Goal: Task Accomplishment & Management: Manage account settings

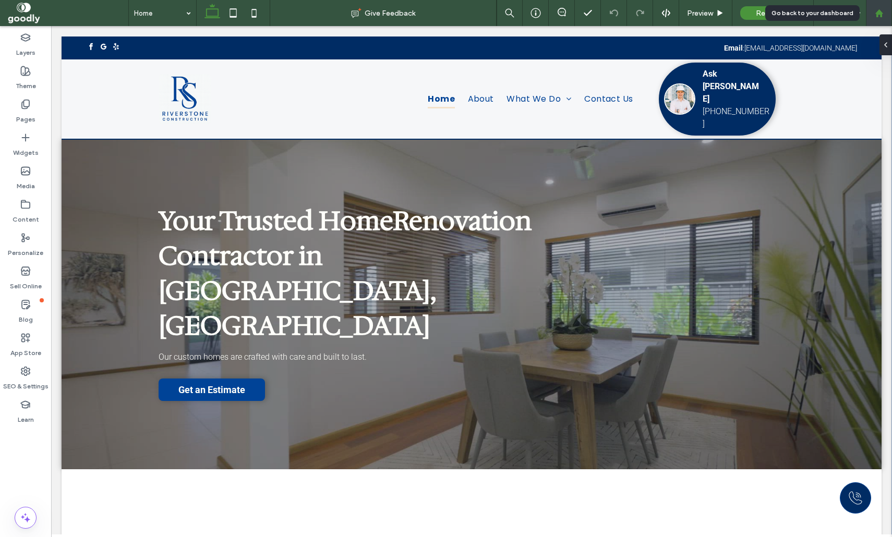
click at [881, 15] on use at bounding box center [879, 13] width 8 height 8
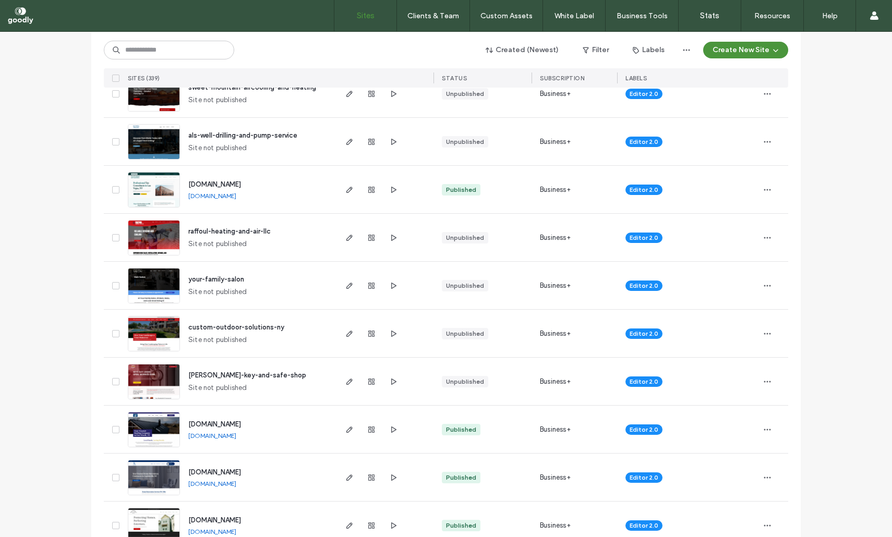
scroll to position [141, 0]
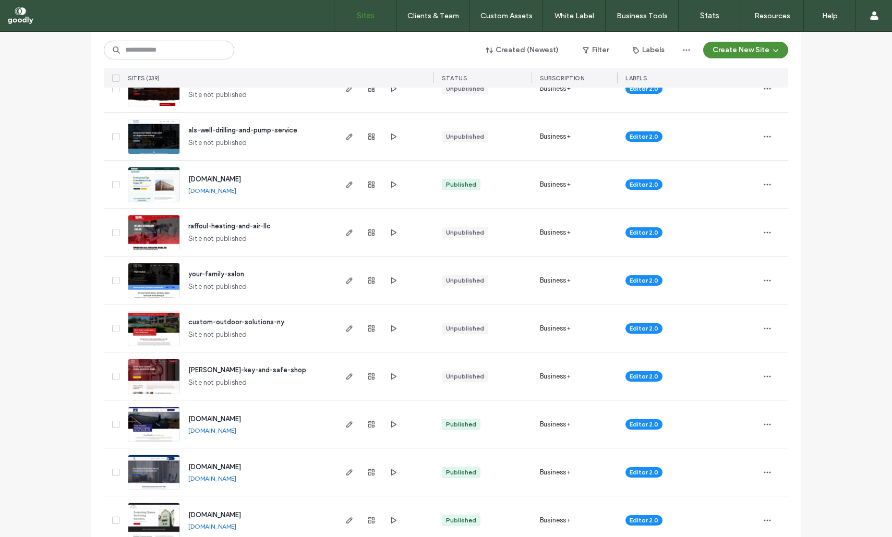
click at [227, 319] on span "custom-outdoor-solutions-ny" at bounding box center [236, 322] width 96 height 8
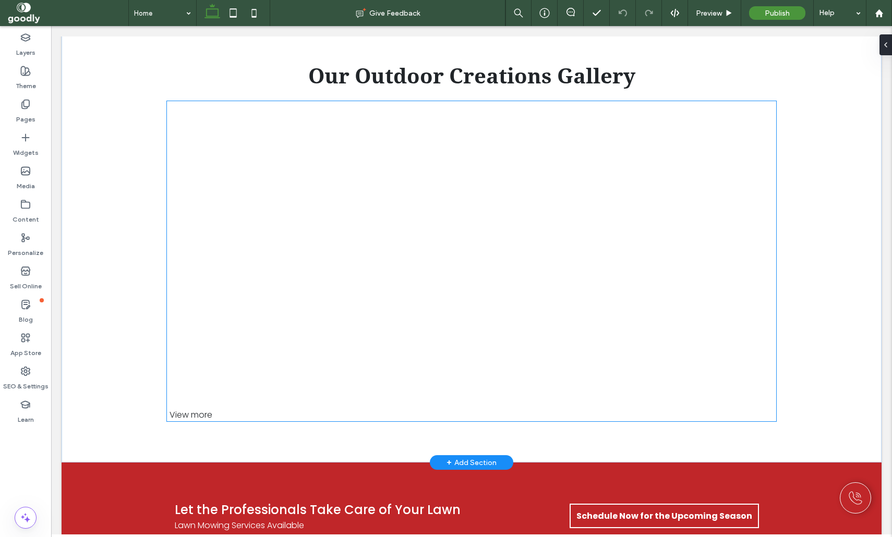
scroll to position [1170, 0]
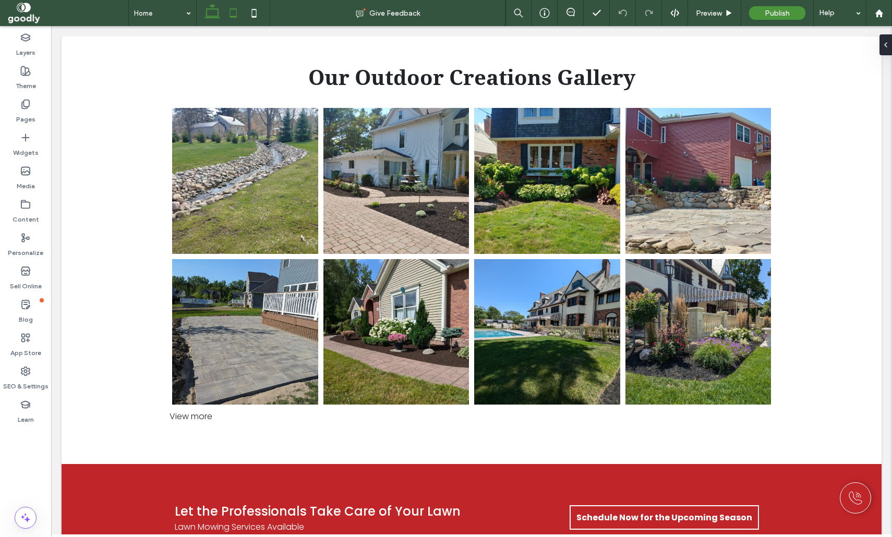
drag, startPoint x: 222, startPoint y: 14, endPoint x: 229, endPoint y: 16, distance: 7.6
click at [224, 14] on div at bounding box center [233, 13] width 74 height 26
click at [229, 15] on icon at bounding box center [233, 13] width 21 height 21
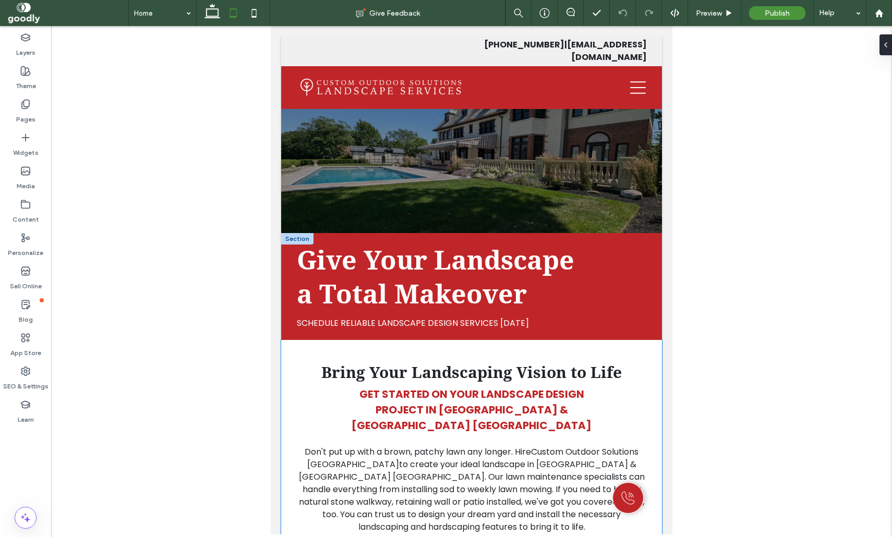
scroll to position [0, 0]
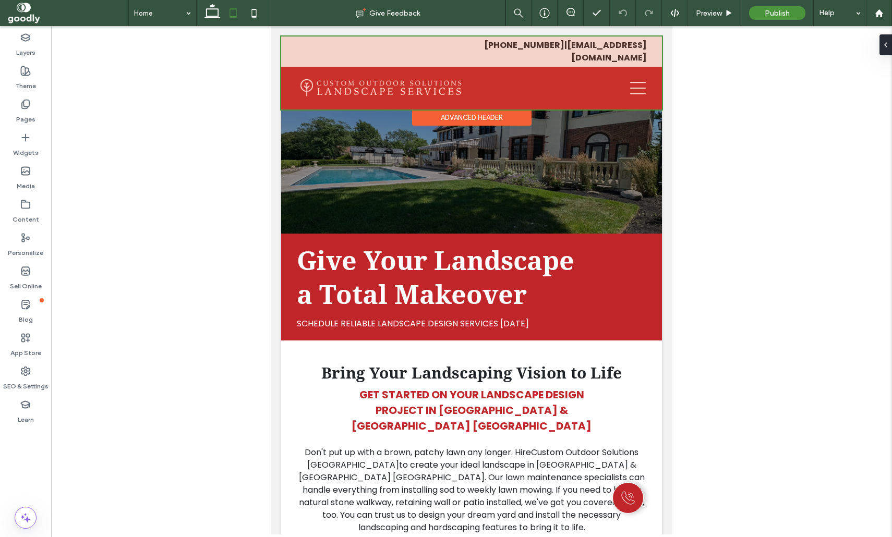
click at [399, 54] on div at bounding box center [471, 73] width 381 height 73
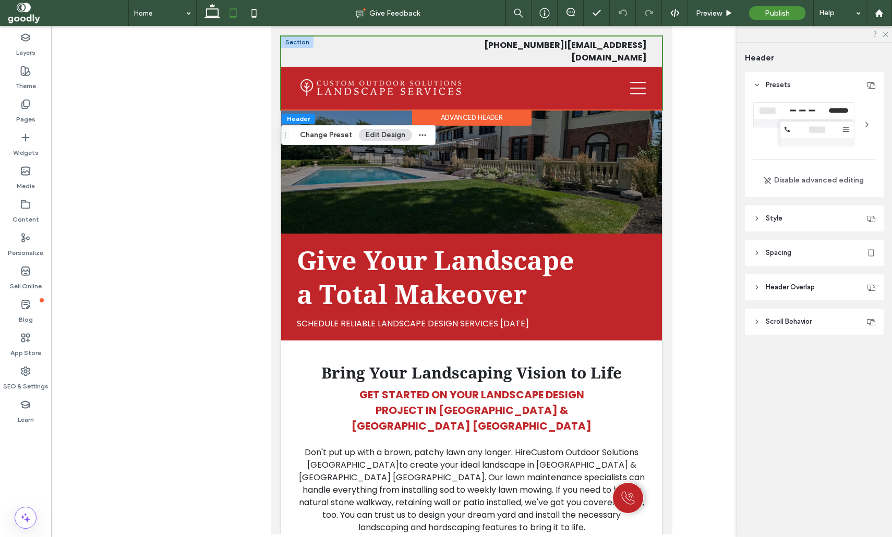
click at [295, 41] on div at bounding box center [297, 42] width 32 height 11
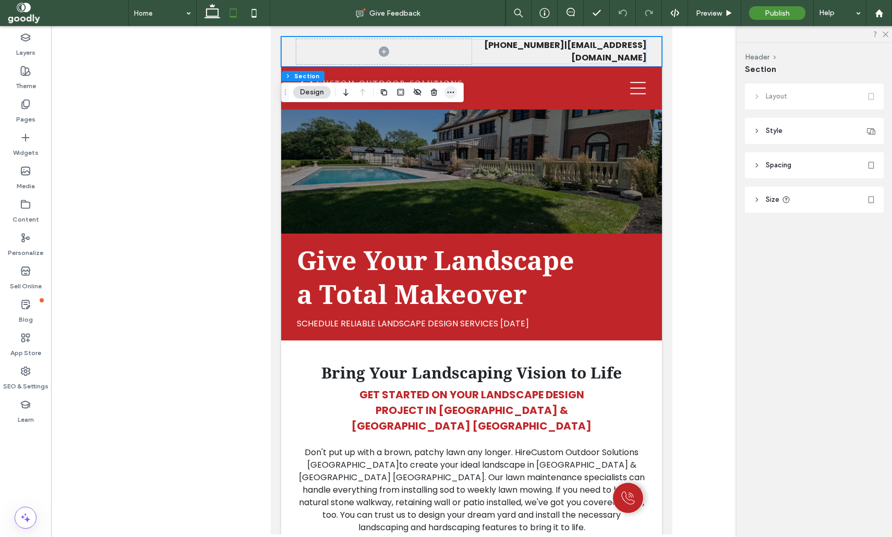
click at [447, 93] on icon "button" at bounding box center [450, 92] width 8 height 8
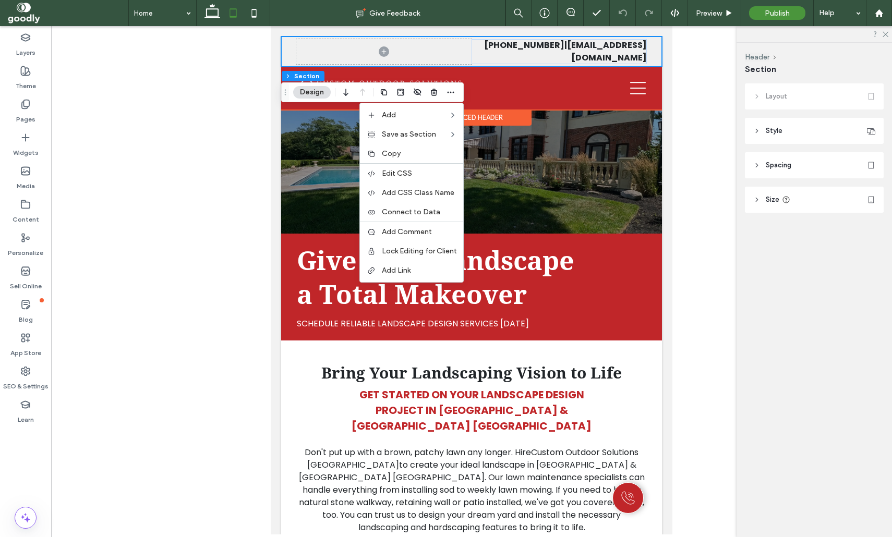
click at [290, 44] on div "(716) 570-7419 | customoutdoorsolutionsls@gmail.com" at bounding box center [471, 52] width 381 height 30
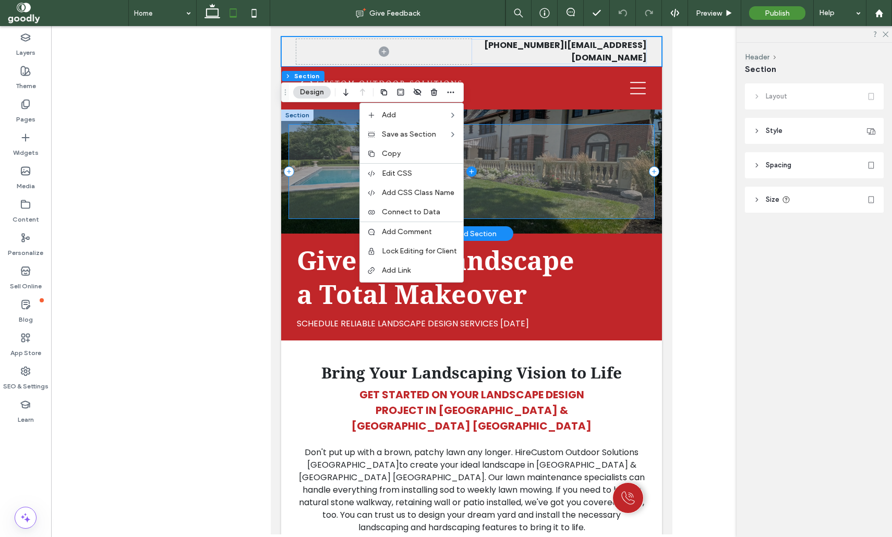
click at [326, 139] on span at bounding box center [472, 172] width 366 height 94
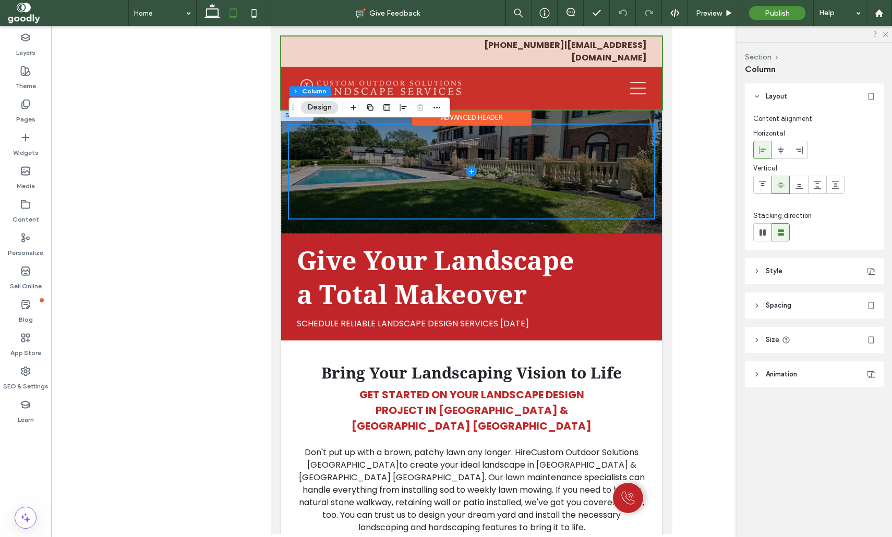
click at [292, 47] on div at bounding box center [471, 73] width 381 height 73
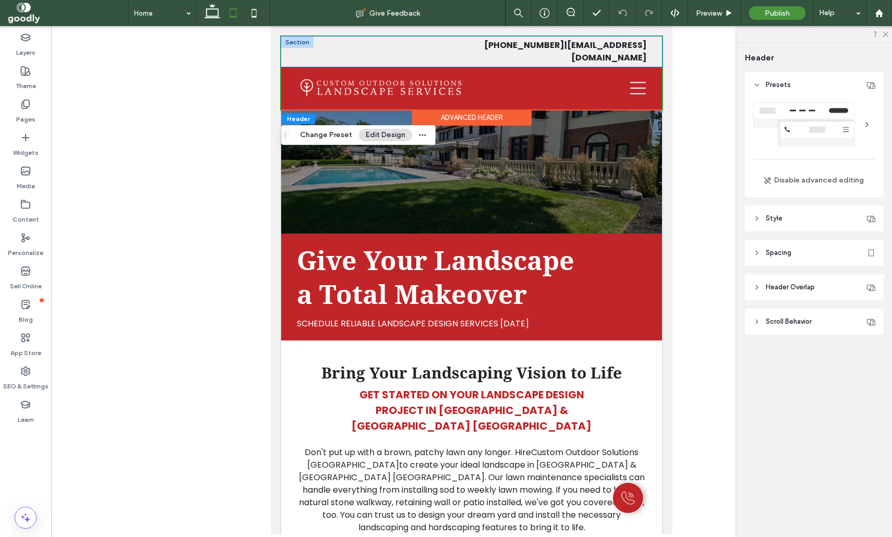
click at [287, 49] on div "(716) 570-7419 | customoutdoorsolutionsls@gmail.com" at bounding box center [471, 52] width 381 height 30
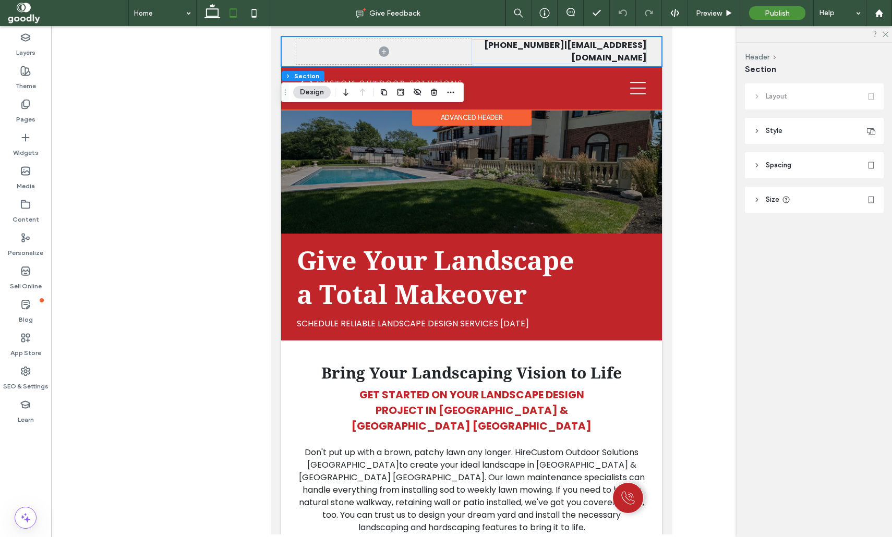
click at [290, 52] on div "(716) 570-7419 | customoutdoorsolutionsls@gmail.com" at bounding box center [471, 52] width 381 height 30
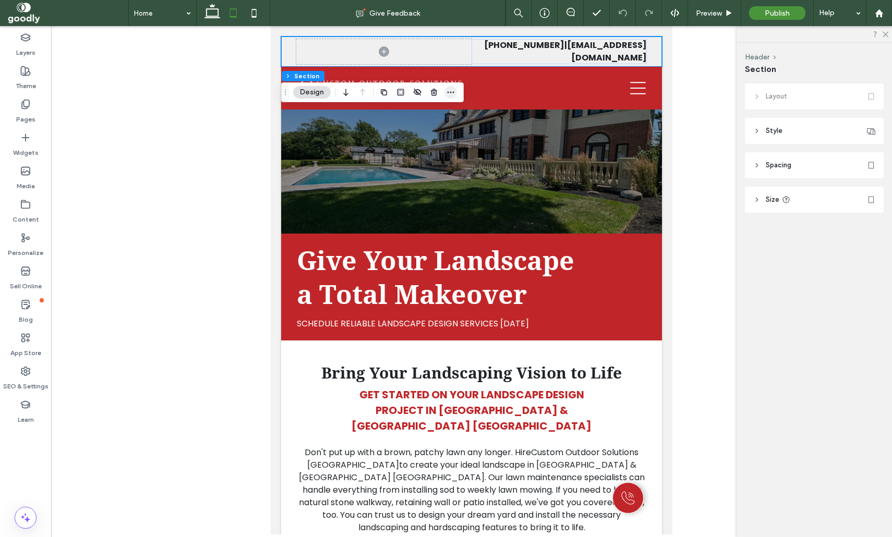
click at [452, 91] on icon "button" at bounding box center [450, 92] width 8 height 8
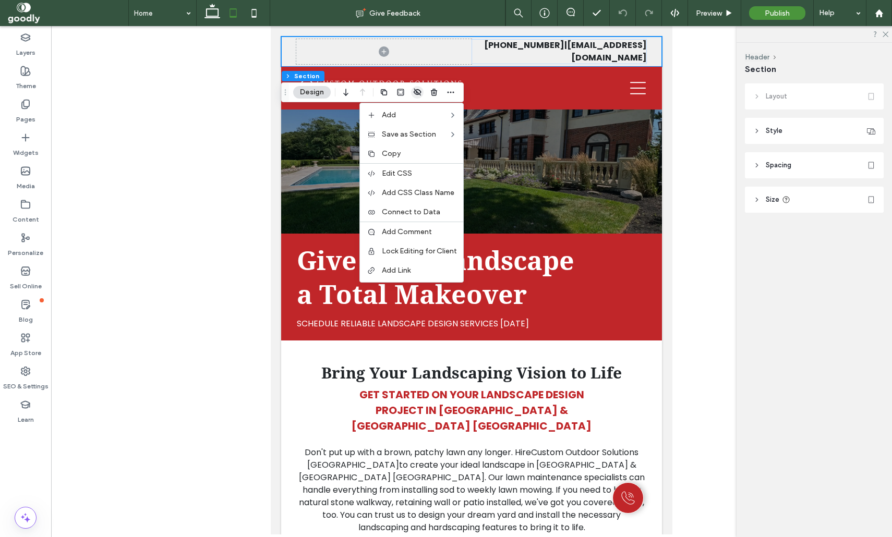
click at [419, 94] on use "button" at bounding box center [417, 92] width 7 height 7
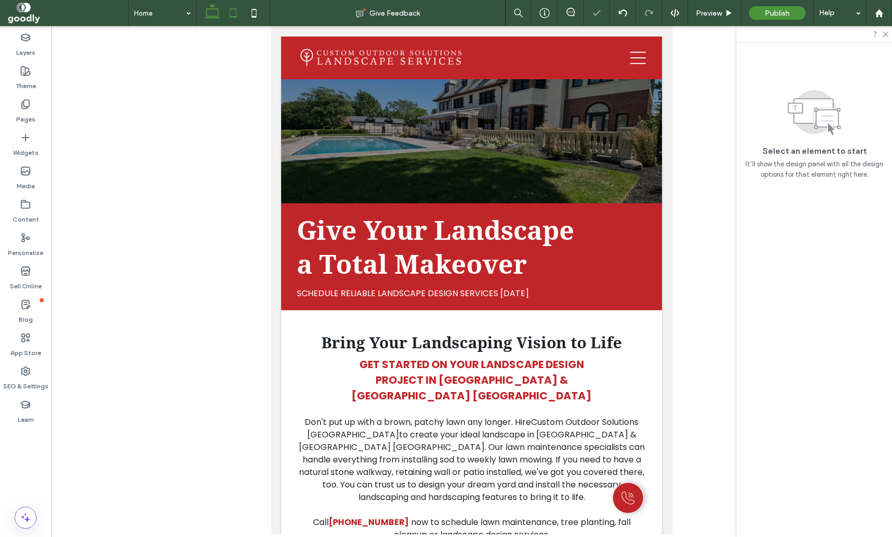
click at [220, 13] on icon at bounding box center [212, 13] width 21 height 21
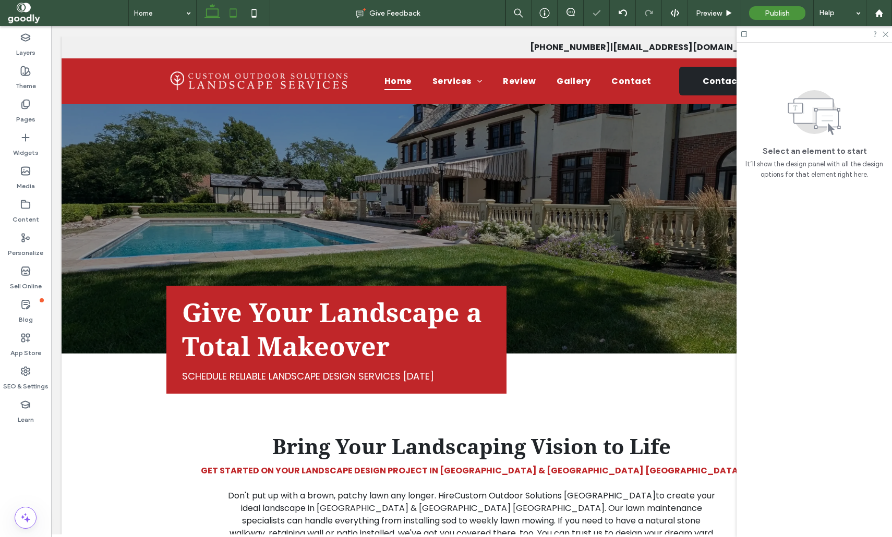
click at [229, 8] on icon at bounding box center [233, 13] width 21 height 21
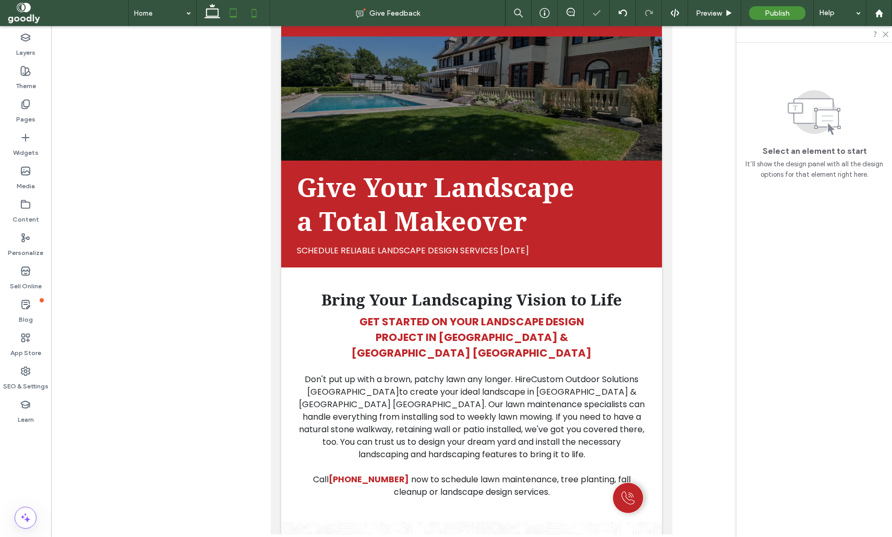
click at [250, 14] on icon at bounding box center [254, 13] width 21 height 21
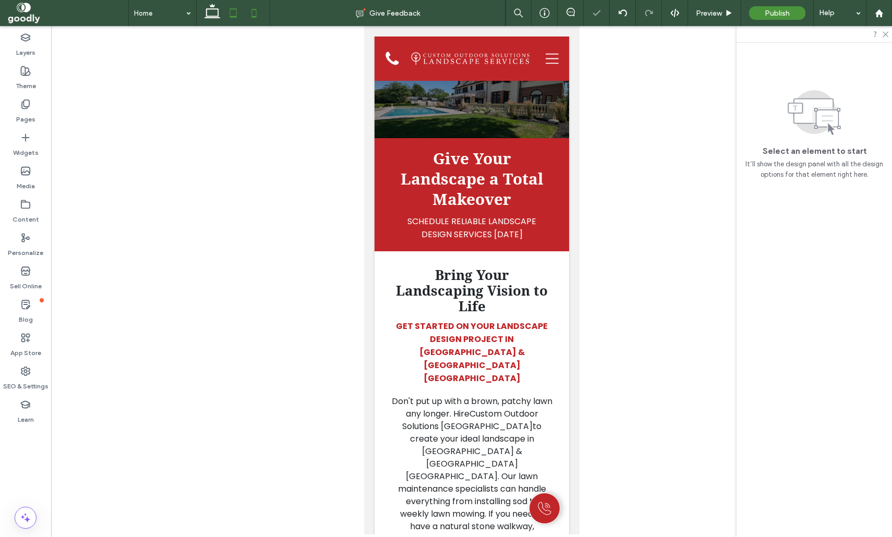
click at [237, 16] on icon at bounding box center [233, 13] width 21 height 21
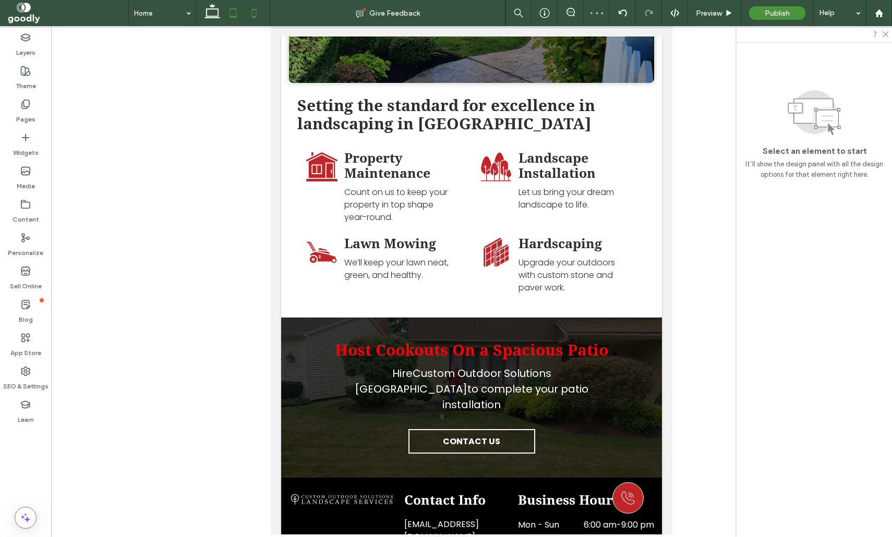
click at [257, 9] on icon at bounding box center [254, 13] width 21 height 21
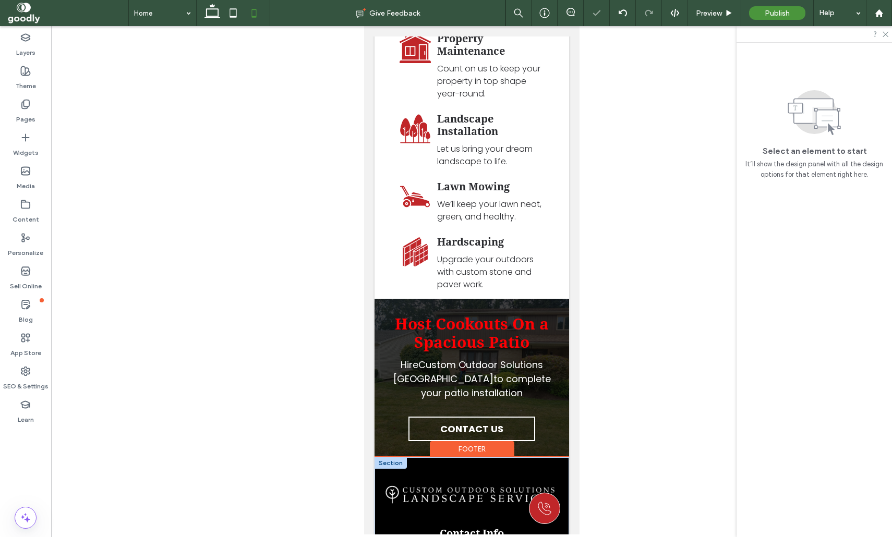
scroll to position [2223, 0]
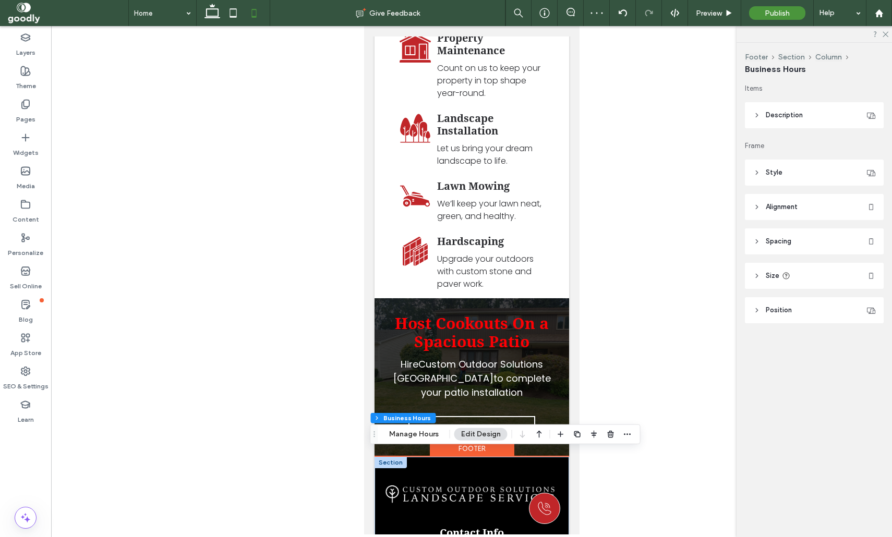
scroll to position [2221, 0]
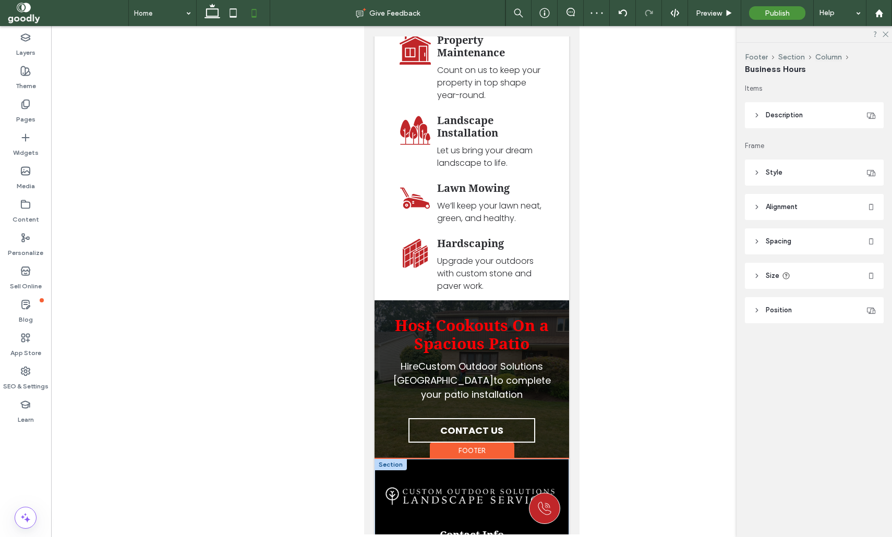
drag, startPoint x: 540, startPoint y: 464, endPoint x: 547, endPoint y: 464, distance: 7.3
type input "**"
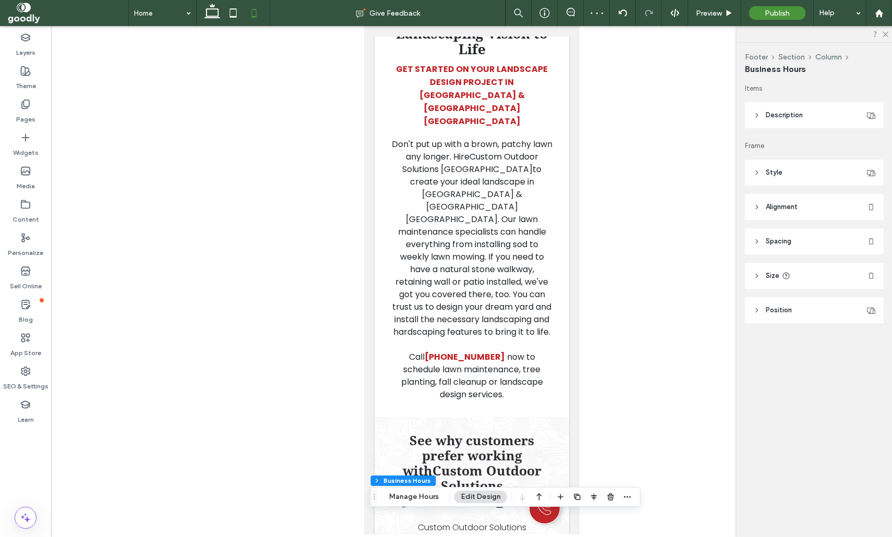
scroll to position [0, 0]
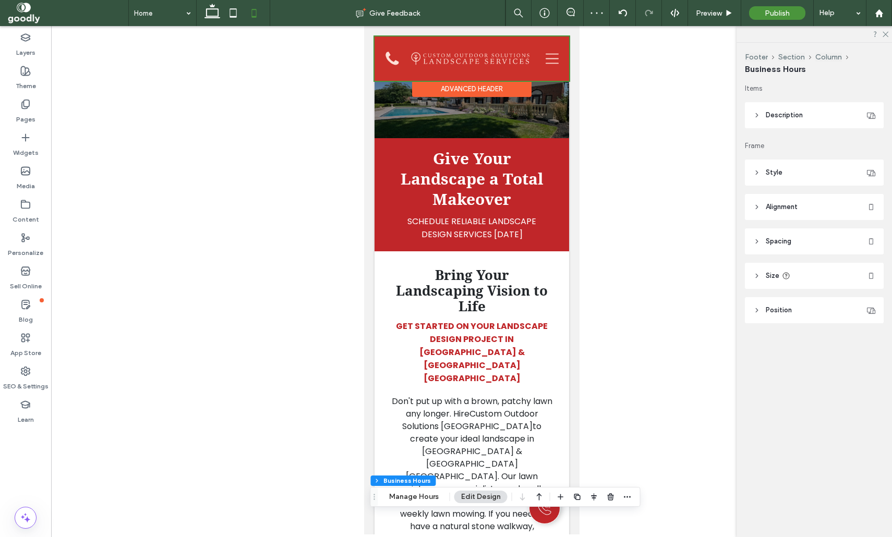
click at [550, 56] on div at bounding box center [471, 59] width 195 height 44
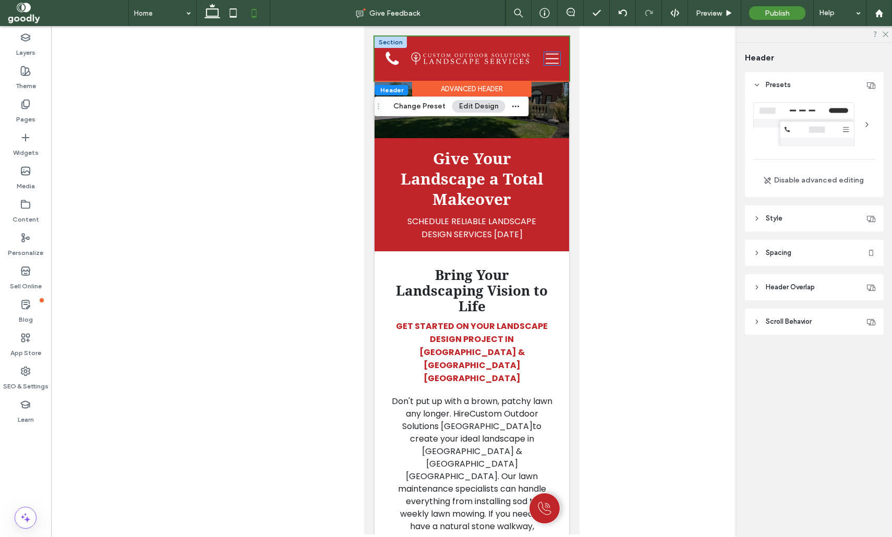
click at [555, 59] on icon at bounding box center [551, 58] width 16 height 13
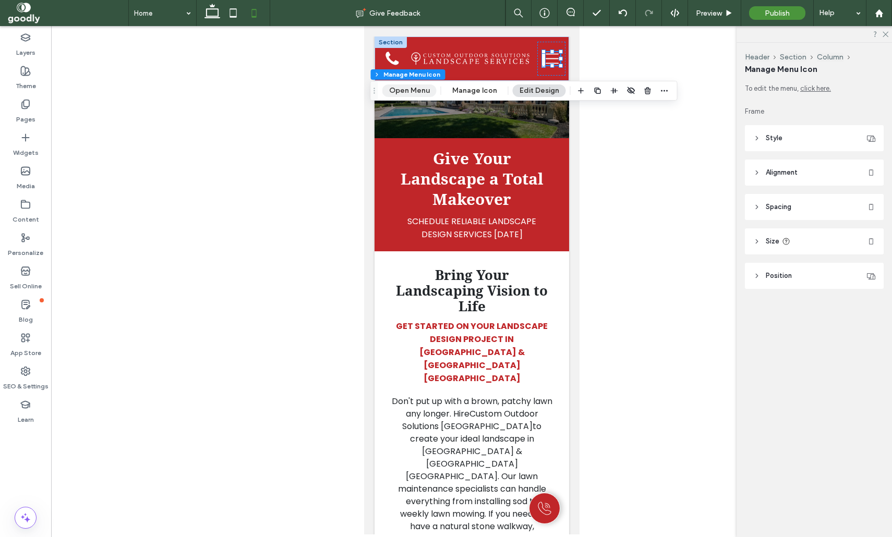
drag, startPoint x: 415, startPoint y: 91, endPoint x: 122, endPoint y: 91, distance: 293.1
click at [415, 91] on button "Open Menu" at bounding box center [409, 90] width 54 height 13
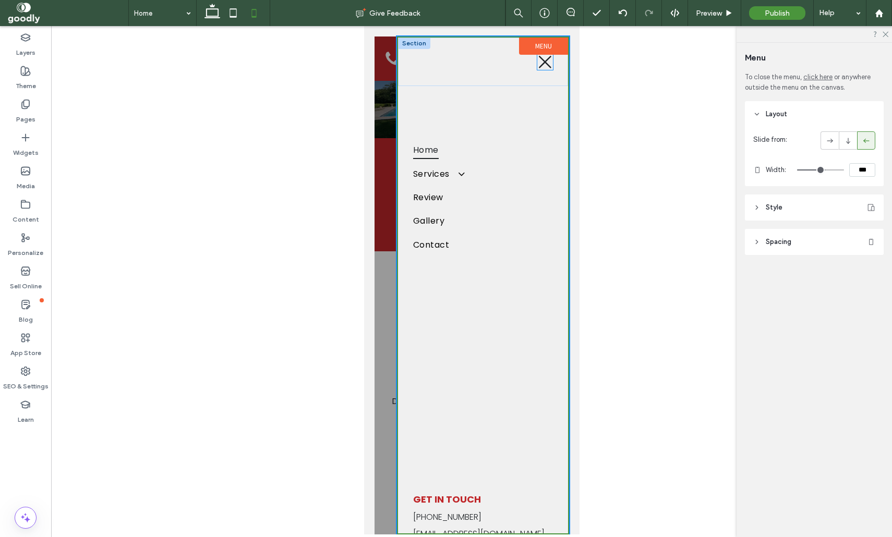
click at [547, 65] on icon at bounding box center [545, 62] width 16 height 16
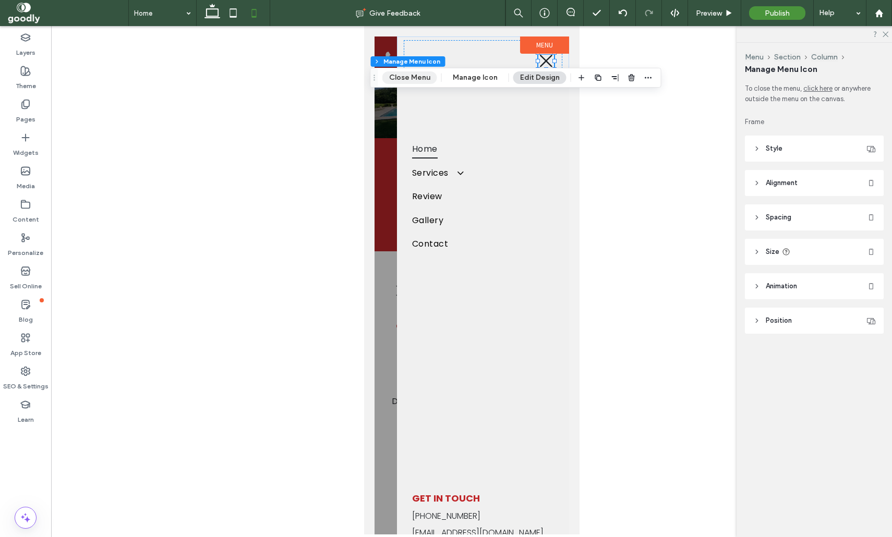
drag, startPoint x: 409, startPoint y: 81, endPoint x: 42, endPoint y: 54, distance: 367.6
click at [409, 81] on button "Close Menu" at bounding box center [409, 77] width 55 height 13
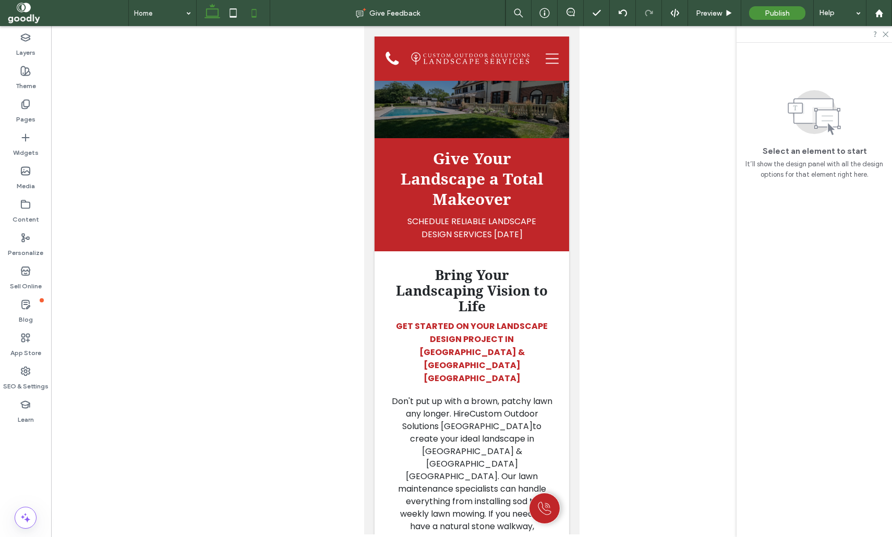
click at [222, 15] on icon at bounding box center [212, 13] width 21 height 21
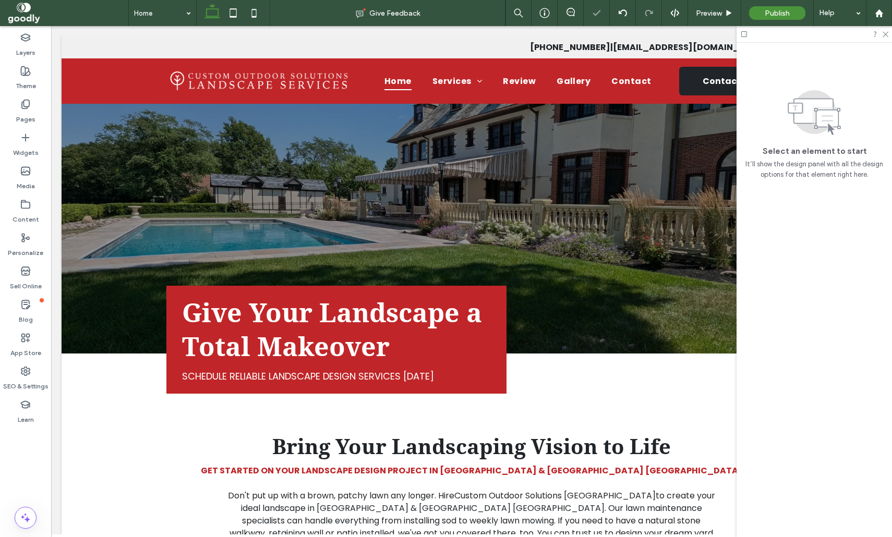
scroll to position [67, 0]
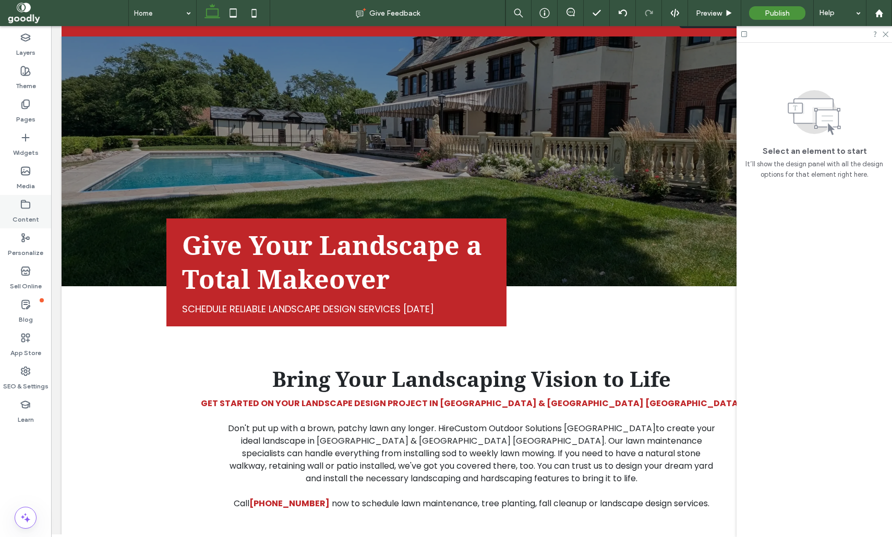
drag, startPoint x: 26, startPoint y: 209, endPoint x: 37, endPoint y: 215, distance: 13.3
click at [26, 208] on use at bounding box center [25, 204] width 8 height 8
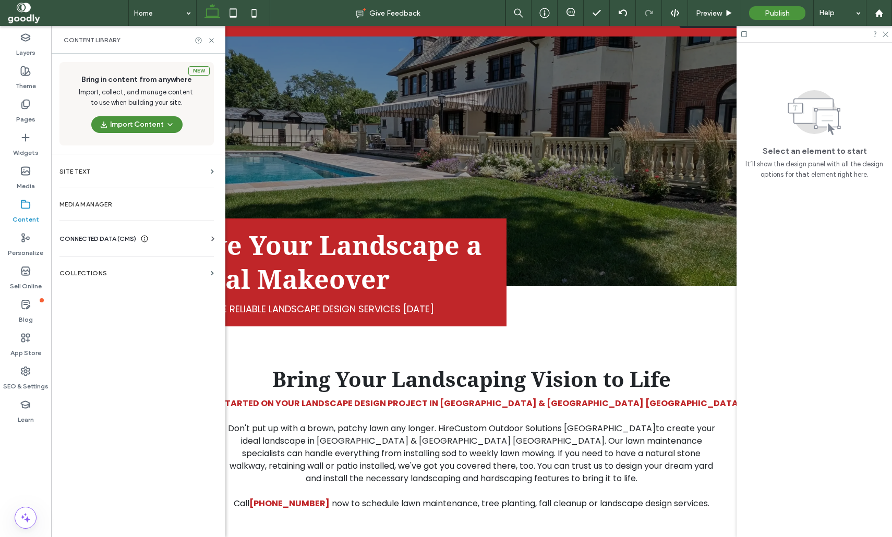
click at [119, 239] on span "CONNECTED DATA (CMS)" at bounding box center [97, 239] width 77 height 10
click at [131, 260] on section "Business Info" at bounding box center [138, 264] width 159 height 24
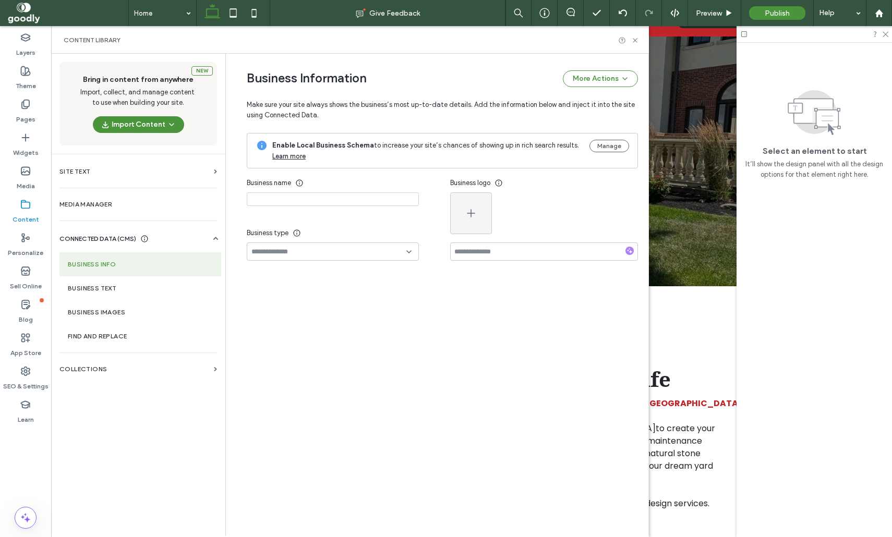
type input "**********"
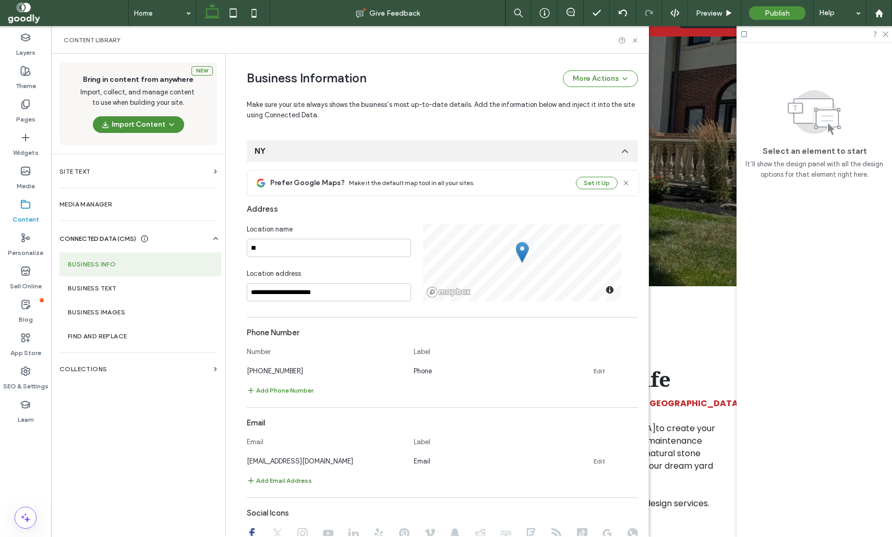
scroll to position [234, 0]
drag, startPoint x: 636, startPoint y: 42, endPoint x: 677, endPoint y: 21, distance: 46.2
click at [636, 42] on icon at bounding box center [635, 41] width 8 height 8
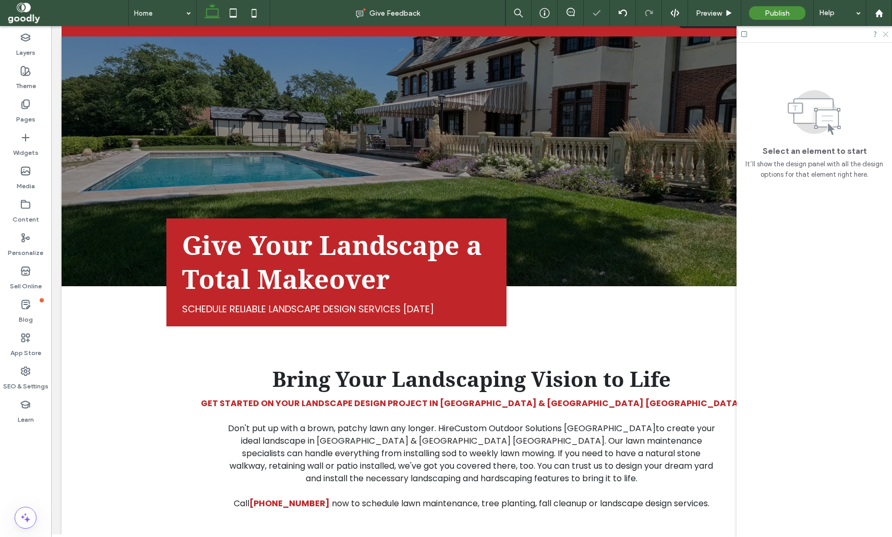
click at [887, 35] on icon at bounding box center [884, 33] width 7 height 7
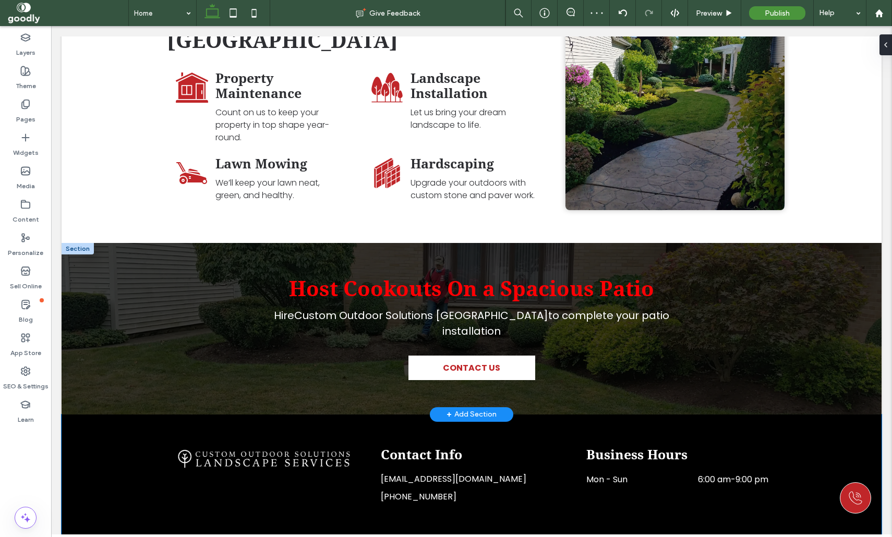
scroll to position [1803, 0]
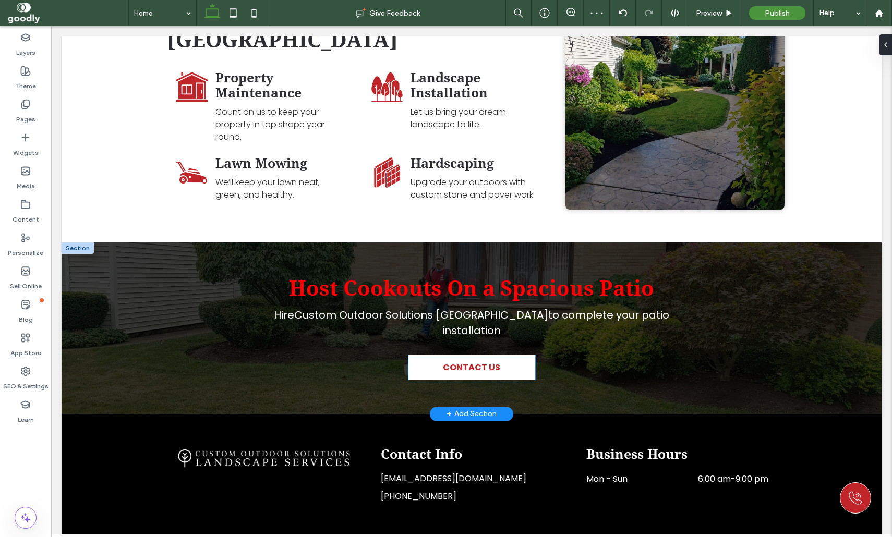
click at [491, 361] on span "CONTACT US" at bounding box center [471, 367] width 57 height 13
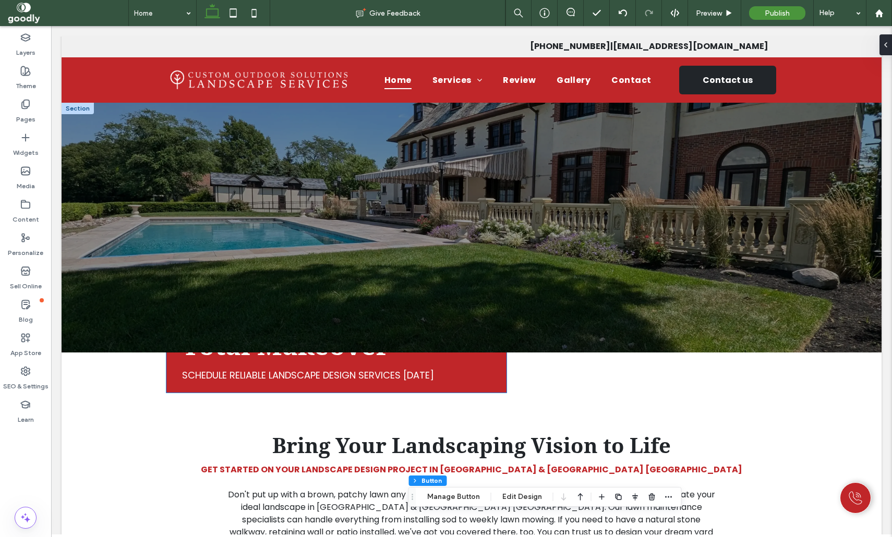
scroll to position [0, 0]
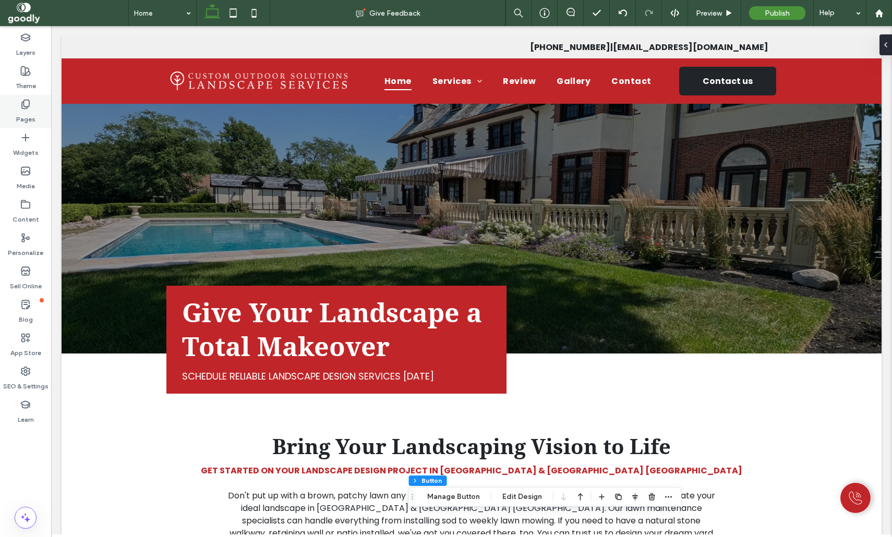
click at [21, 116] on label "Pages" at bounding box center [25, 117] width 19 height 15
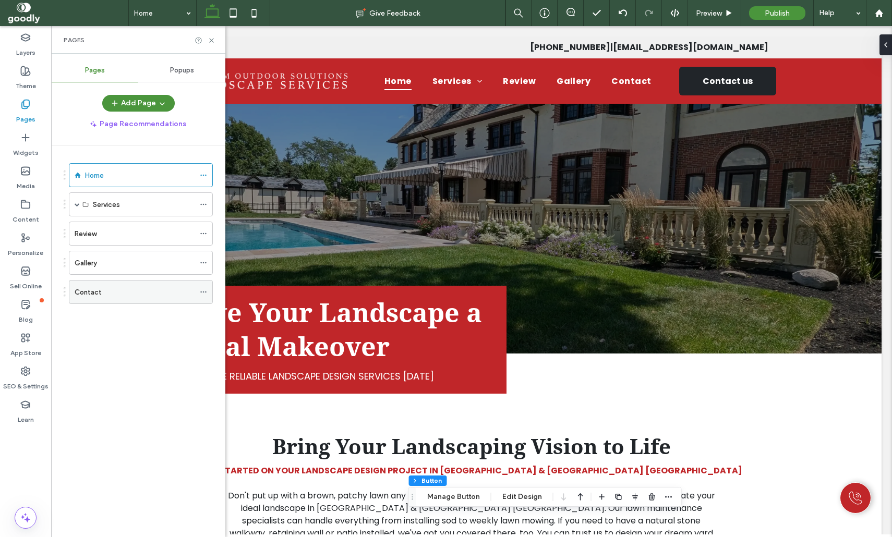
click at [121, 296] on div "Contact" at bounding box center [135, 292] width 120 height 11
click at [211, 38] on icon at bounding box center [212, 41] width 8 height 8
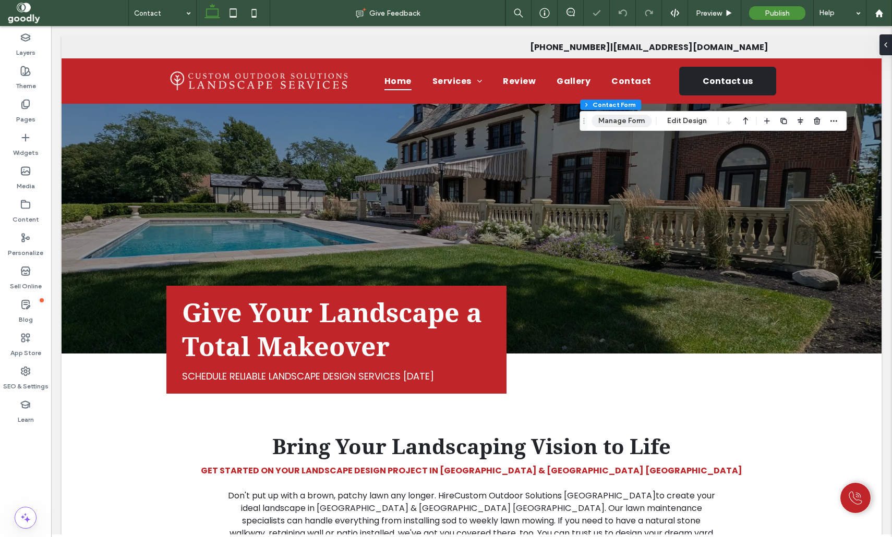
click at [633, 126] on button "Manage Form" at bounding box center [621, 121] width 60 height 13
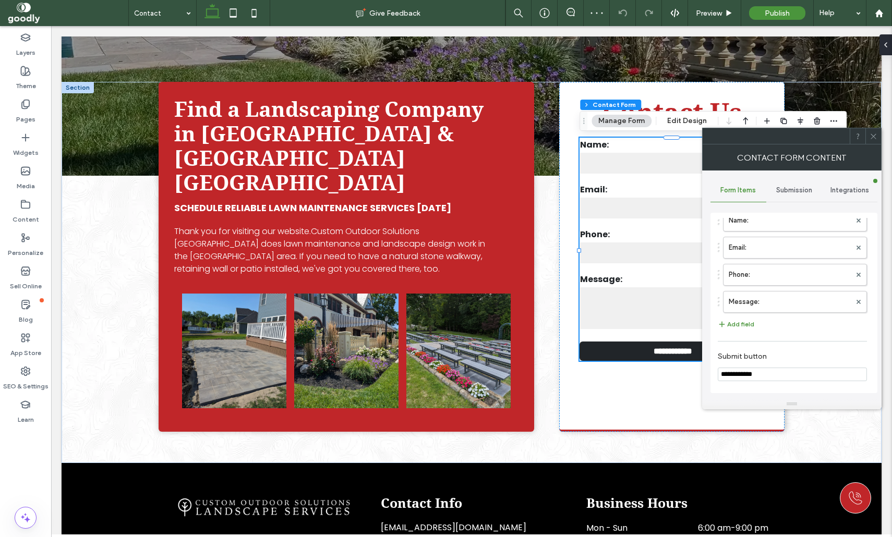
scroll to position [59, 0]
click at [803, 186] on div "Submission" at bounding box center [794, 190] width 56 height 23
click at [797, 232] on label "New submission notification" at bounding box center [793, 239] width 139 height 21
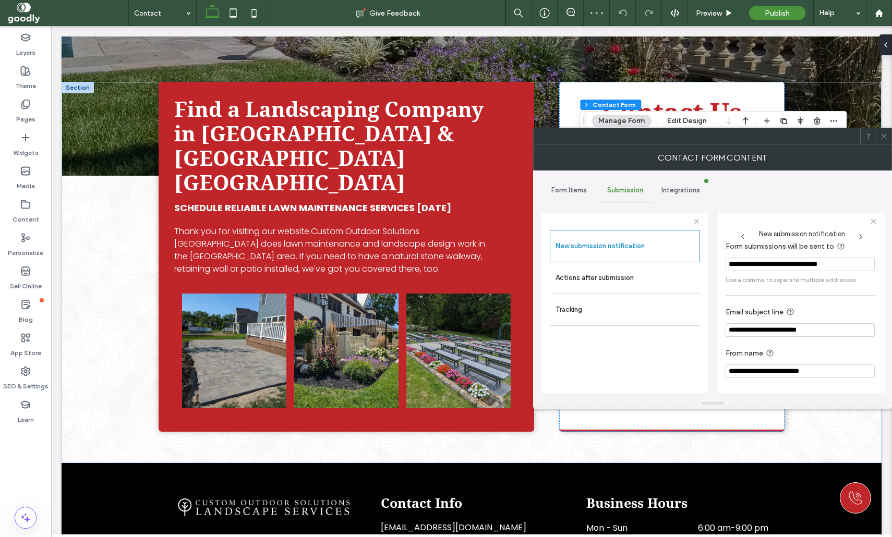
scroll to position [56, 0]
click at [839, 375] on input "**********" at bounding box center [799, 372] width 149 height 14
click at [837, 263] on input "**********" at bounding box center [799, 265] width 149 height 14
drag, startPoint x: 611, startPoint y: 272, endPoint x: 724, endPoint y: 278, distance: 112.8
click at [612, 271] on label "Actions after submission" at bounding box center [624, 278] width 139 height 21
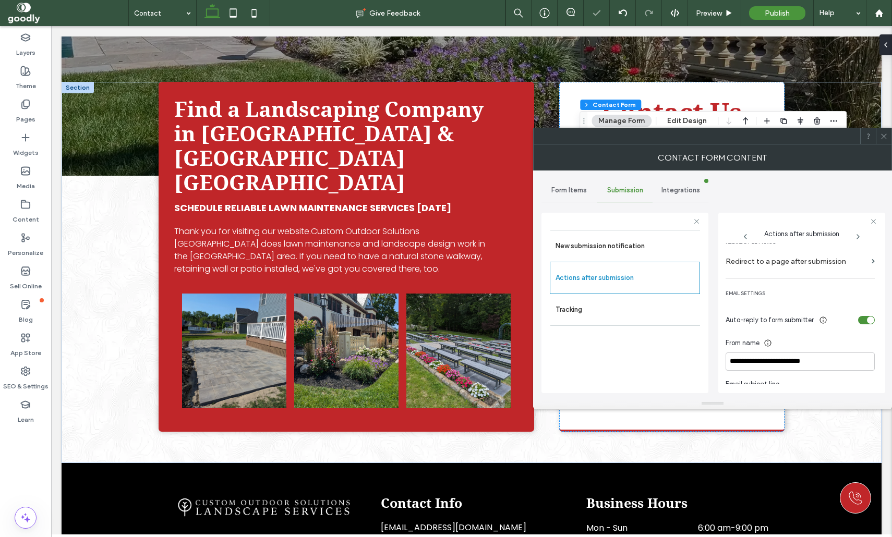
scroll to position [235, 0]
click at [883, 137] on icon at bounding box center [884, 136] width 8 height 8
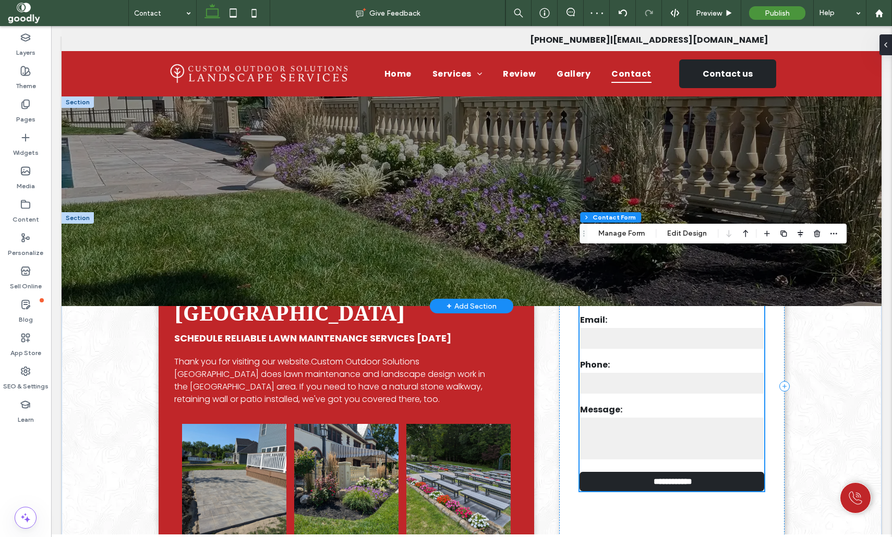
scroll to position [0, 0]
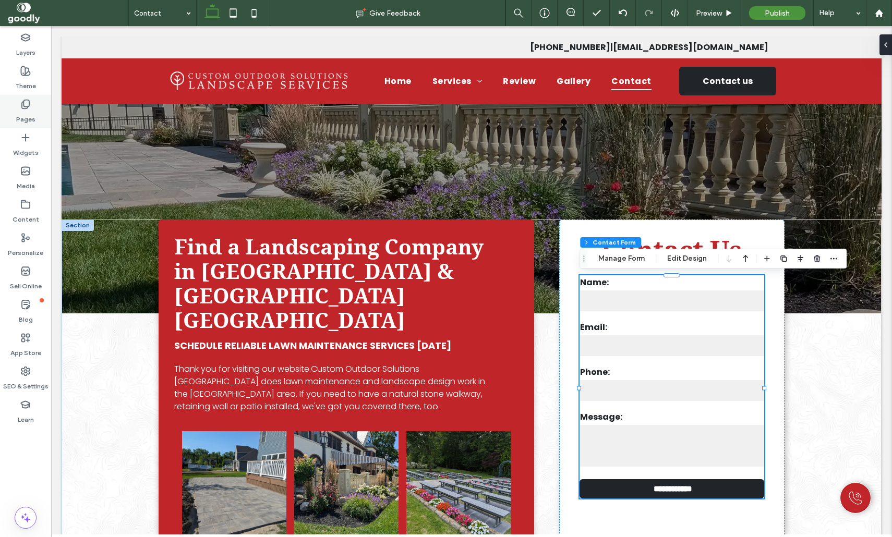
click at [35, 113] on div "Pages" at bounding box center [25, 111] width 51 height 33
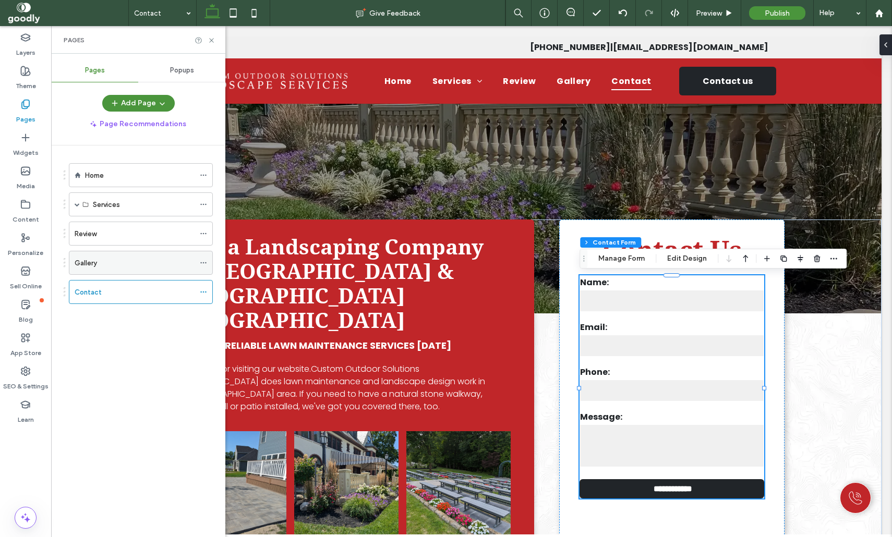
click at [127, 261] on div "Gallery" at bounding box center [135, 263] width 120 height 11
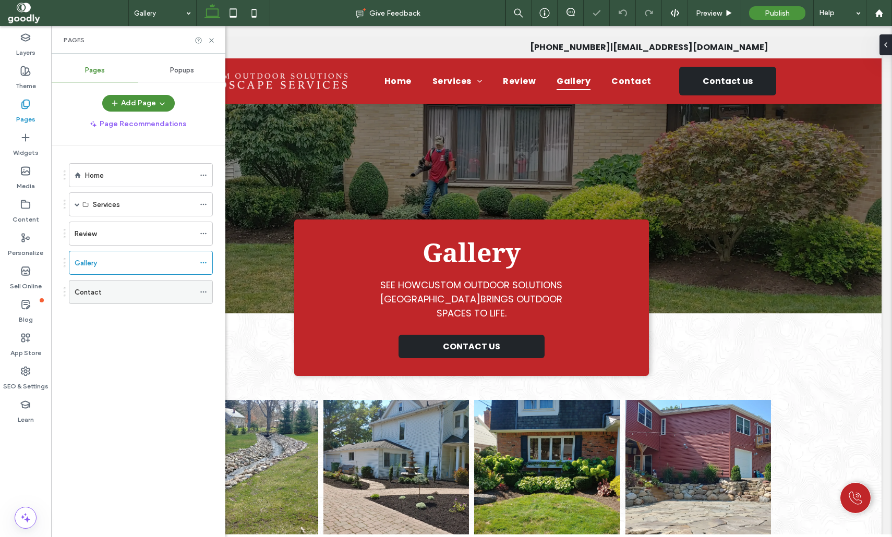
click at [207, 293] on icon at bounding box center [203, 291] width 7 height 7
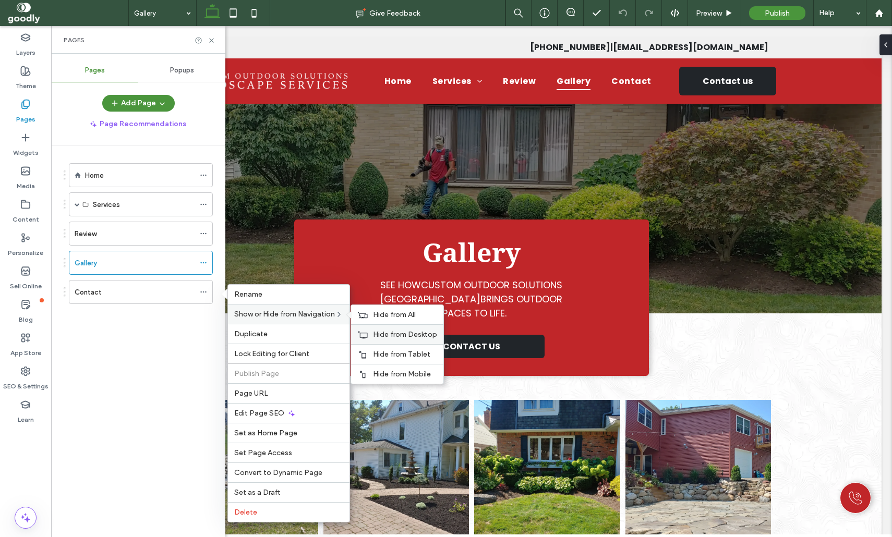
click at [422, 332] on span "Hide from Desktop" at bounding box center [405, 334] width 64 height 9
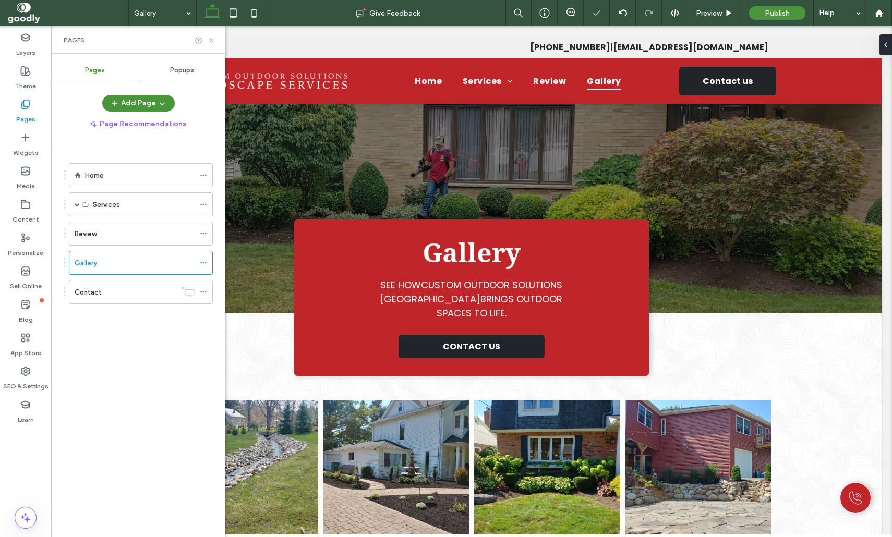
drag, startPoint x: 213, startPoint y: 42, endPoint x: 592, endPoint y: 73, distance: 380.4
click at [213, 42] on icon at bounding box center [212, 41] width 8 height 8
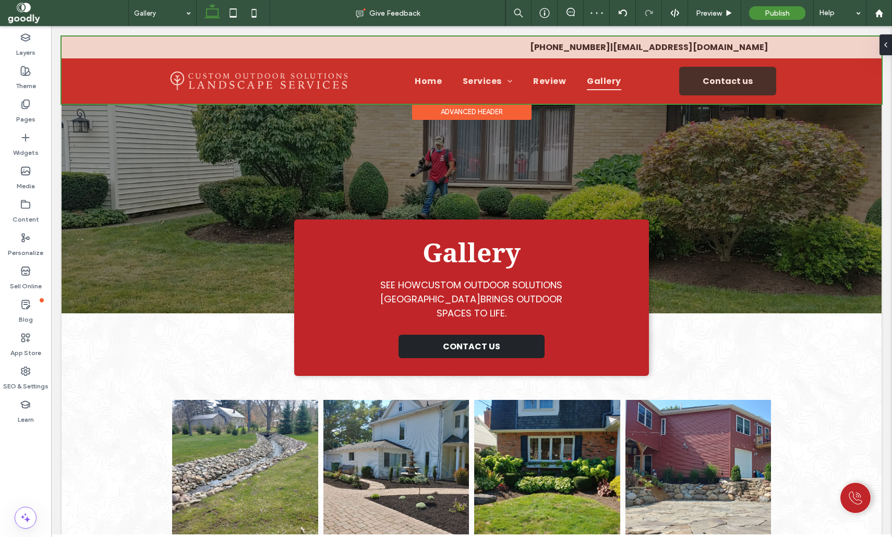
click at [739, 78] on div at bounding box center [472, 70] width 820 height 67
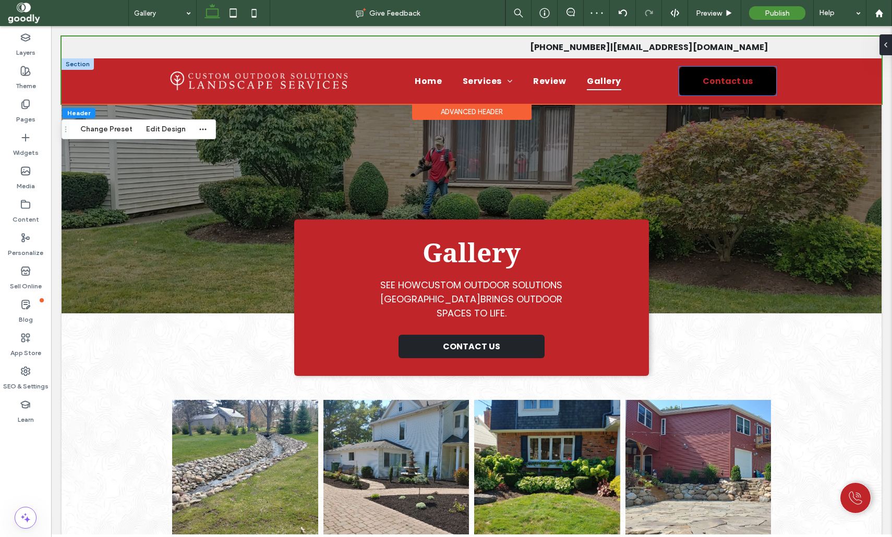
click at [748, 83] on span "Contact us" at bounding box center [727, 80] width 57 height 23
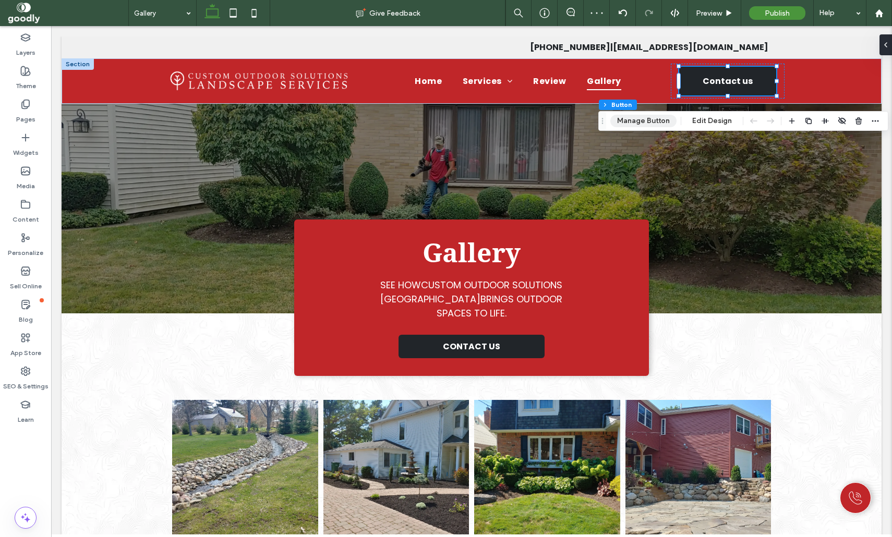
click at [629, 123] on button "Manage Button" at bounding box center [643, 121] width 66 height 13
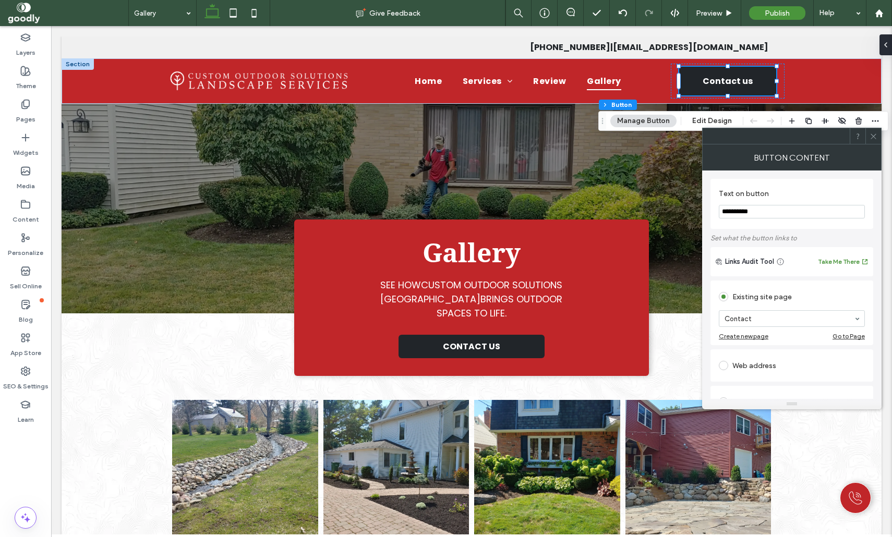
click at [876, 133] on icon at bounding box center [873, 136] width 8 height 8
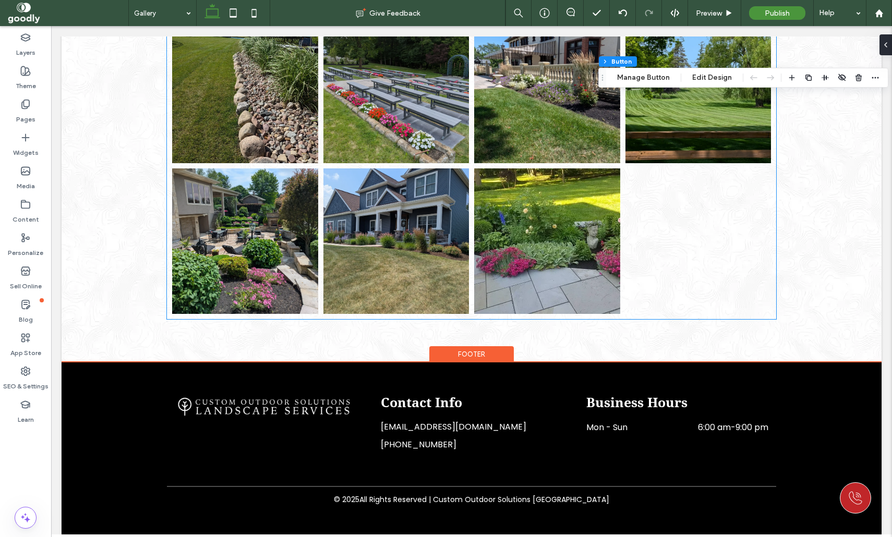
scroll to position [1295, 0]
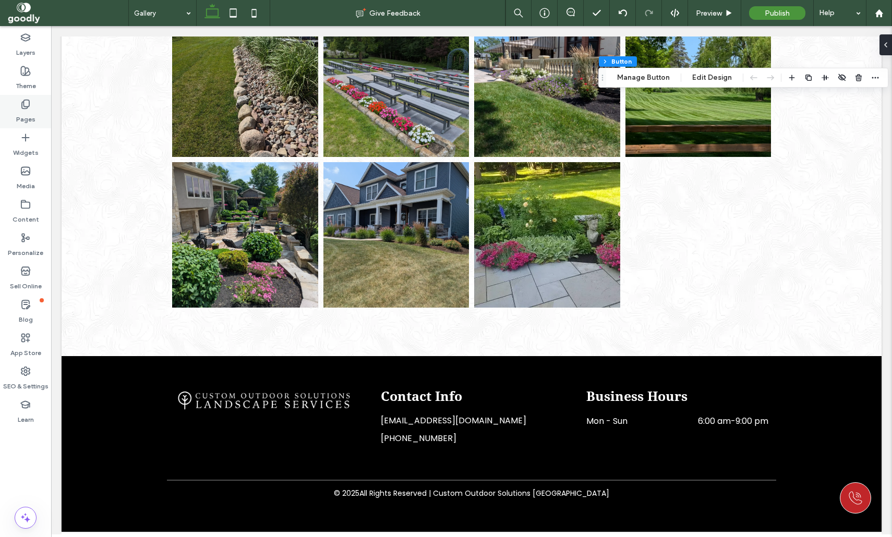
click at [42, 114] on div "Pages" at bounding box center [25, 111] width 51 height 33
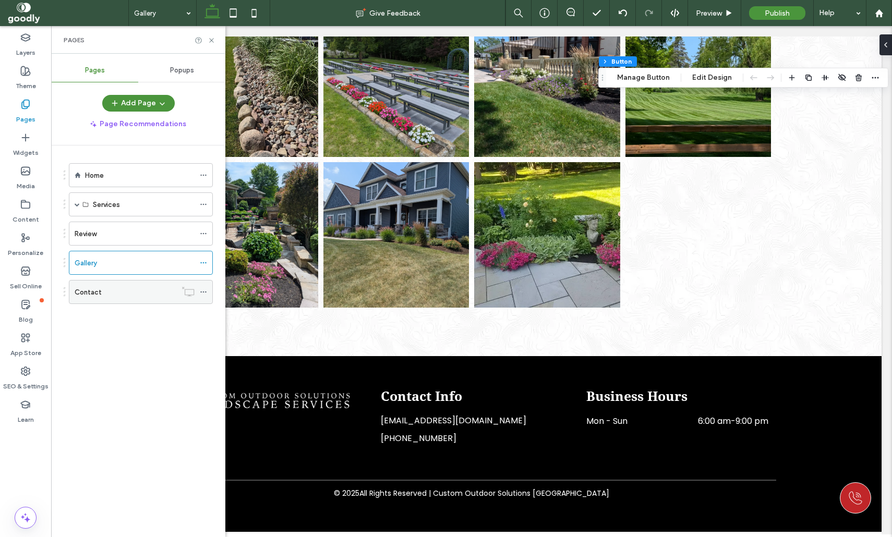
click at [142, 287] on div "Contact" at bounding box center [126, 292] width 102 height 11
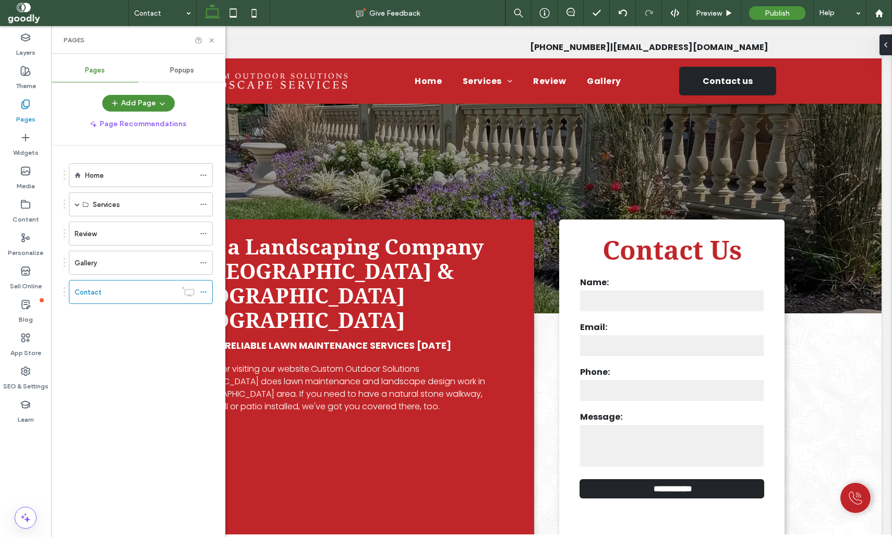
scroll to position [0, 0]
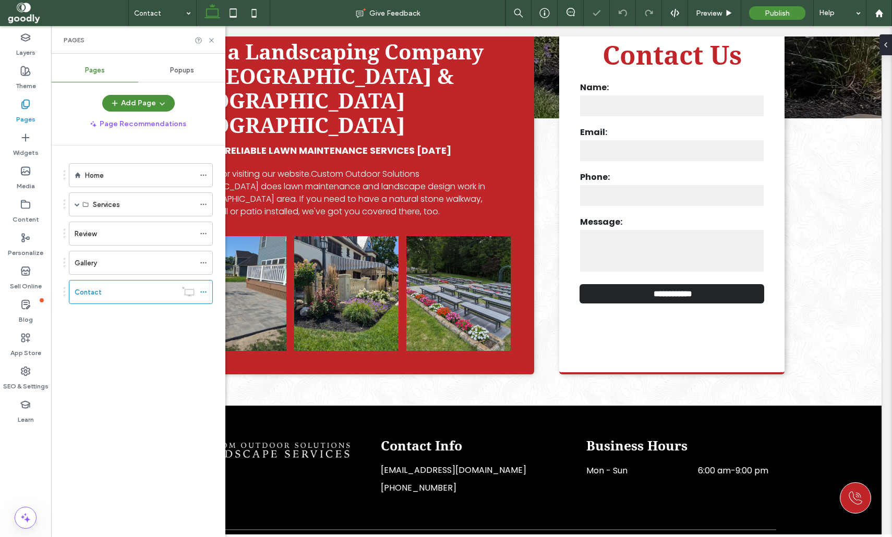
scroll to position [197, 0]
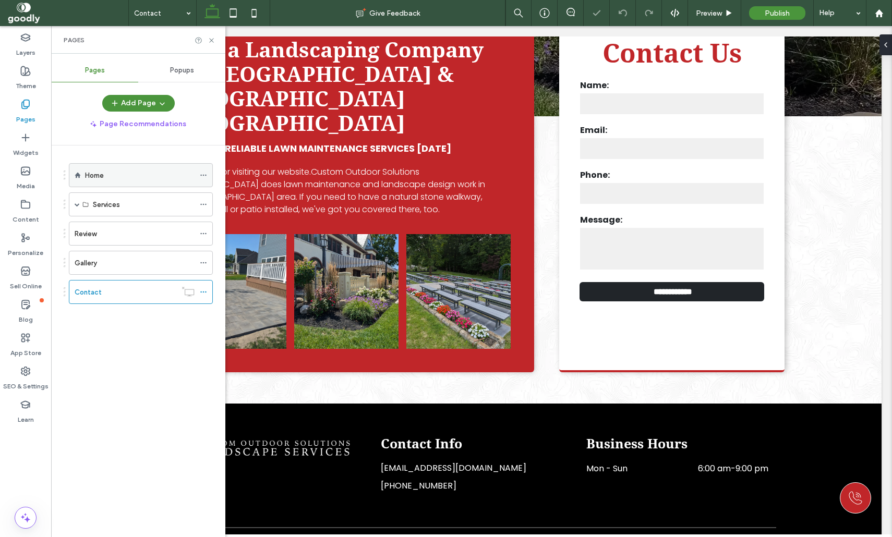
click at [145, 179] on div "Home" at bounding box center [140, 175] width 110 height 11
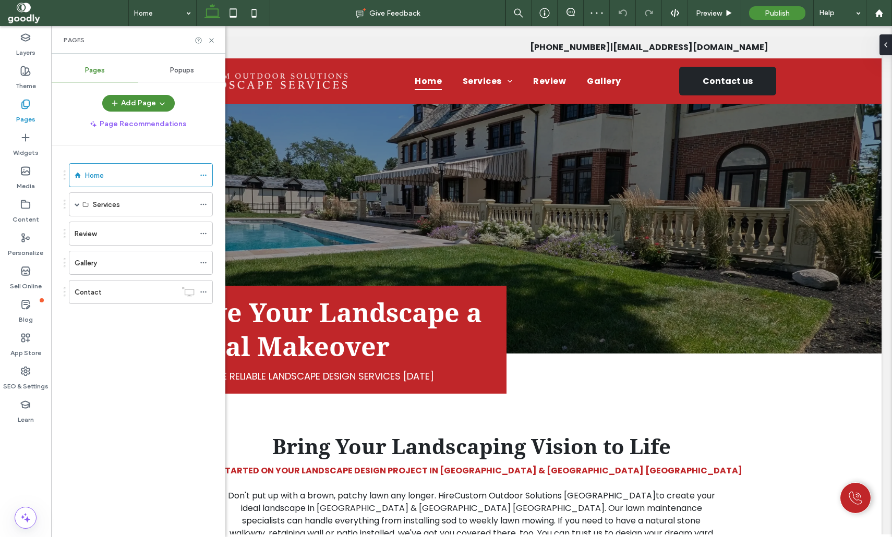
scroll to position [0, 0]
click at [75, 207] on span at bounding box center [77, 204] width 5 height 5
click at [113, 230] on label "Property Maintenance" at bounding box center [128, 229] width 70 height 18
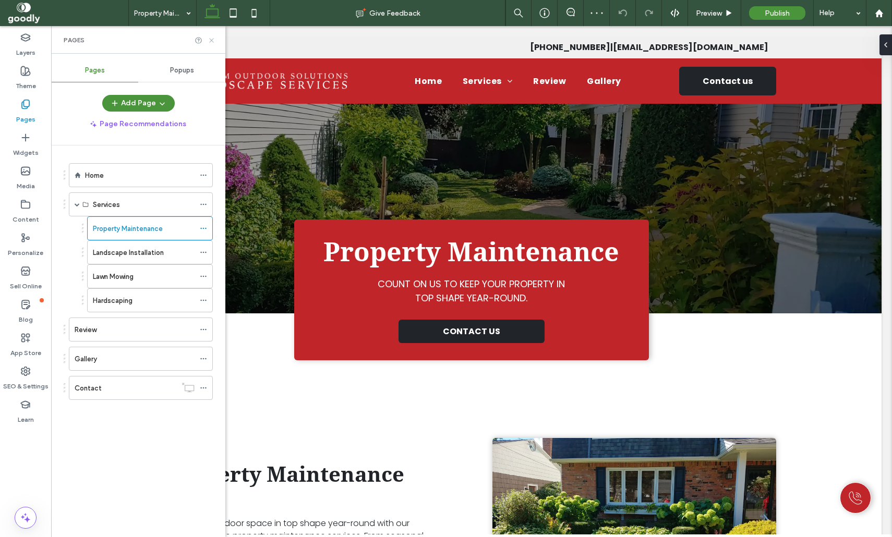
drag, startPoint x: 211, startPoint y: 40, endPoint x: 365, endPoint y: 235, distance: 248.4
click at [211, 40] on icon at bounding box center [212, 41] width 8 height 8
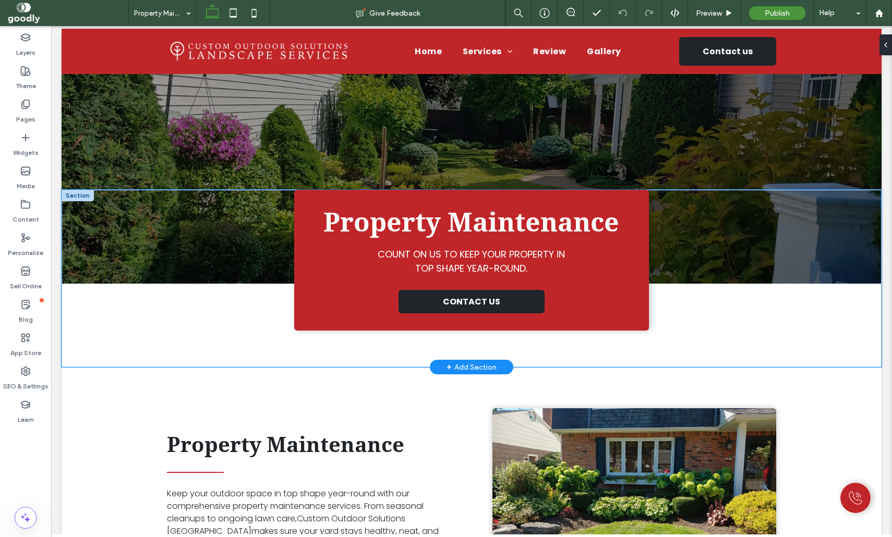
scroll to position [29, 0]
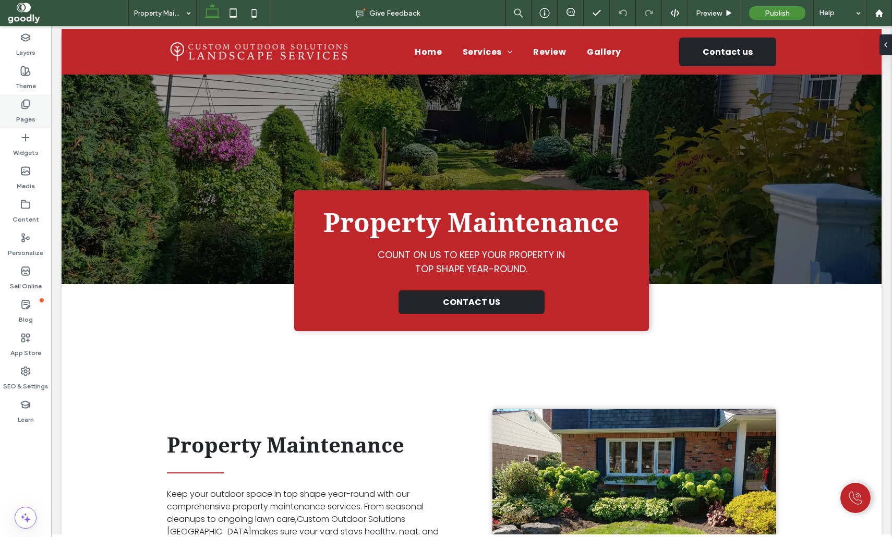
click at [29, 116] on label "Pages" at bounding box center [25, 117] width 19 height 15
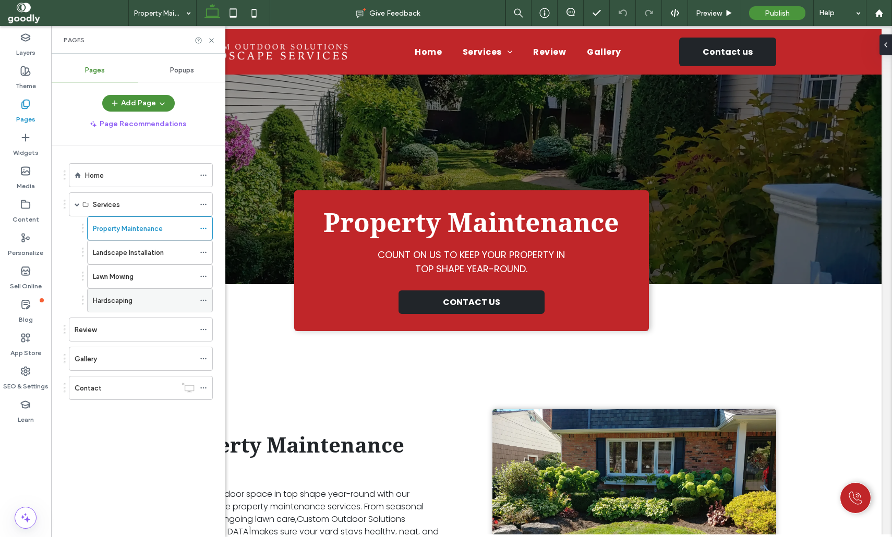
click at [133, 306] on div "Hardscaping" at bounding box center [144, 300] width 102 height 23
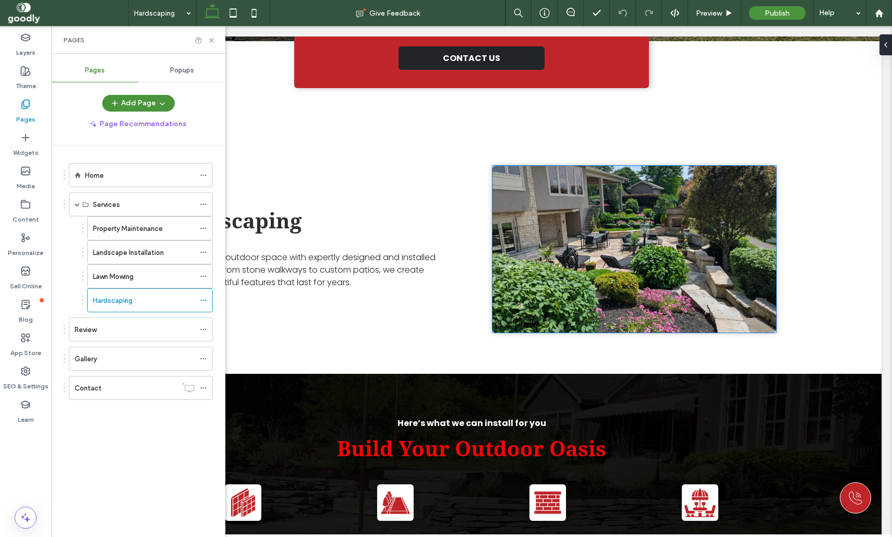
scroll to position [275, 0]
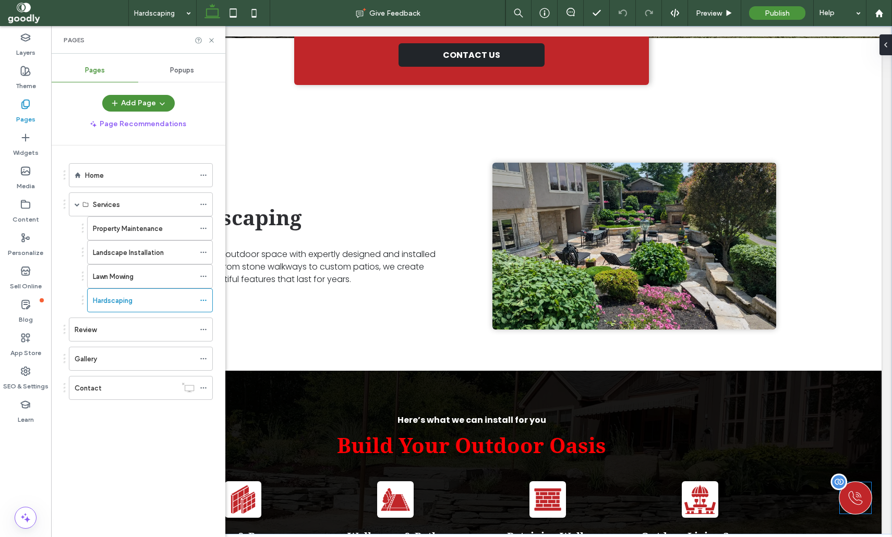
click at [854, 503] on icon at bounding box center [855, 498] width 16 height 16
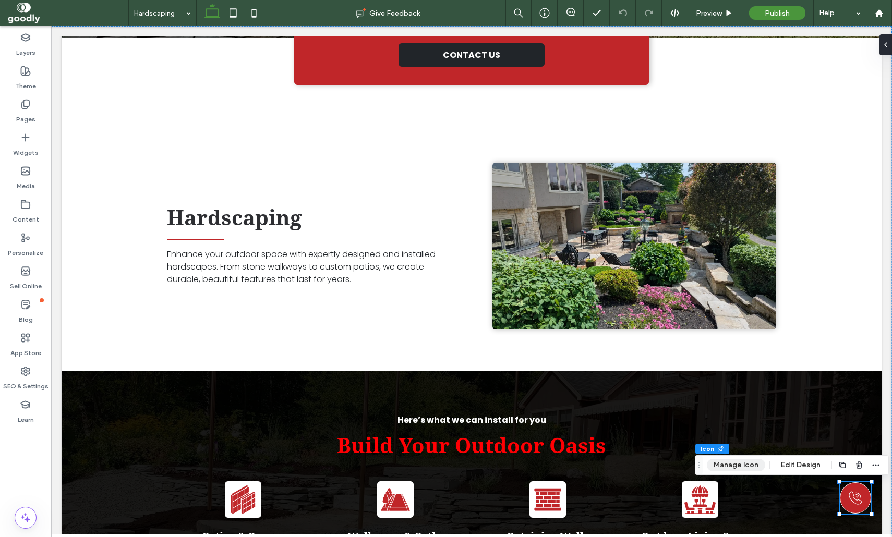
click at [744, 465] on button "Manage Icon" at bounding box center [736, 465] width 58 height 13
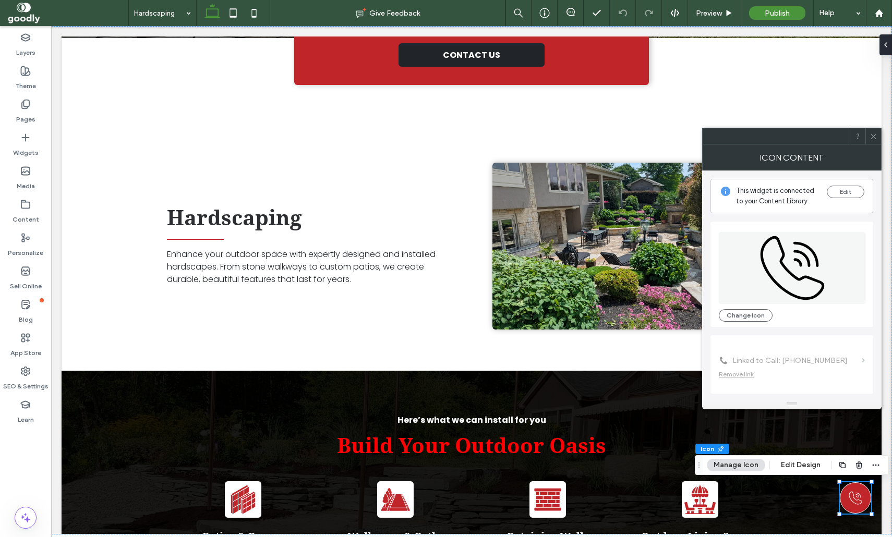
drag, startPoint x: 875, startPoint y: 135, endPoint x: 819, endPoint y: 130, distance: 55.4
click at [876, 137] on icon at bounding box center [873, 136] width 8 height 8
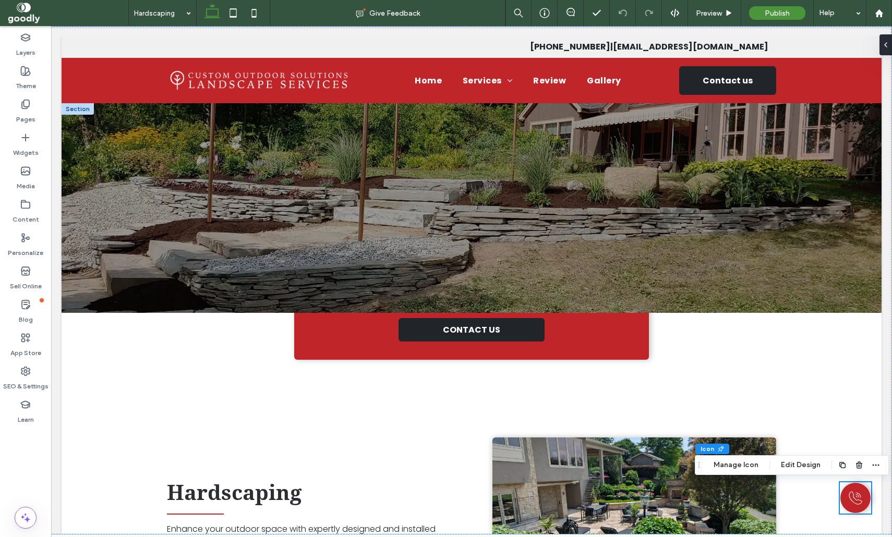
scroll to position [0, 0]
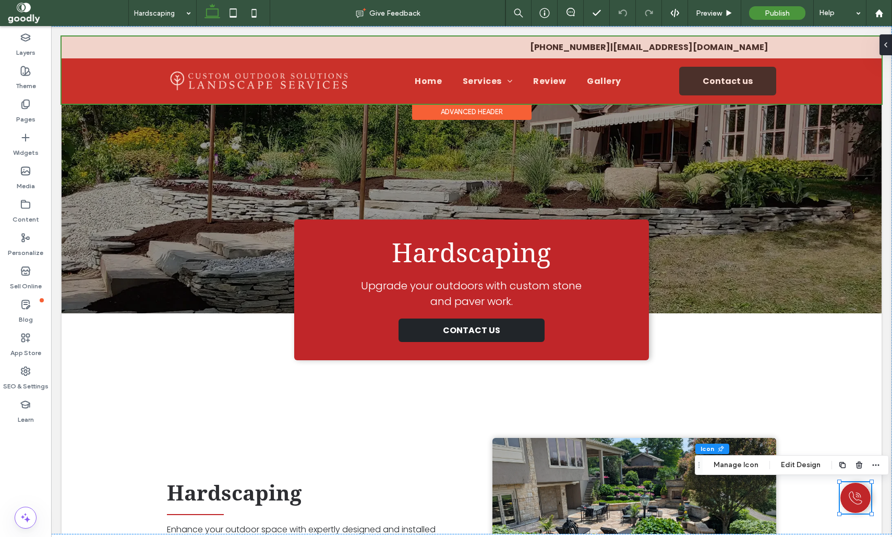
click at [279, 87] on div at bounding box center [472, 70] width 820 height 67
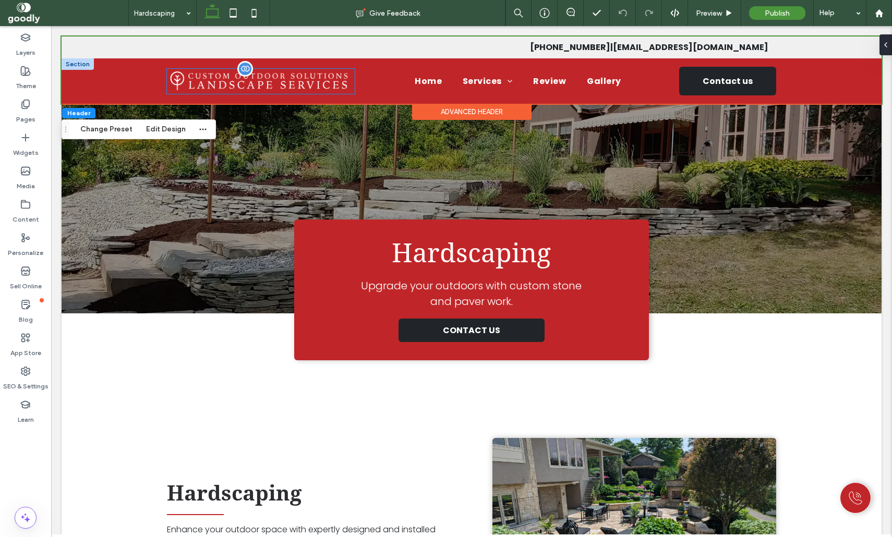
click at [306, 81] on img at bounding box center [261, 81] width 188 height 25
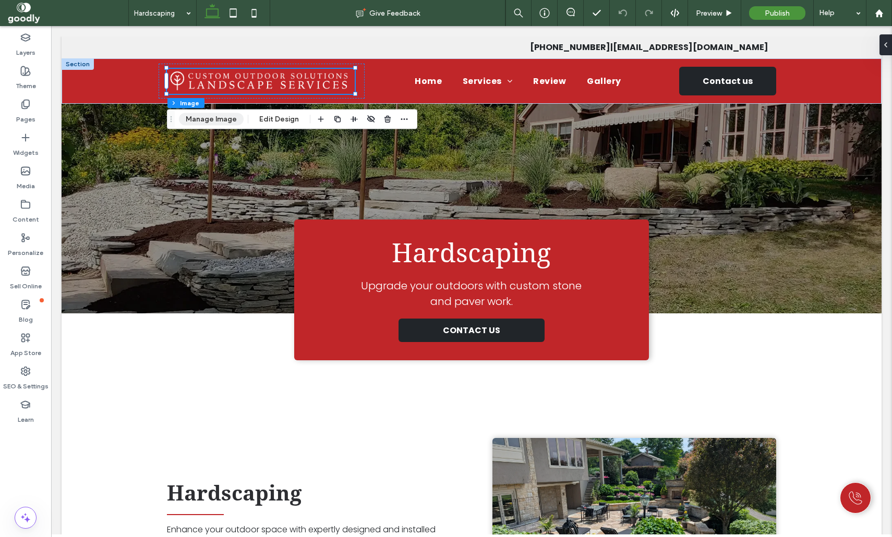
click at [204, 122] on button "Manage Image" at bounding box center [211, 119] width 65 height 13
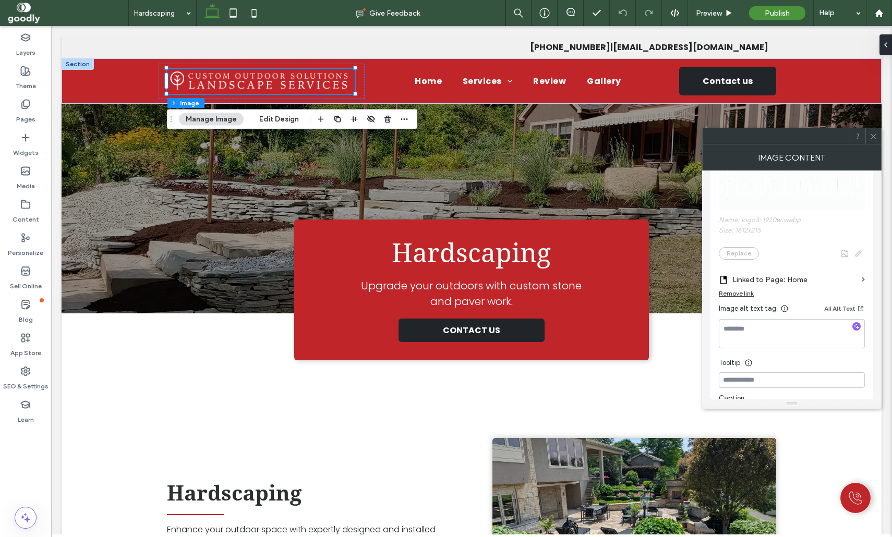
scroll to position [119, 0]
click at [848, 274] on label "Linked to Page: Home" at bounding box center [794, 278] width 125 height 19
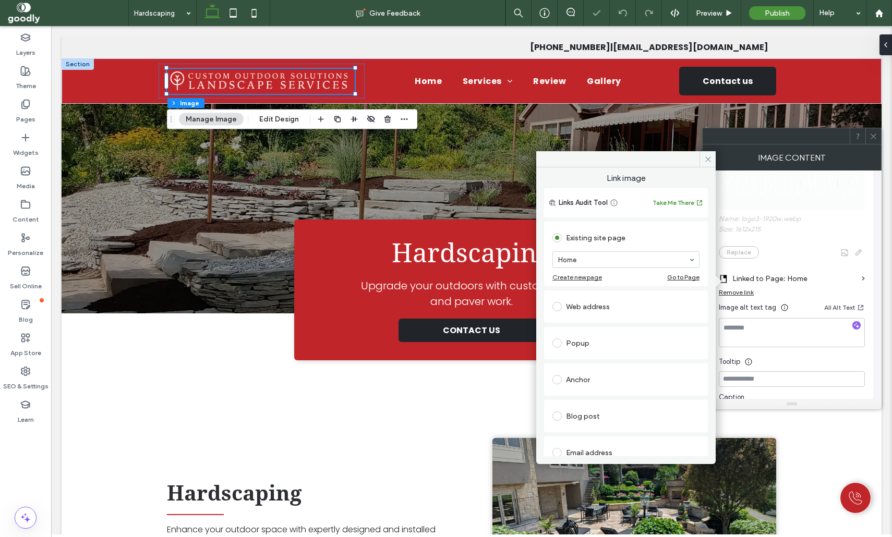
click at [705, 157] on icon at bounding box center [708, 159] width 8 height 8
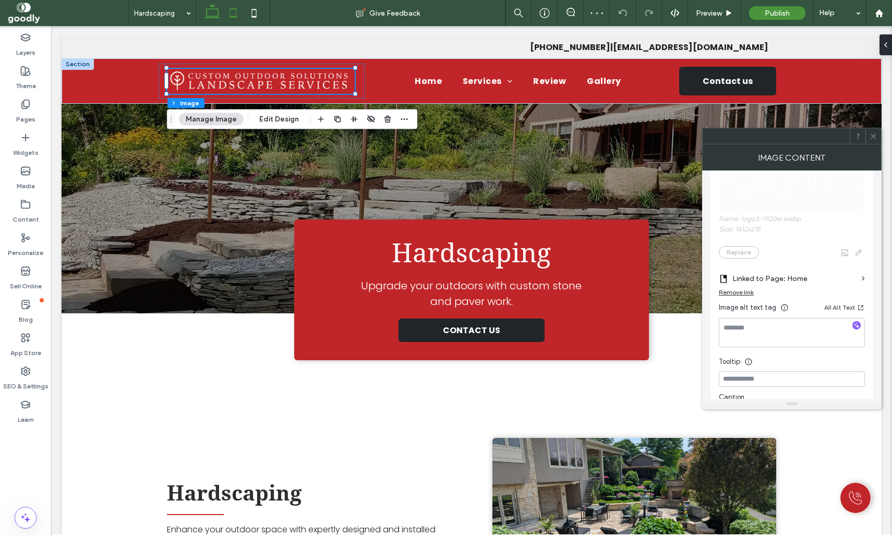
click at [236, 15] on icon at bounding box center [233, 13] width 21 height 21
type input "***"
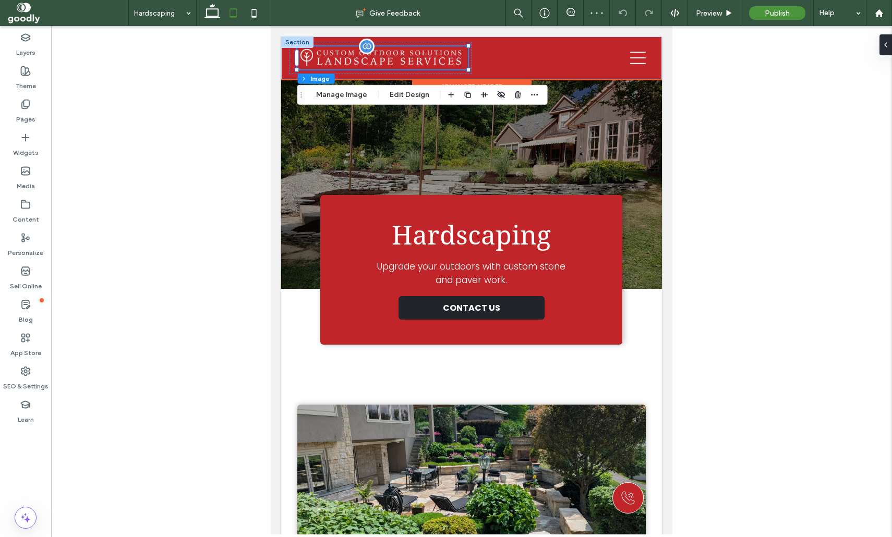
click at [372, 53] on img at bounding box center [382, 57] width 171 height 23
click at [396, 63] on img at bounding box center [382, 57] width 171 height 23
click at [342, 95] on button "Manage Image" at bounding box center [341, 95] width 65 height 13
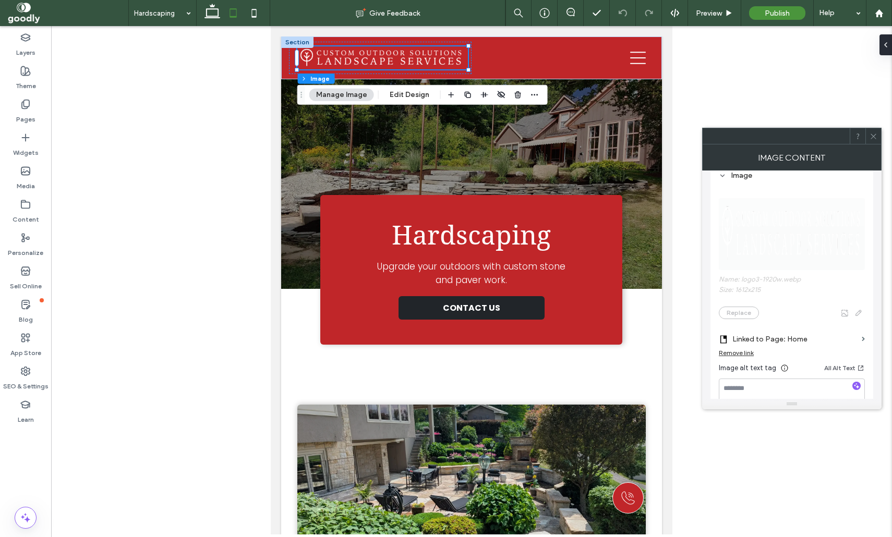
scroll to position [59, 0]
click at [870, 133] on icon at bounding box center [873, 136] width 8 height 8
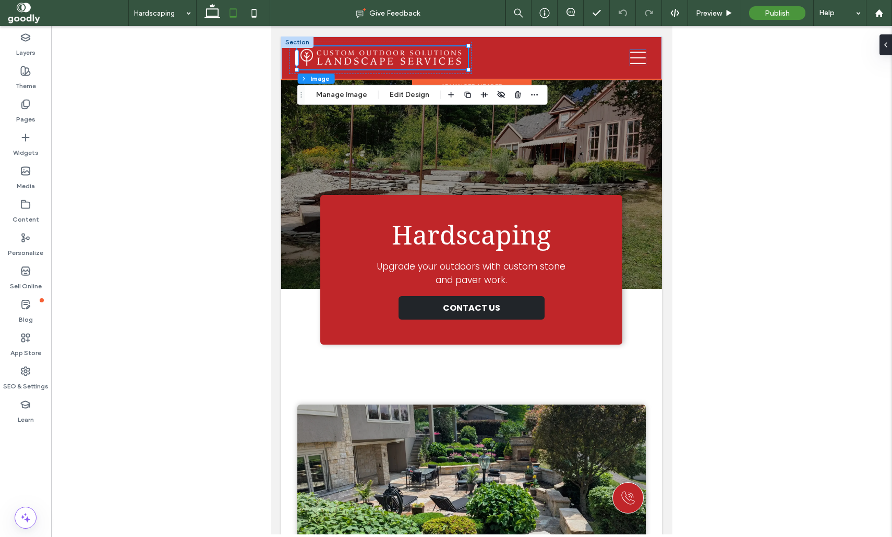
click at [633, 50] on div at bounding box center [562, 58] width 183 height 32
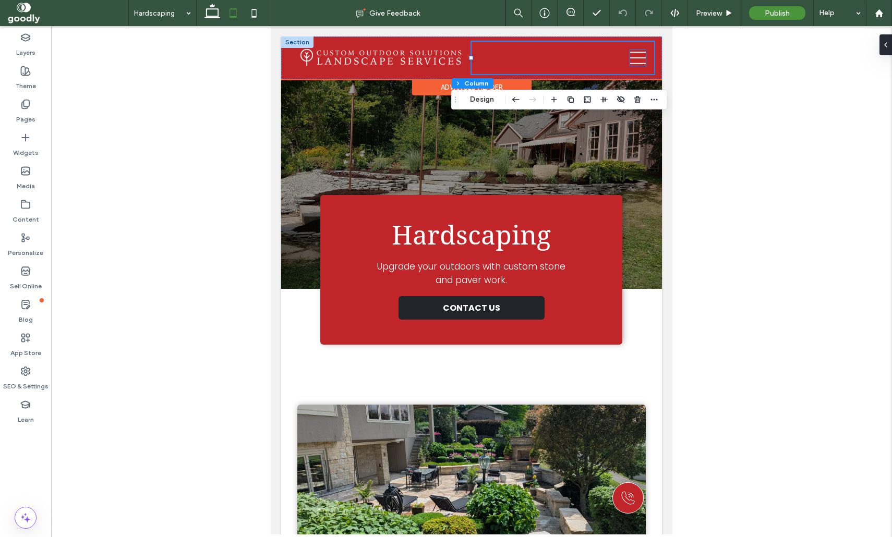
click at [636, 59] on icon at bounding box center [638, 58] width 16 height 16
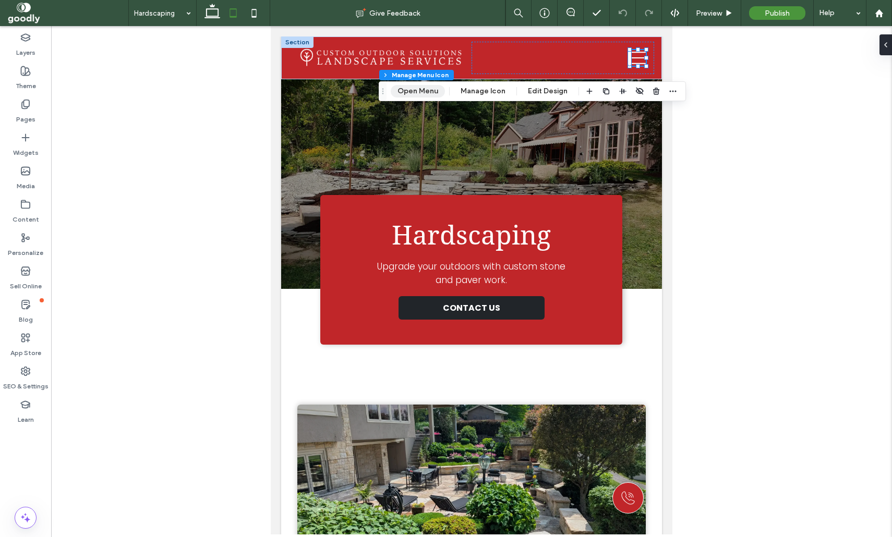
drag, startPoint x: 404, startPoint y: 94, endPoint x: 371, endPoint y: 232, distance: 141.2
click at [404, 94] on button "Open Menu" at bounding box center [418, 91] width 54 height 13
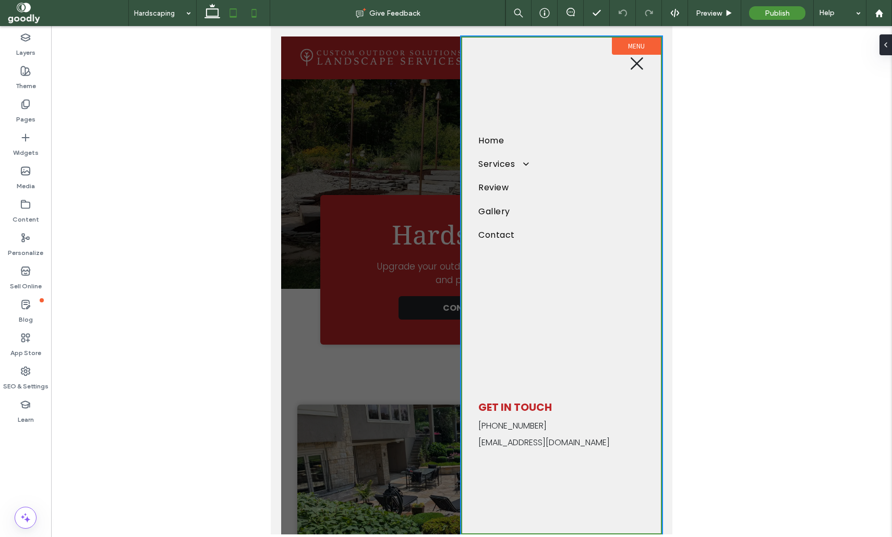
click at [259, 16] on icon at bounding box center [254, 13] width 21 height 21
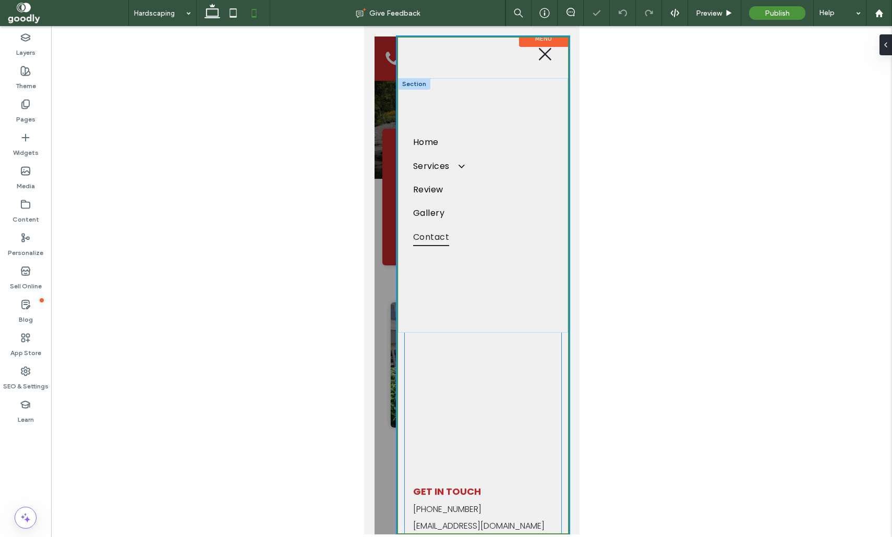
scroll to position [0, 0]
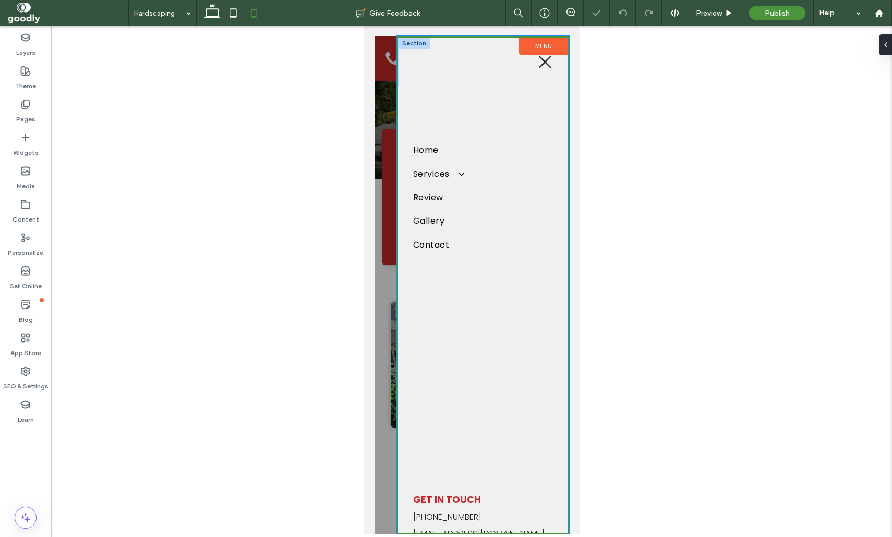
click at [541, 64] on icon at bounding box center [545, 62] width 16 height 16
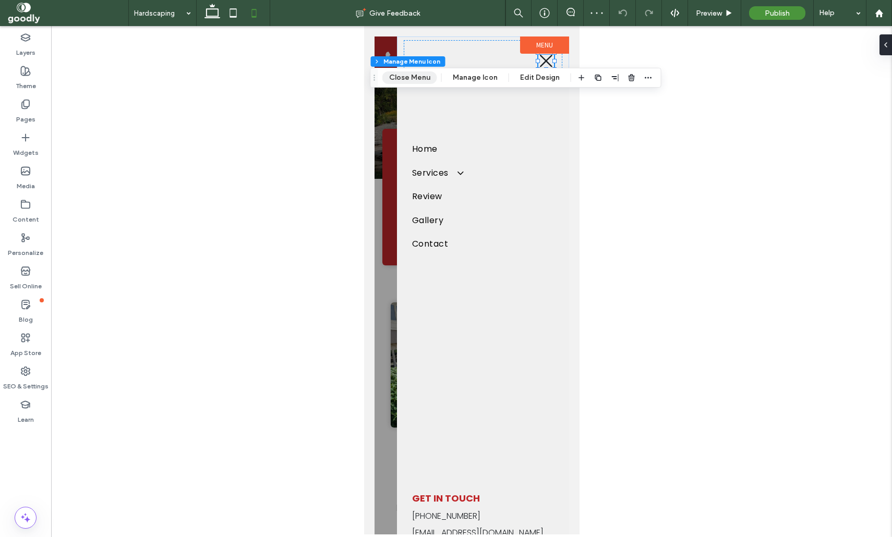
drag, startPoint x: 400, startPoint y: 76, endPoint x: 2, endPoint y: 48, distance: 399.4
click at [400, 76] on button "Close Menu" at bounding box center [409, 77] width 55 height 13
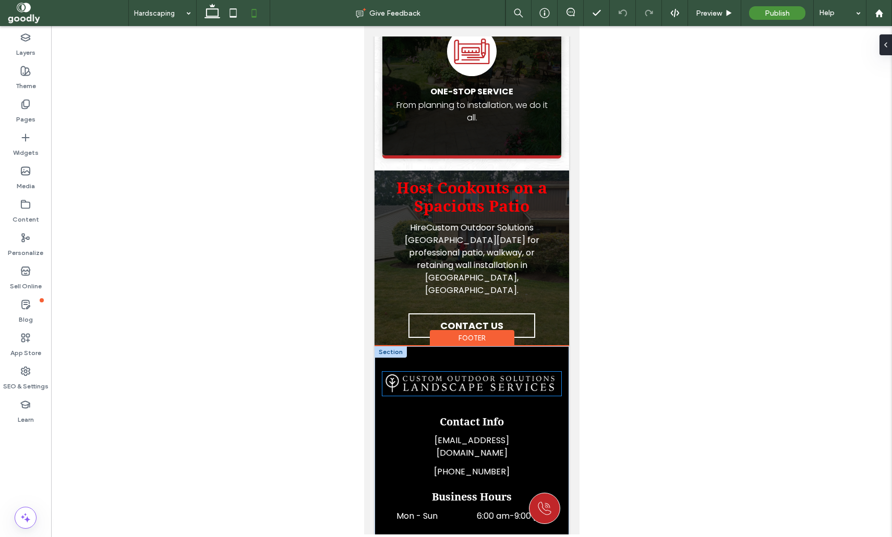
scroll to position [1915, 0]
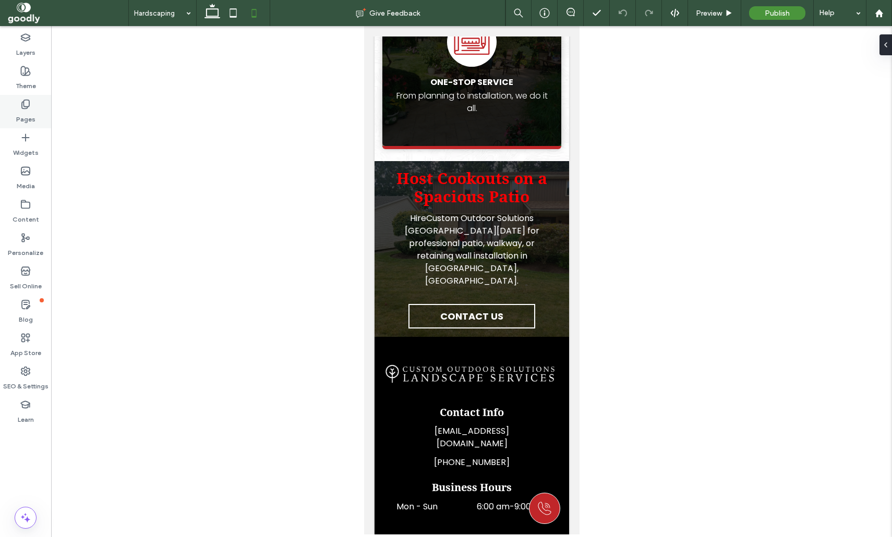
click at [35, 112] on div "Pages" at bounding box center [25, 111] width 51 height 33
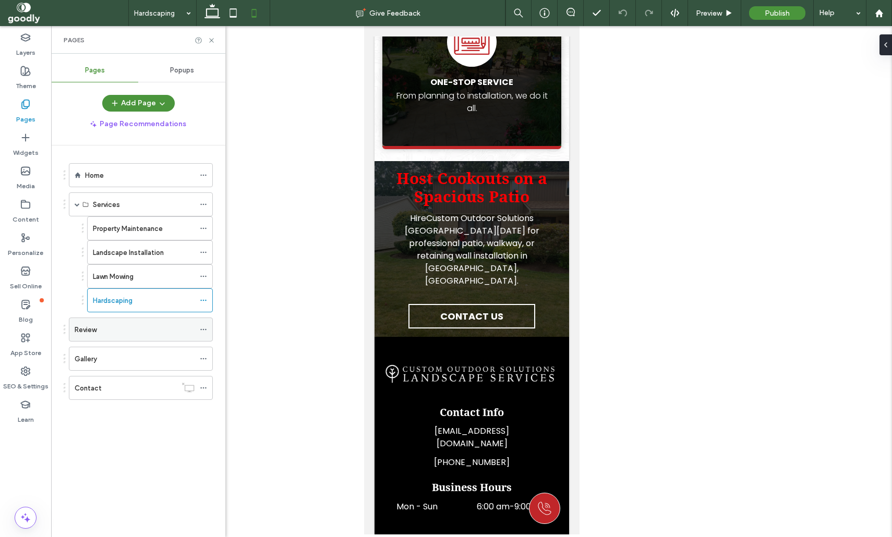
click at [127, 328] on div "Review" at bounding box center [135, 329] width 120 height 11
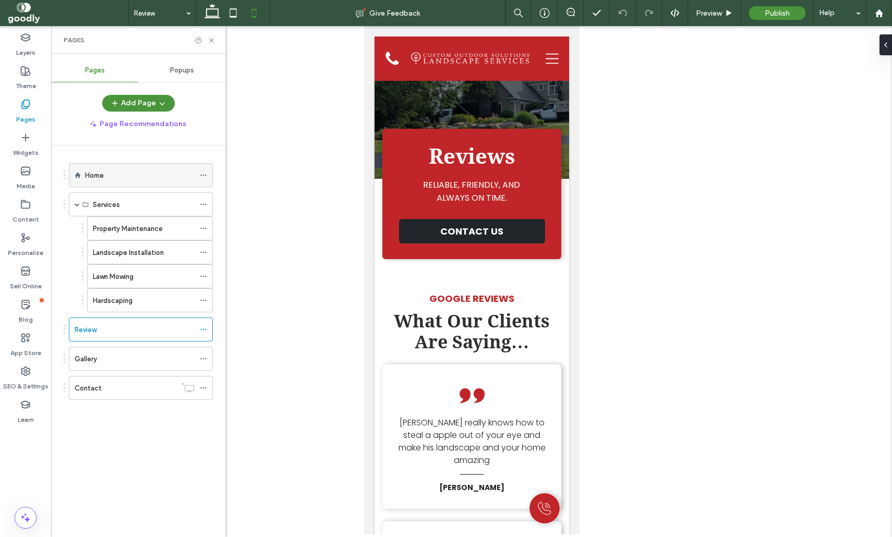
click at [177, 176] on div "Home" at bounding box center [140, 175] width 110 height 11
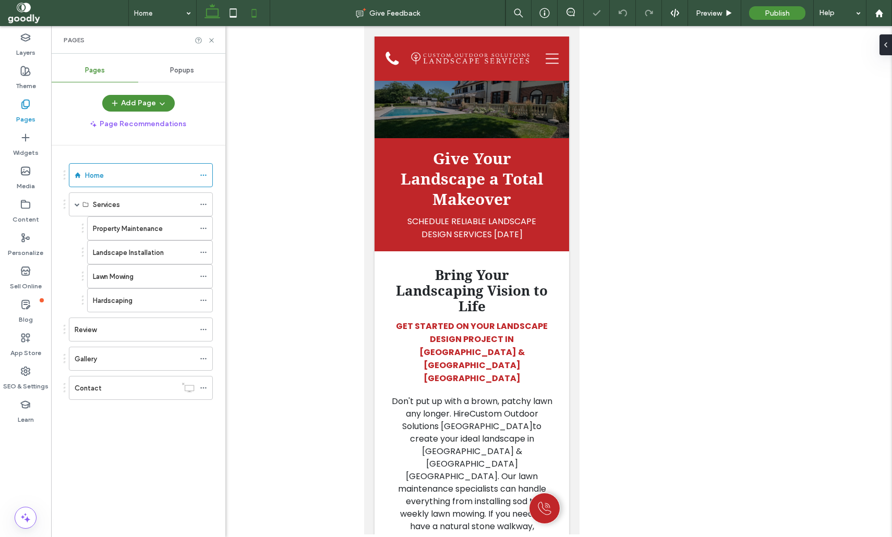
click at [204, 13] on icon at bounding box center [212, 13] width 21 height 21
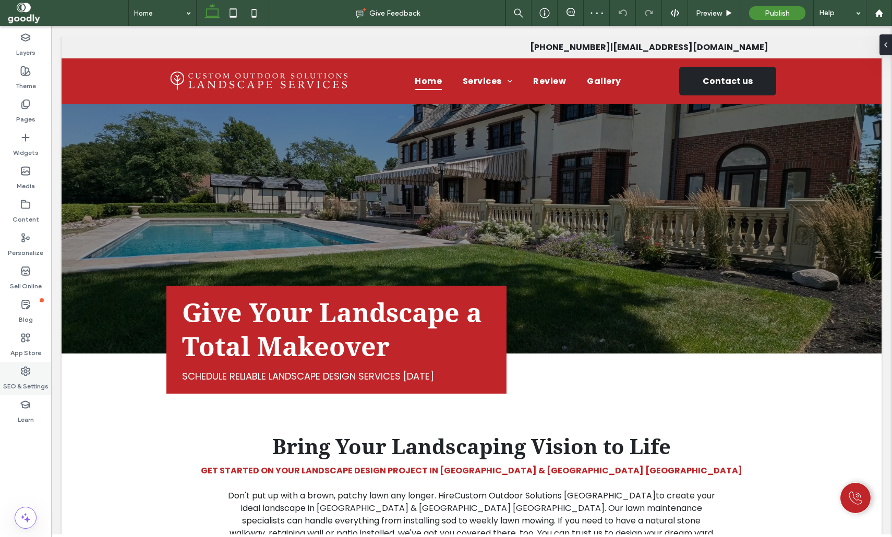
click at [41, 378] on label "SEO & Settings" at bounding box center [25, 384] width 45 height 15
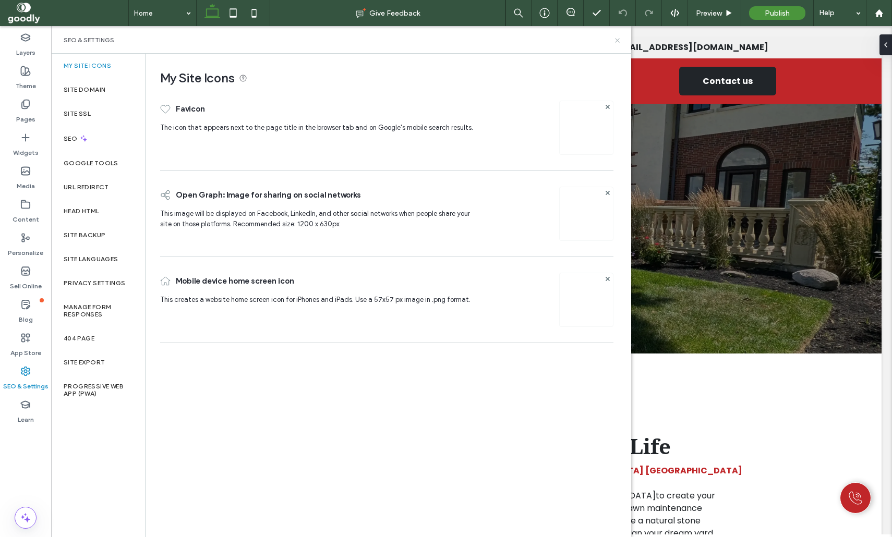
click at [616, 40] on icon at bounding box center [617, 41] width 8 height 8
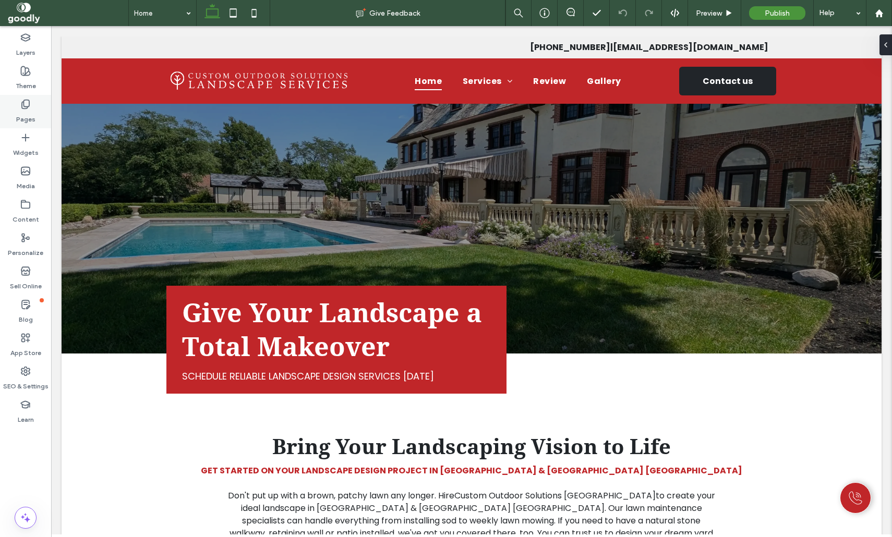
click at [34, 117] on div "Pages" at bounding box center [25, 111] width 51 height 33
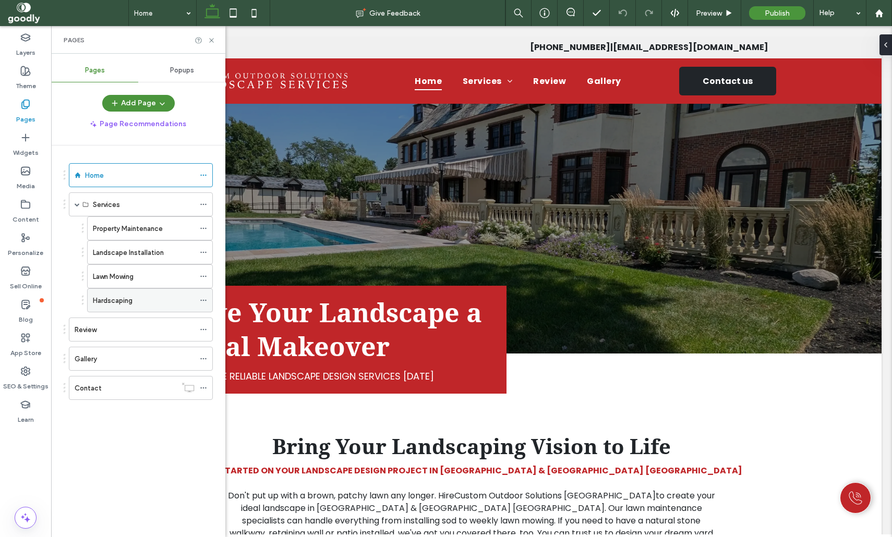
click at [207, 299] on icon at bounding box center [203, 300] width 7 height 7
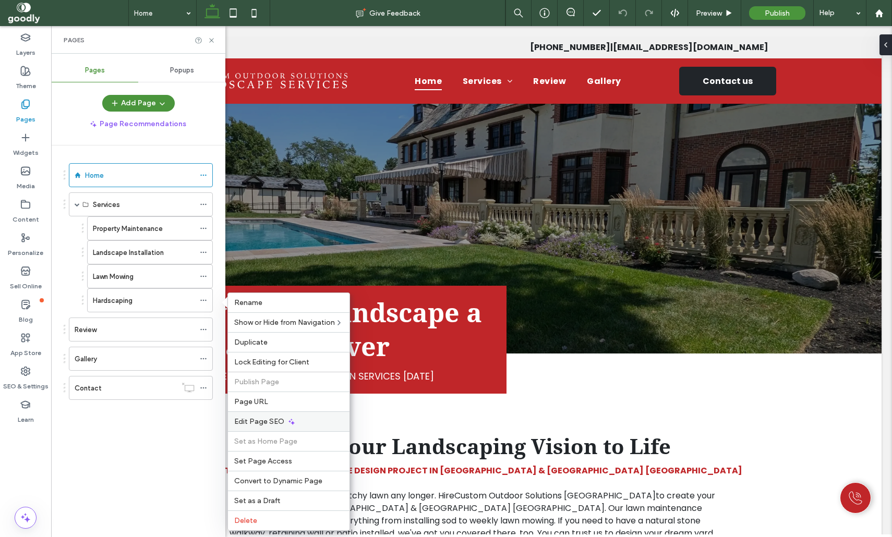
click at [314, 426] on div "Edit Page SEO" at bounding box center [289, 421] width 122 height 20
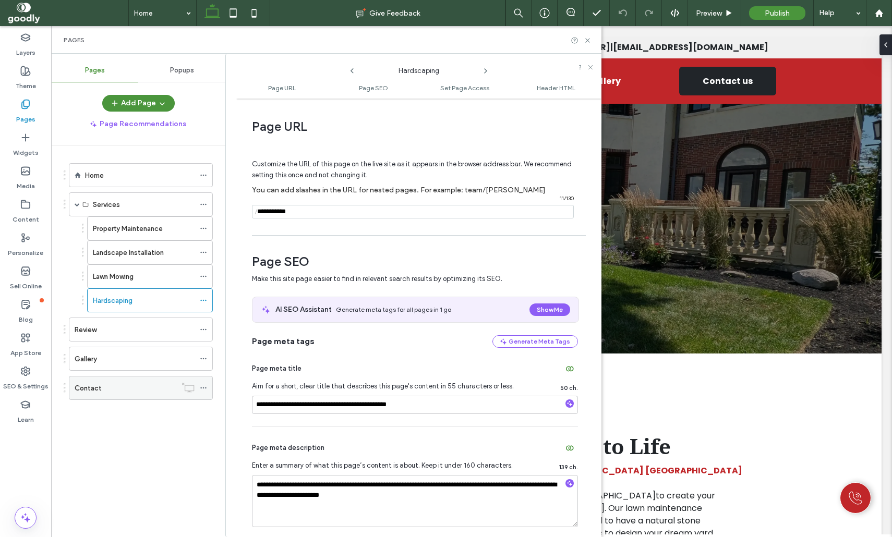
click at [207, 388] on icon at bounding box center [203, 387] width 7 height 7
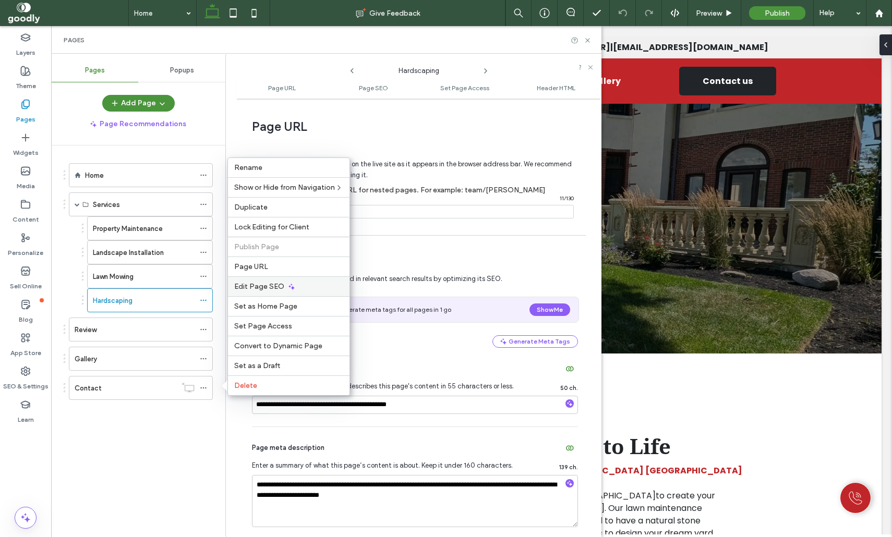
click at [287, 289] on icon at bounding box center [291, 287] width 8 height 8
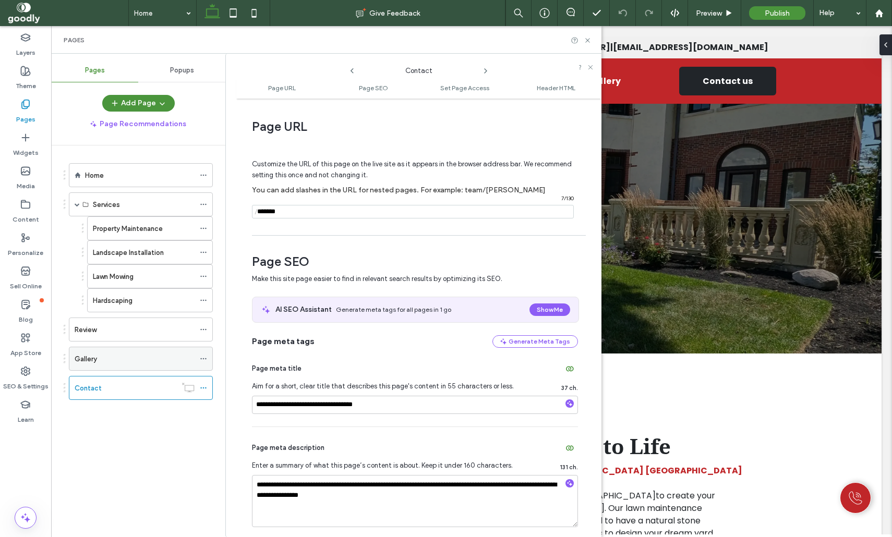
click at [205, 361] on icon at bounding box center [203, 358] width 7 height 7
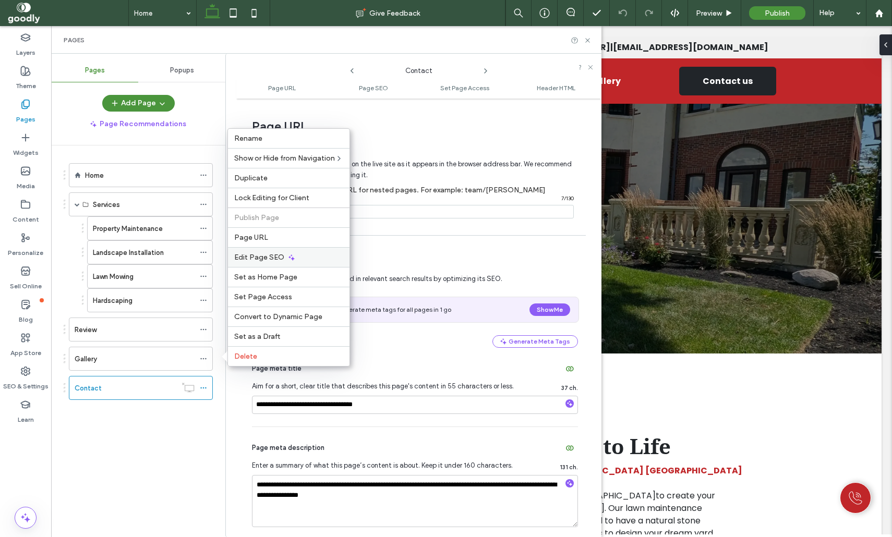
click at [294, 254] on icon at bounding box center [291, 257] width 8 height 8
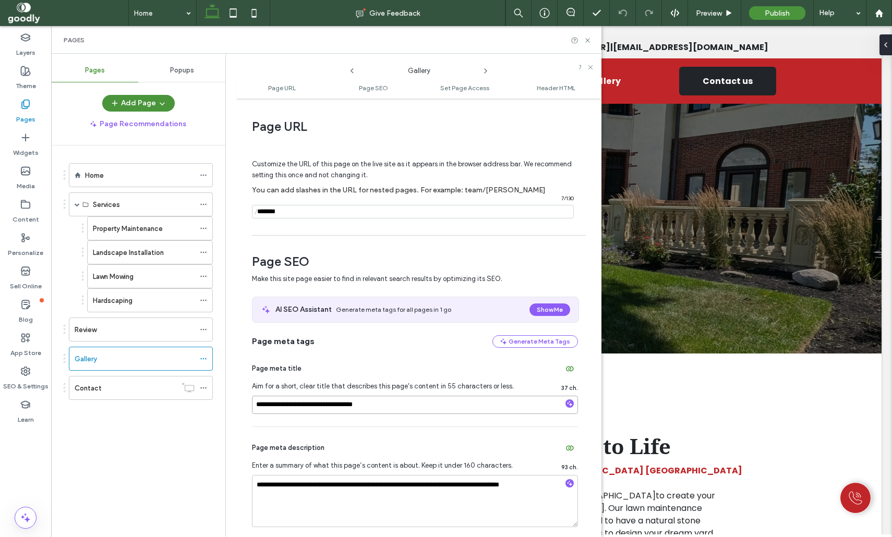
click at [428, 410] on input "**********" at bounding box center [415, 405] width 326 height 18
drag, startPoint x: 587, startPoint y: 38, endPoint x: 67, endPoint y: 34, distance: 520.4
click at [587, 38] on icon at bounding box center [588, 41] width 8 height 8
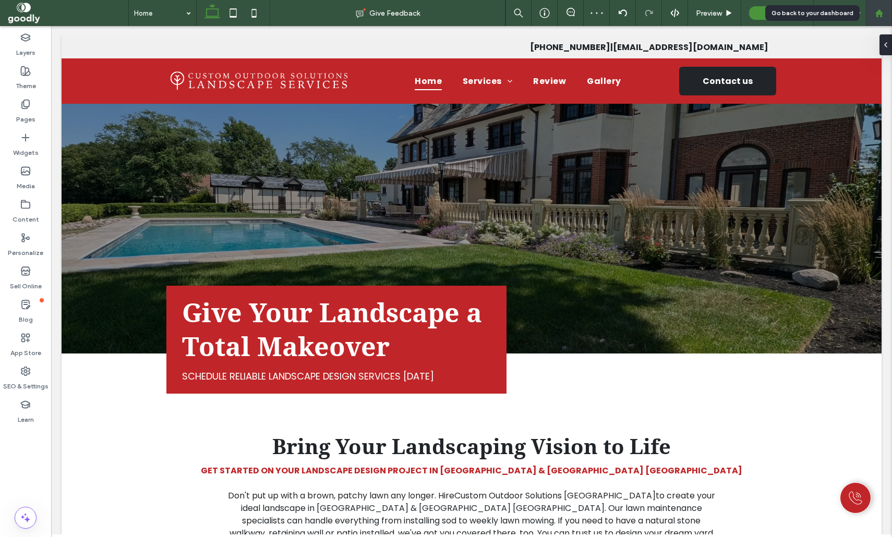
click at [887, 14] on div at bounding box center [878, 13] width 25 height 9
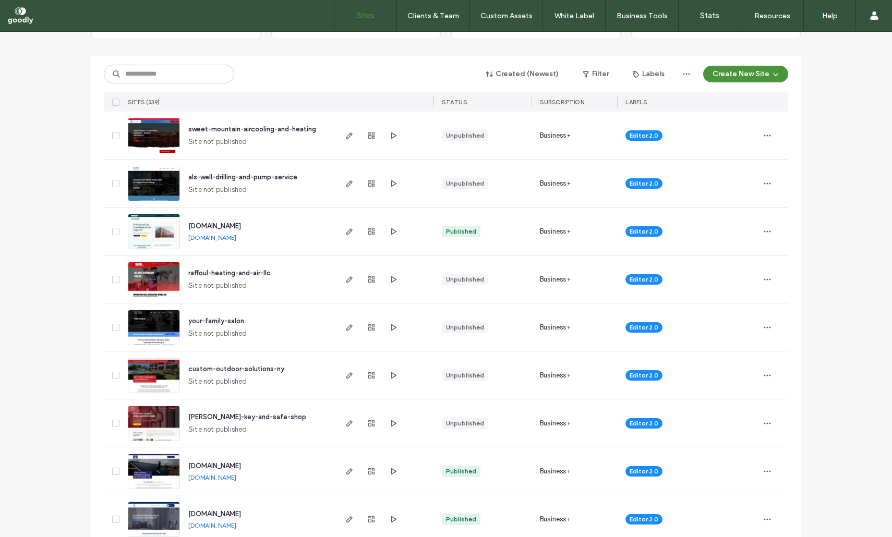
click at [230, 323] on span "your-family-salon" at bounding box center [216, 321] width 56 height 8
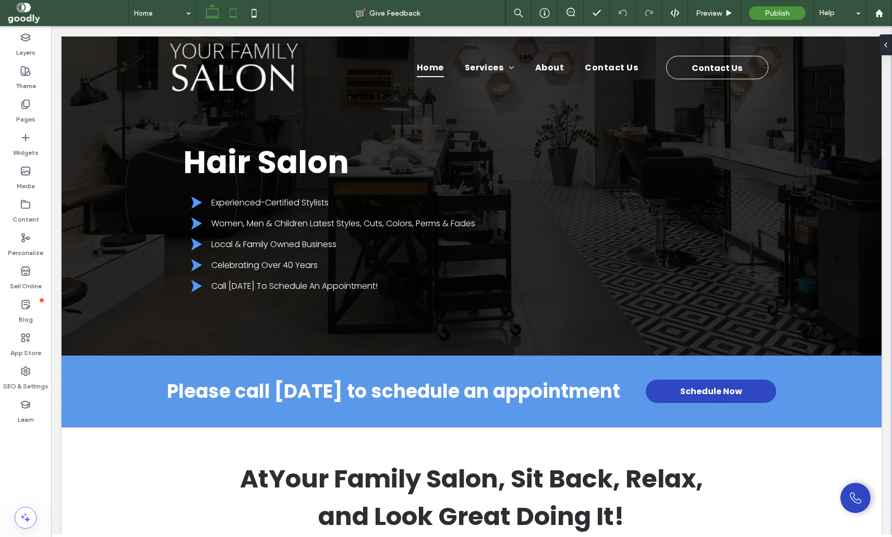
click at [232, 6] on icon at bounding box center [233, 13] width 21 height 21
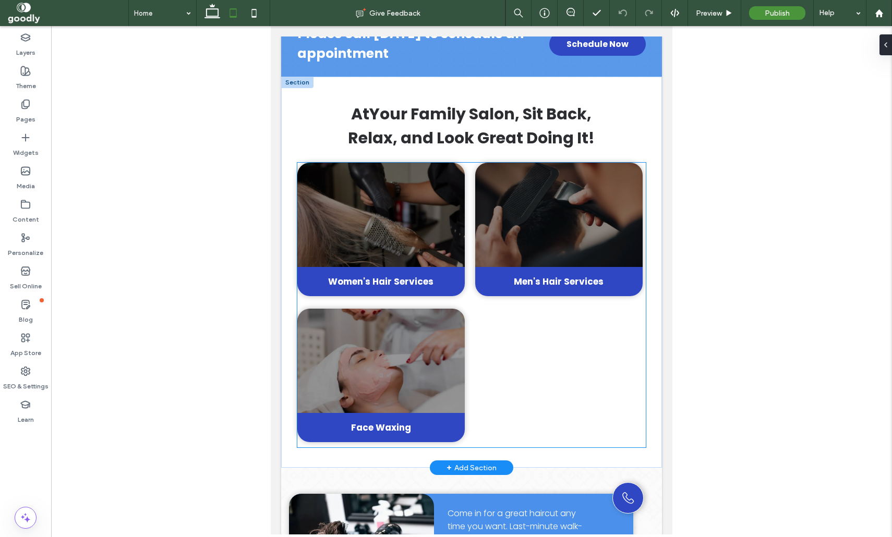
scroll to position [314, 0]
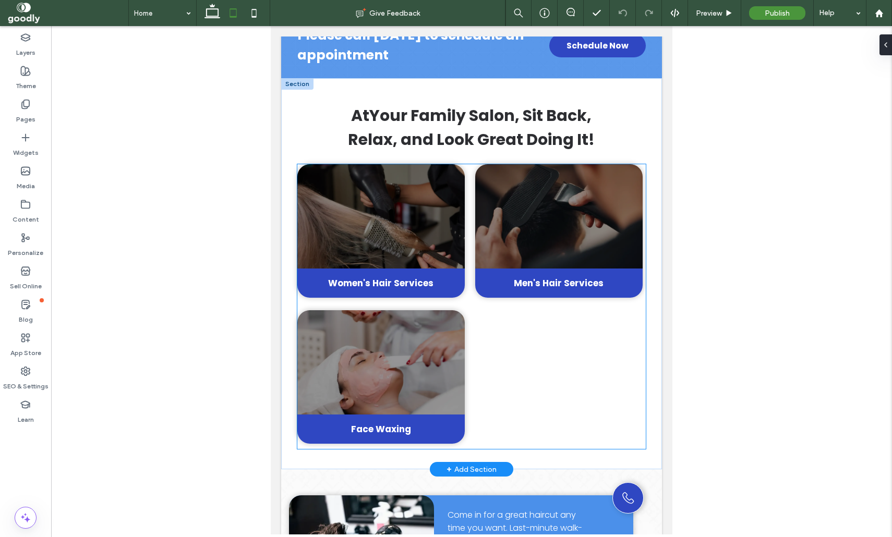
click at [508, 380] on div "Women's Hair Services Men's Hair Services Face Waxing" at bounding box center [471, 306] width 349 height 285
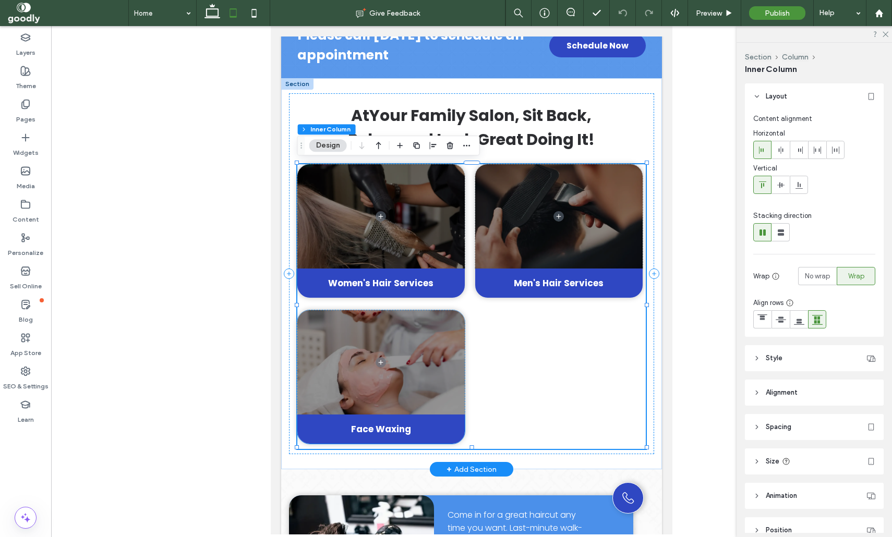
click at [426, 335] on span at bounding box center [380, 362] width 167 height 104
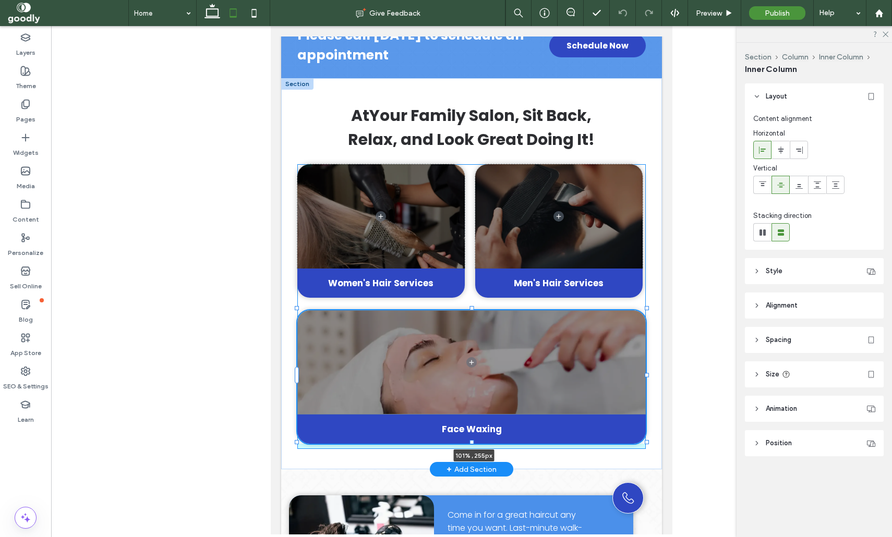
drag, startPoint x: 466, startPoint y: 373, endPoint x: 651, endPoint y: 373, distance: 185.6
click at [651, 373] on div "At Your Family Salon , Sit Back, Relax, and Look Great Doing It! Women's Hair S…" at bounding box center [471, 273] width 381 height 391
type input "***"
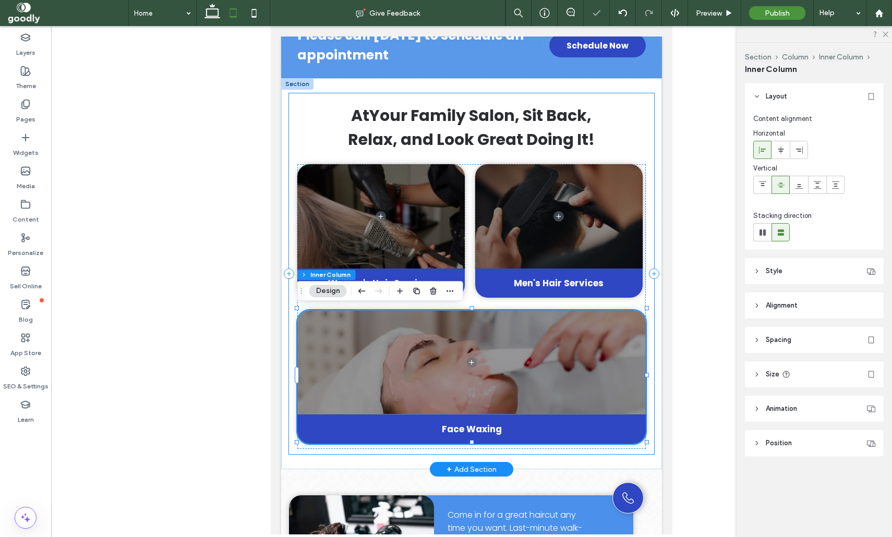
click at [653, 306] on div "At Your Family Salon , Sit Back, Relax, and Look Great Doing It! Women's Hair S…" at bounding box center [472, 273] width 366 height 361
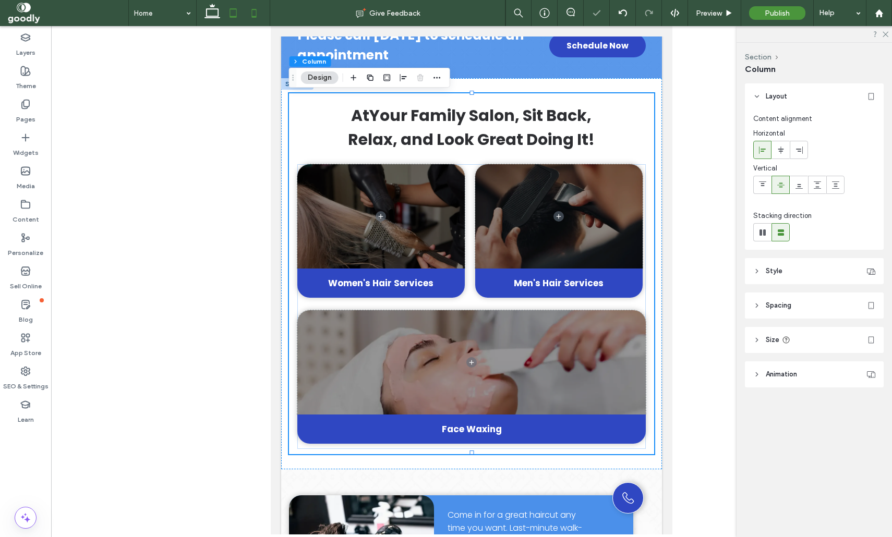
click at [256, 16] on icon at bounding box center [254, 13] width 21 height 21
type input "**"
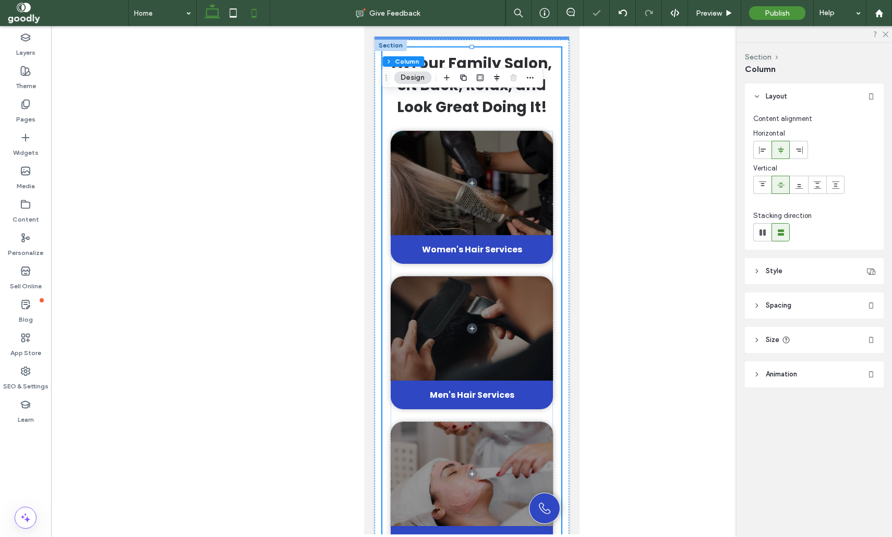
click at [220, 19] on icon at bounding box center [212, 13] width 21 height 21
type input "*"
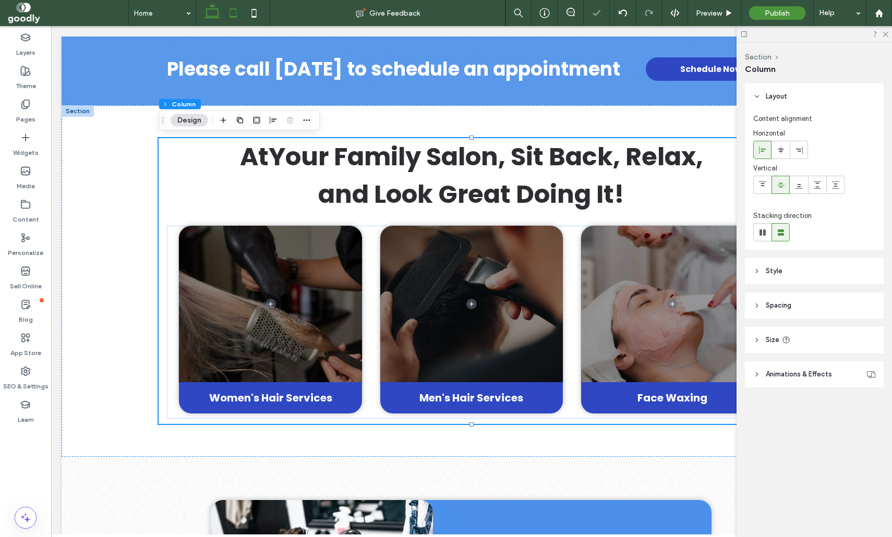
click at [233, 13] on icon at bounding box center [233, 13] width 21 height 21
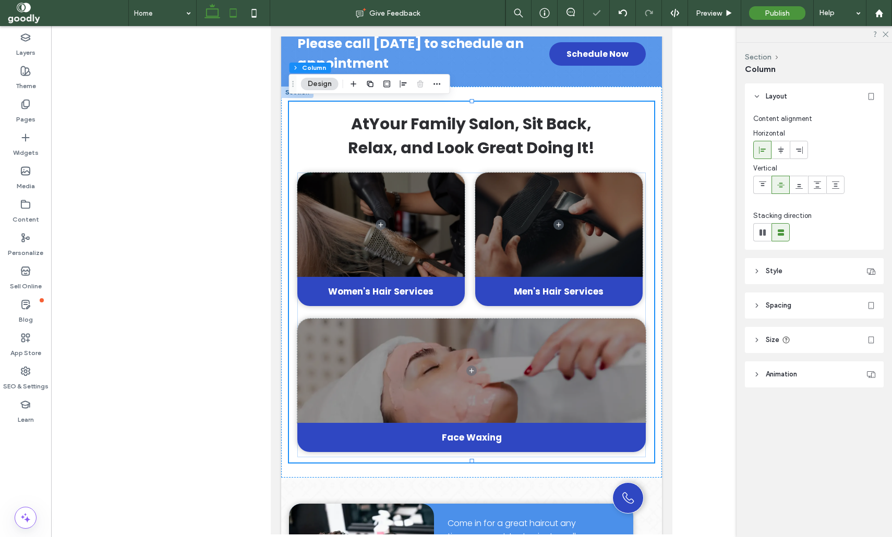
click at [212, 7] on icon at bounding box center [212, 13] width 21 height 21
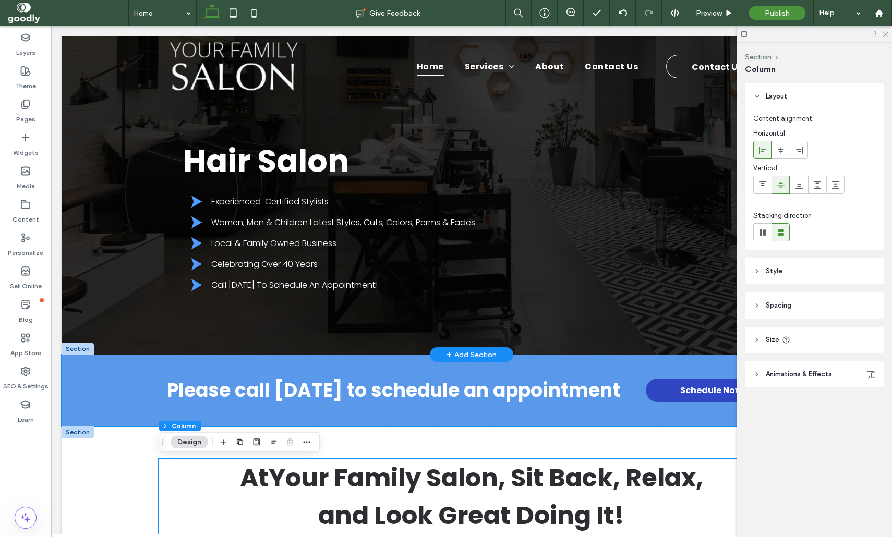
scroll to position [0, 0]
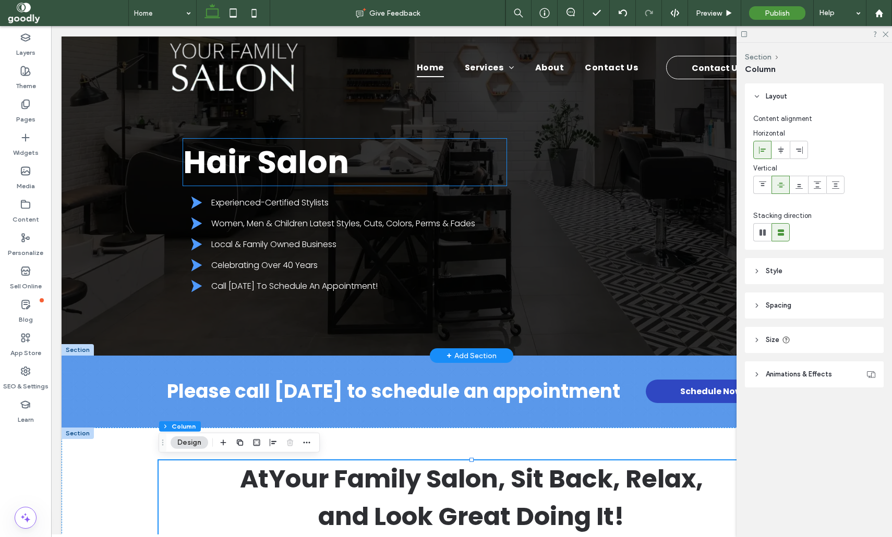
click at [318, 161] on strong "Hair Salon" at bounding box center [266, 162] width 166 height 44
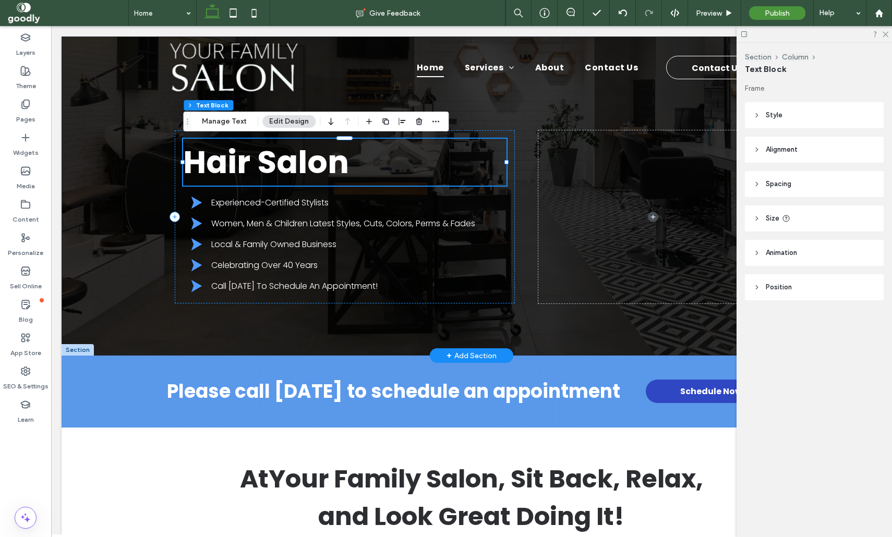
click at [318, 161] on strong "Hair Salon" at bounding box center [266, 162] width 166 height 44
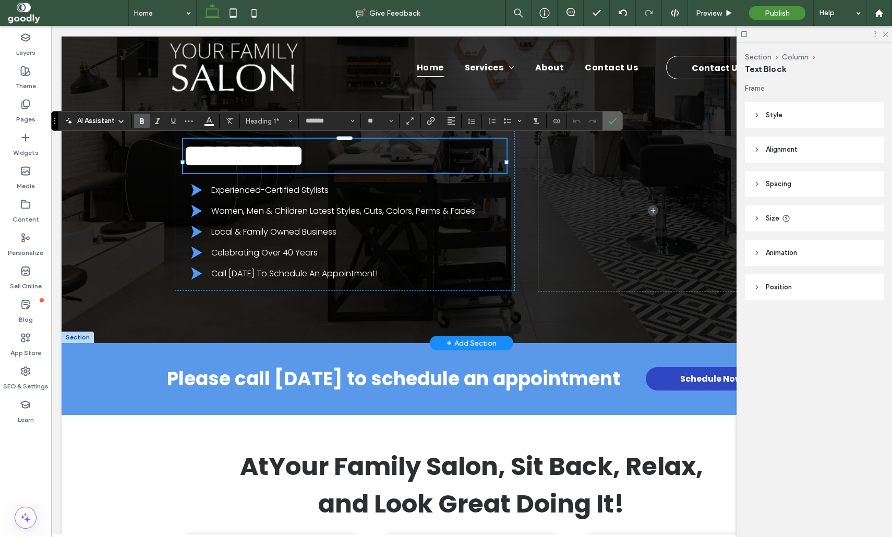
click at [619, 121] on label "Confirm" at bounding box center [612, 121] width 16 height 19
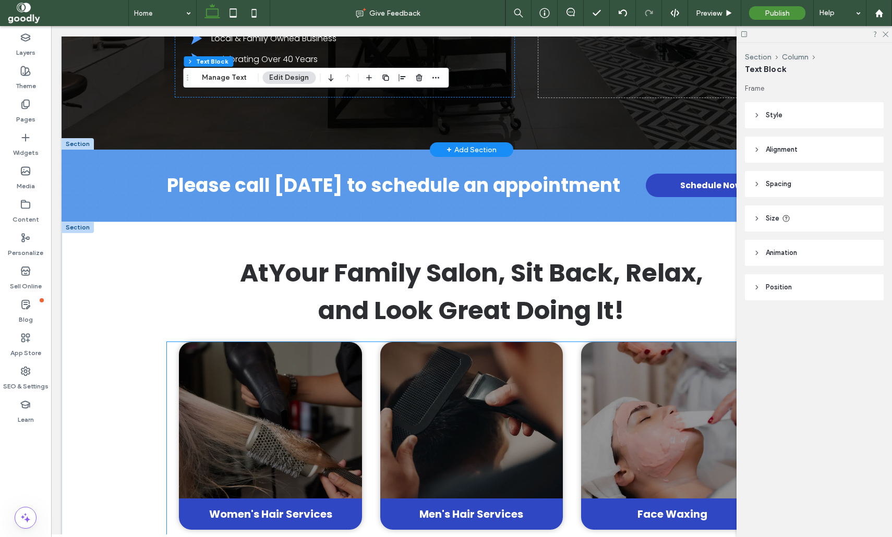
scroll to position [207, 0]
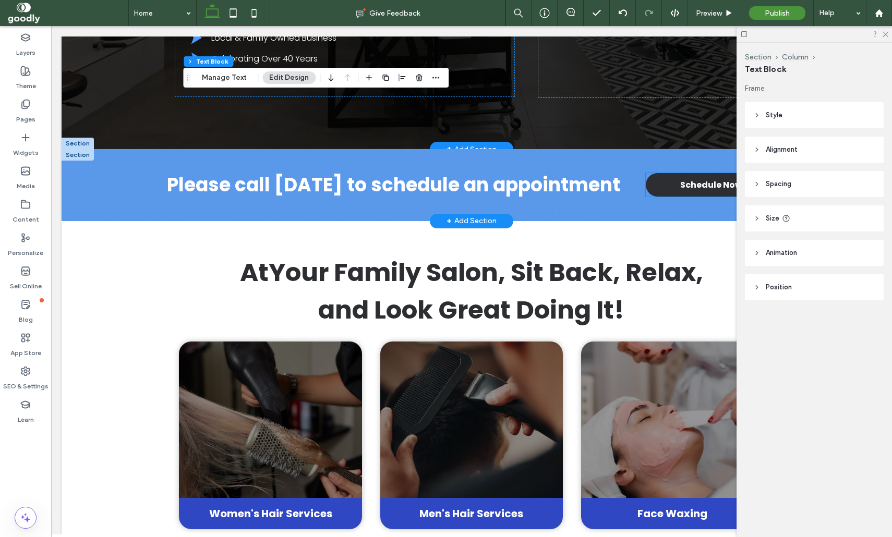
click at [701, 188] on span "Schedule Now" at bounding box center [711, 184] width 62 height 13
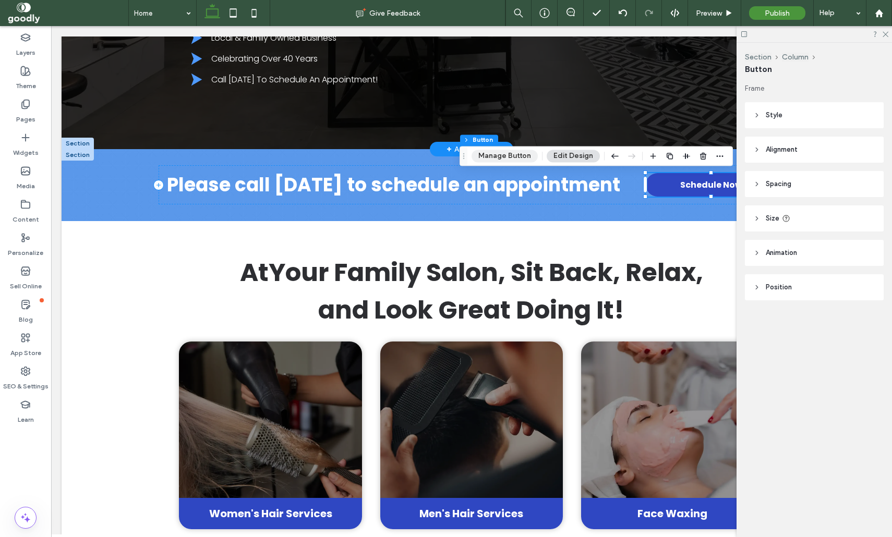
click at [509, 152] on button "Manage Button" at bounding box center [504, 156] width 66 height 13
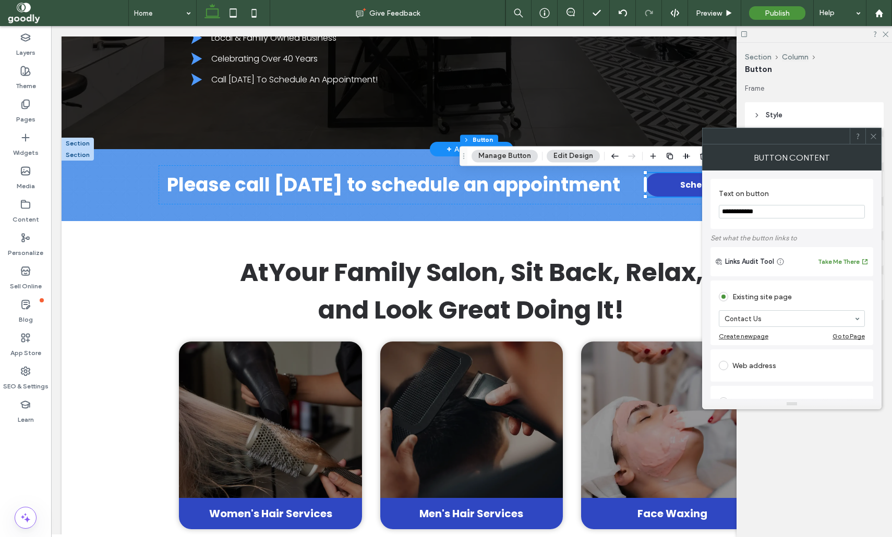
click at [865, 138] on div at bounding box center [873, 136] width 16 height 16
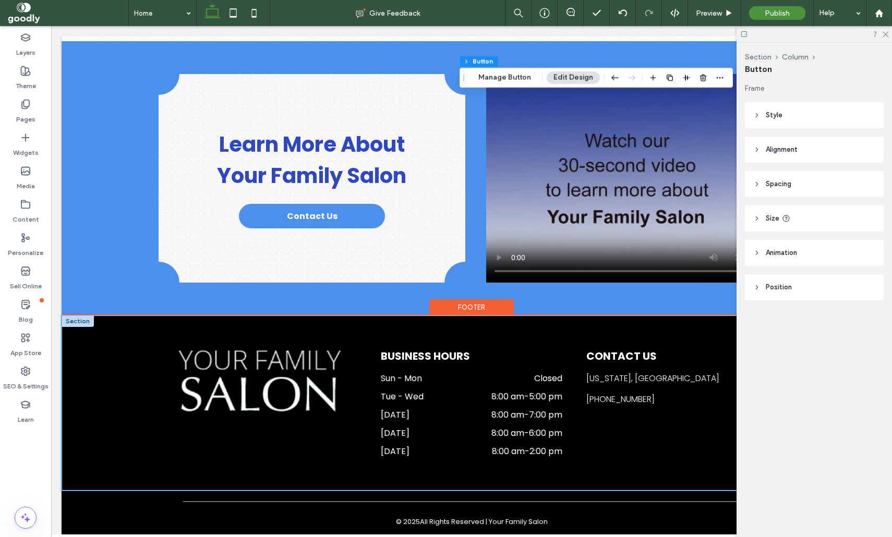
scroll to position [1171, 0]
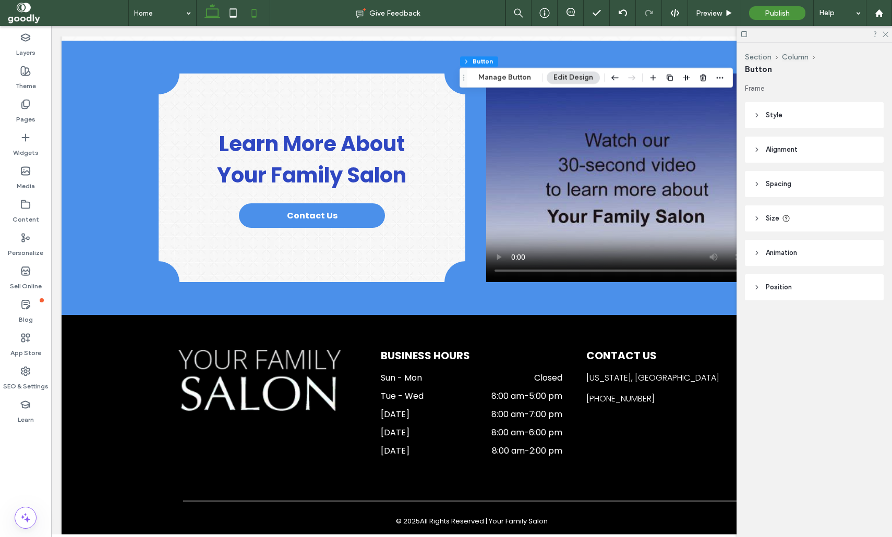
click at [250, 13] on icon at bounding box center [254, 13] width 21 height 21
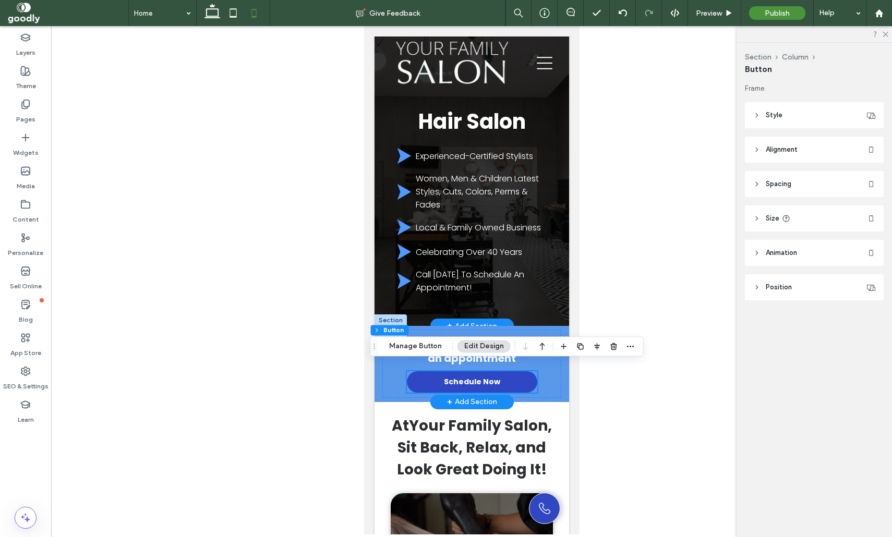
scroll to position [0, 0]
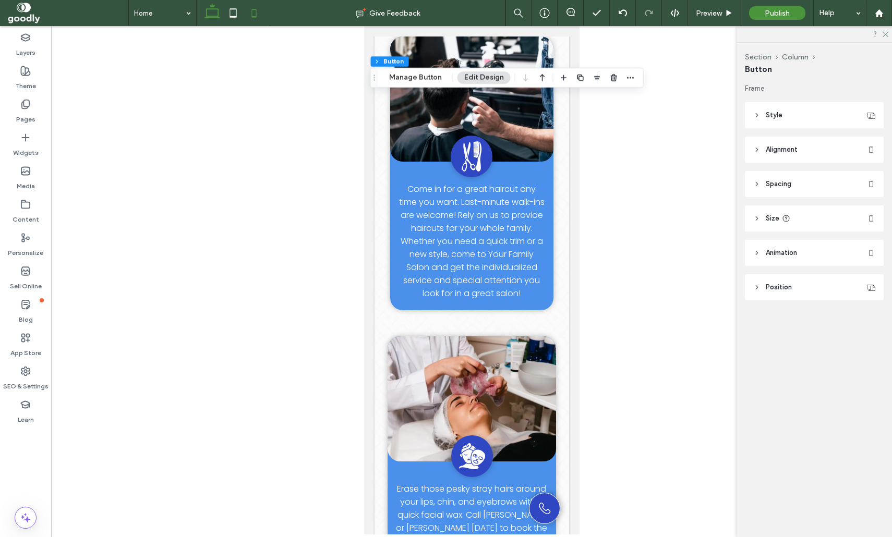
click at [209, 13] on icon at bounding box center [212, 13] width 21 height 21
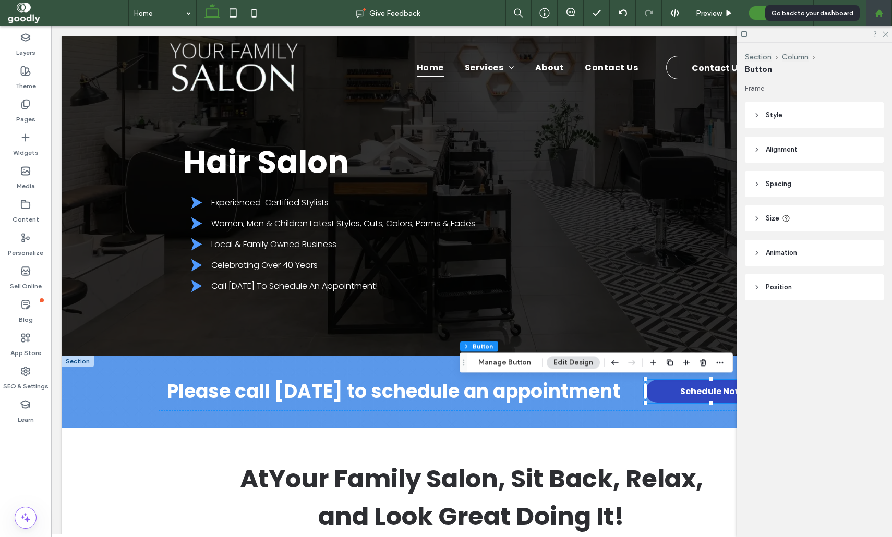
click at [882, 13] on icon at bounding box center [879, 13] width 9 height 9
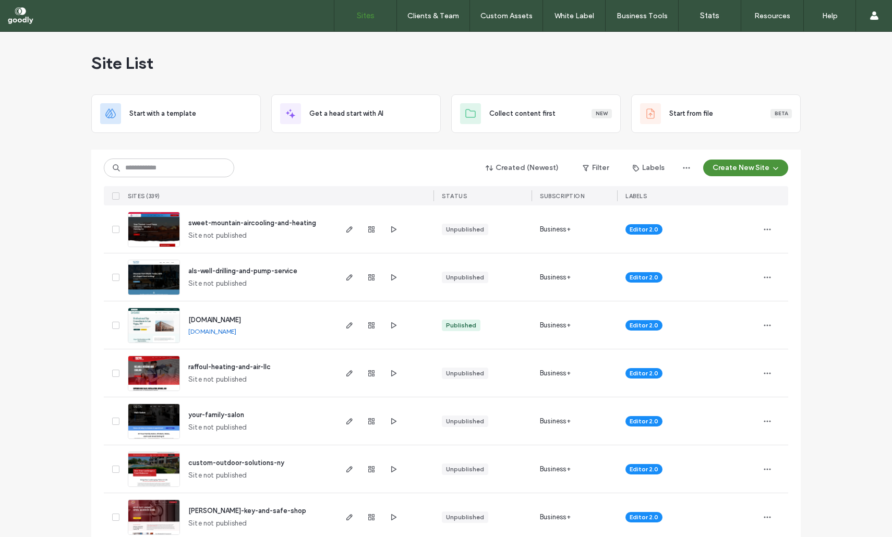
click at [245, 365] on span "raffoul-heating-and-air-llc" at bounding box center [229, 367] width 82 height 8
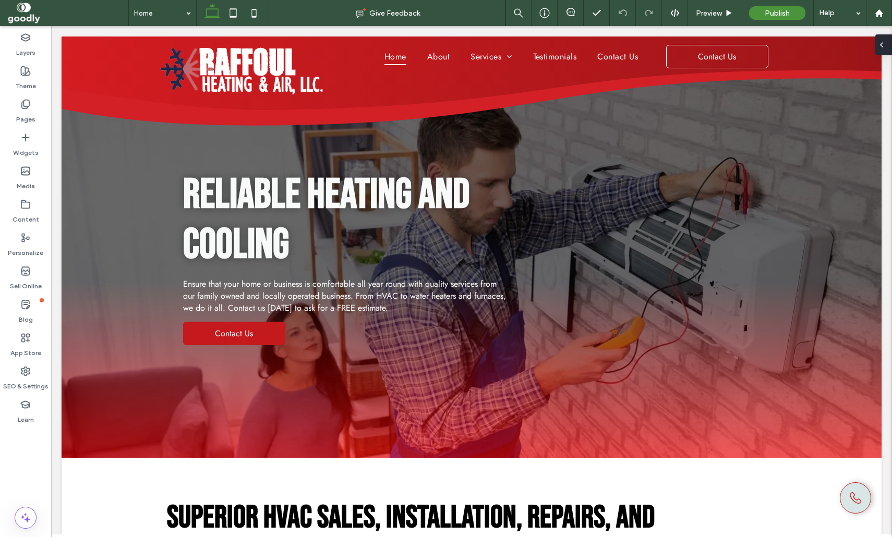
click at [883, 45] on icon at bounding box center [881, 45] width 8 height 8
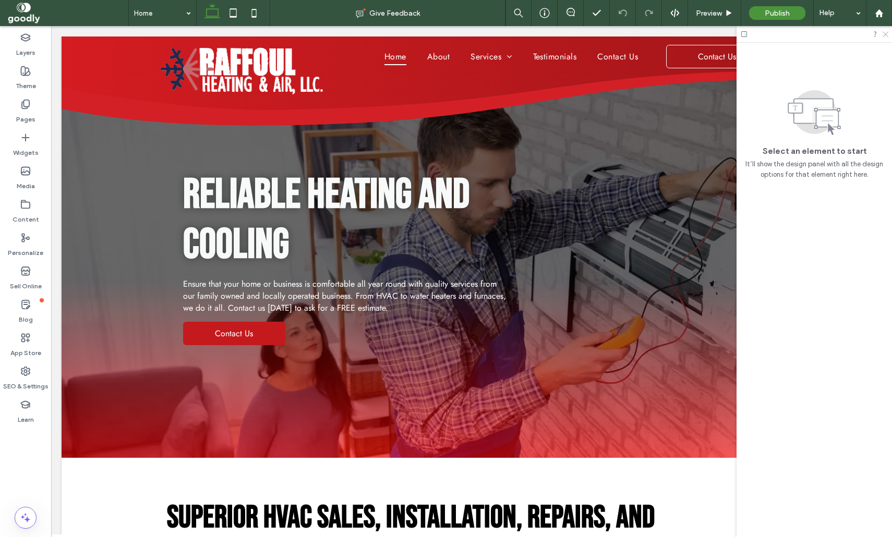
click at [883, 32] on use at bounding box center [885, 35] width 6 height 6
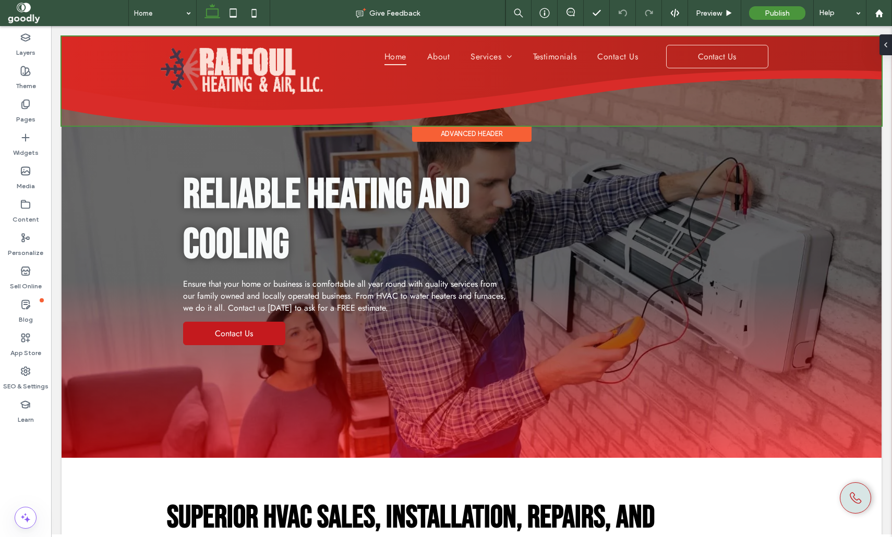
click at [585, 107] on div at bounding box center [472, 81] width 820 height 89
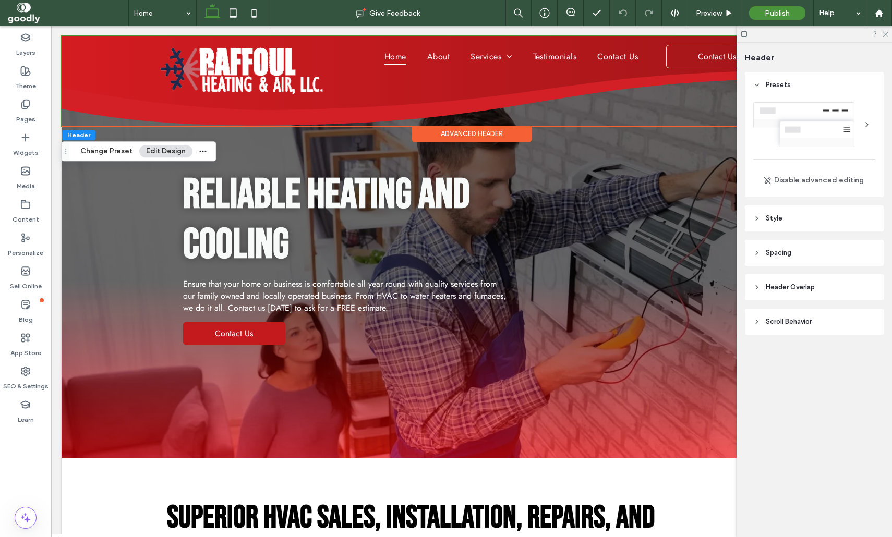
click at [805, 217] on header "Style" at bounding box center [814, 218] width 139 height 26
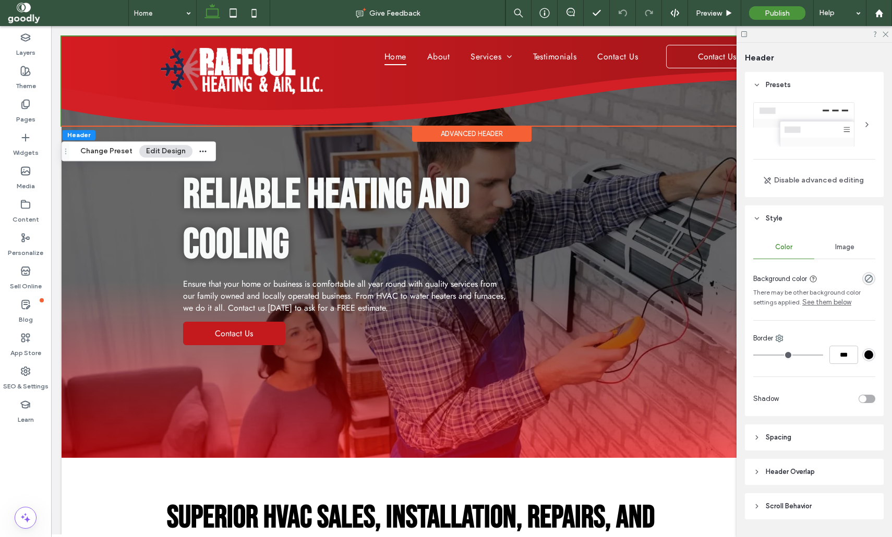
click at [806, 441] on header "Spacing" at bounding box center [814, 437] width 139 height 26
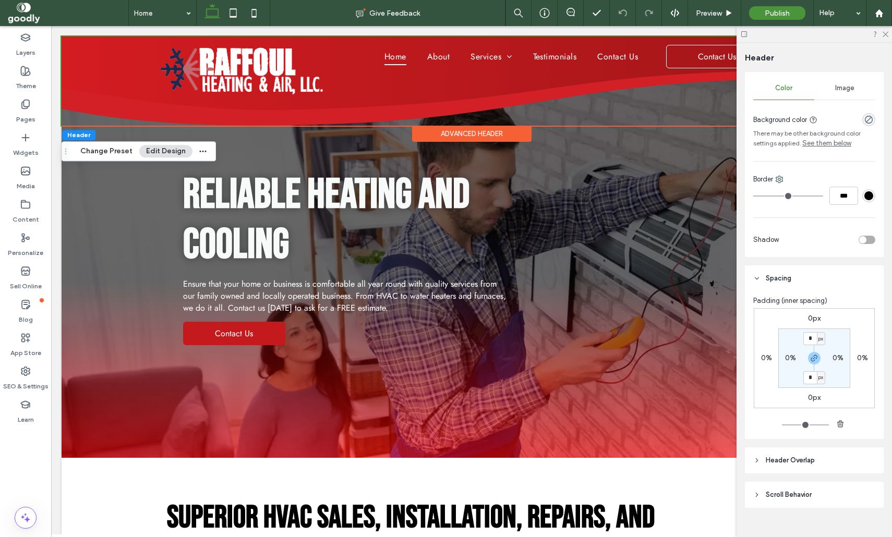
scroll to position [160, 0]
click at [808, 377] on input "*" at bounding box center [810, 377] width 14 height 13
click at [814, 351] on span "button" at bounding box center [814, 357] width 13 height 13
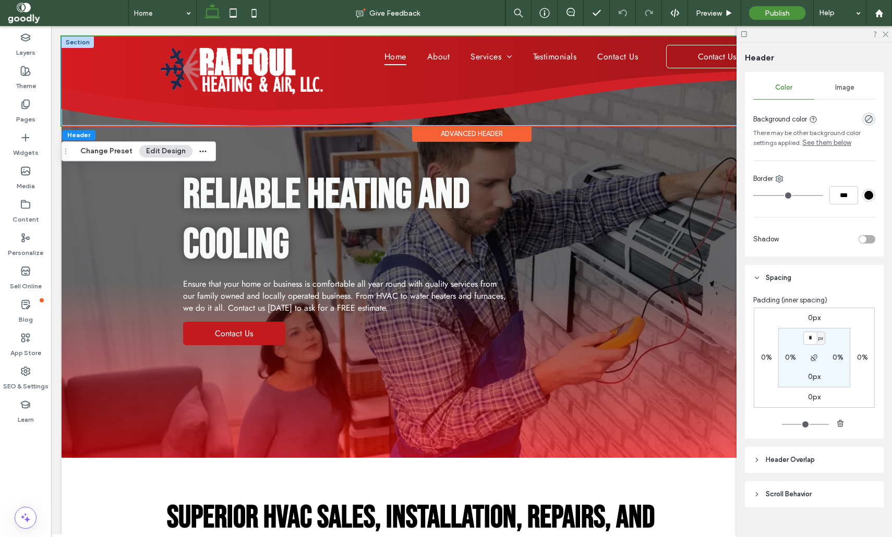
click at [318, 100] on div "Home About Services Residential Heating Commercial Heating Air Conditioning Fur…" at bounding box center [472, 81] width 626 height 89
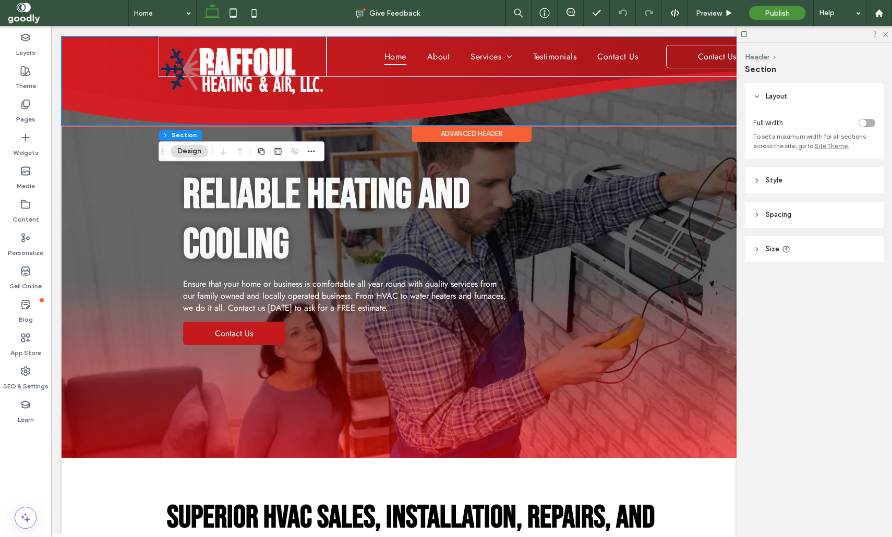
click at [307, 110] on div "Home About Services Residential Heating Commercial Heating Air Conditioning Fur…" at bounding box center [472, 81] width 626 height 89
click at [805, 220] on header "Spacing" at bounding box center [814, 215] width 139 height 26
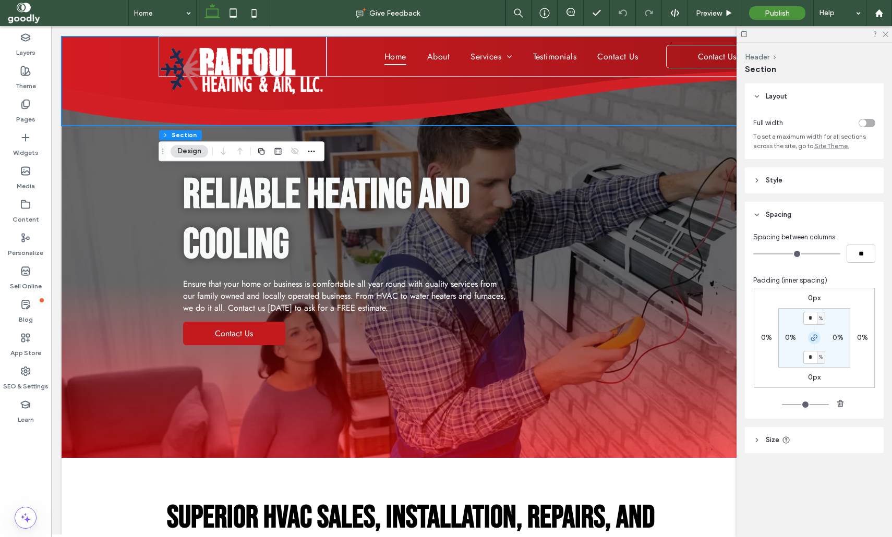
click at [815, 341] on icon "button" at bounding box center [814, 338] width 8 height 8
click at [816, 353] on section "* % 0% 6% 0%" at bounding box center [814, 337] width 72 height 59
click at [813, 360] on label "6%" at bounding box center [814, 357] width 10 height 9
type input "*"
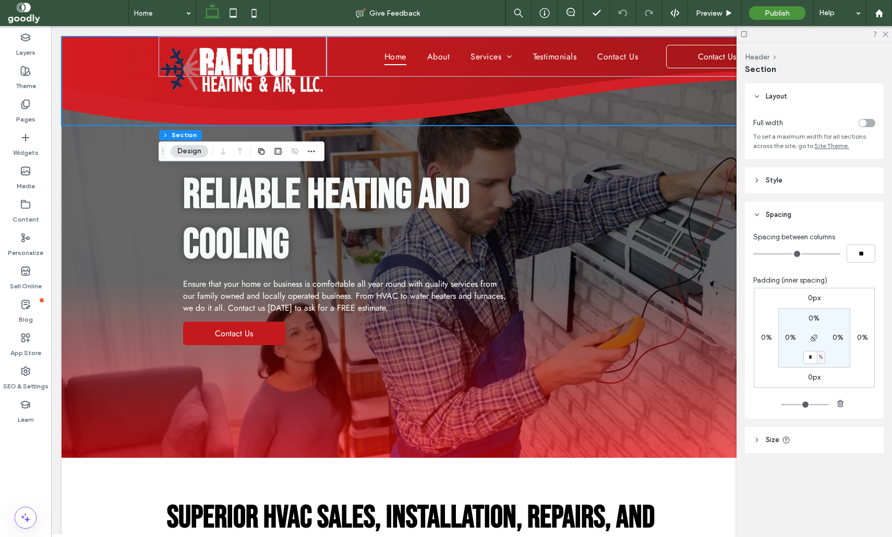
type input "*"
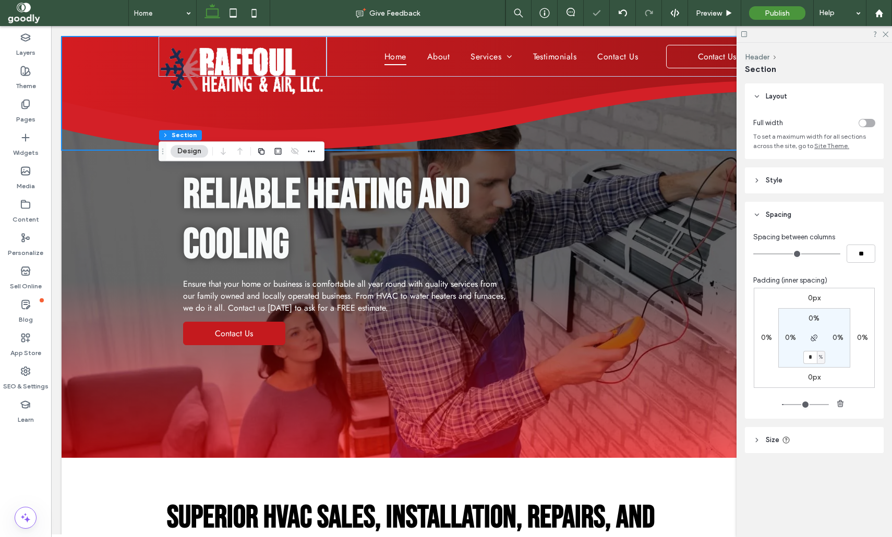
type input "*"
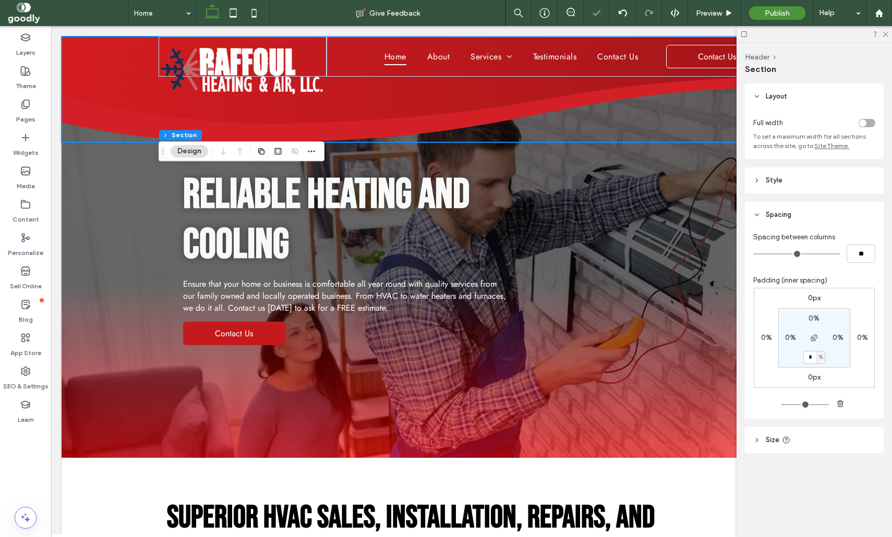
type input "*"
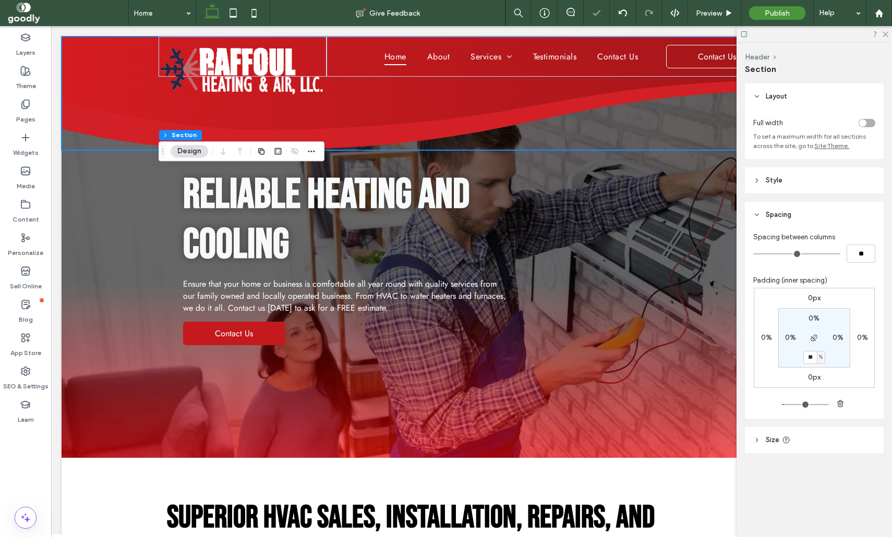
type input "**"
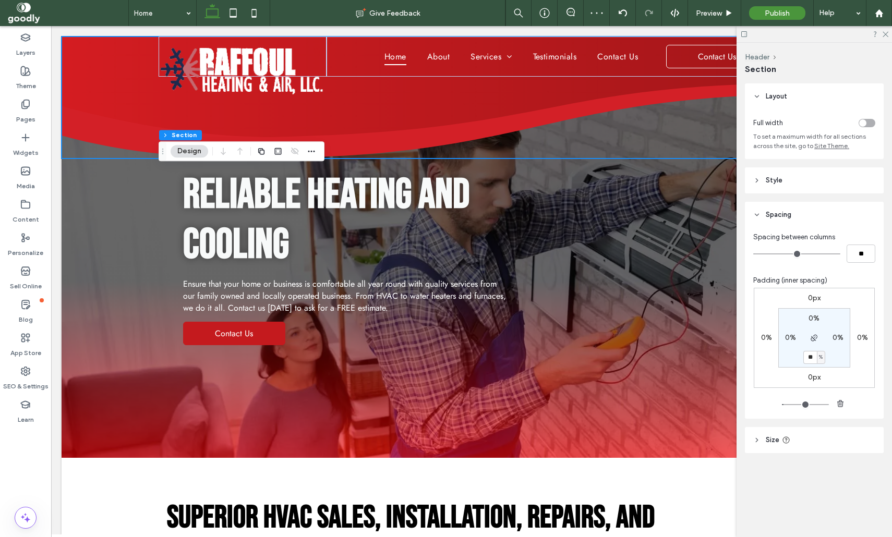
click at [820, 191] on header "Style" at bounding box center [814, 180] width 139 height 26
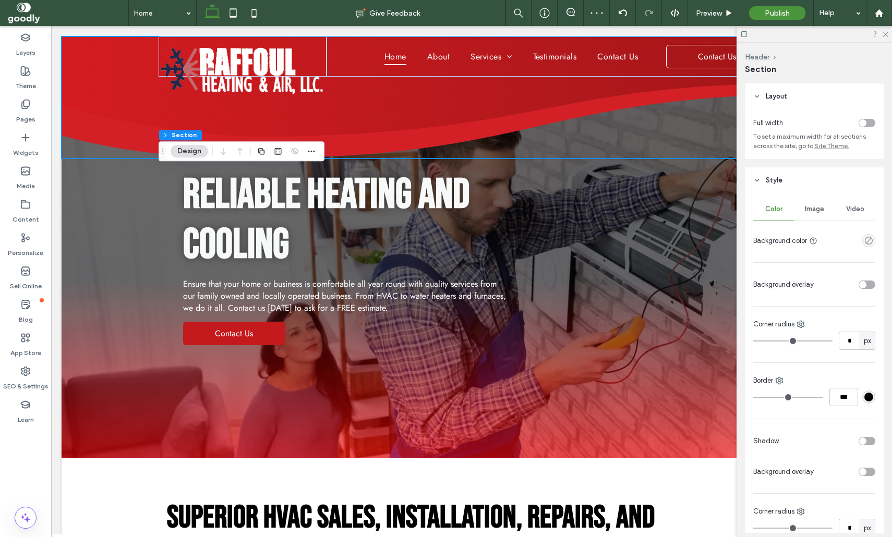
click at [815, 206] on span "Image" at bounding box center [814, 209] width 19 height 8
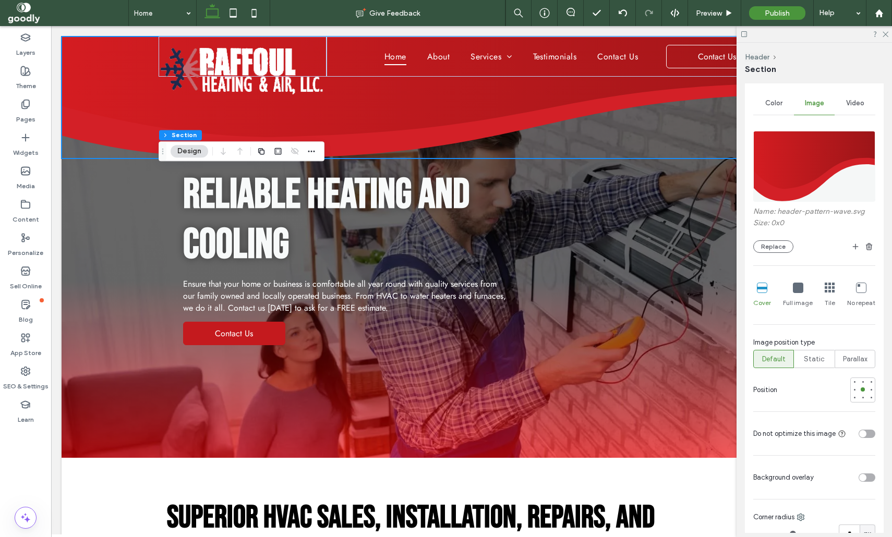
scroll to position [106, 0]
click at [804, 295] on div "Full image" at bounding box center [798, 294] width 30 height 33
click at [888, 31] on div at bounding box center [813, 34] width 155 height 16
click at [882, 32] on icon at bounding box center [884, 33] width 7 height 7
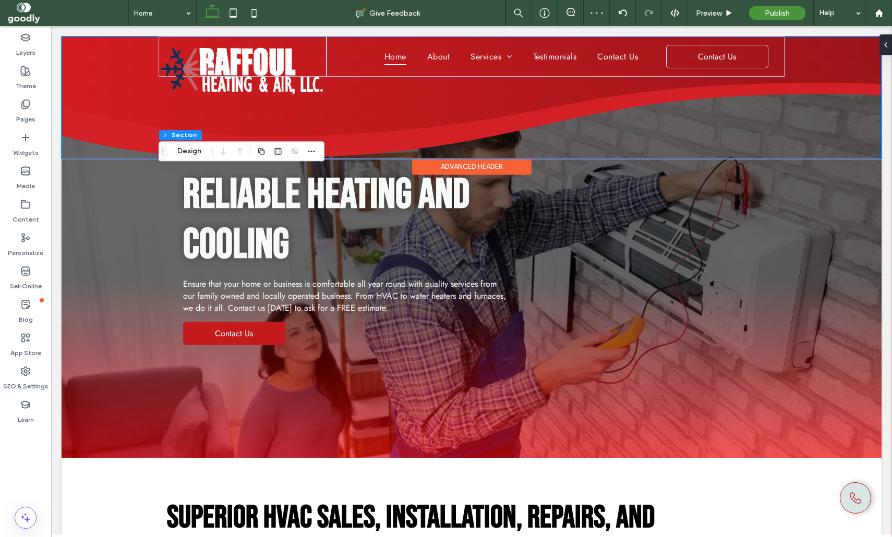
drag, startPoint x: 856, startPoint y: 160, endPoint x: 852, endPoint y: 150, distance: 10.8
click at [852, 159] on div at bounding box center [472, 158] width 820 height 5
type input "***"
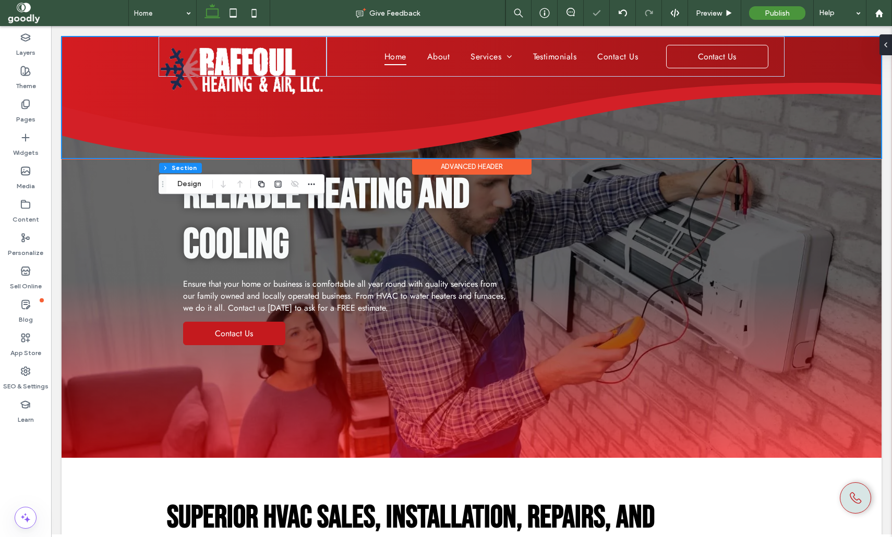
click at [869, 123] on div "Home About Services Residential Heating Commercial Heating Air Conditioning Fur…" at bounding box center [472, 98] width 820 height 122
click at [888, 47] on div at bounding box center [883, 44] width 17 height 21
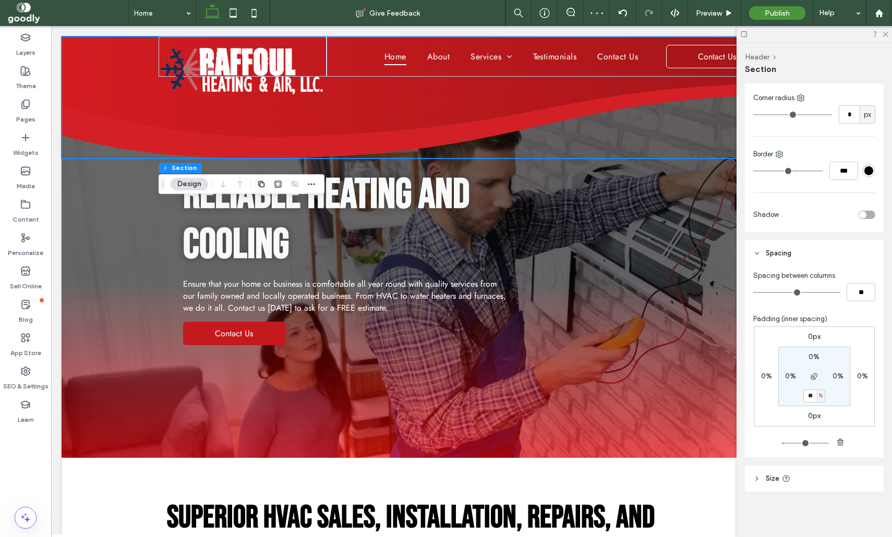
scroll to position [713, 0]
click at [814, 394] on input "**" at bounding box center [810, 395] width 14 height 13
type input "*"
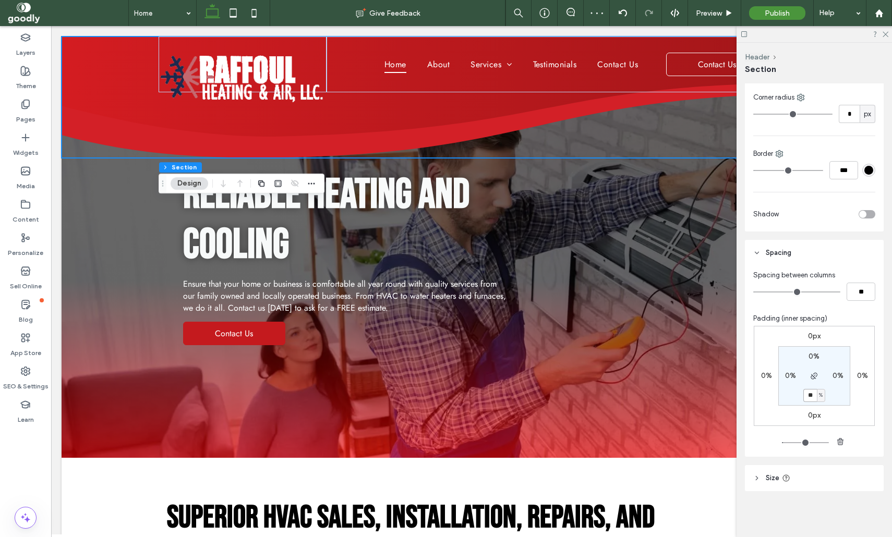
type input "**"
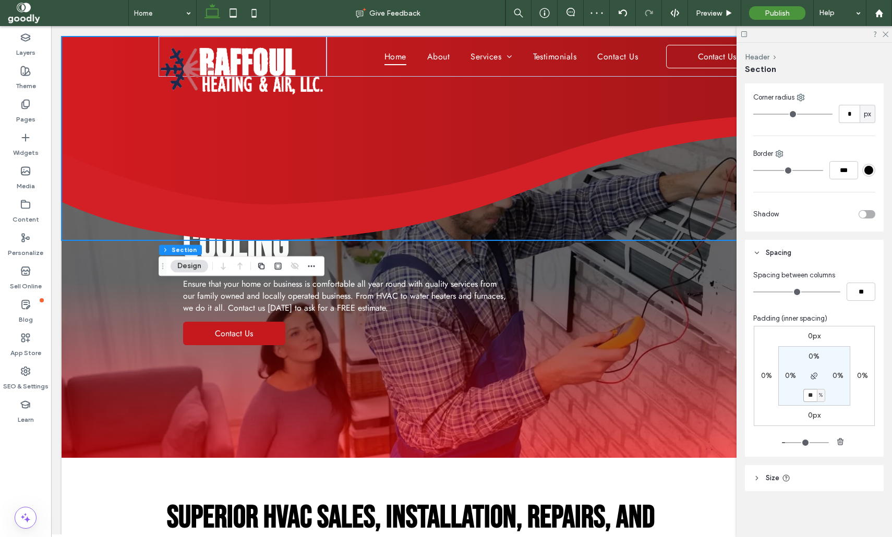
type input "**"
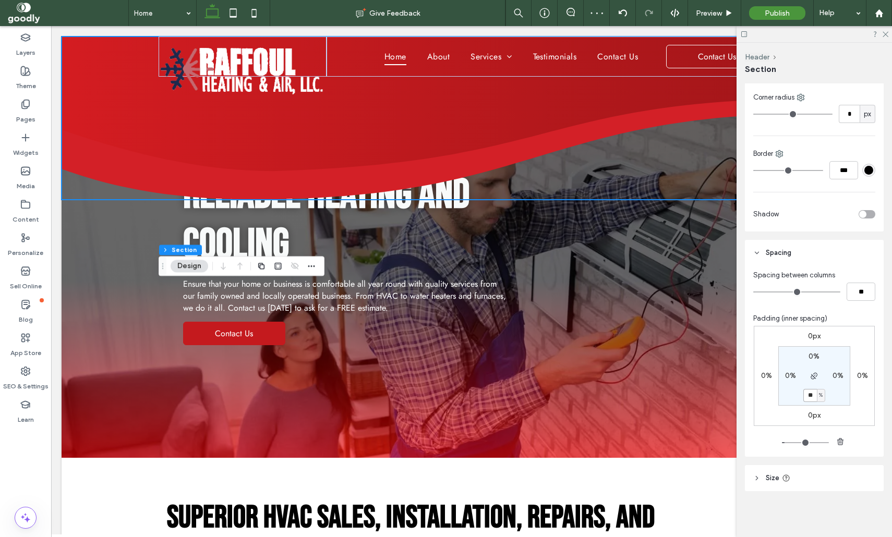
type input "**"
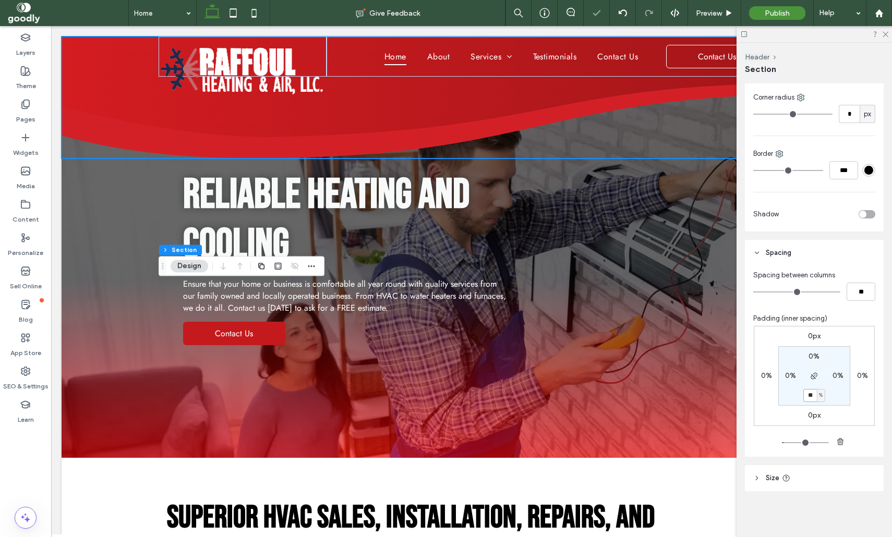
type input "**"
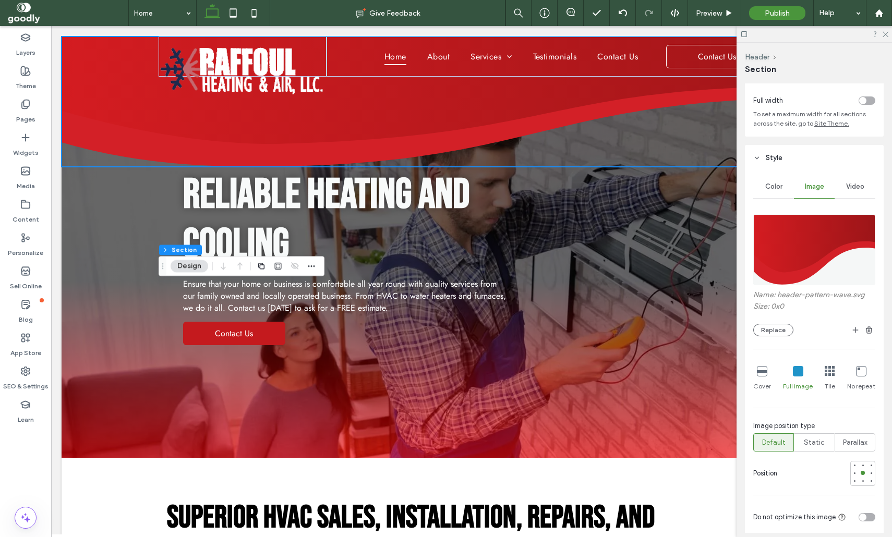
scroll to position [21, 0]
click at [863, 483] on div at bounding box center [862, 482] width 4 height 4
click at [863, 467] on div at bounding box center [862, 466] width 4 height 4
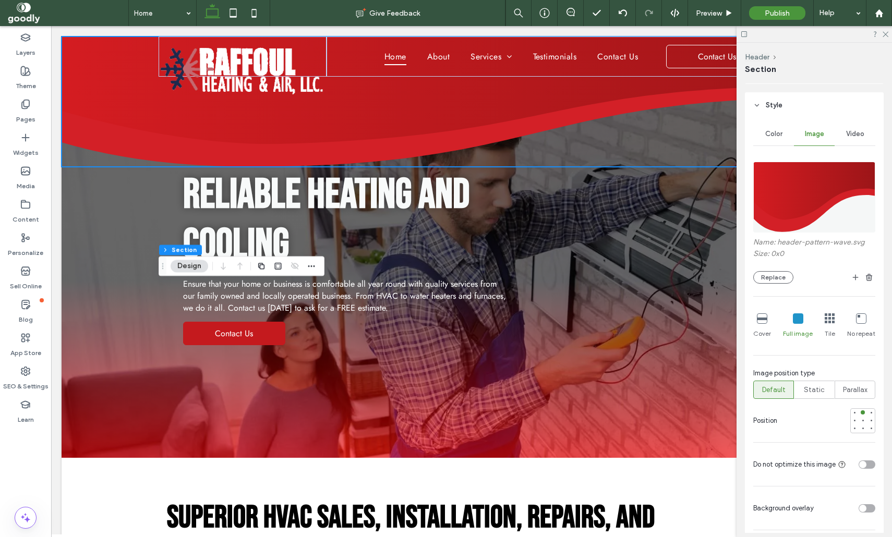
scroll to position [75, 0]
click at [767, 323] on div "Cover" at bounding box center [762, 326] width 18 height 33
click at [762, 322] on icon at bounding box center [762, 319] width 10 height 10
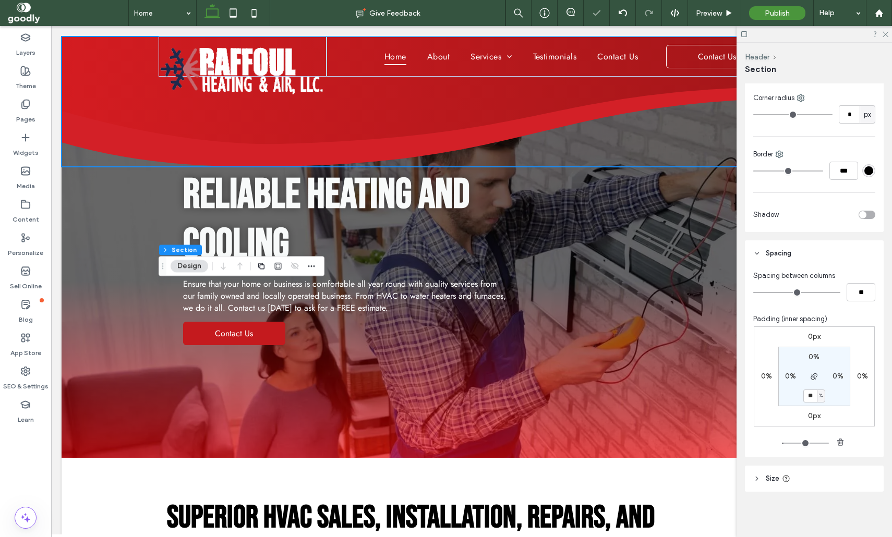
scroll to position [713, 0]
click at [813, 393] on input "**" at bounding box center [810, 395] width 14 height 13
type input "**"
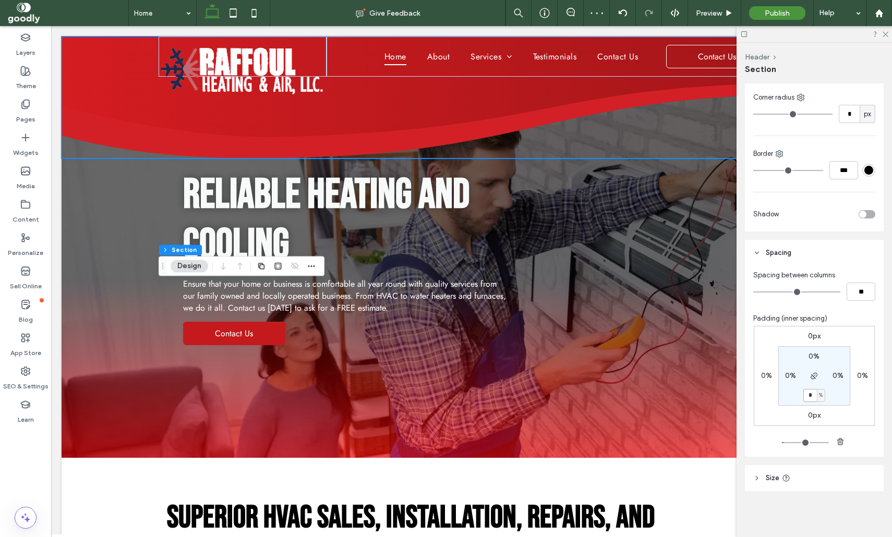
type input "*"
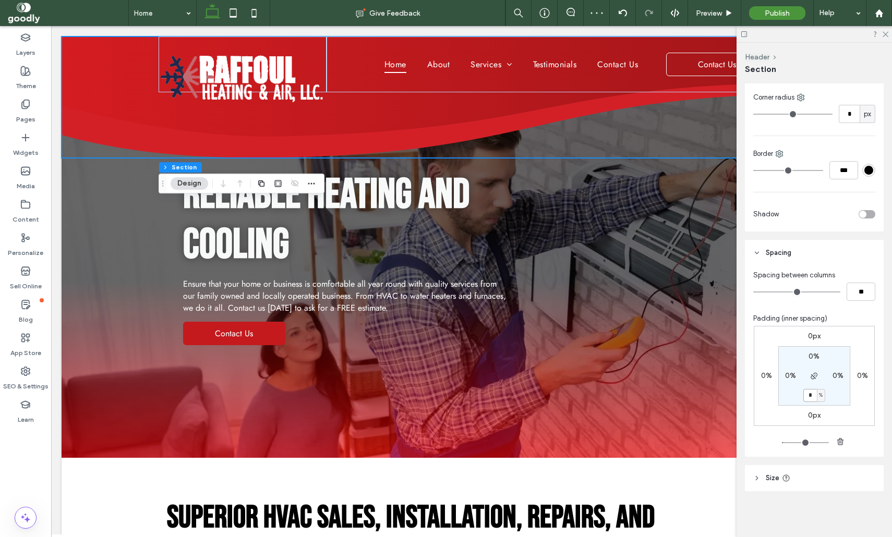
drag, startPoint x: 812, startPoint y: 398, endPoint x: 827, endPoint y: 403, distance: 15.0
click at [812, 397] on input "*" at bounding box center [810, 395] width 14 height 13
type input "*"
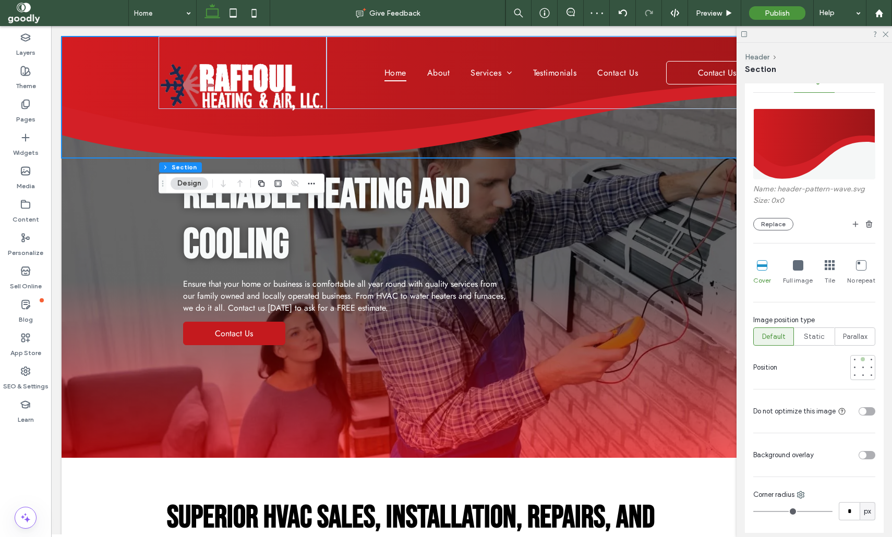
scroll to position [128, 0]
click at [864, 365] on div at bounding box center [862, 367] width 7 height 7
click at [863, 377] on div at bounding box center [862, 376] width 4 height 4
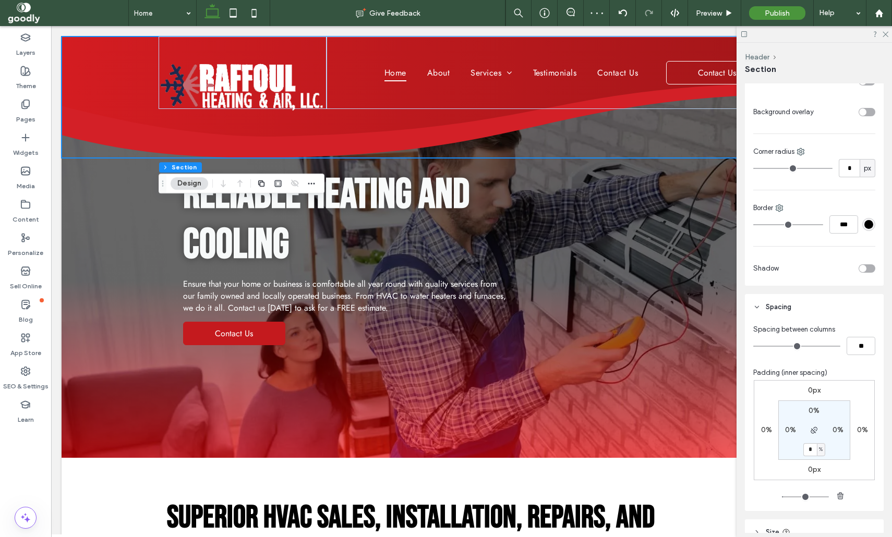
scroll to position [660, 0]
click at [814, 449] on input "*" at bounding box center [810, 448] width 14 height 13
type input "*"
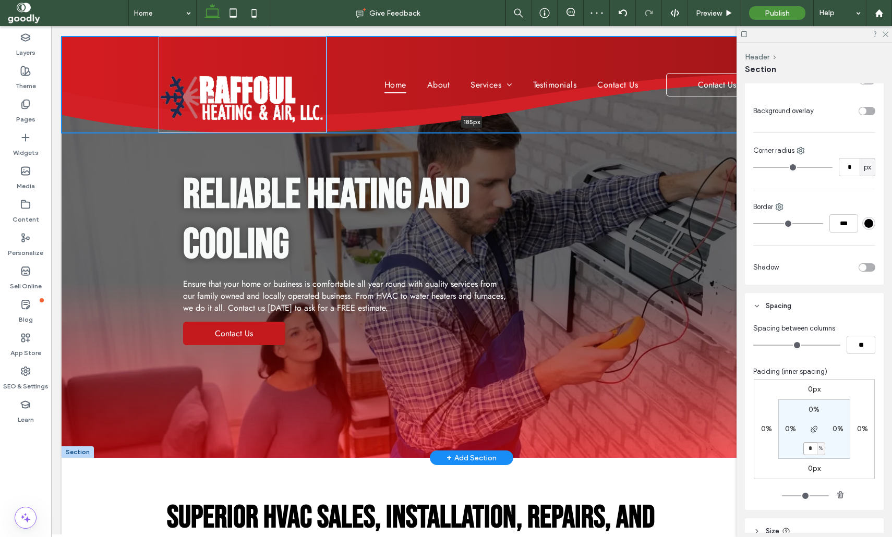
drag, startPoint x: 562, startPoint y: 158, endPoint x: 627, endPoint y: 179, distance: 67.9
click at [572, 133] on div at bounding box center [472, 132] width 820 height 5
type input "***"
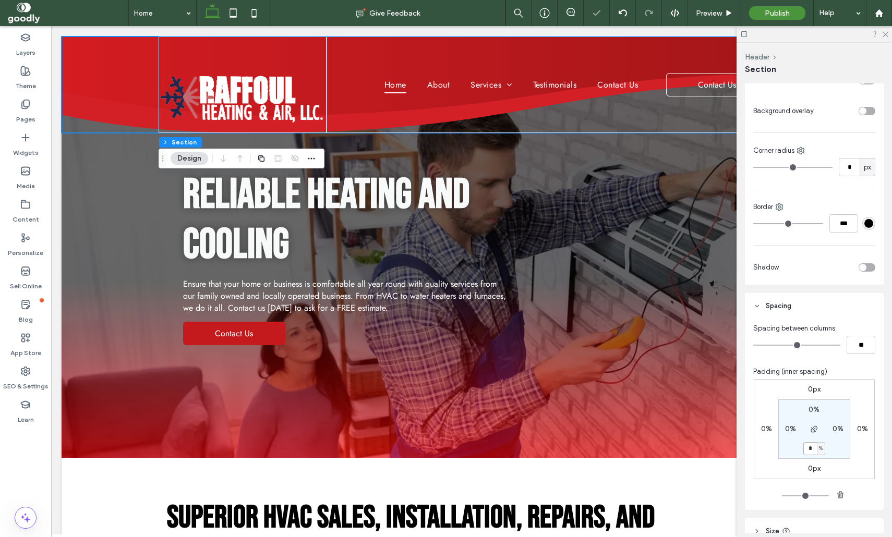
type input "*"
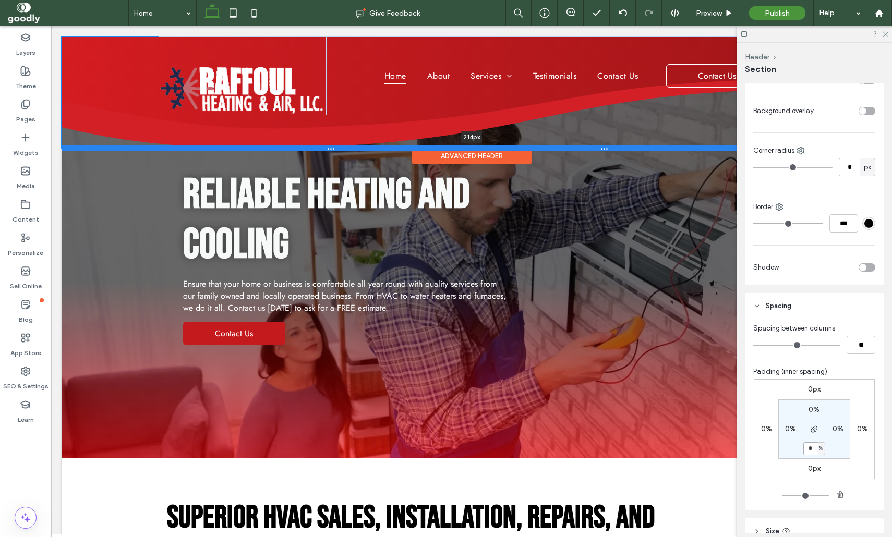
drag, startPoint x: 448, startPoint y: 134, endPoint x: 458, endPoint y: 149, distance: 18.4
click at [458, 149] on div at bounding box center [472, 147] width 820 height 5
type input "***"
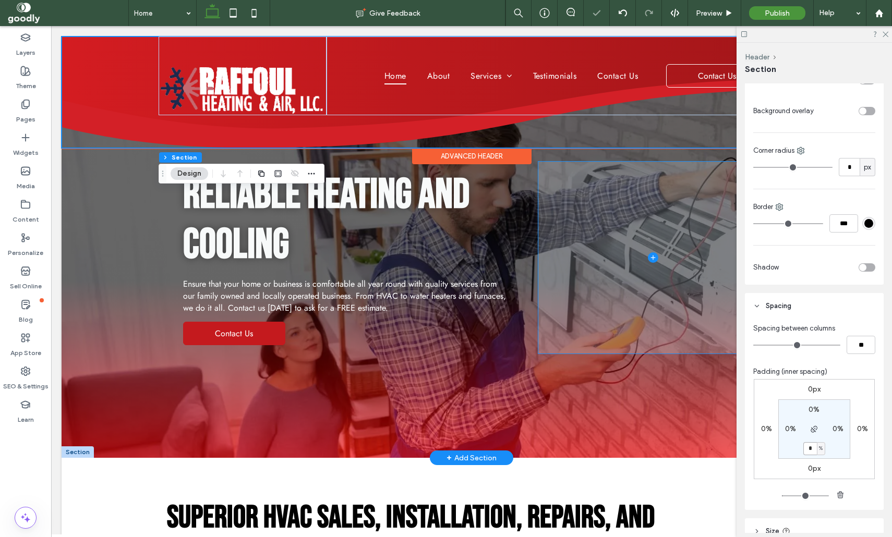
click at [597, 223] on span at bounding box center [652, 258] width 229 height 192
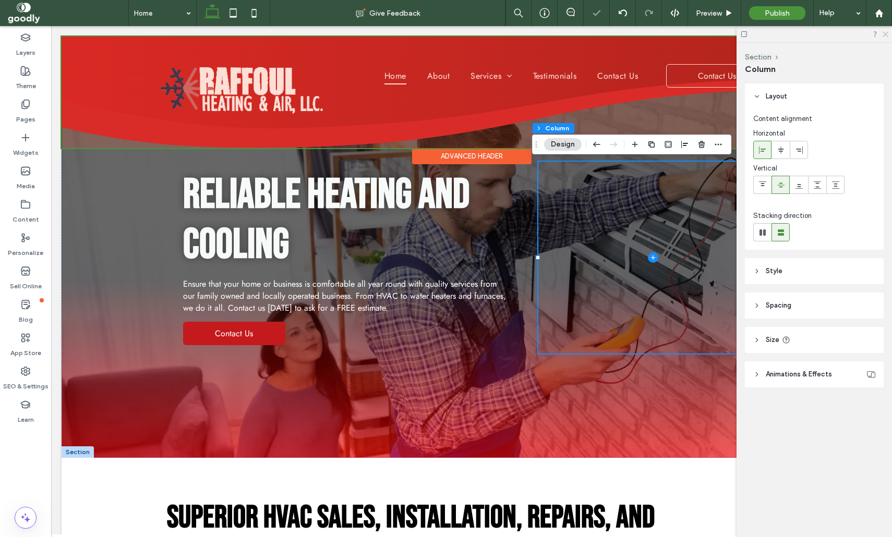
click at [884, 33] on icon at bounding box center [884, 33] width 7 height 7
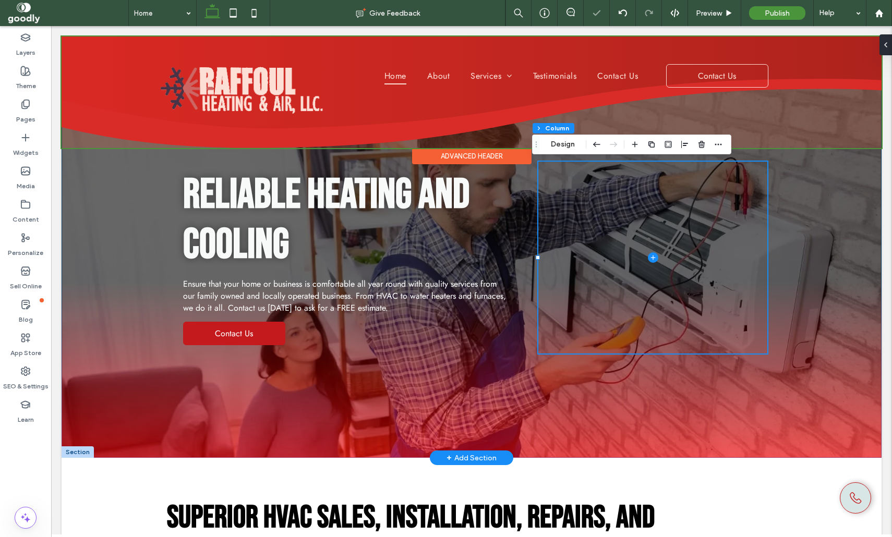
click at [848, 360] on div "RELIABLE HEATING AND COOLING Ensure that your home or business is comfortable a…" at bounding box center [472, 247] width 820 height 421
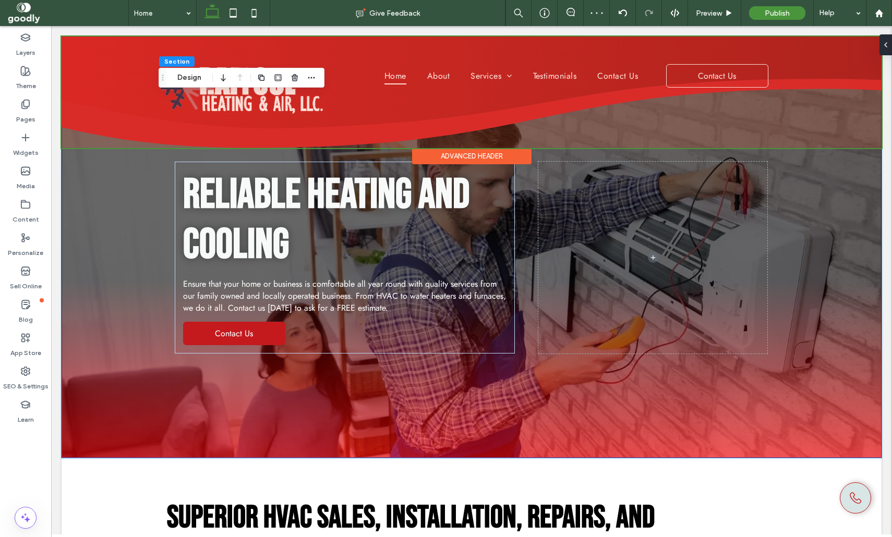
drag, startPoint x: 395, startPoint y: 56, endPoint x: 390, endPoint y: 55, distance: 5.8
click at [391, 55] on div at bounding box center [472, 93] width 820 height 112
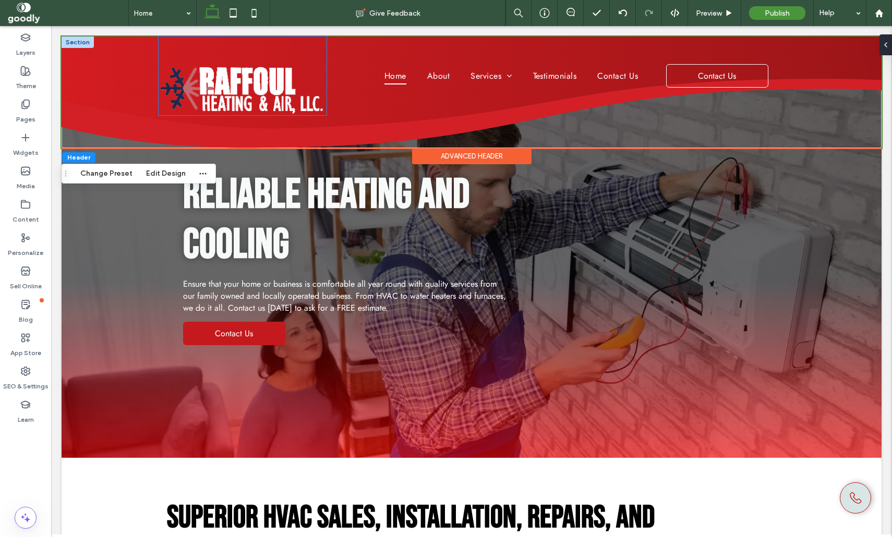
click at [317, 47] on div at bounding box center [243, 76] width 168 height 79
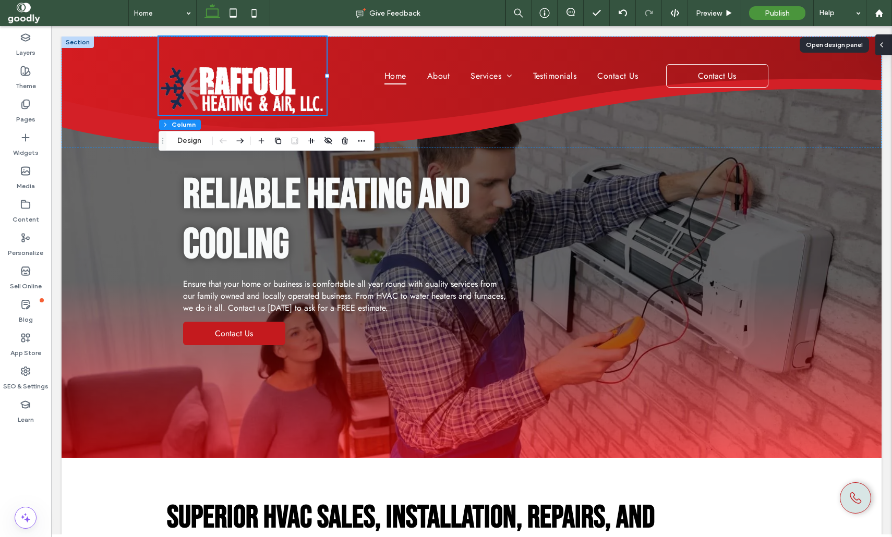
click at [887, 46] on div at bounding box center [883, 44] width 17 height 21
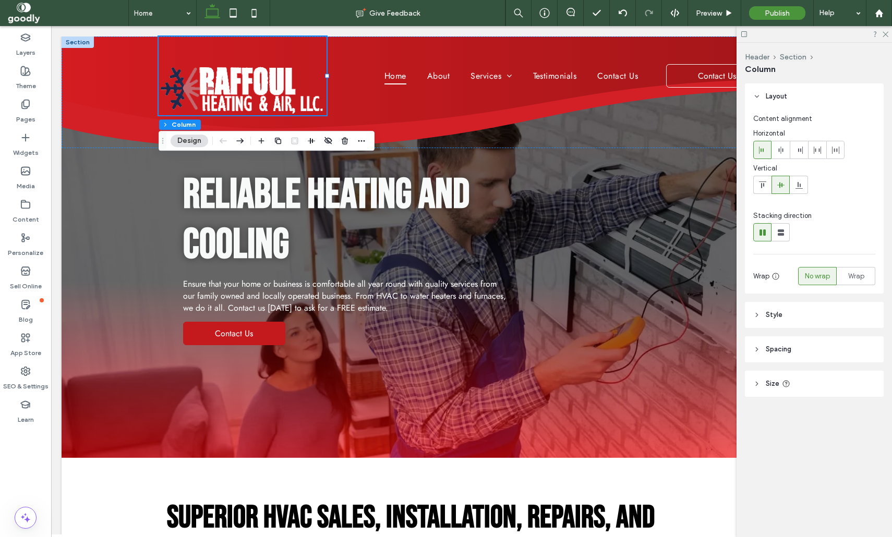
drag, startPoint x: 805, startPoint y: 317, endPoint x: 811, endPoint y: 323, distance: 8.9
click at [805, 317] on header "Style" at bounding box center [814, 315] width 139 height 26
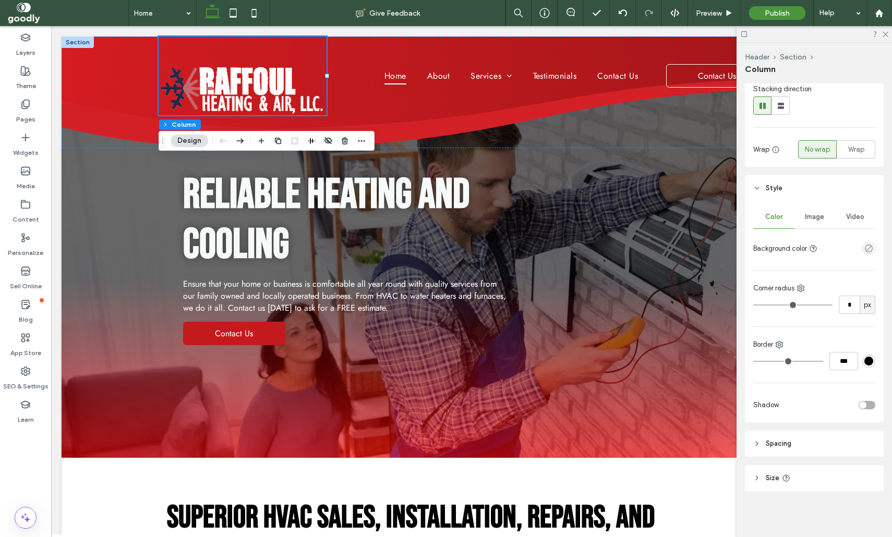
click at [809, 448] on header "Spacing" at bounding box center [814, 444] width 139 height 26
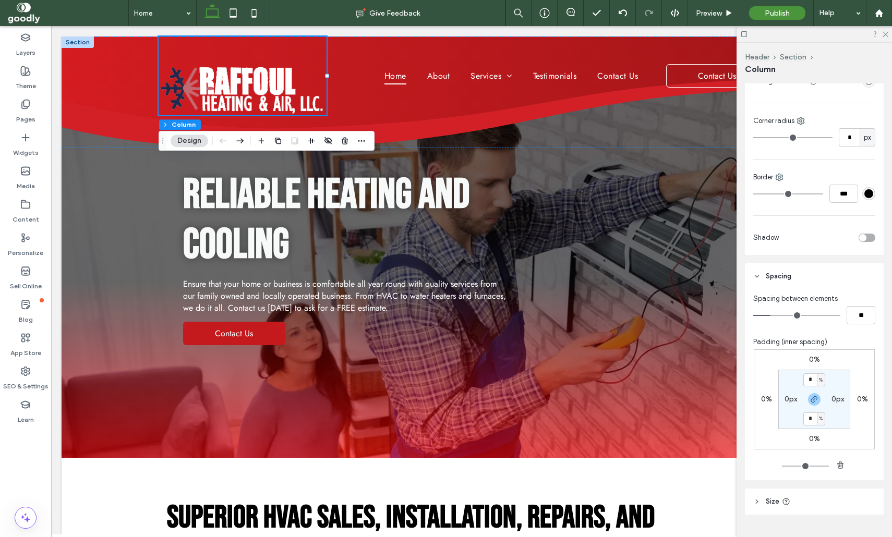
scroll to position [296, 0]
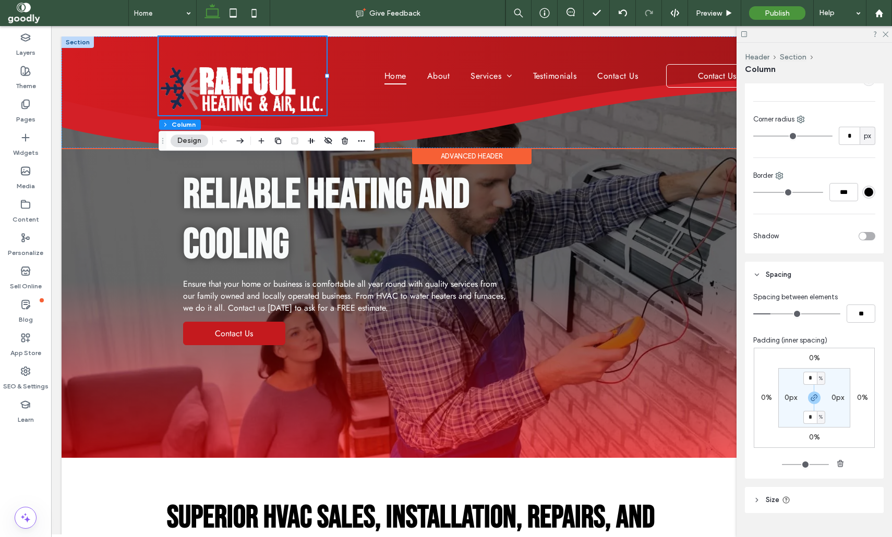
click at [290, 50] on div at bounding box center [243, 76] width 168 height 79
click at [359, 103] on div "Home About Services Residential Heating Commercial Heating Air Conditioning Fur…" at bounding box center [555, 76] width 458 height 79
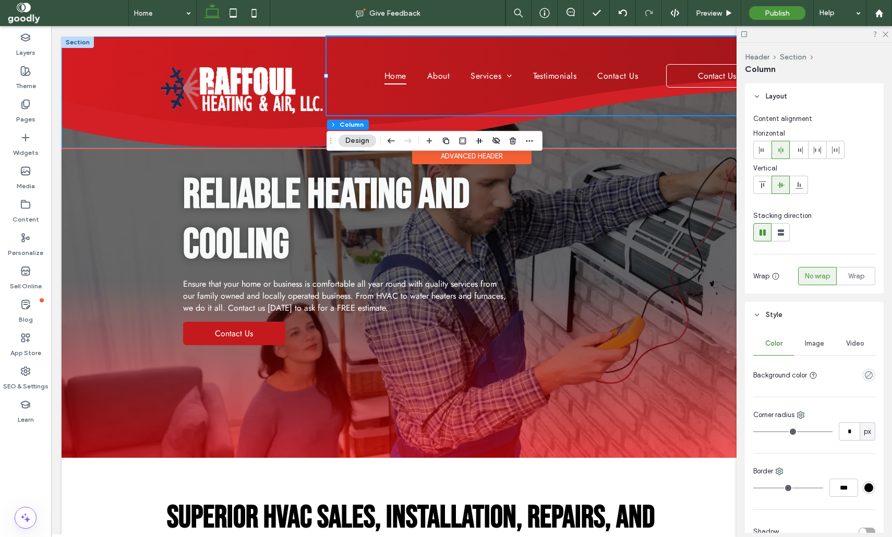
click at [151, 51] on div "Home About Services Residential Heating Commercial Heating Air Conditioning Fur…" at bounding box center [472, 93] width 820 height 112
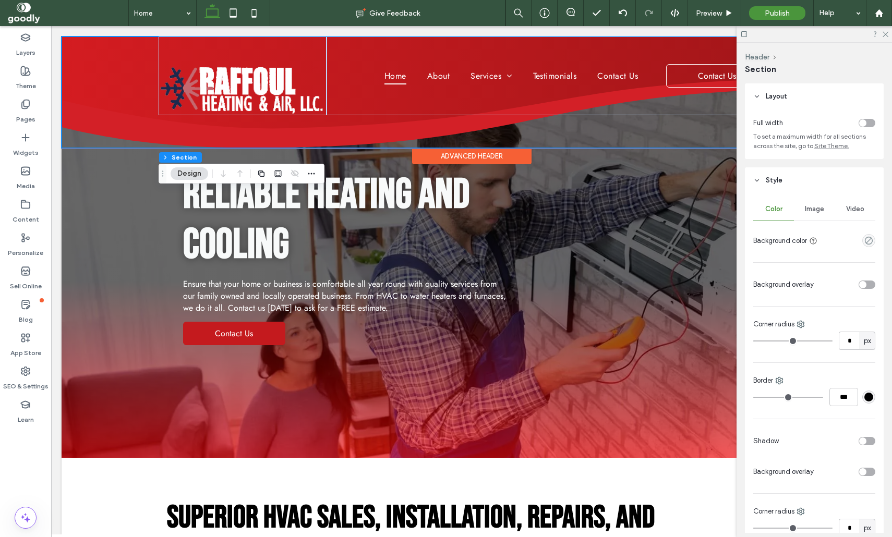
click at [455, 129] on div "Home About Services Residential Heating Commercial Heating Air Conditioning Fur…" at bounding box center [472, 93] width 626 height 112
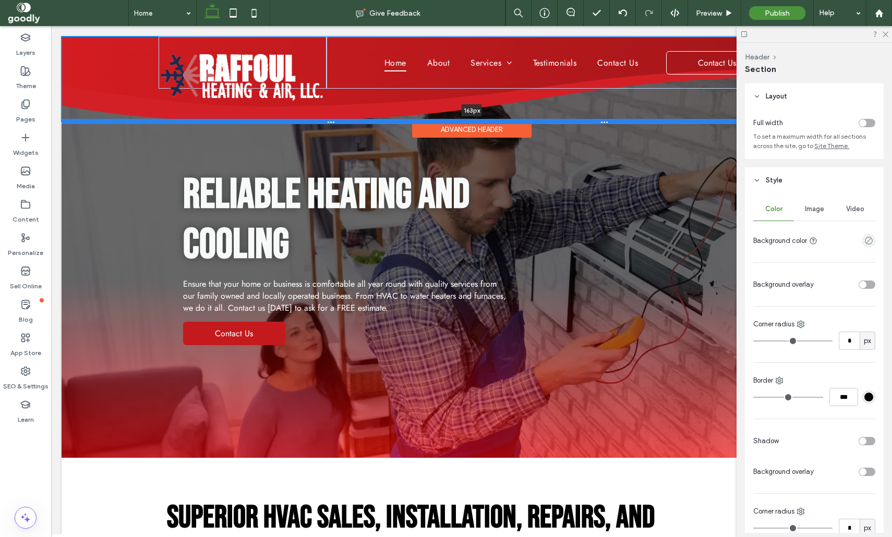
drag, startPoint x: 557, startPoint y: 146, endPoint x: 565, endPoint y: 119, distance: 27.7
click at [565, 119] on div at bounding box center [472, 121] width 820 height 5
type input "***"
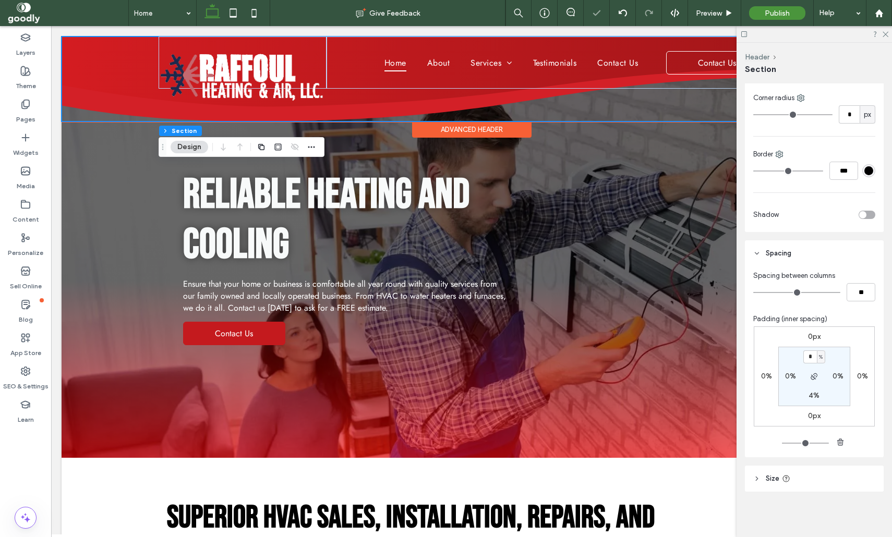
scroll to position [414, 0]
click at [814, 351] on input "*" at bounding box center [810, 356] width 14 height 13
click at [815, 395] on label "4%" at bounding box center [813, 395] width 11 height 9
type input "*"
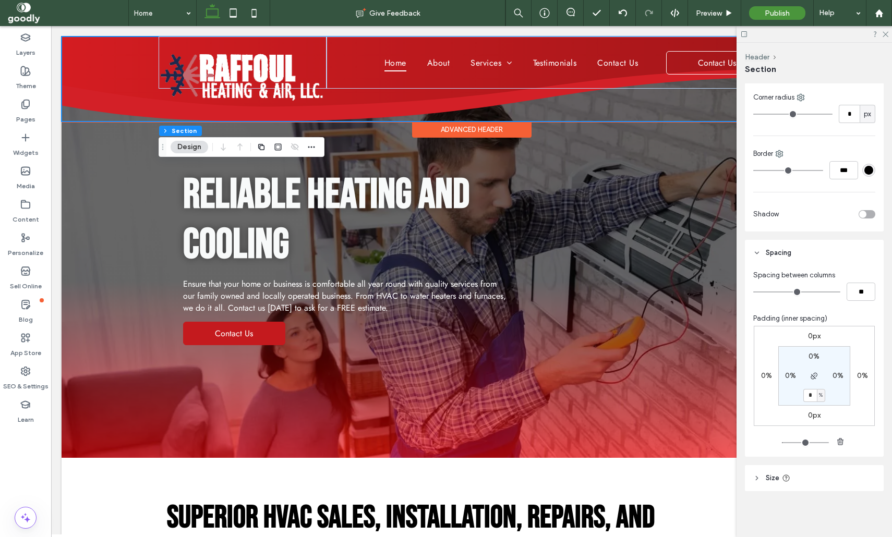
type input "*"
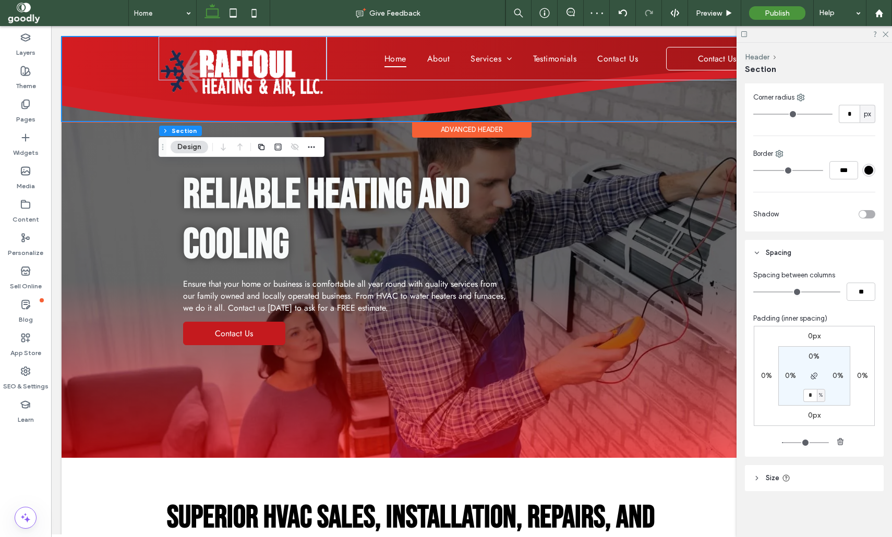
type input "*"
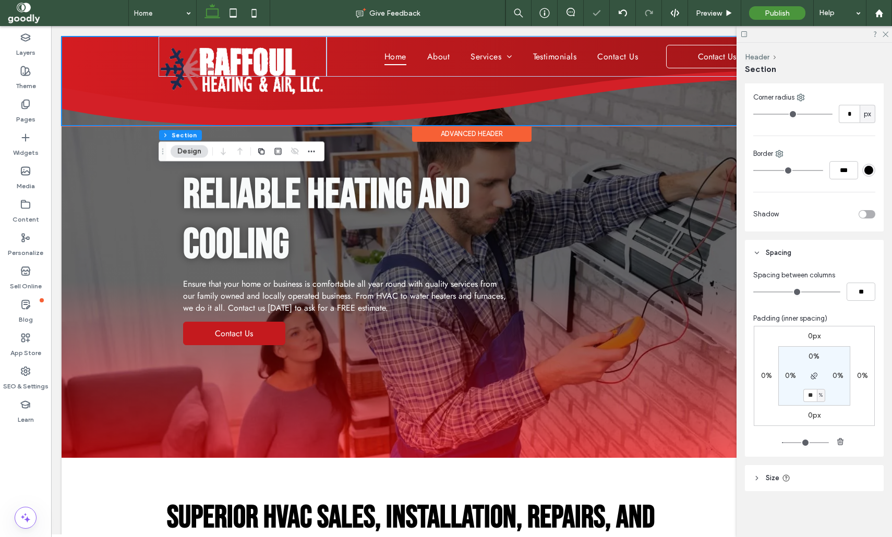
type input "**"
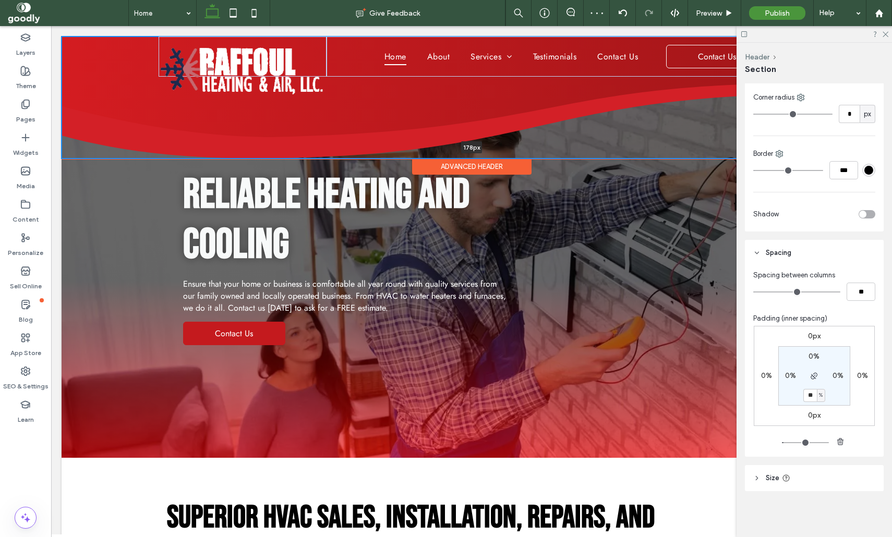
drag, startPoint x: 575, startPoint y: 157, endPoint x: 576, endPoint y: 128, distance: 29.2
click at [576, 128] on div "Home About Services Residential Heating Commercial Heating Air Conditioning Fur…" at bounding box center [472, 98] width 820 height 122
type input "***"
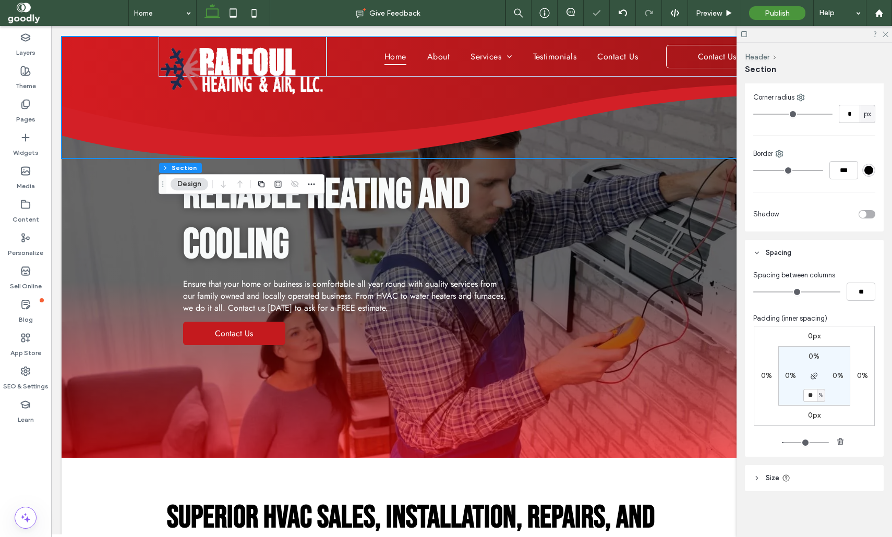
click at [816, 354] on label "0%" at bounding box center [813, 356] width 11 height 9
type input "*"
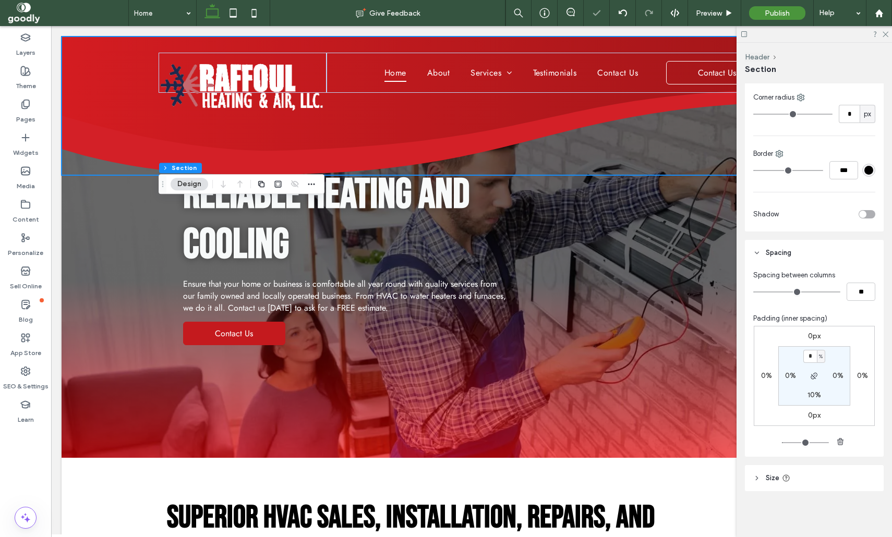
click at [814, 394] on label "10%" at bounding box center [814, 395] width 14 height 9
type input "**"
type input "*"
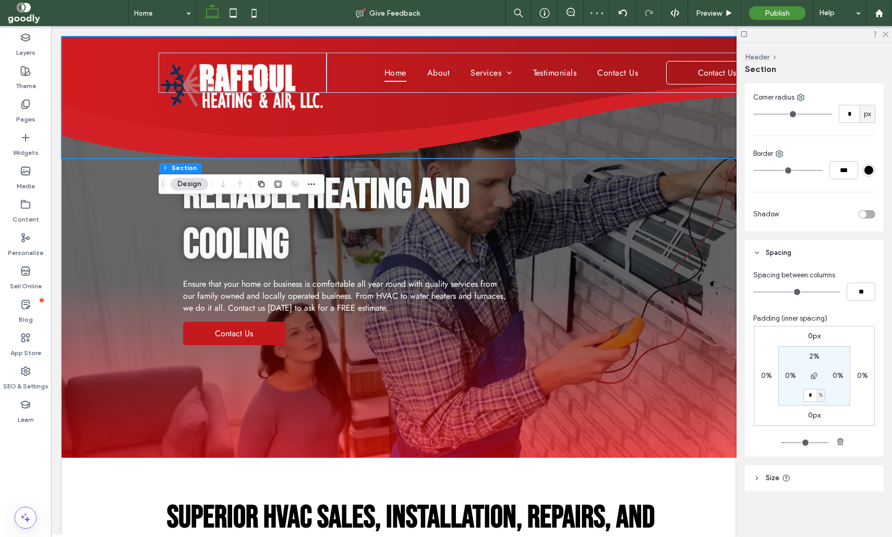
type input "*"
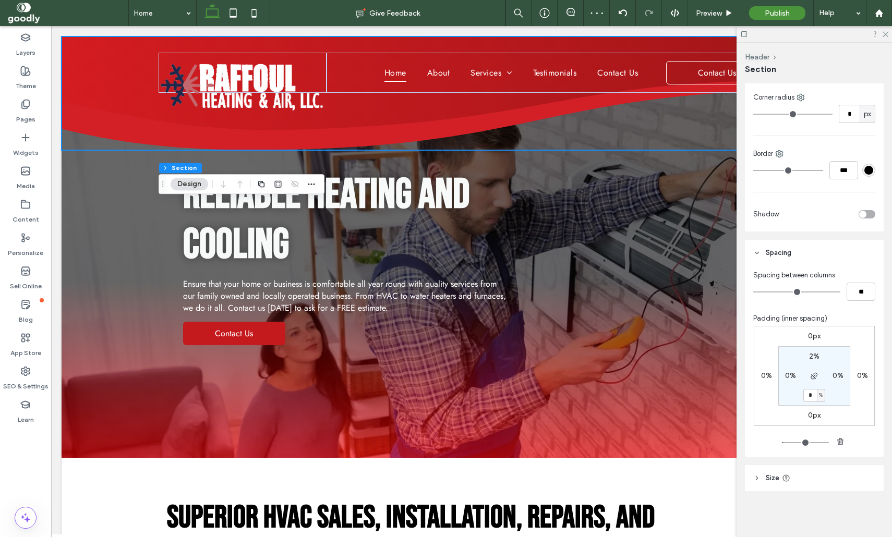
click at [813, 356] on label "2%" at bounding box center [814, 356] width 10 height 9
type input "*"
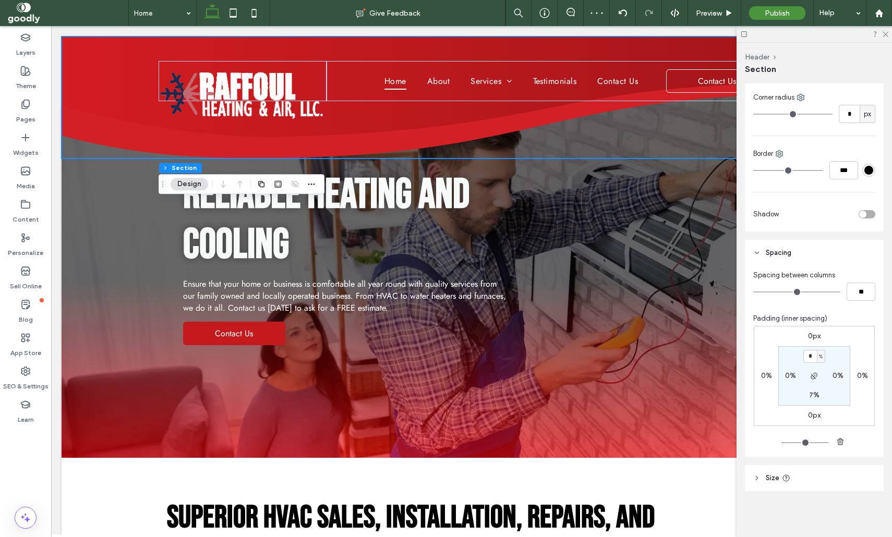
click at [811, 393] on label "7%" at bounding box center [814, 395] width 10 height 9
type input "*"
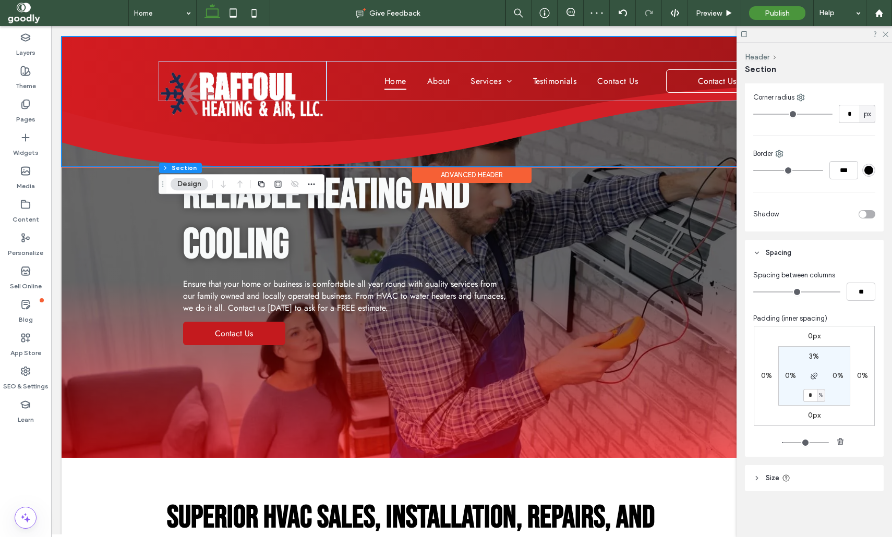
click at [728, 150] on div "Home About Services Residential Heating Commercial Heating Air Conditioning Fur…" at bounding box center [472, 102] width 626 height 130
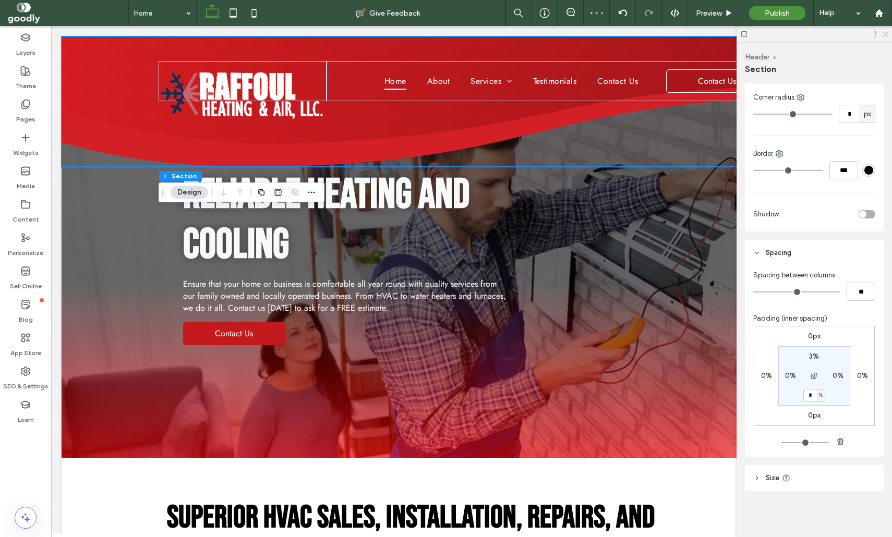
click at [886, 30] on icon at bounding box center [884, 33] width 7 height 7
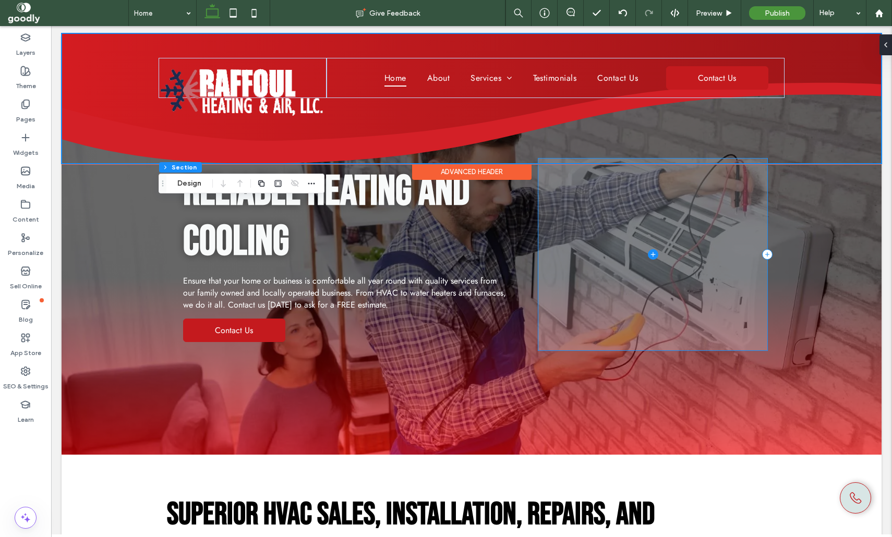
scroll to position [0, 0]
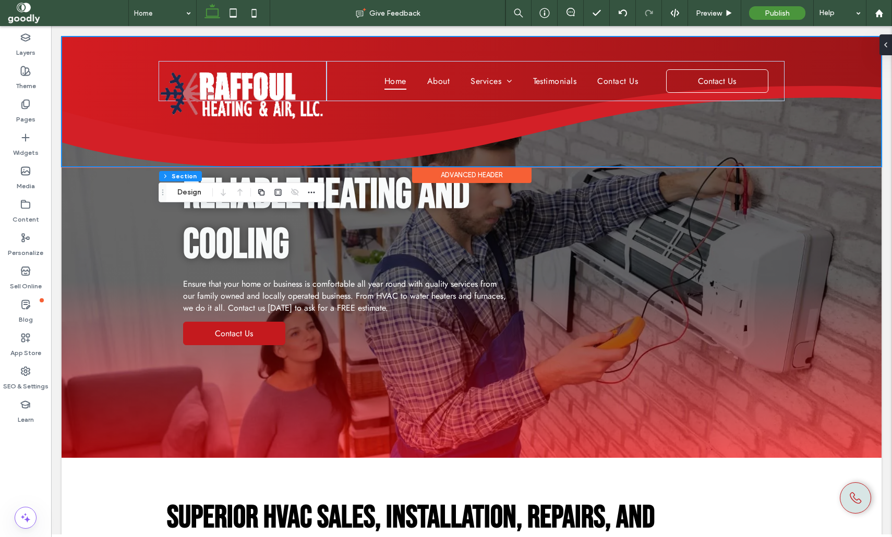
click at [866, 67] on div "Home About Services Residential Heating Commercial Heating Air Conditioning Fur…" at bounding box center [472, 102] width 820 height 130
click at [235, 11] on icon at bounding box center [233, 13] width 21 height 21
type input "**"
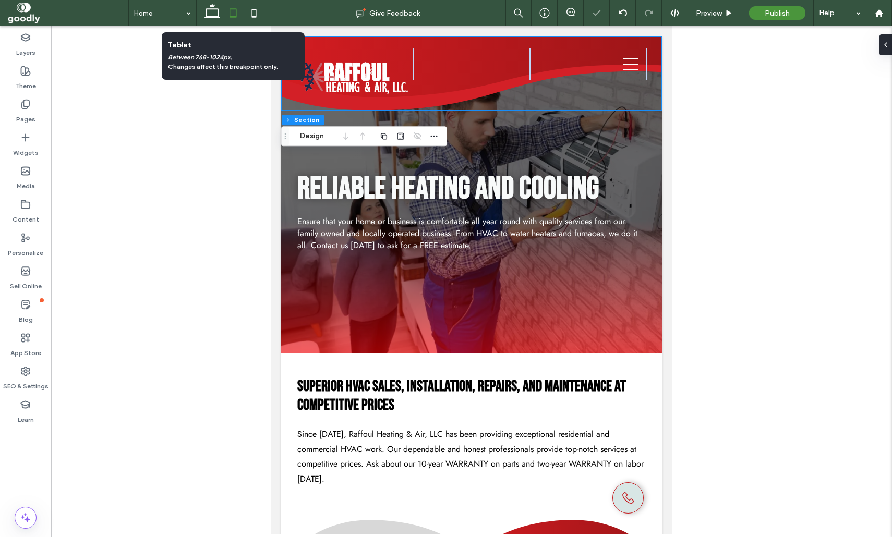
scroll to position [365, 0]
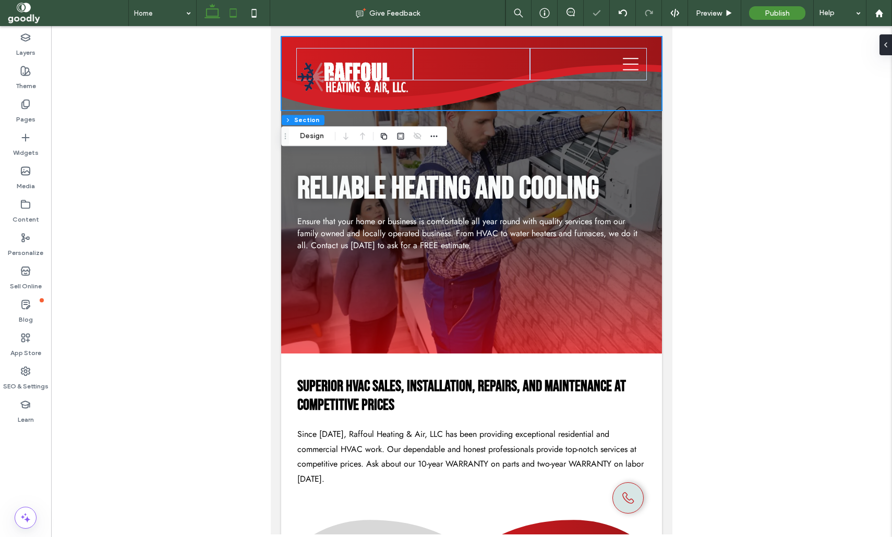
click at [215, 16] on use at bounding box center [212, 11] width 16 height 15
type input "***"
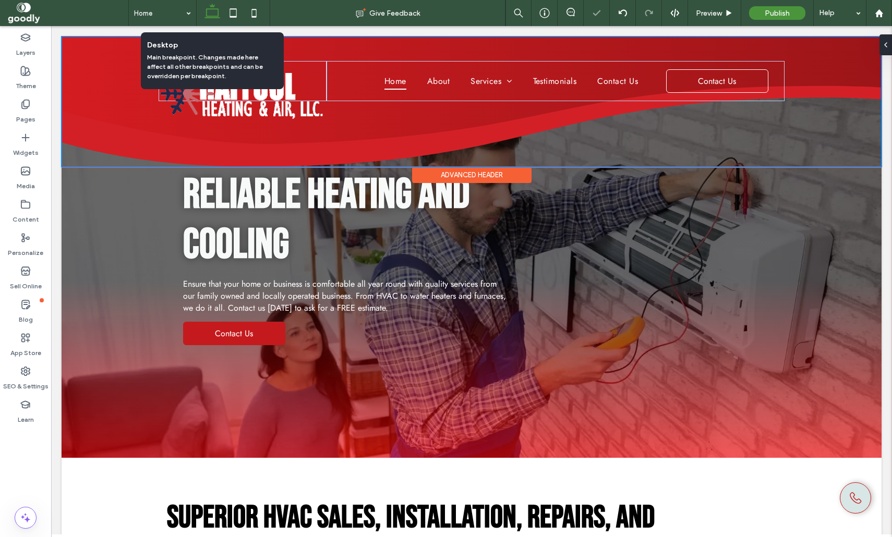
scroll to position [371, 0]
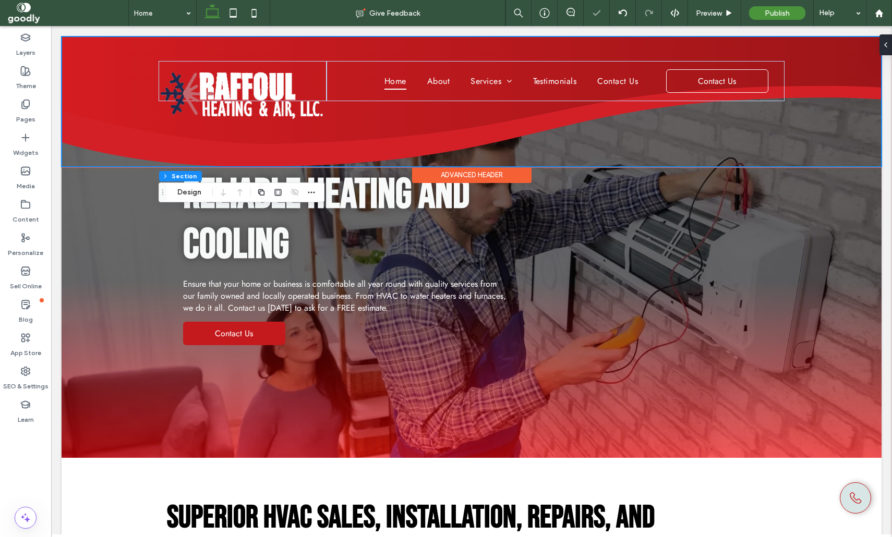
click at [846, 78] on div "Home About Services Residential Heating Commercial Heating Air Conditioning Fur…" at bounding box center [472, 102] width 820 height 130
click at [715, 9] on span "Preview" at bounding box center [709, 13] width 26 height 9
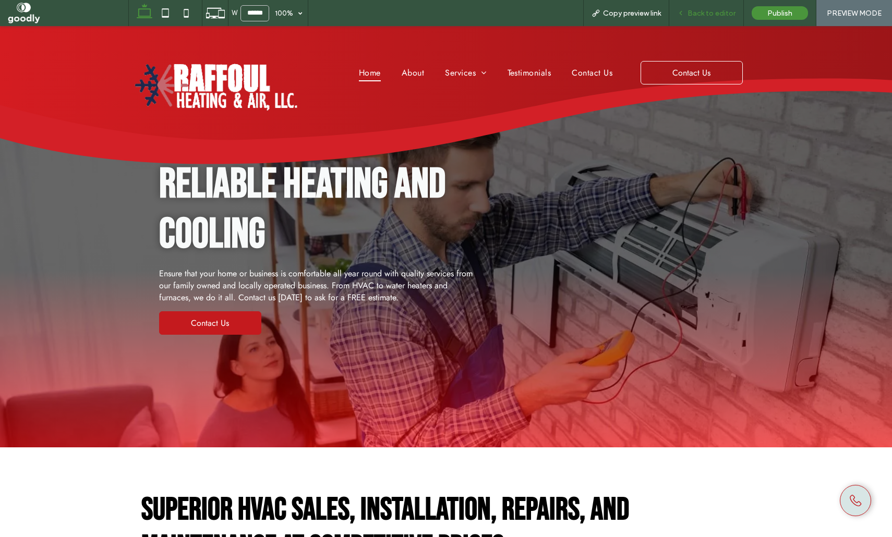
click at [714, 21] on div "Back to editor" at bounding box center [706, 13] width 75 height 26
click at [714, 15] on span "Back to editor" at bounding box center [711, 13] width 48 height 9
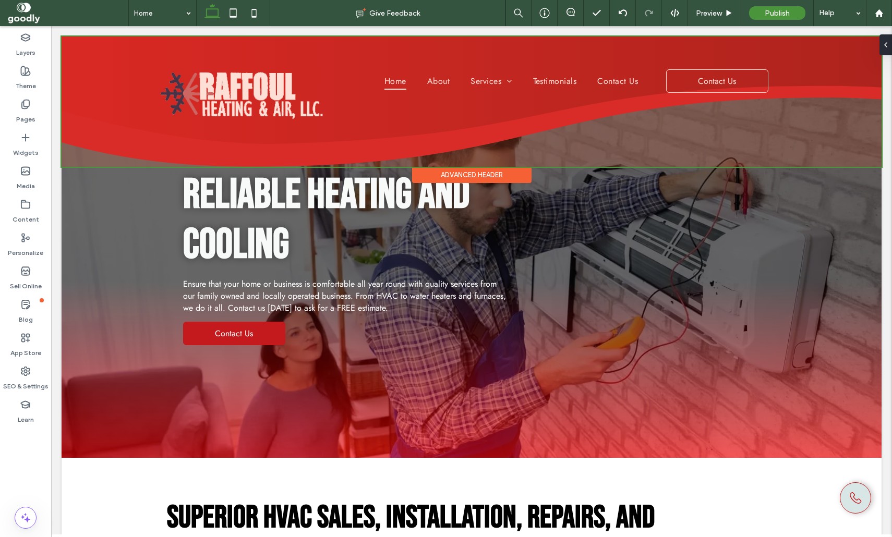
click at [617, 111] on div at bounding box center [472, 102] width 820 height 130
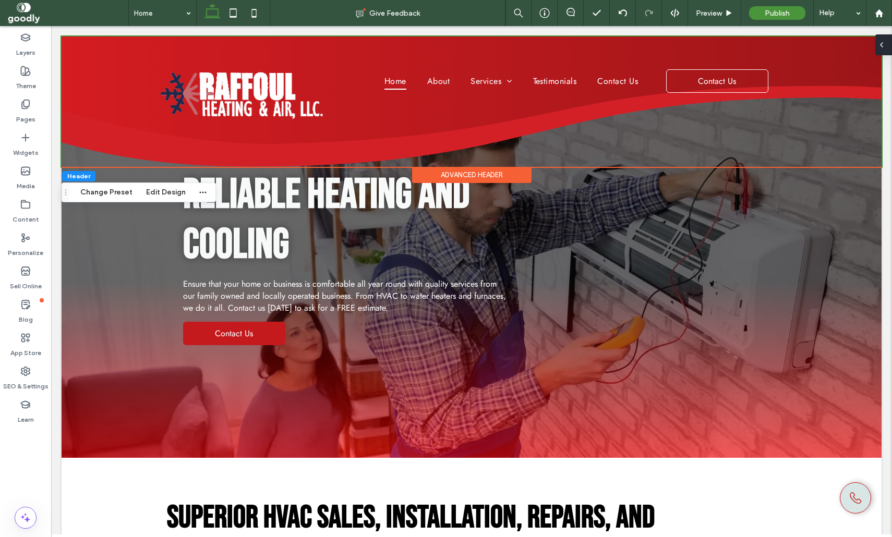
click at [887, 46] on div at bounding box center [883, 44] width 17 height 21
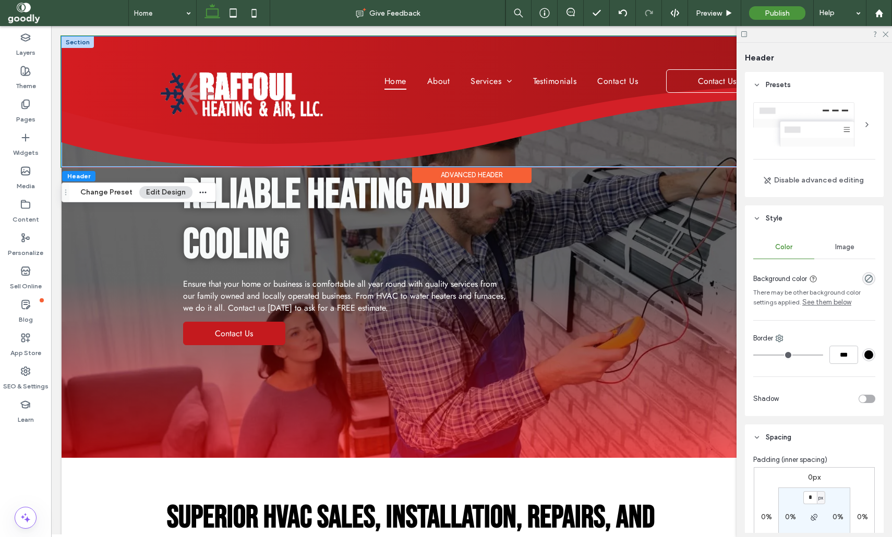
click at [516, 141] on div "Home About Services Residential Heating Commercial Heating Air Conditioning Fur…" at bounding box center [472, 102] width 626 height 130
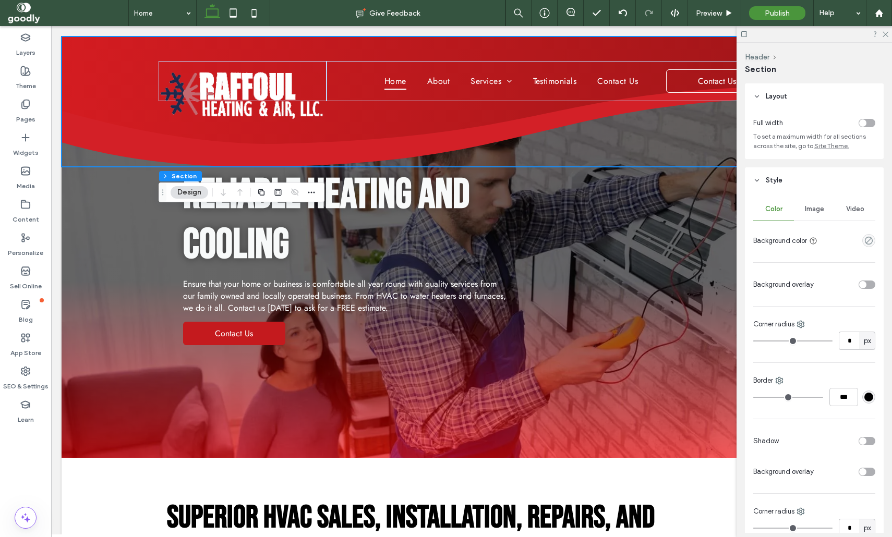
click at [815, 211] on span "Image" at bounding box center [814, 209] width 19 height 8
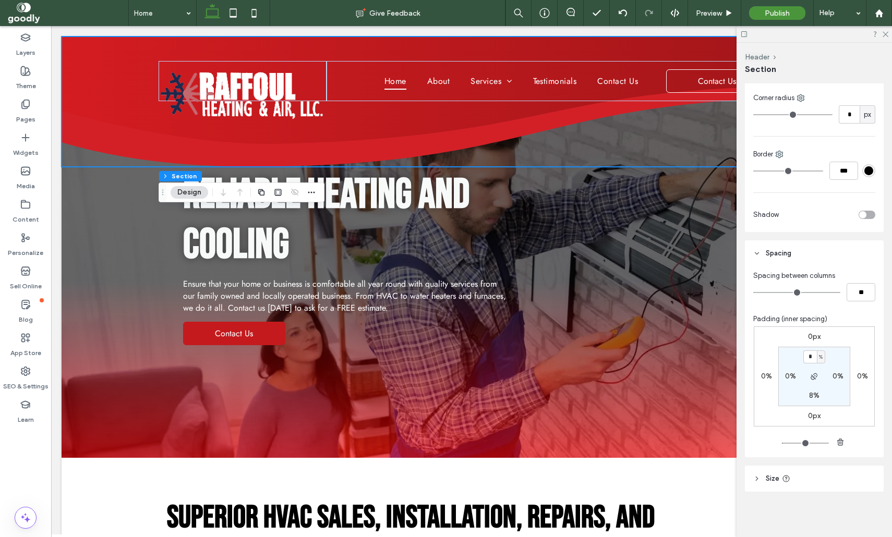
scroll to position [713, 0]
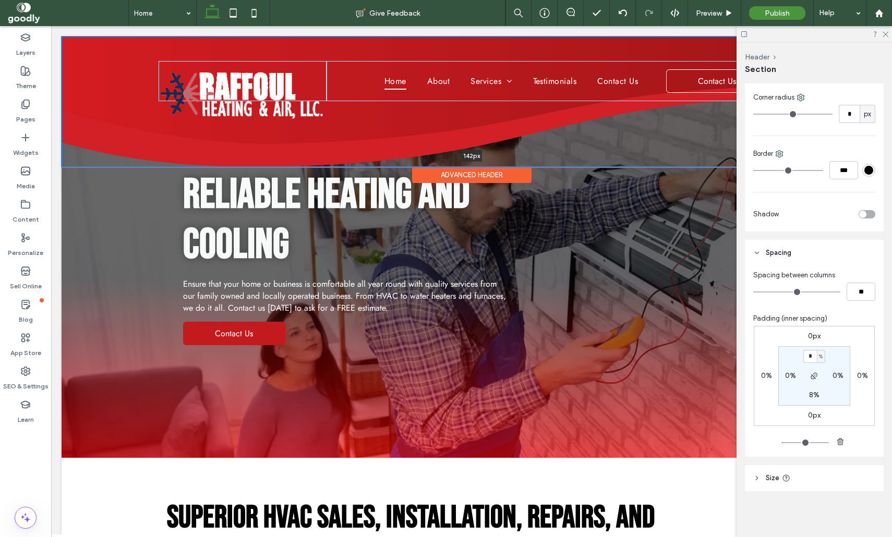
drag, startPoint x: 615, startPoint y: 166, endPoint x: 612, endPoint y: 98, distance: 67.9
click at [612, 98] on div "Home About Services Residential Heating Commercial Heating Air Conditioning Fur…" at bounding box center [472, 102] width 820 height 130
type input "***"
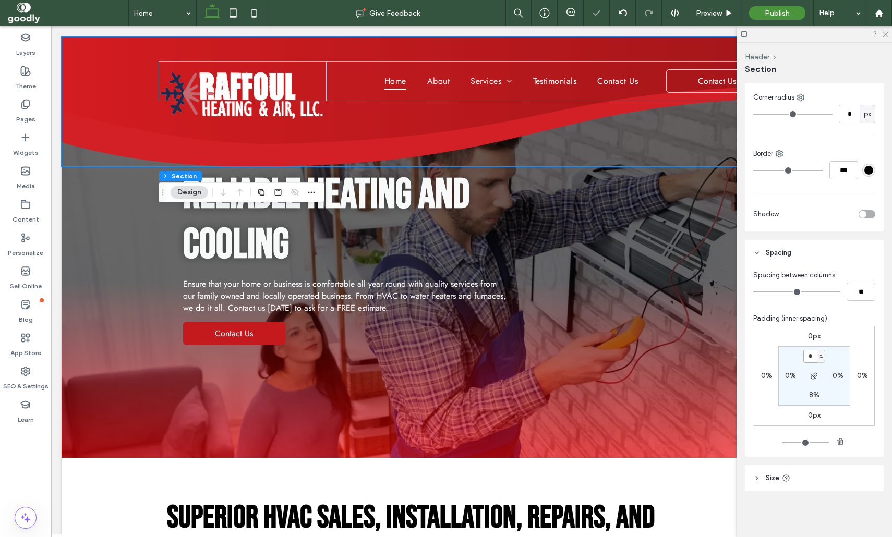
click at [814, 354] on input "*" at bounding box center [810, 356] width 14 height 13
type input "*"
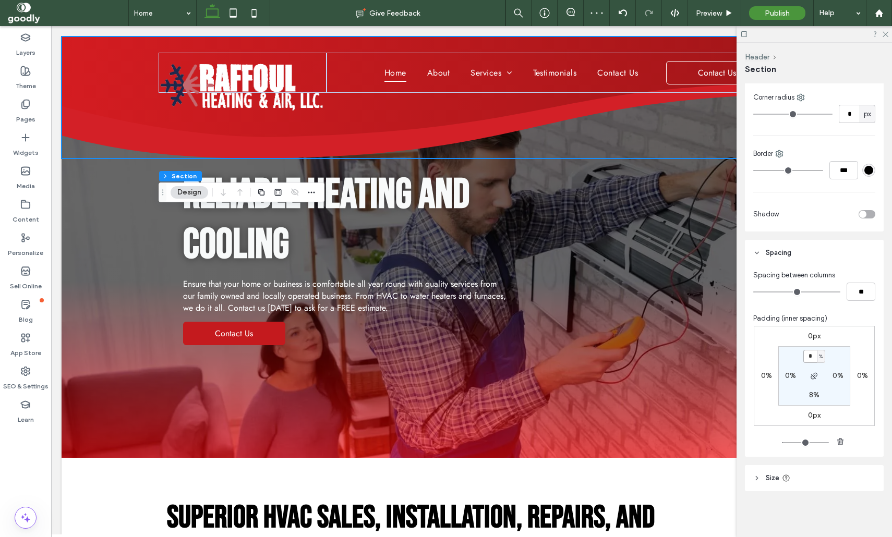
type input "*"
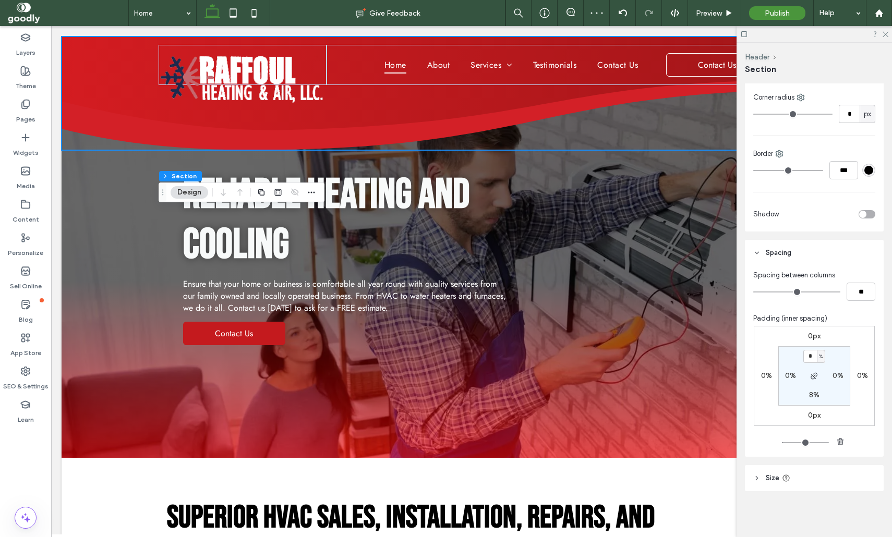
click at [810, 394] on label "8%" at bounding box center [814, 395] width 10 height 9
type input "*"
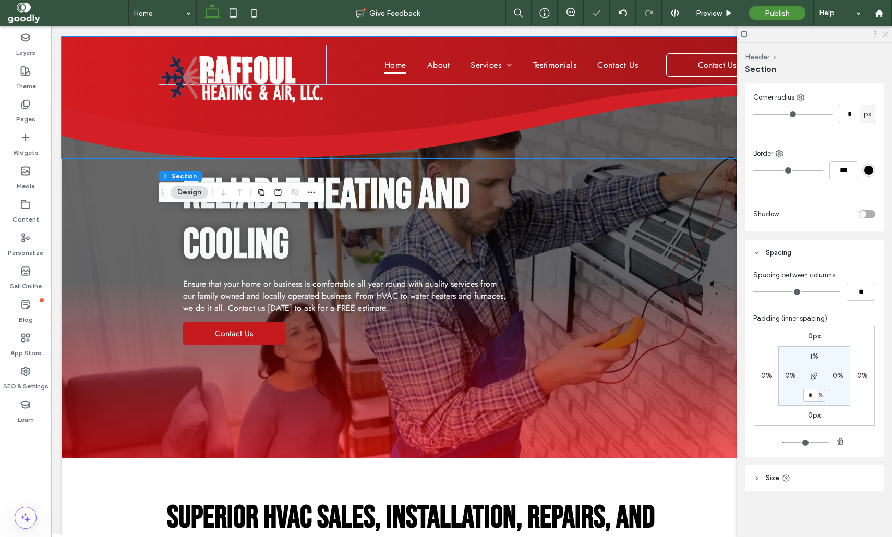
click at [884, 35] on div at bounding box center [813, 34] width 155 height 16
click at [882, 35] on icon at bounding box center [884, 33] width 7 height 7
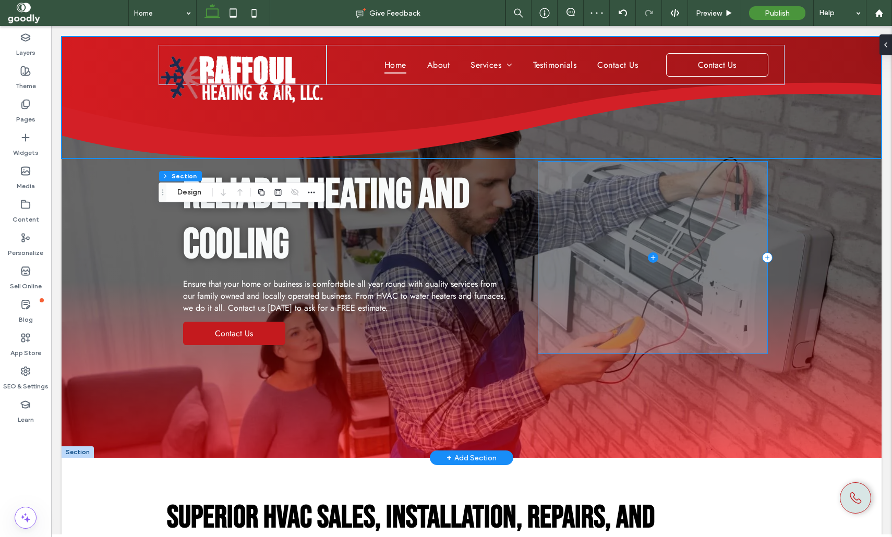
click at [666, 190] on span at bounding box center [652, 258] width 229 height 192
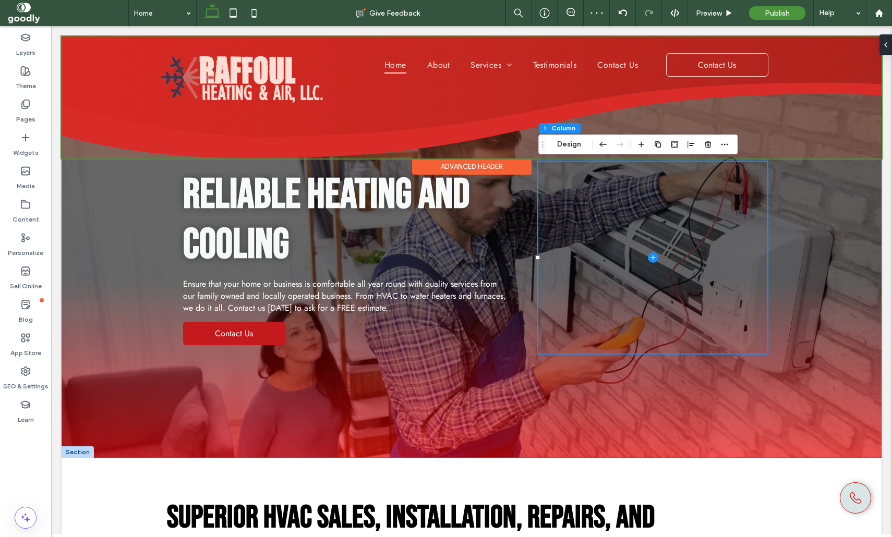
click at [842, 122] on div at bounding box center [472, 98] width 820 height 122
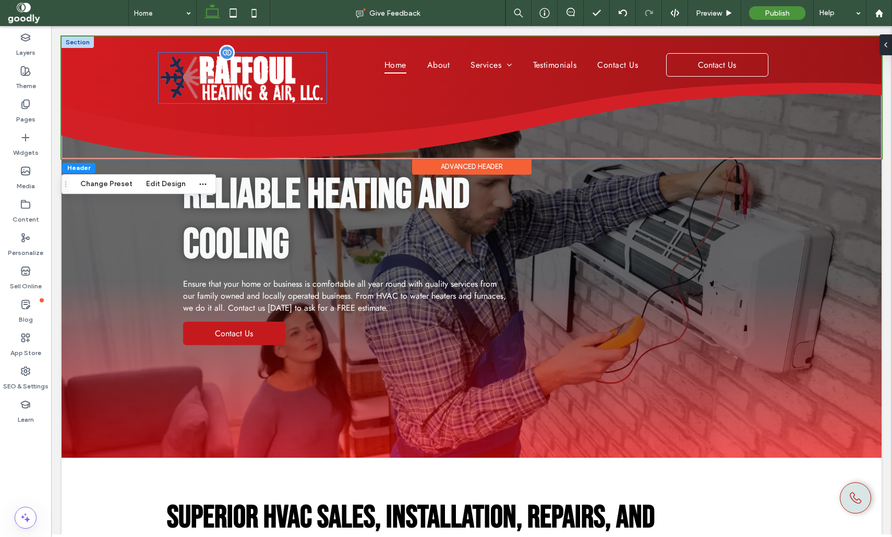
click at [246, 93] on img at bounding box center [243, 78] width 168 height 51
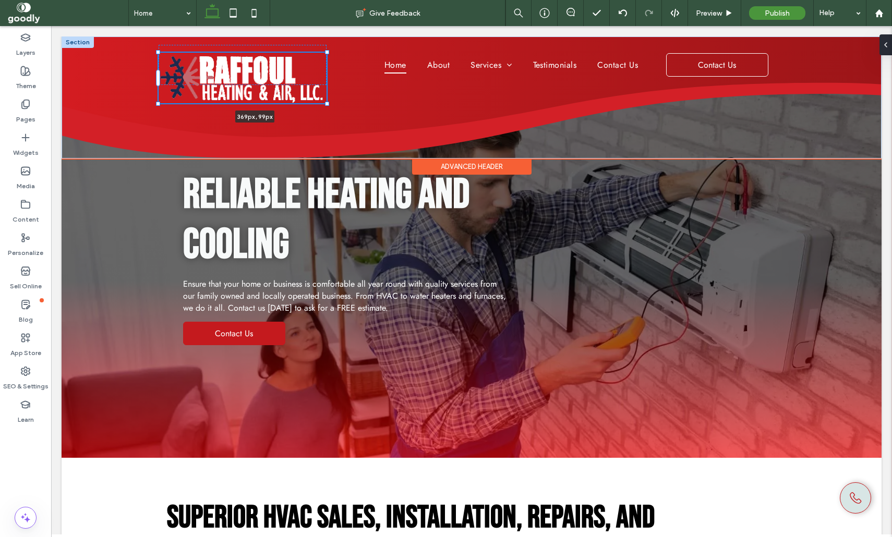
drag, startPoint x: 325, startPoint y: 103, endPoint x: 350, endPoint y: 116, distance: 28.0
click at [350, 116] on div "369px , 99px Home About Services Residential Heating Commercial Heating Air Con…" at bounding box center [472, 98] width 626 height 122
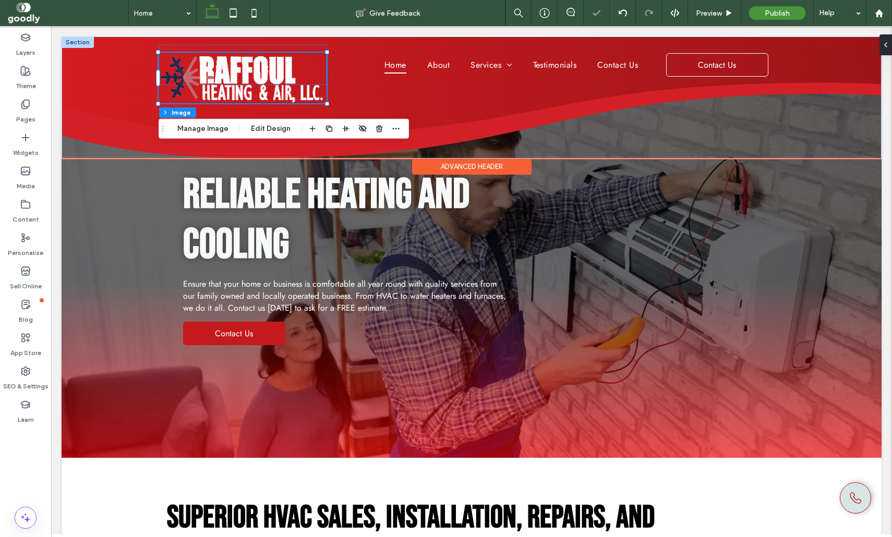
click at [597, 123] on div "371px , 97px Home About Services Residential Heating Commercial Heating Air Con…" at bounding box center [472, 98] width 626 height 122
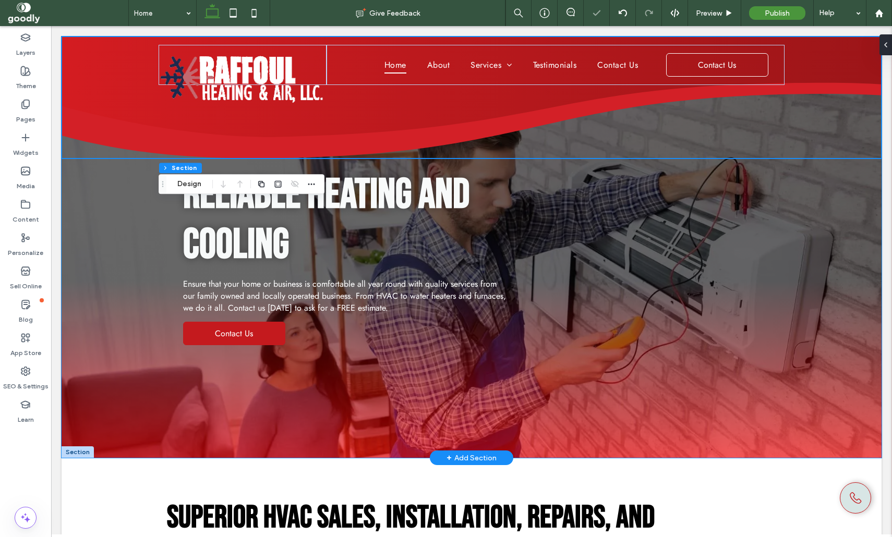
click at [821, 257] on div "RELIABLE HEATING AND COOLING Ensure that your home or business is comfortable a…" at bounding box center [472, 247] width 820 height 421
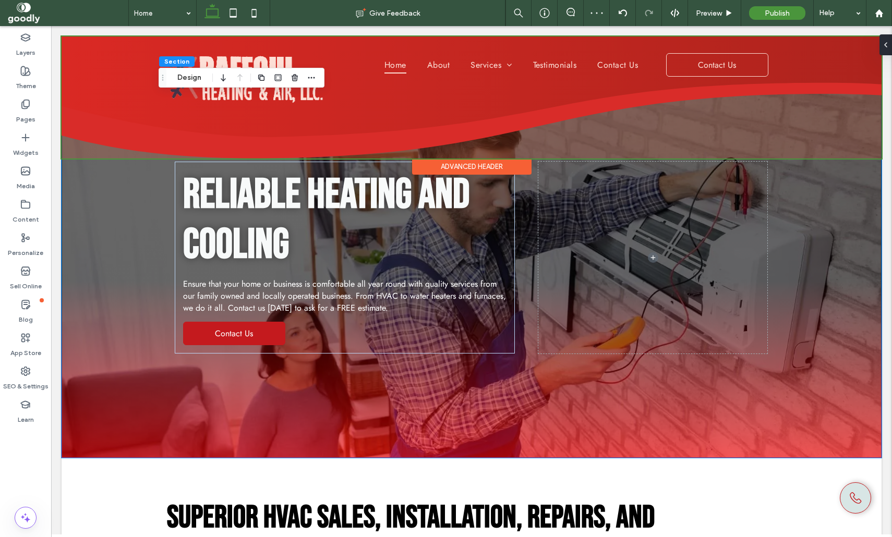
click at [825, 138] on div at bounding box center [472, 98] width 820 height 122
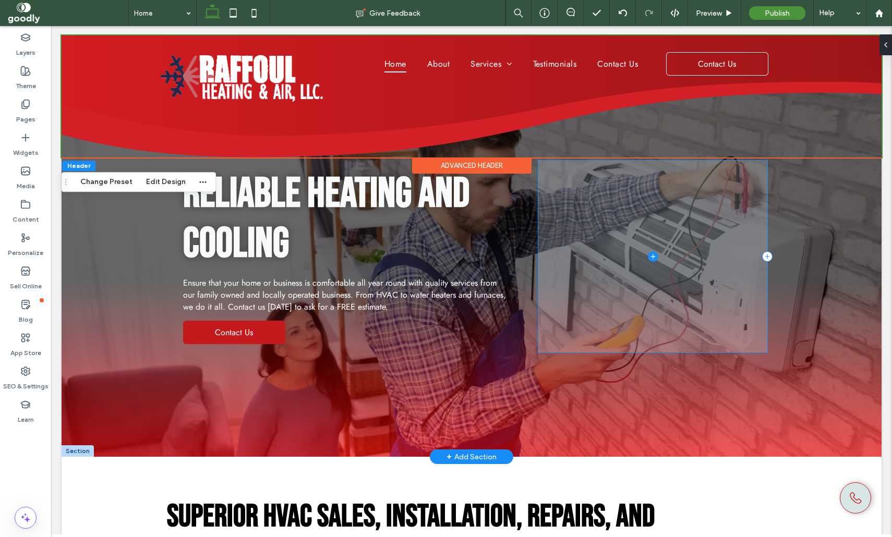
scroll to position [0, 0]
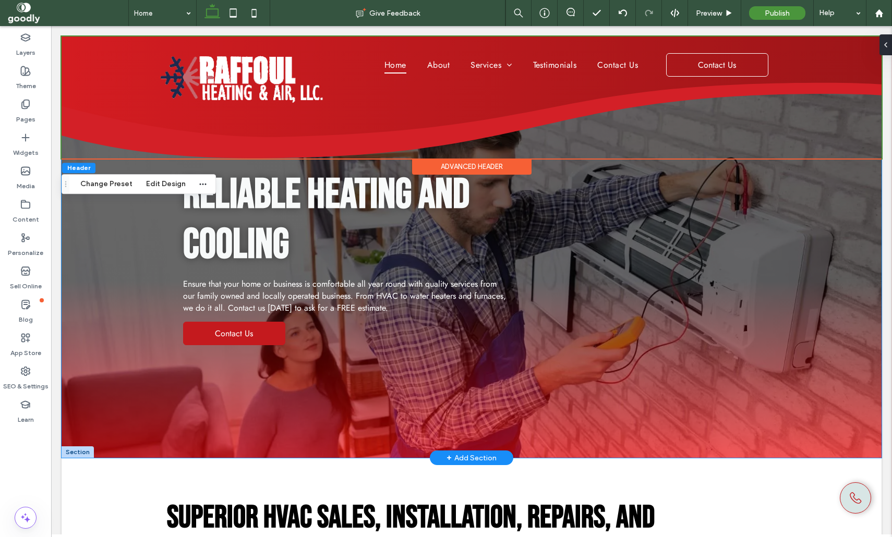
click at [838, 184] on div "RELIABLE HEATING AND COOLING Ensure that your home or business is comfortable a…" at bounding box center [472, 247] width 820 height 421
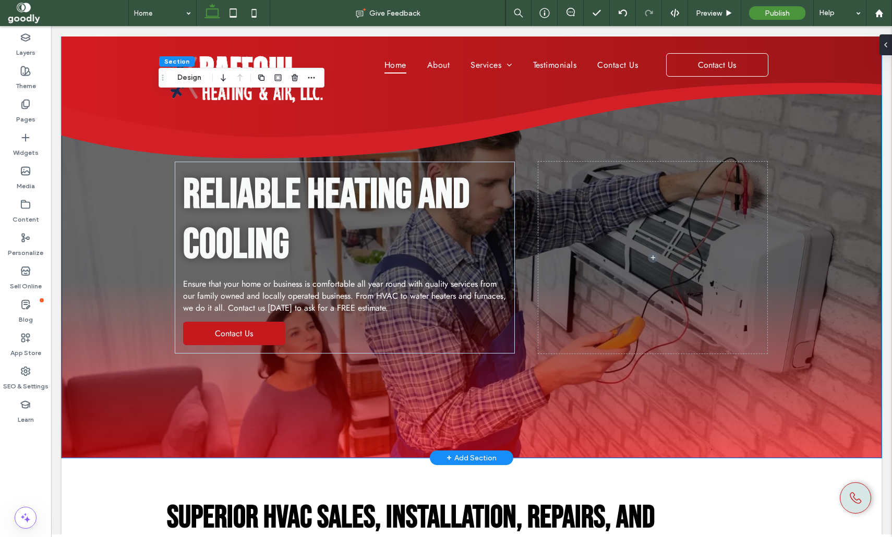
click at [91, 195] on div "RELIABLE HEATING AND COOLING Ensure that your home or business is comfortable a…" at bounding box center [472, 247] width 820 height 421
click at [119, 224] on div "RELIABLE HEATING AND COOLING Ensure that your home or business is comfortable a…" at bounding box center [472, 247] width 820 height 421
click at [705, 14] on span "Preview" at bounding box center [709, 13] width 26 height 9
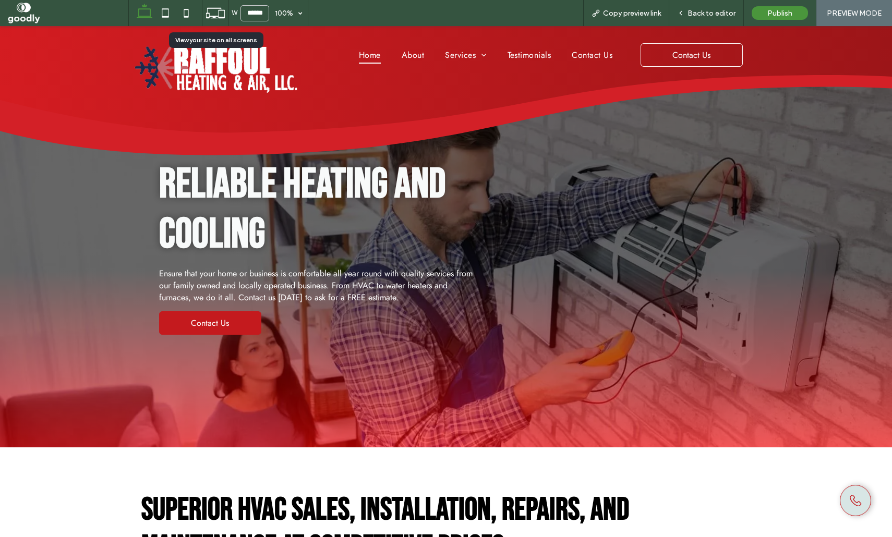
click at [220, 15] on icon at bounding box center [215, 13] width 20 height 20
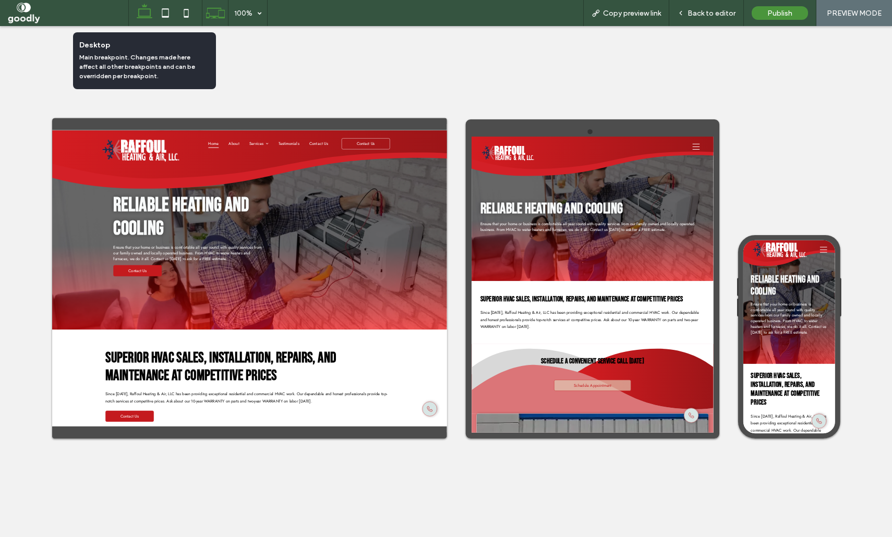
click at [142, 13] on icon at bounding box center [144, 13] width 21 height 21
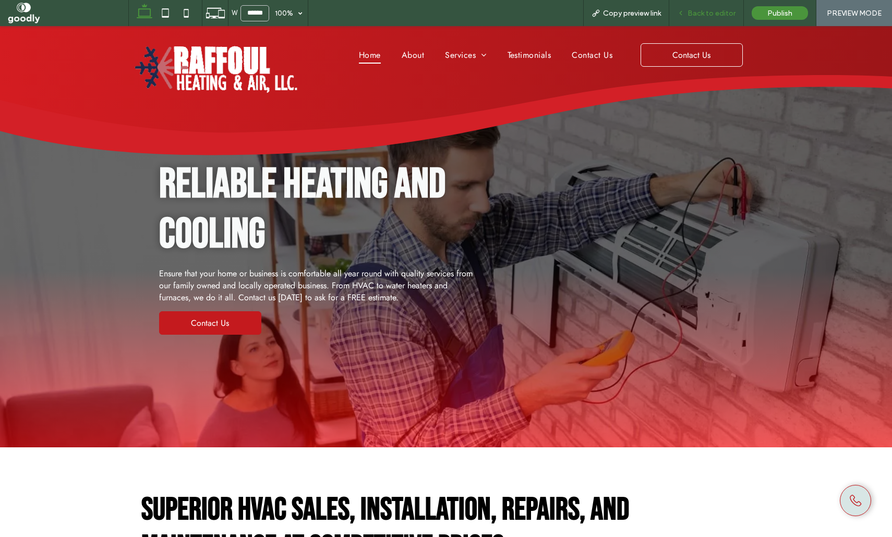
click at [719, 6] on div "Back to editor" at bounding box center [706, 13] width 75 height 26
click at [702, 10] on span "Back to editor" at bounding box center [711, 13] width 48 height 9
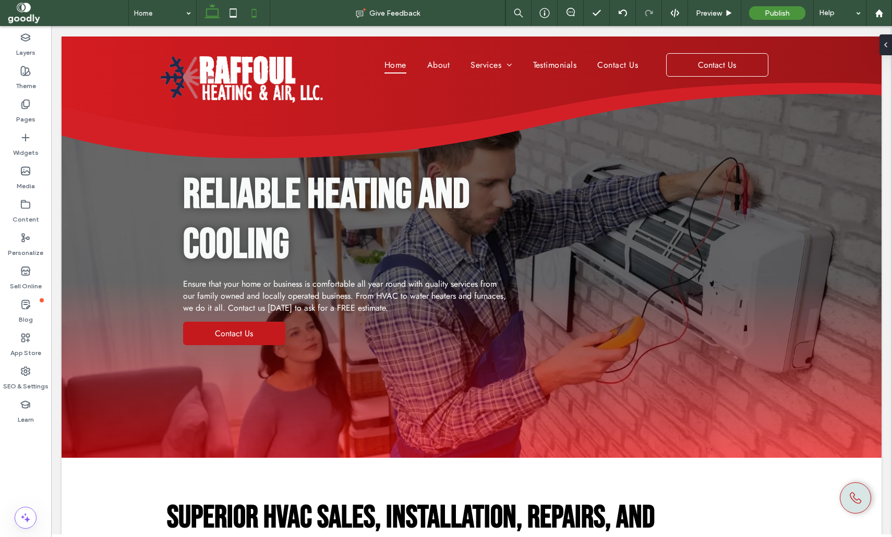
click at [237, 12] on icon at bounding box center [233, 13] width 21 height 21
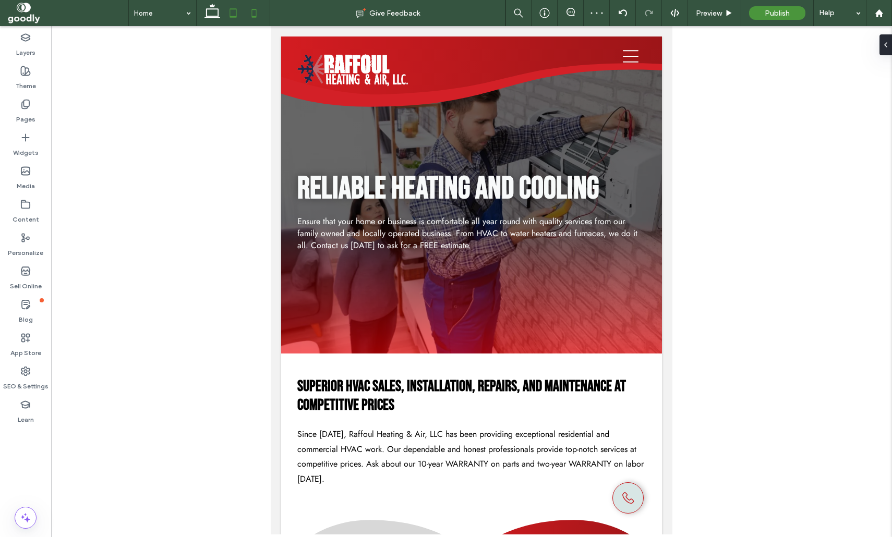
click at [259, 11] on icon at bounding box center [254, 13] width 21 height 21
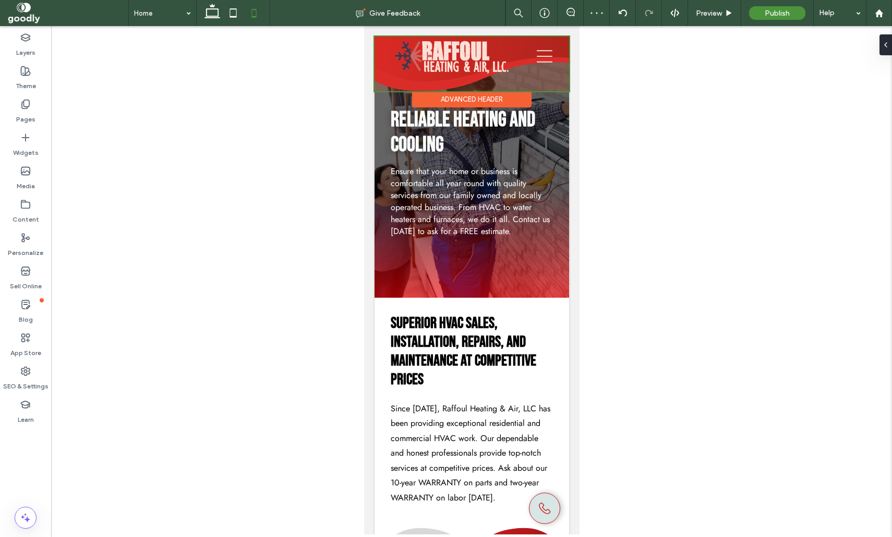
click at [544, 78] on div at bounding box center [471, 64] width 195 height 55
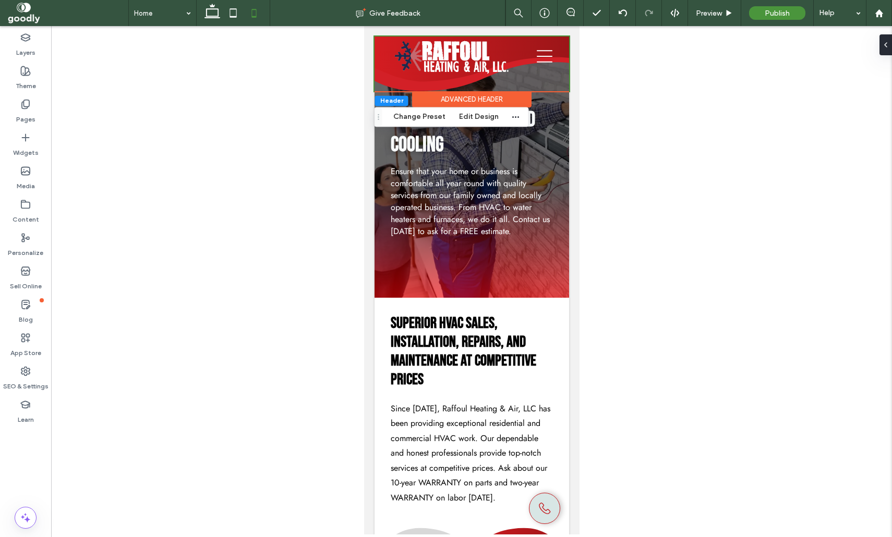
click at [885, 48] on icon at bounding box center [885, 45] width 8 height 8
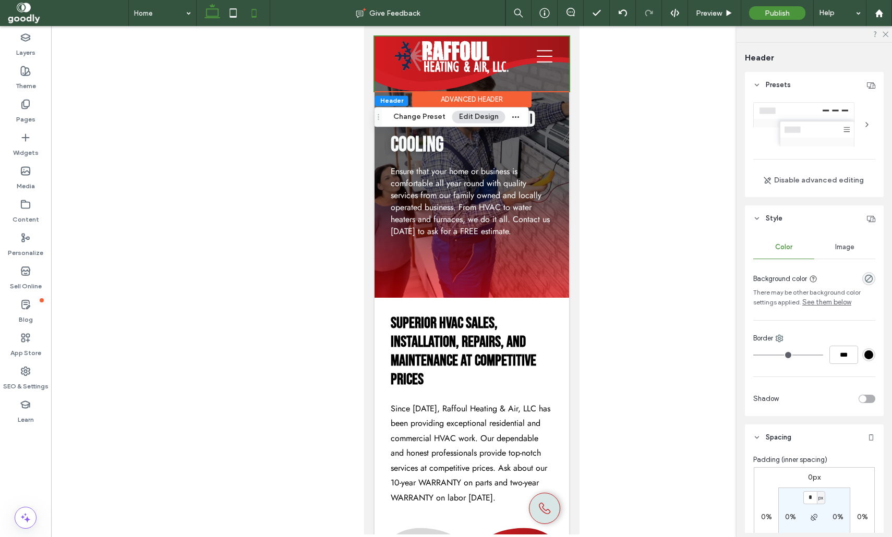
click at [217, 15] on icon at bounding box center [212, 13] width 21 height 21
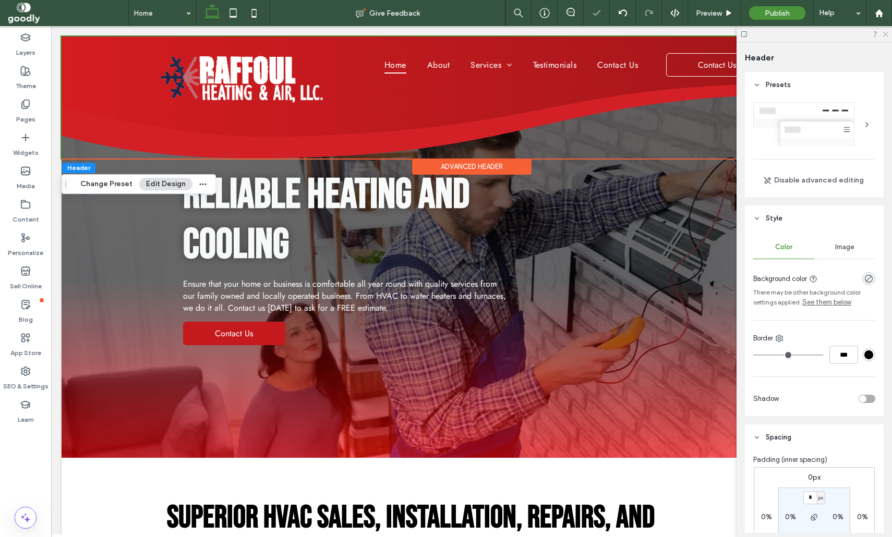
click at [888, 33] on icon at bounding box center [884, 33] width 7 height 7
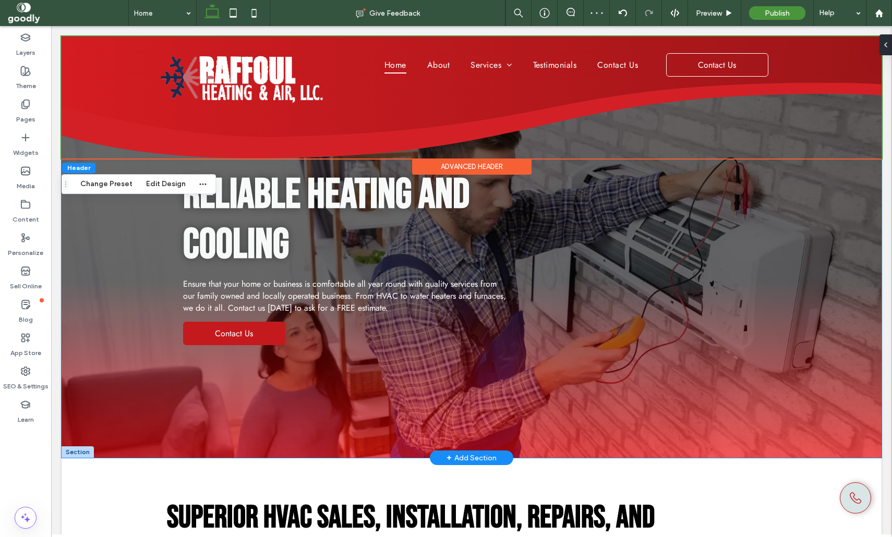
click at [825, 272] on div "RELIABLE HEATING AND COOLING Ensure that your home or business is comfortable a…" at bounding box center [472, 247] width 820 height 421
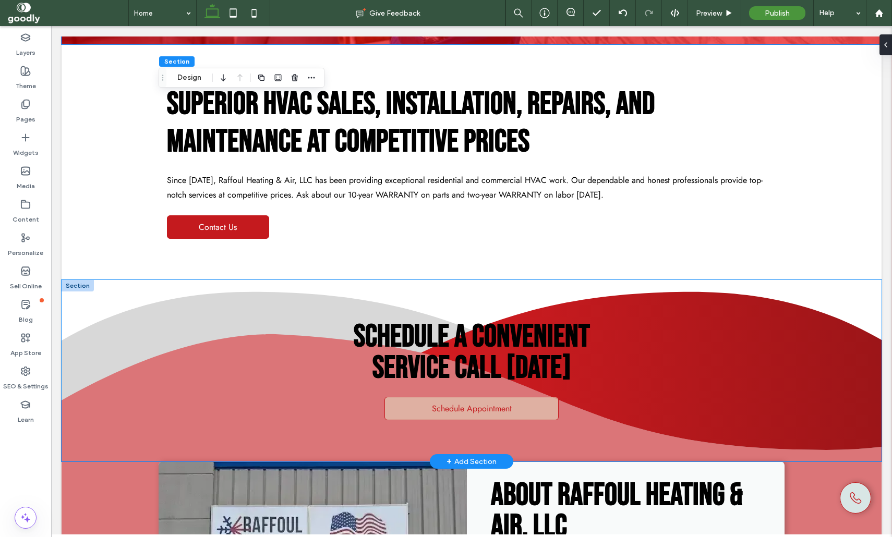
scroll to position [413, 0]
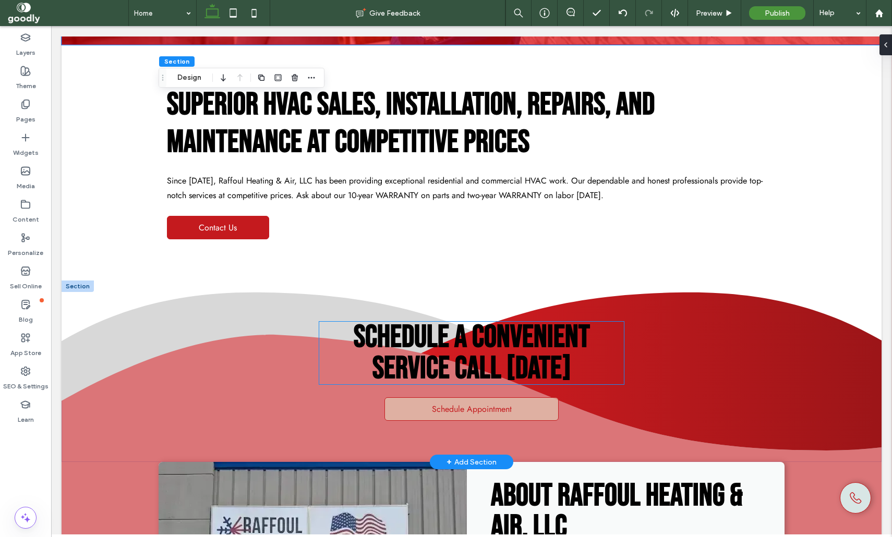
click at [474, 357] on span "SCHEDULE A CONVENIENT SERVICE CALL [DATE]" at bounding box center [472, 353] width 236 height 69
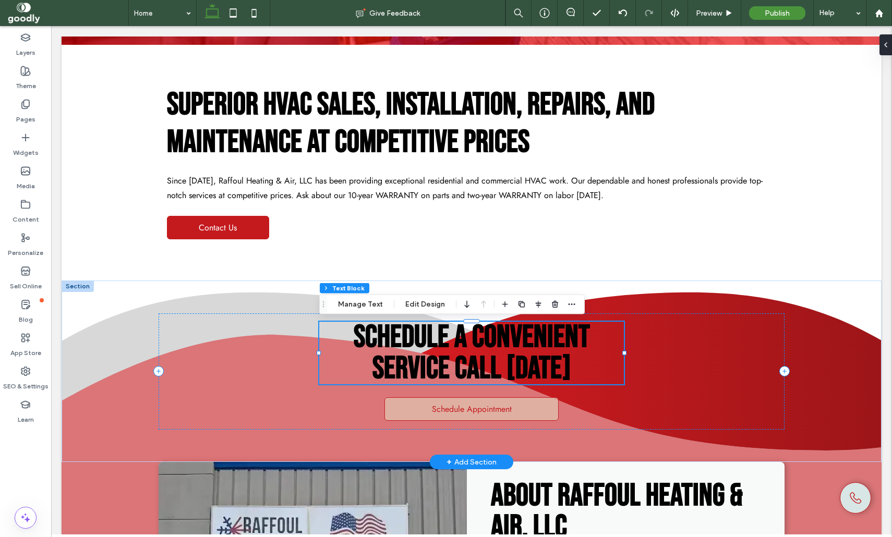
click at [474, 357] on span "SCHEDULE A CONVENIENT SERVICE CALL [DATE]" at bounding box center [472, 353] width 236 height 69
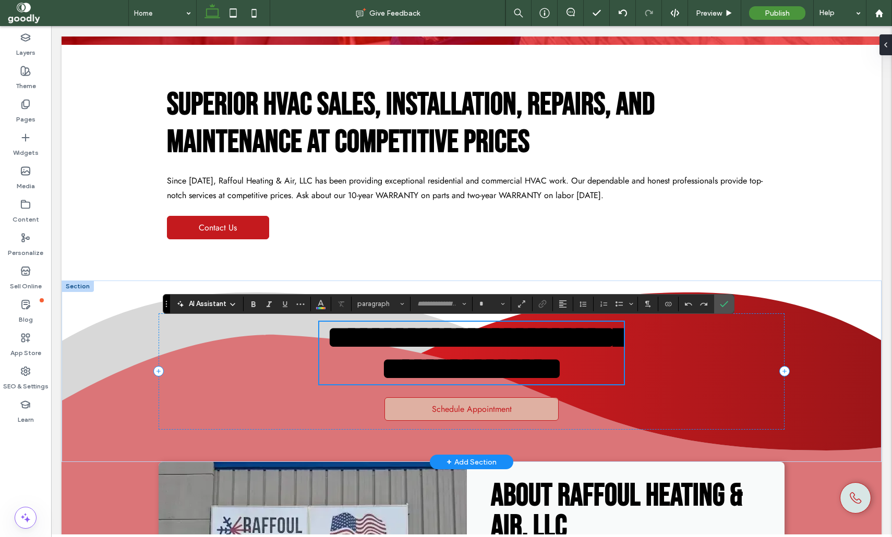
type input "**********"
type input "**"
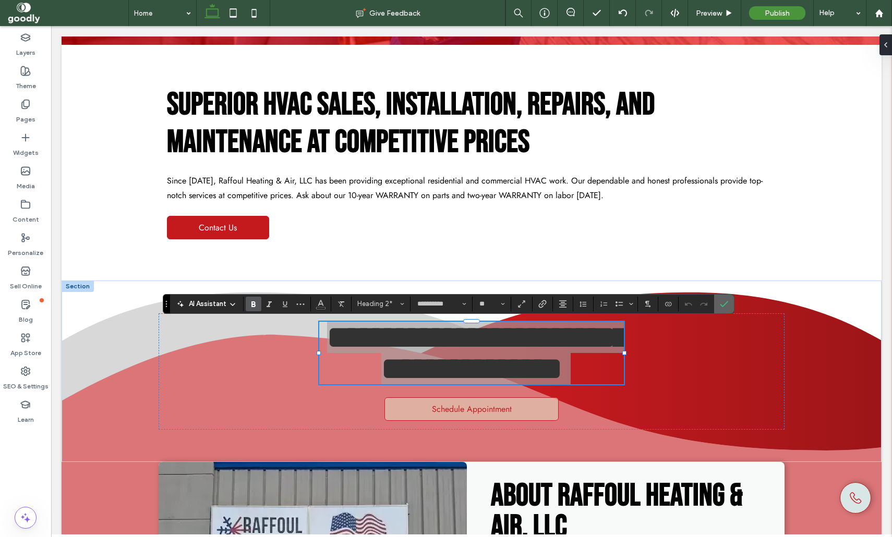
click at [729, 297] on label "Confirm" at bounding box center [724, 304] width 16 height 19
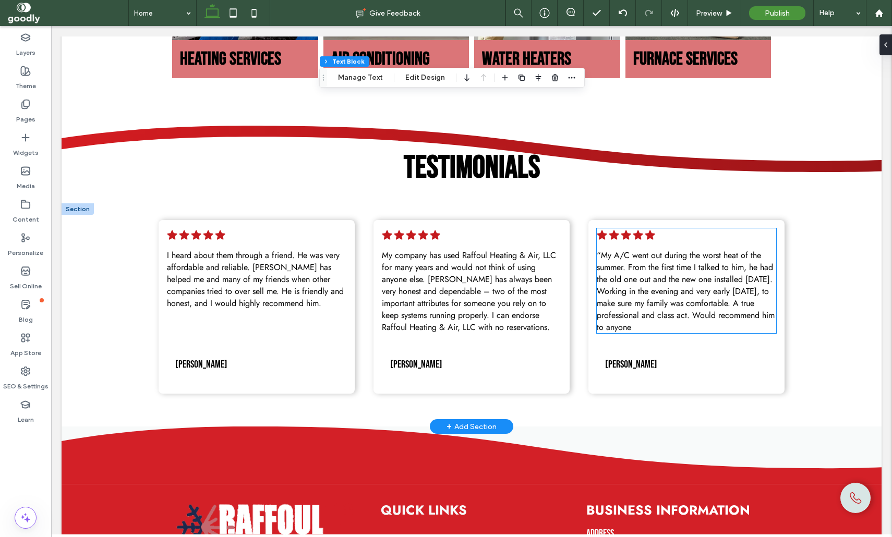
scroll to position [1446, 0]
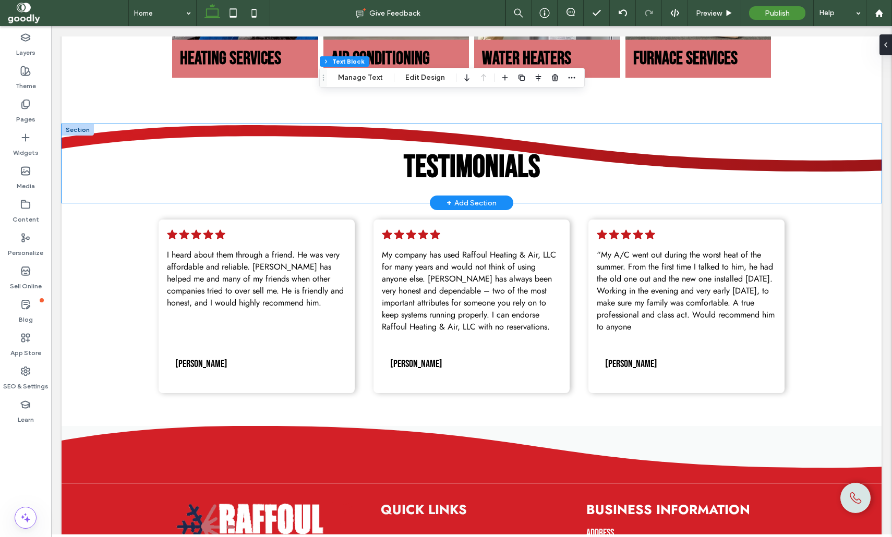
click at [289, 129] on div "Testimonials" at bounding box center [472, 163] width 626 height 79
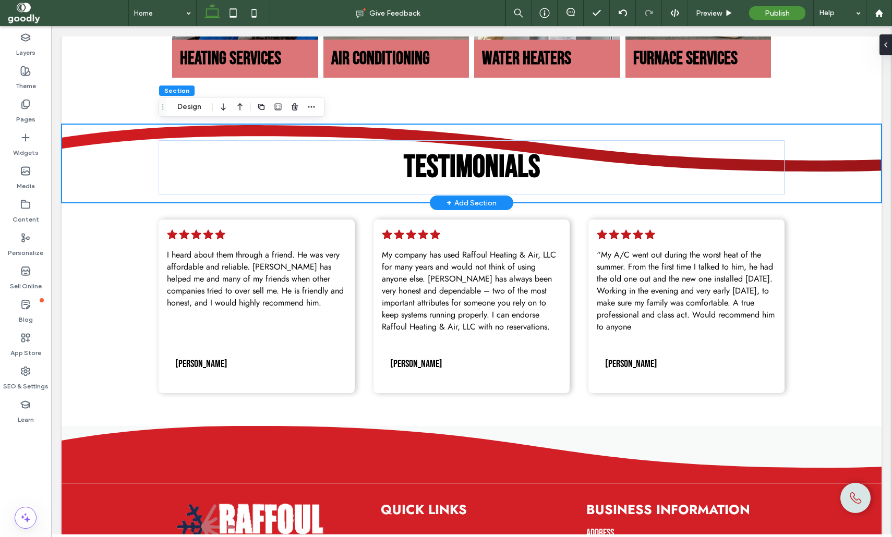
click at [817, 188] on div "Testimonials" at bounding box center [472, 163] width 820 height 79
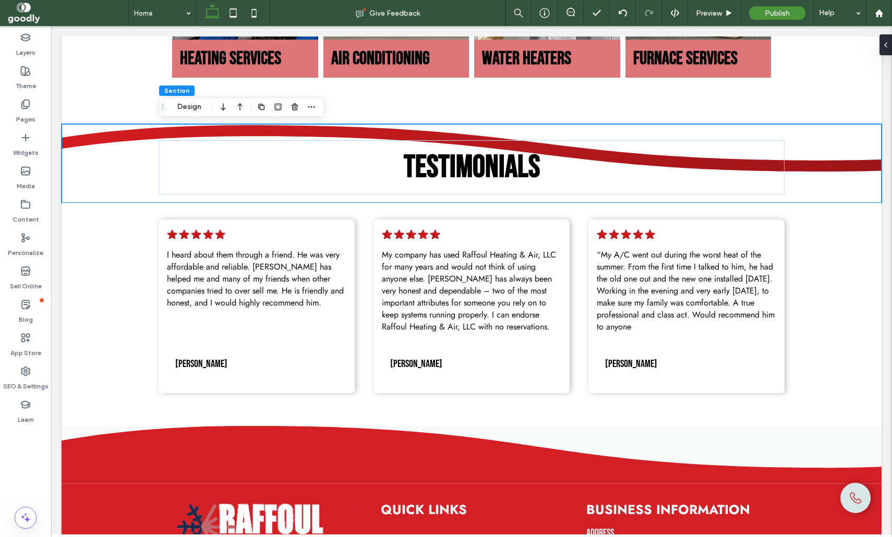
drag, startPoint x: 880, startPoint y: 48, endPoint x: 875, endPoint y: 72, distance: 24.7
click at [881, 48] on icon at bounding box center [885, 45] width 8 height 8
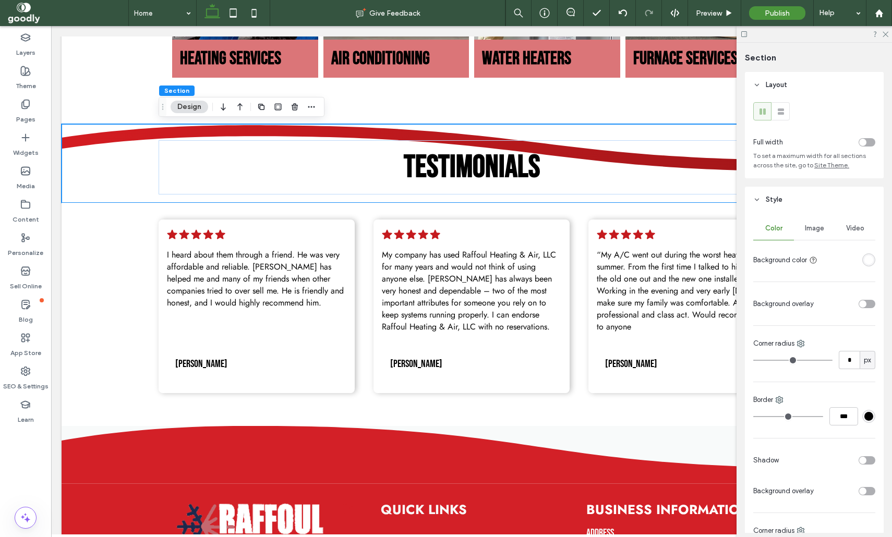
click at [810, 232] on span "Image" at bounding box center [814, 228] width 19 height 8
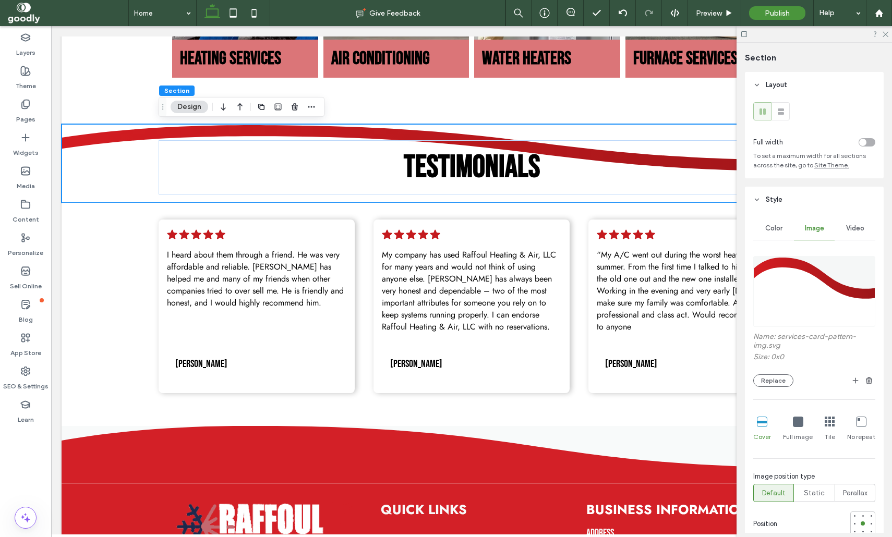
click at [793, 423] on icon at bounding box center [798, 422] width 10 height 10
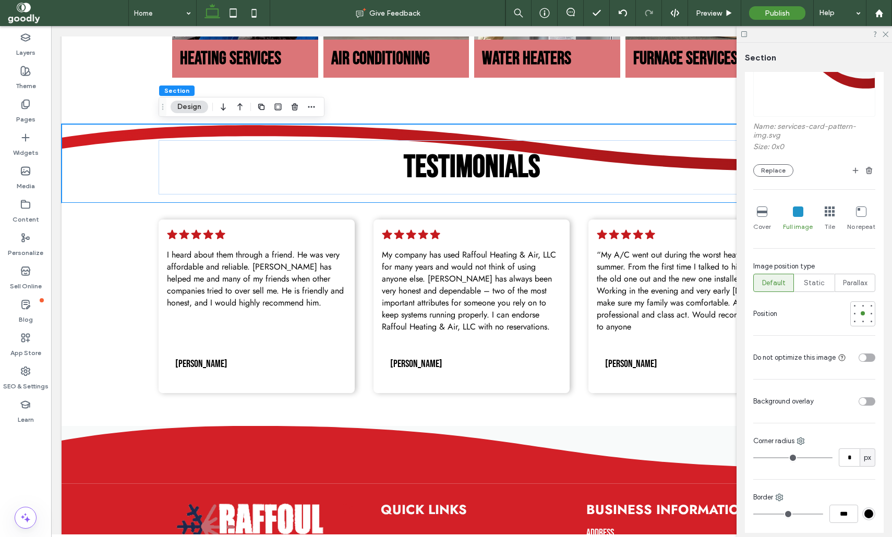
scroll to position [213, 0]
click at [764, 211] on icon at bounding box center [762, 209] width 10 height 10
click at [885, 33] on icon at bounding box center [884, 33] width 7 height 7
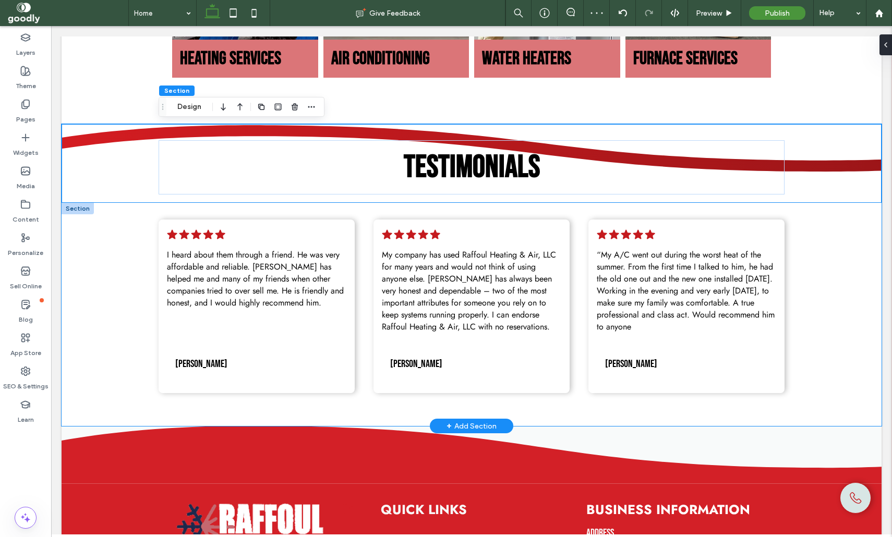
click at [859, 395] on div "Five black stars on a white background. .cls-1-1788903176-1788903176 { fill: #0…" at bounding box center [472, 314] width 820 height 223
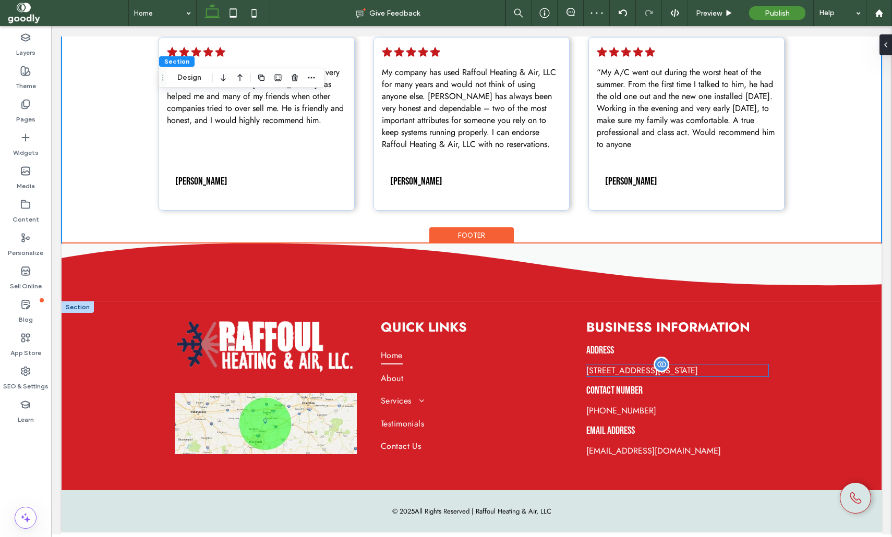
scroll to position [1640, 0]
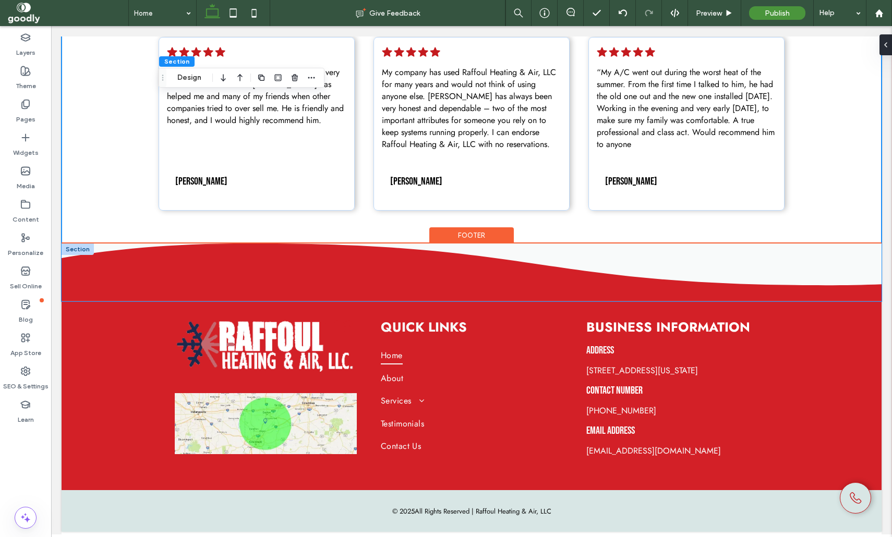
click at [817, 254] on div at bounding box center [472, 273] width 820 height 58
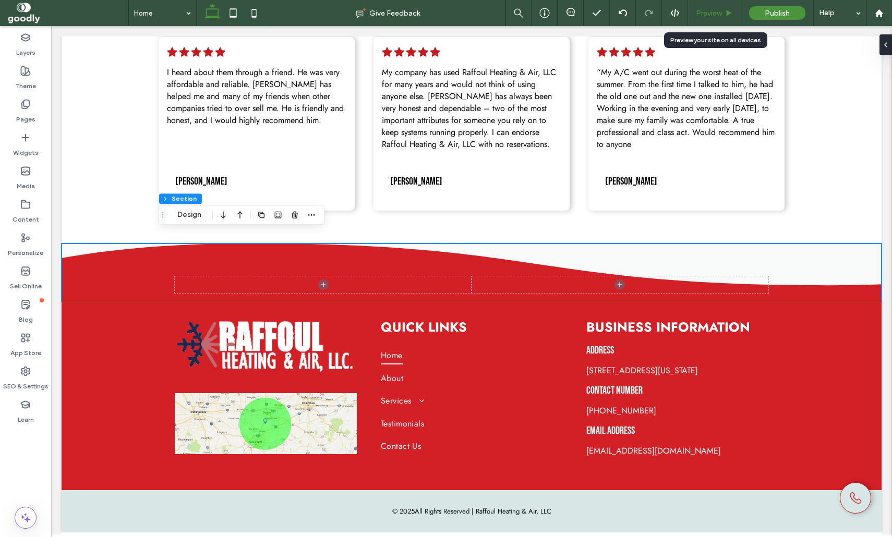
click at [710, 10] on span "Preview" at bounding box center [709, 13] width 26 height 9
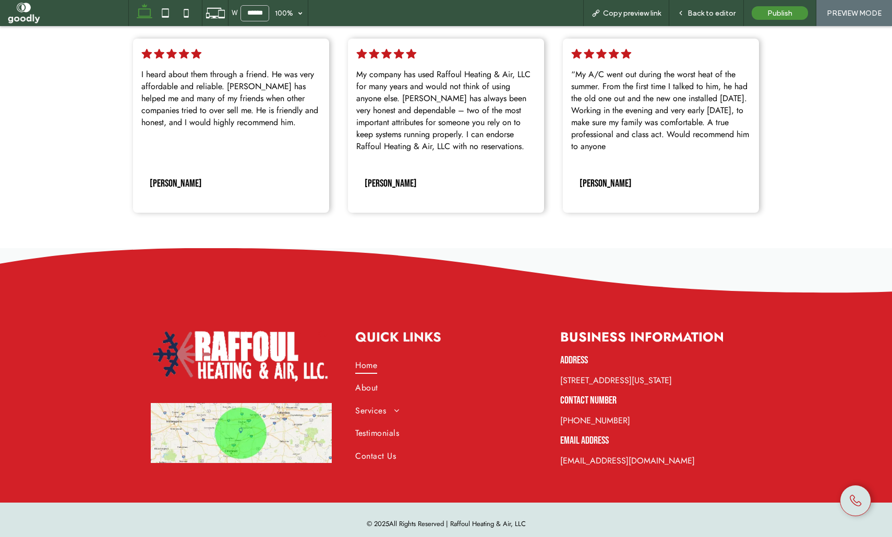
scroll to position [1650, 0]
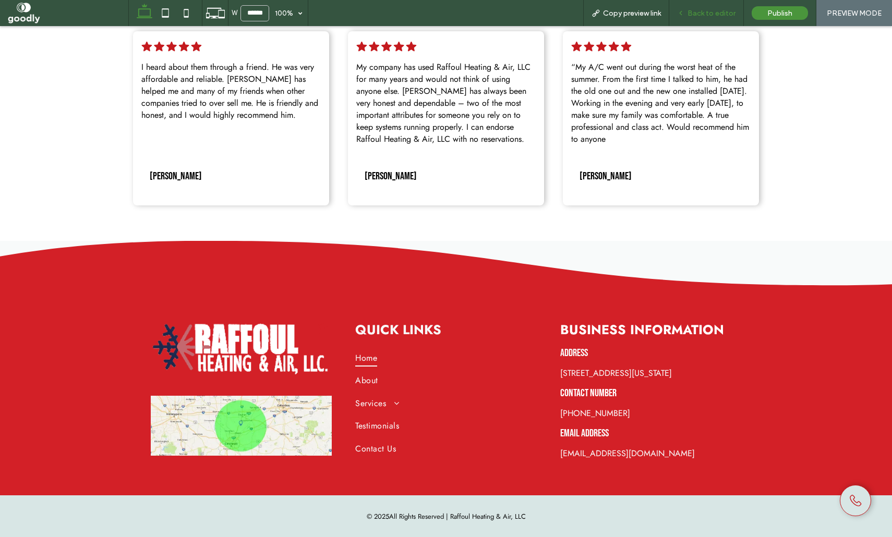
click at [708, 15] on span "Back to editor" at bounding box center [711, 13] width 48 height 9
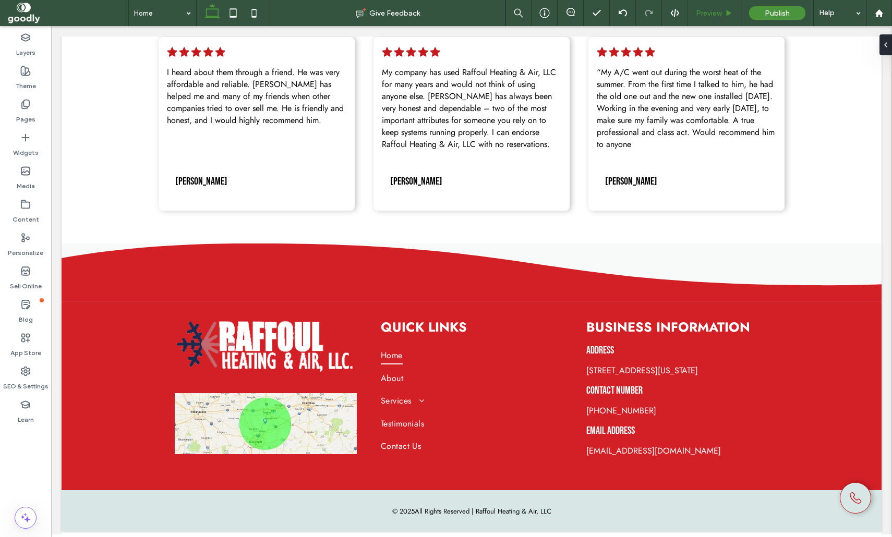
scroll to position [1640, 0]
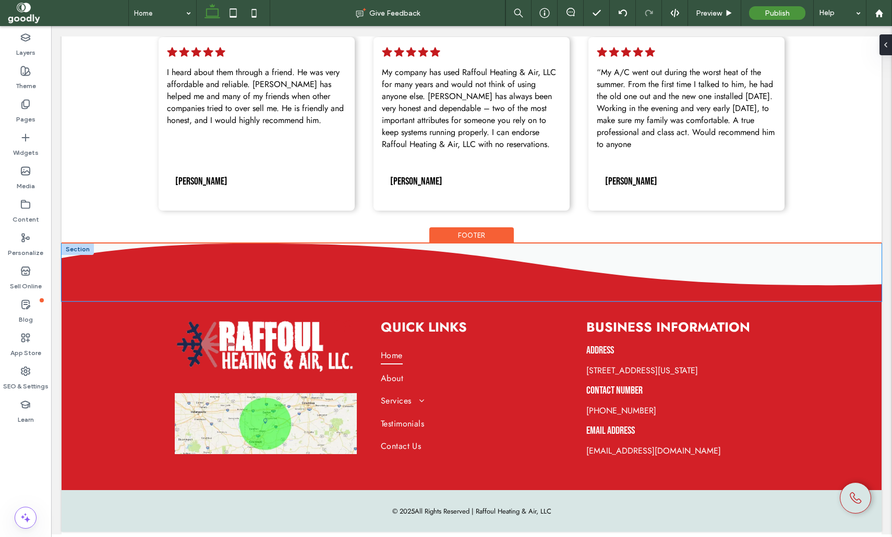
click at [702, 263] on div at bounding box center [472, 273] width 626 height 58
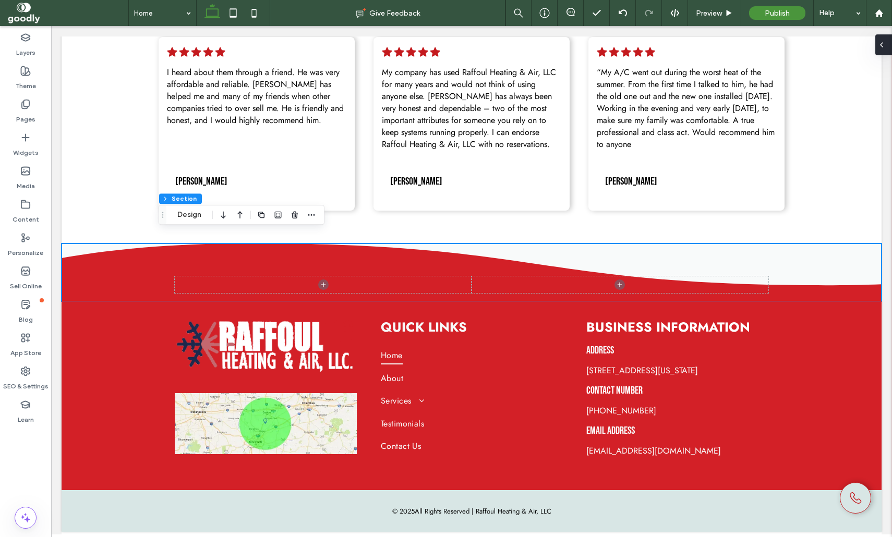
click at [890, 43] on div at bounding box center [883, 44] width 17 height 21
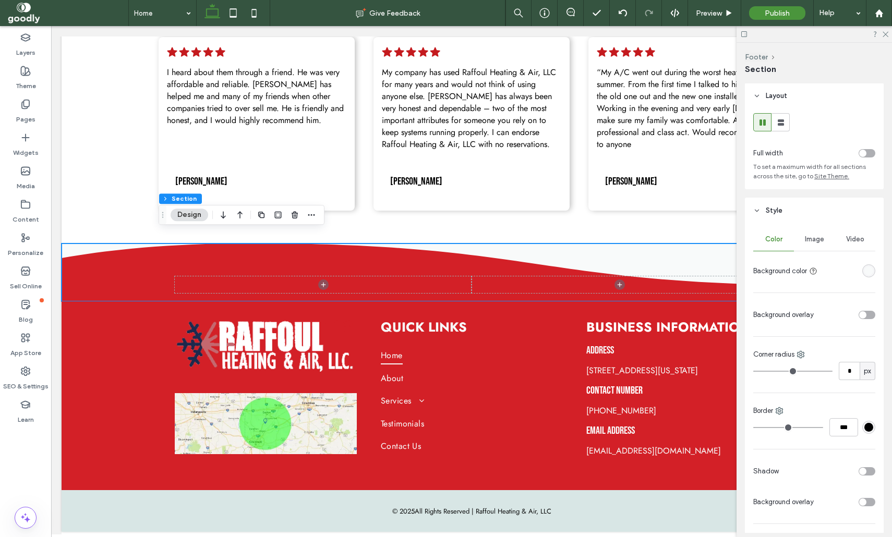
scroll to position [0, 0]
click at [871, 269] on div "rgba(248, 250, 250, 1)" at bounding box center [868, 271] width 9 height 9
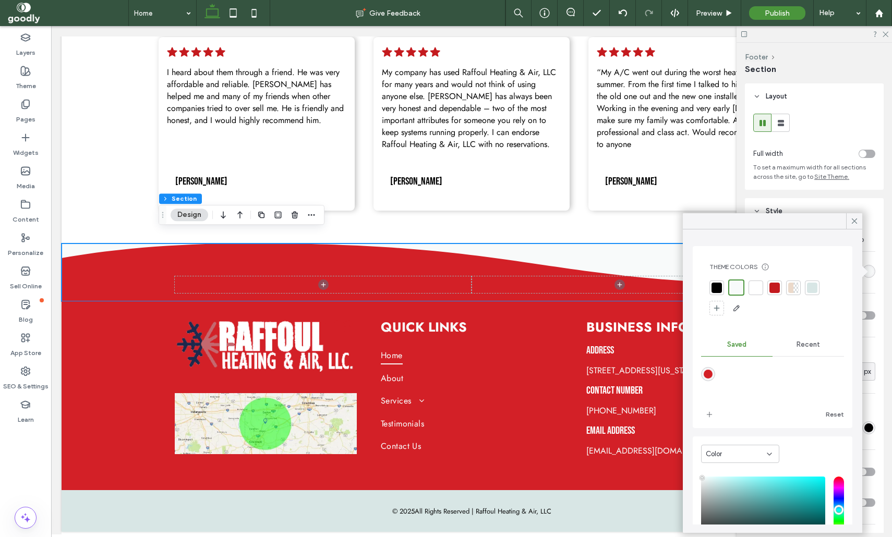
click at [775, 286] on div at bounding box center [774, 288] width 10 height 10
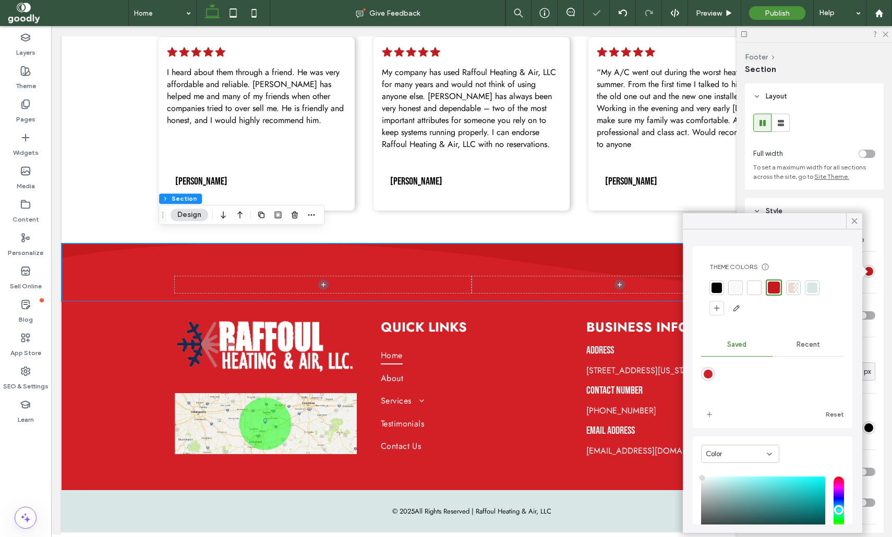
click at [853, 224] on icon at bounding box center [853, 220] width 9 height 9
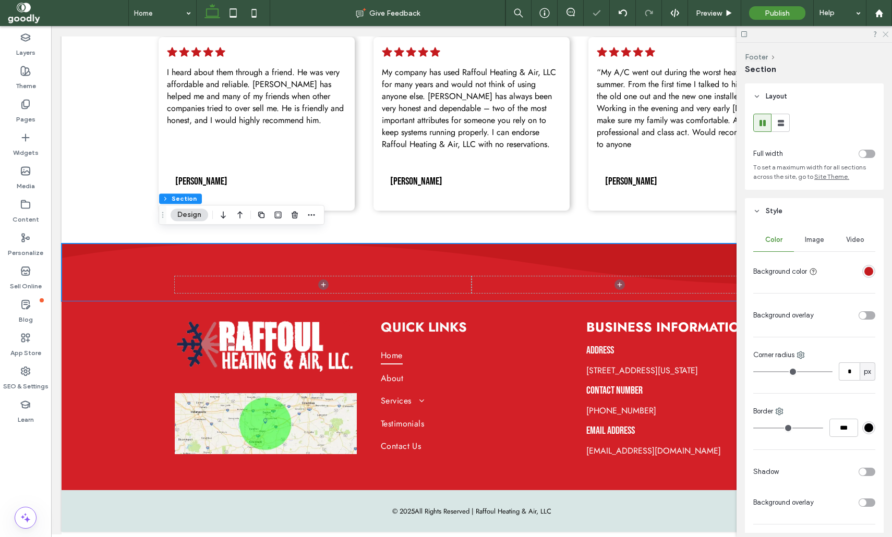
click at [887, 34] on icon at bounding box center [884, 33] width 7 height 7
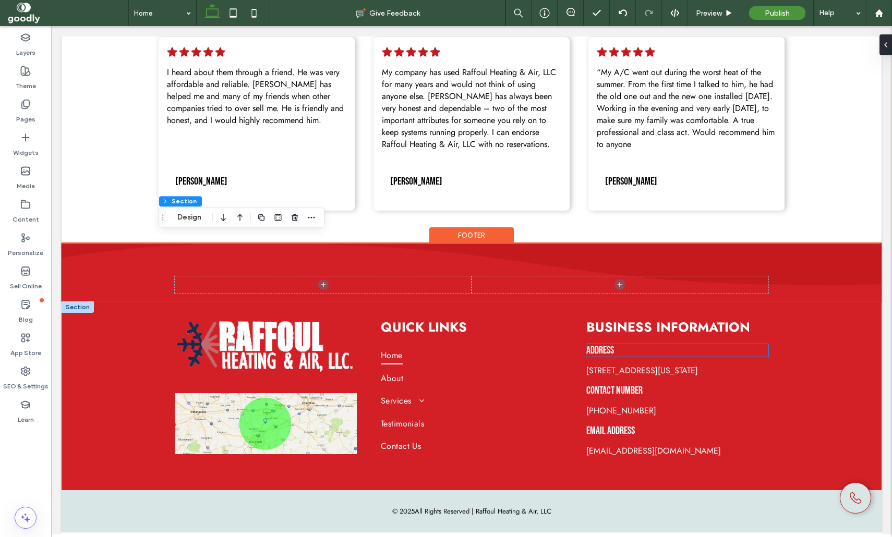
scroll to position [1640, 0]
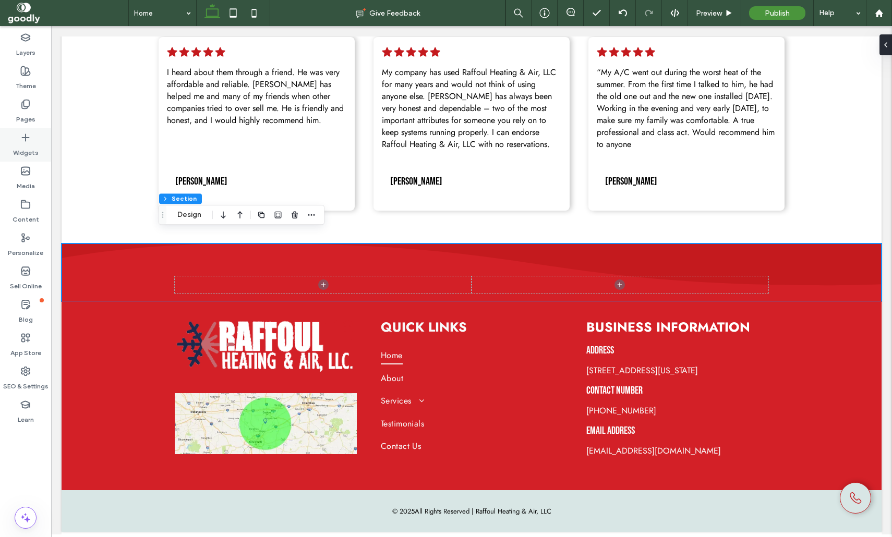
drag, startPoint x: 22, startPoint y: 110, endPoint x: 38, endPoint y: 154, distance: 46.5
click at [21, 111] on label "Pages" at bounding box center [25, 117] width 19 height 15
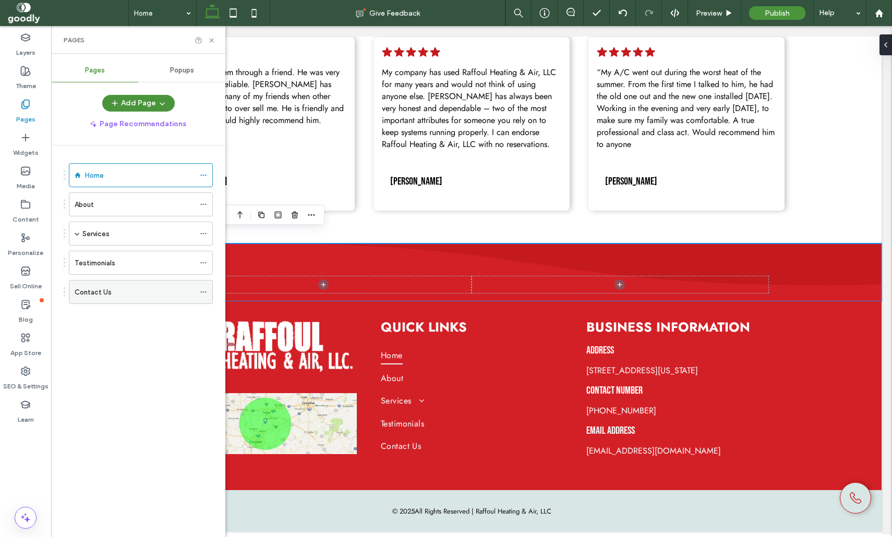
click at [111, 287] on div "Contact Us" at bounding box center [135, 292] width 120 height 11
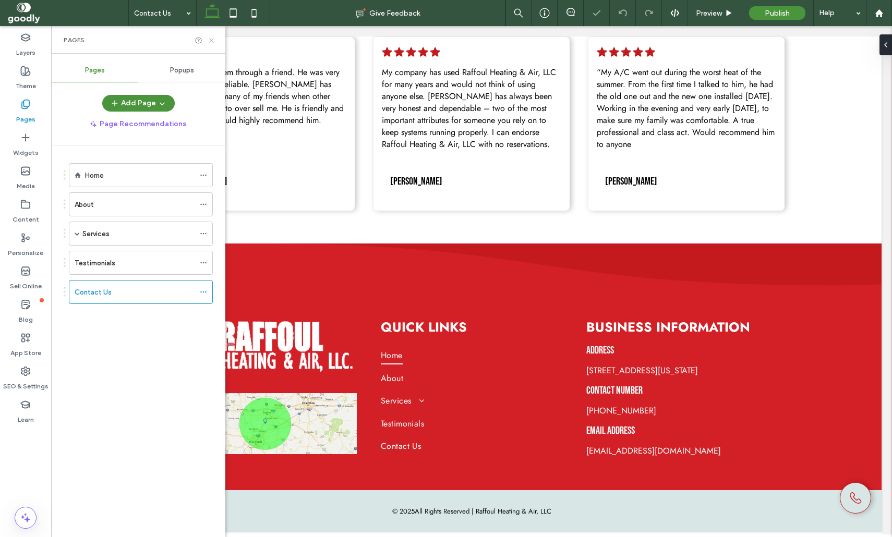
click at [213, 42] on icon at bounding box center [212, 41] width 8 height 8
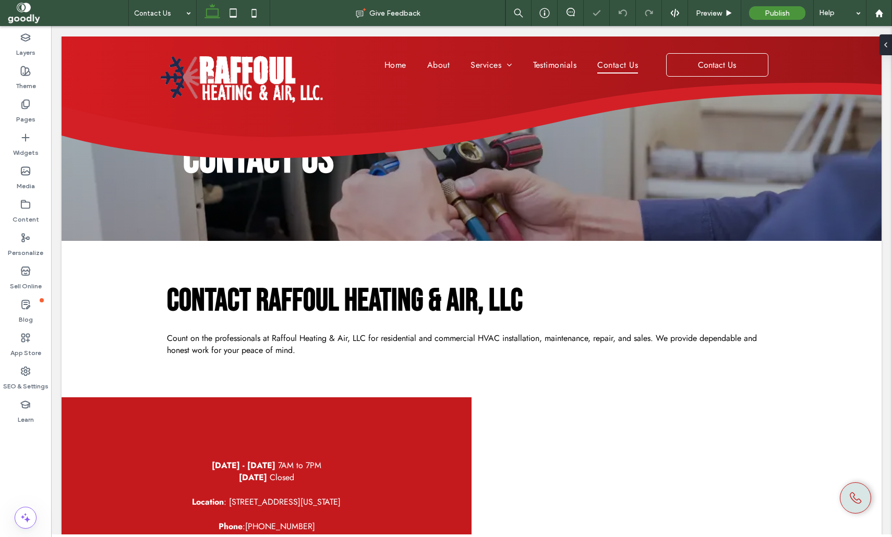
scroll to position [344, 0]
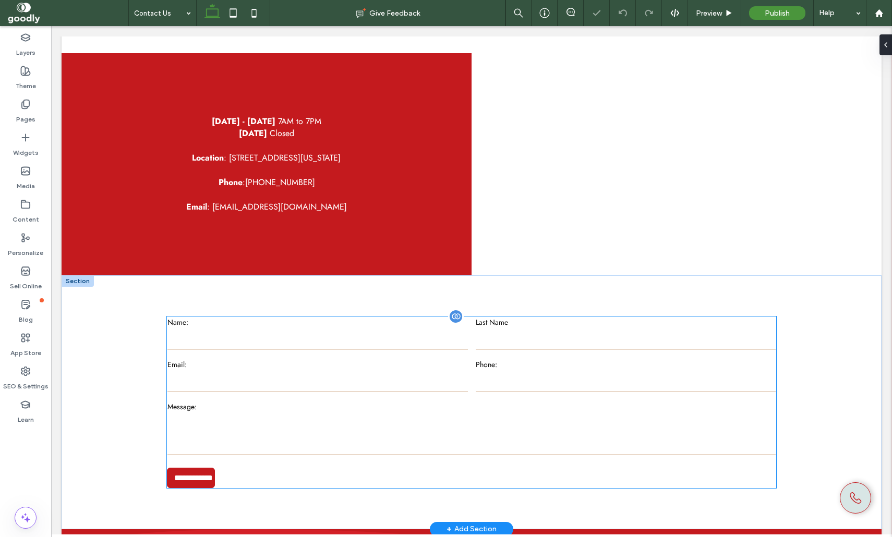
click at [515, 353] on div "Last Name" at bounding box center [625, 334] width 308 height 42
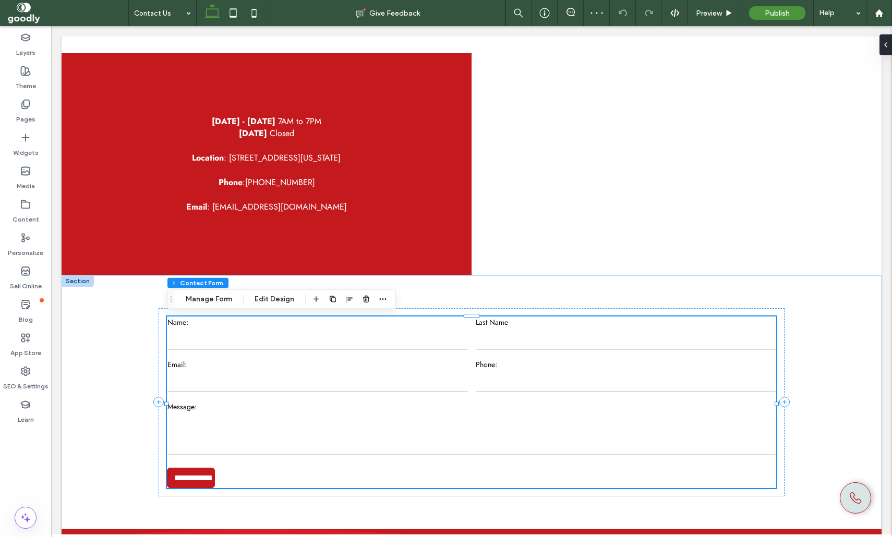
drag, startPoint x: 228, startPoint y: 298, endPoint x: 331, endPoint y: 306, distance: 103.0
click at [228, 297] on button "Manage Form" at bounding box center [209, 299] width 60 height 13
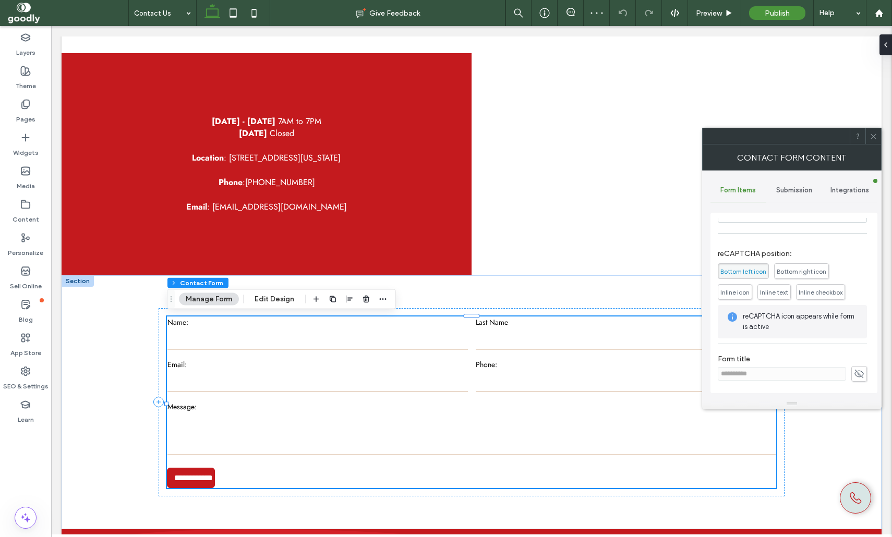
scroll to position [239, 0]
click at [790, 191] on span "Submission" at bounding box center [794, 190] width 36 height 8
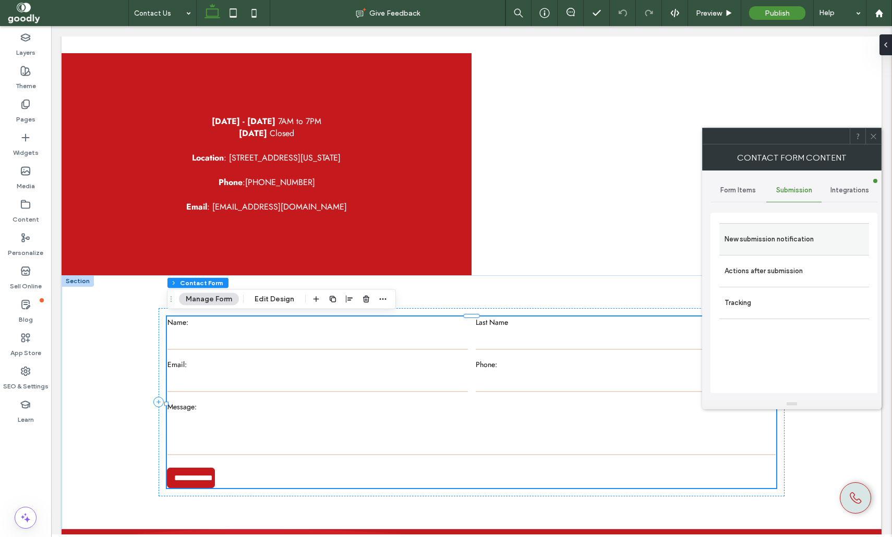
click at [782, 239] on label "New submission notification" at bounding box center [793, 239] width 139 height 21
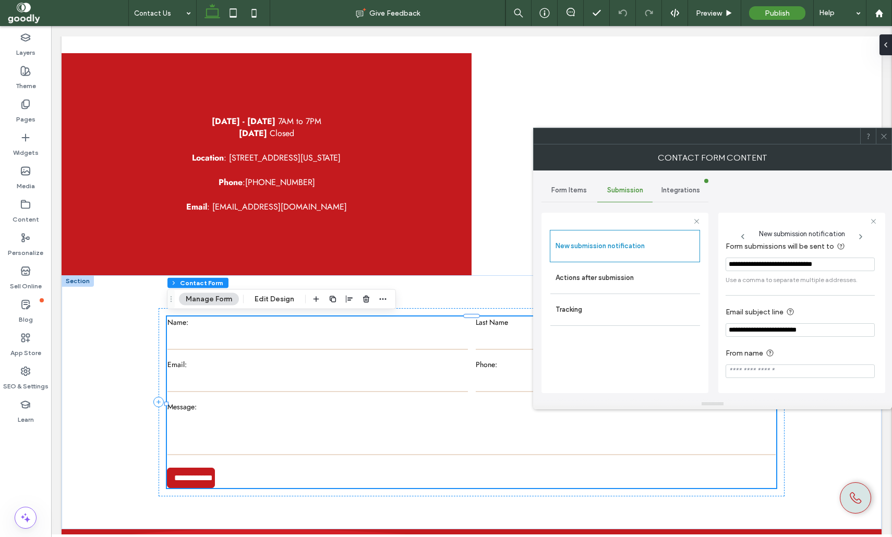
scroll to position [56, 0]
click at [609, 292] on div "Actions after submission" at bounding box center [625, 277] width 150 height 31
click at [621, 286] on label "Actions after submission" at bounding box center [624, 278] width 139 height 21
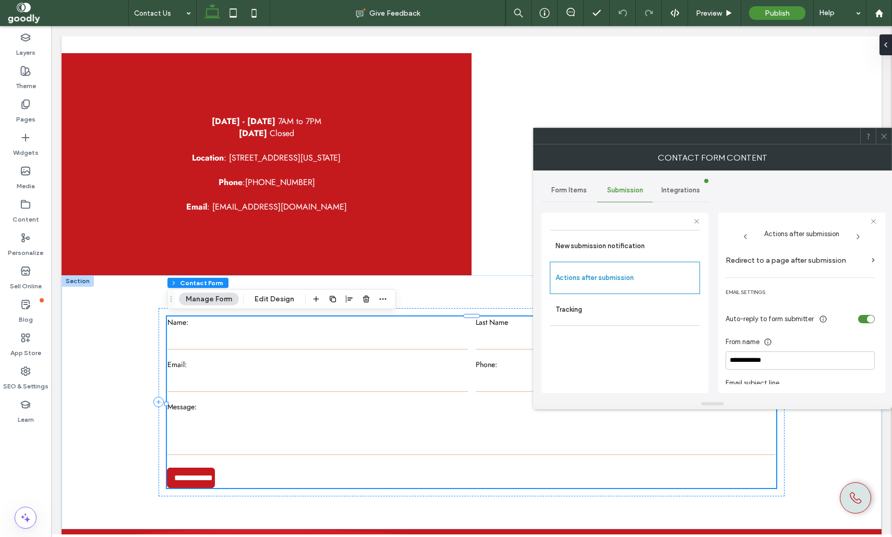
scroll to position [235, 0]
click at [637, 238] on label "New submission notification" at bounding box center [624, 246] width 139 height 21
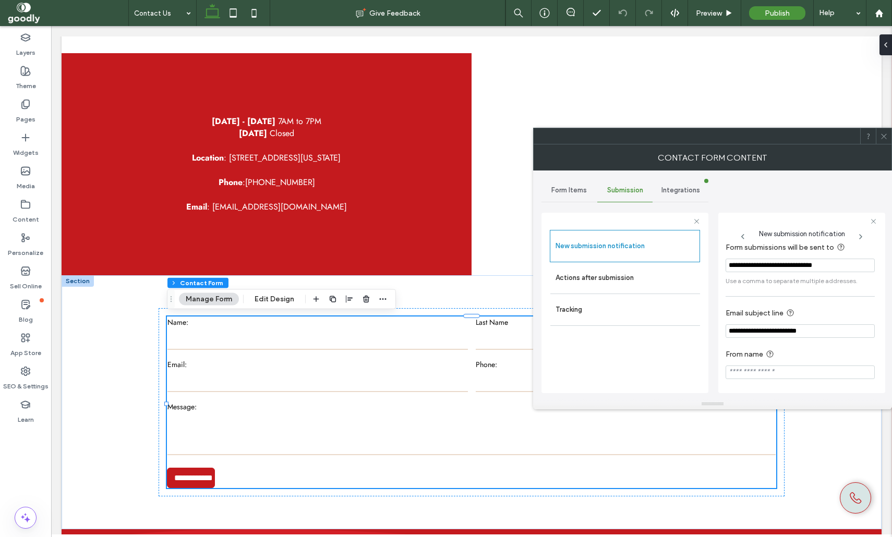
scroll to position [56, 0]
click at [23, 212] on label "Content" at bounding box center [26, 217] width 27 height 15
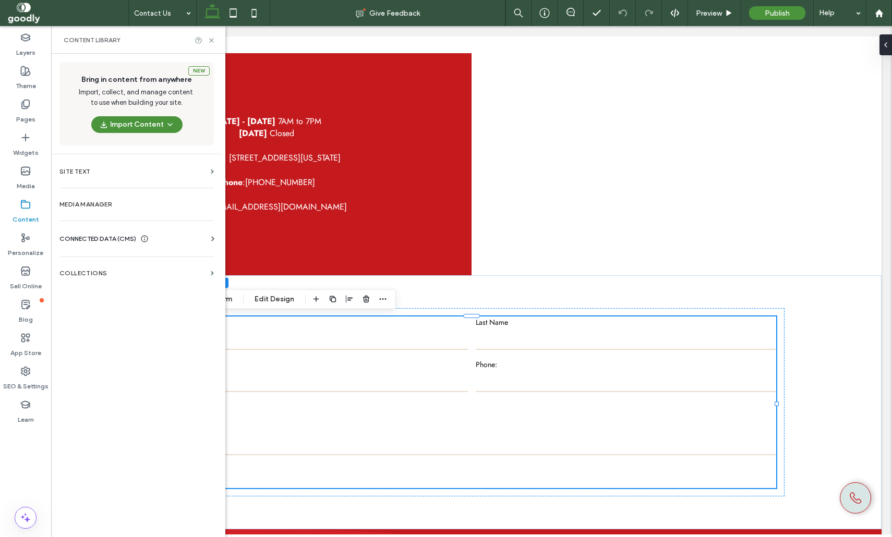
click at [111, 241] on span "CONNECTED DATA (CMS)" at bounding box center [97, 239] width 77 height 10
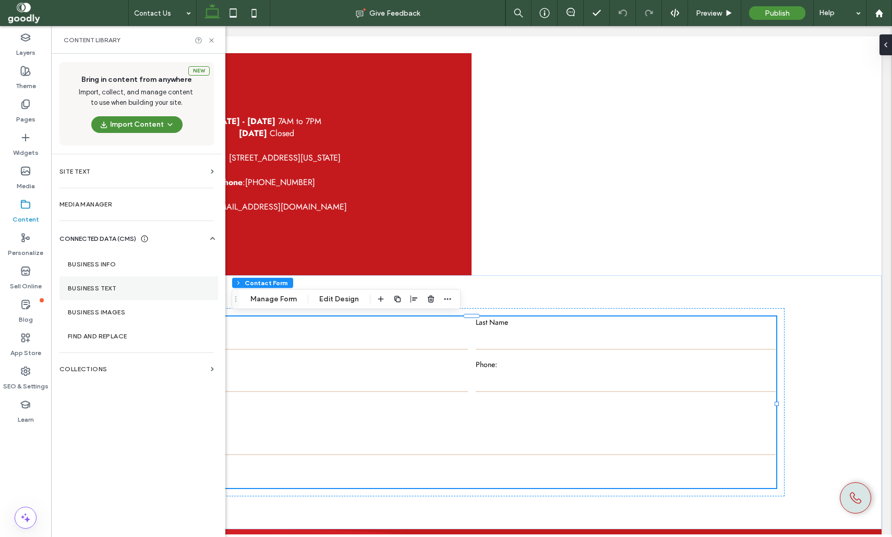
click at [109, 280] on section "Business Text" at bounding box center [138, 288] width 159 height 24
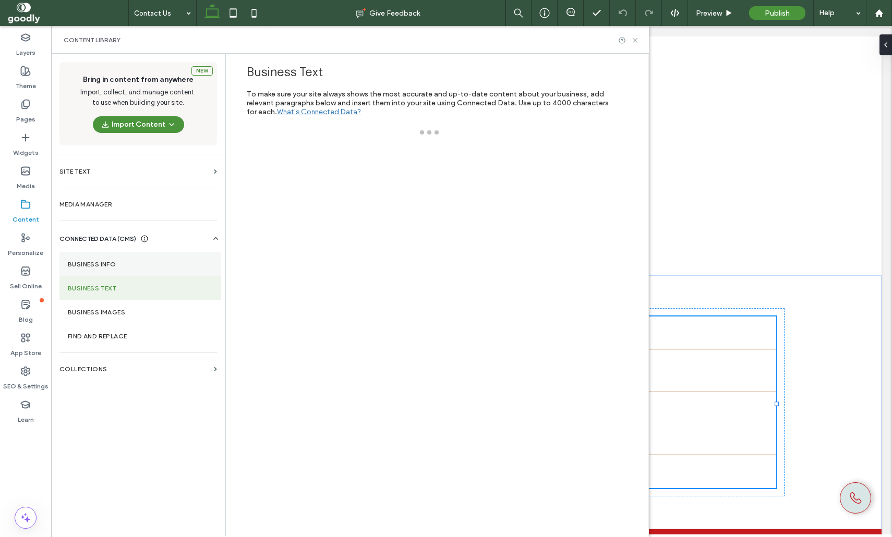
click at [118, 266] on label "Business Info" at bounding box center [140, 264] width 145 height 7
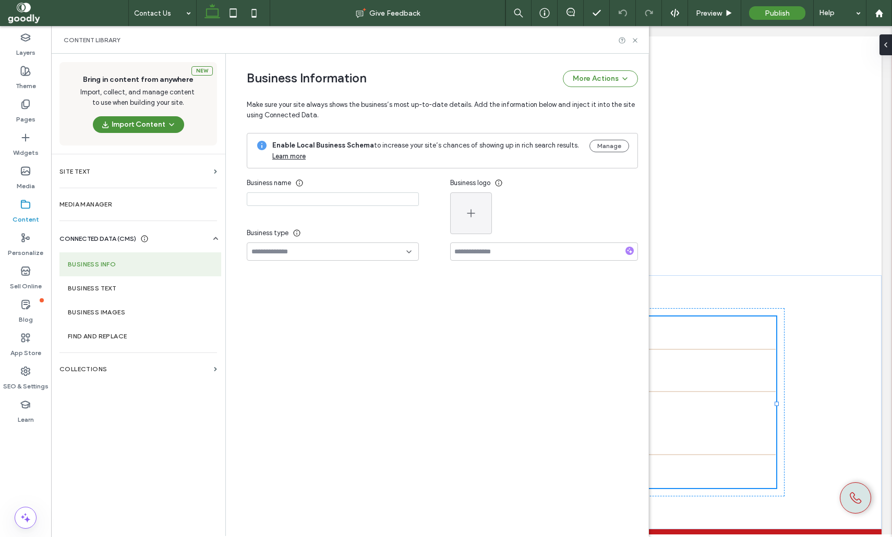
type input "**********"
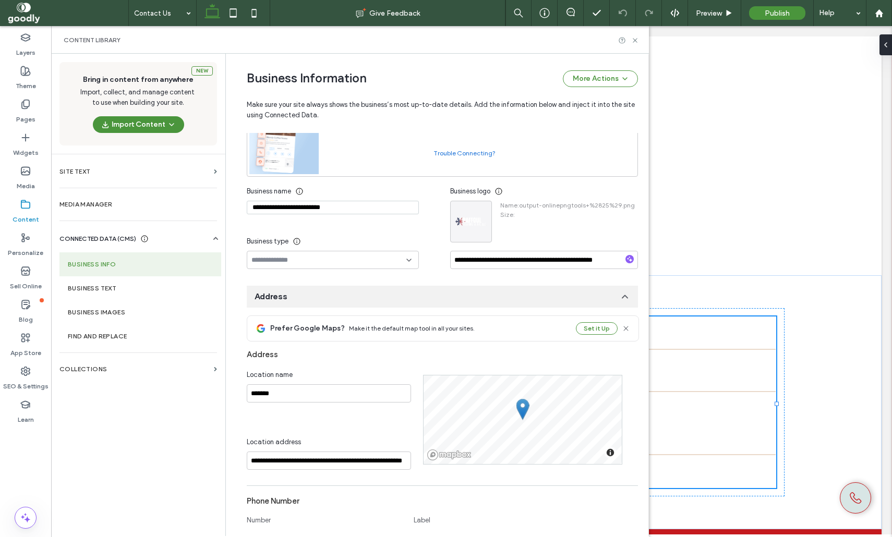
scroll to position [89, 0]
click at [389, 211] on input "**********" at bounding box center [333, 207] width 172 height 14
drag, startPoint x: 593, startPoint y: 86, endPoint x: 632, endPoint y: 40, distance: 60.3
click at [632, 40] on icon at bounding box center [635, 41] width 8 height 8
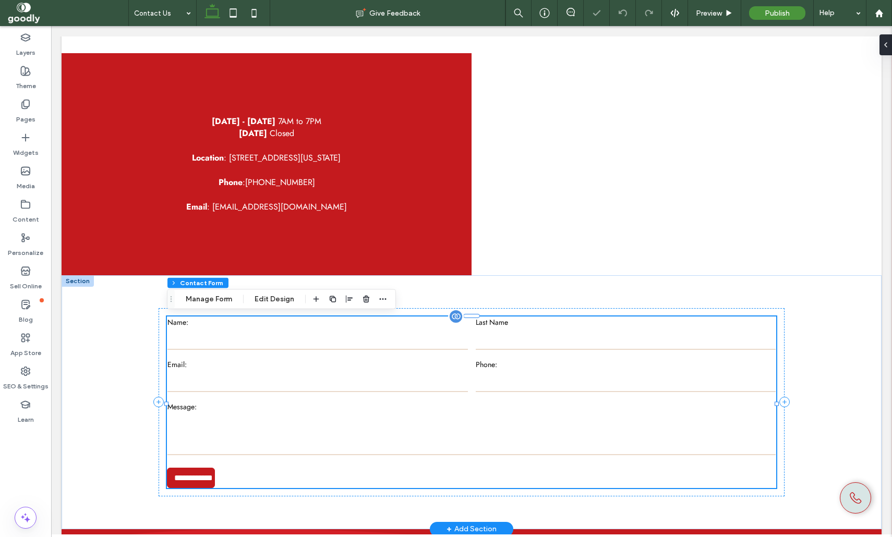
click at [647, 361] on div "**********" at bounding box center [472, 402] width 626 height 188
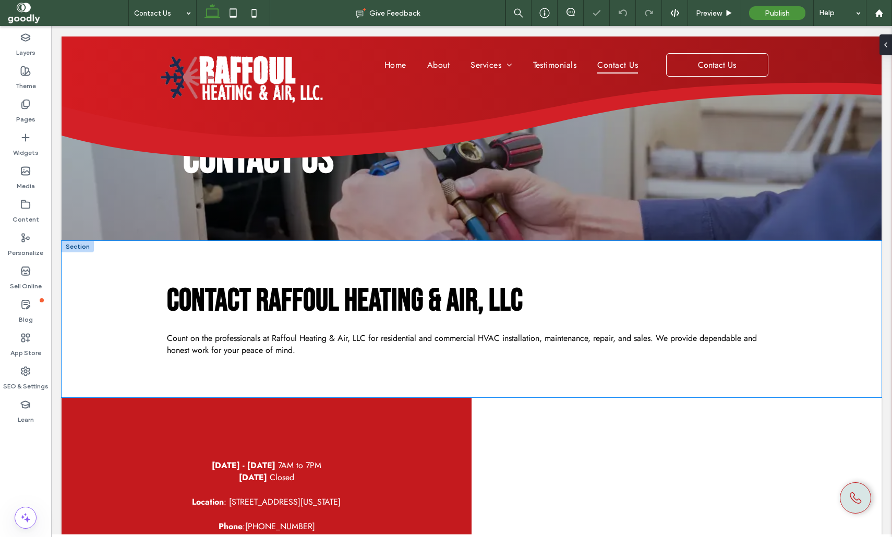
scroll to position [0, 0]
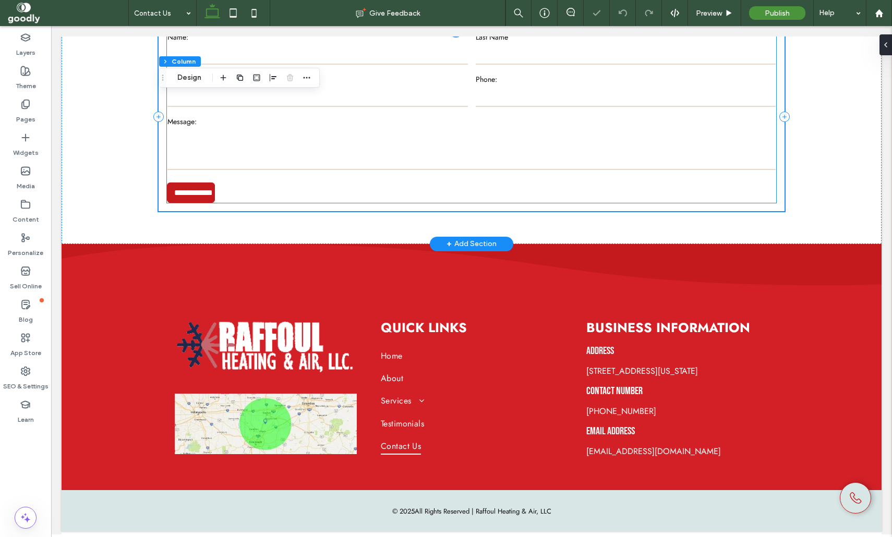
click at [315, 165] on form "**********" at bounding box center [471, 117] width 609 height 172
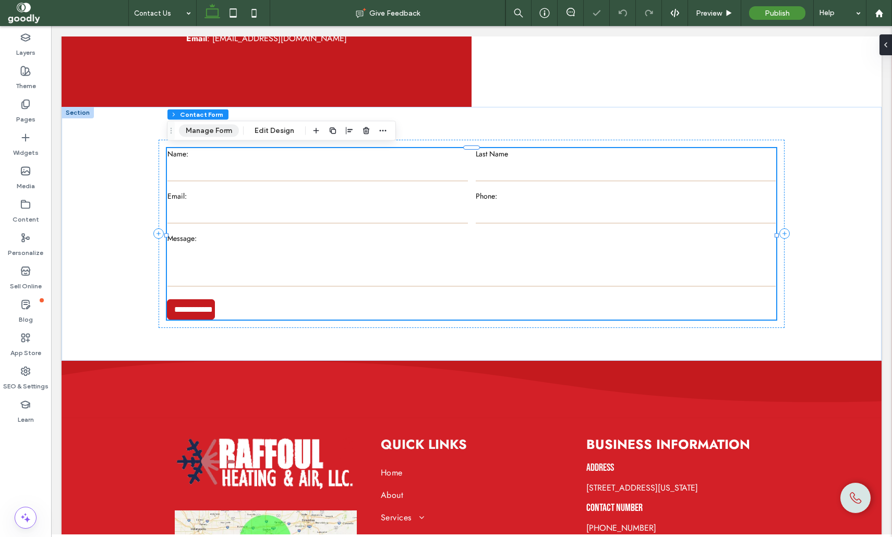
click at [212, 131] on button "Manage Form" at bounding box center [209, 131] width 60 height 13
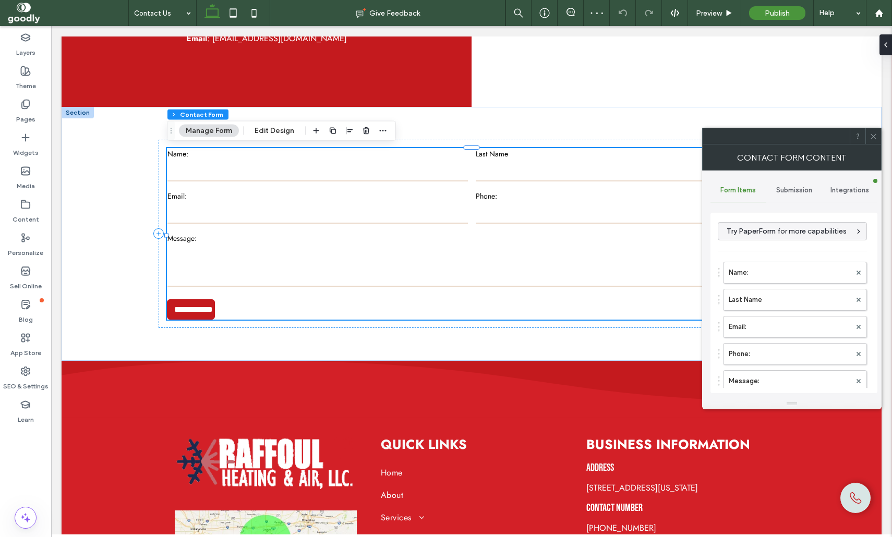
drag, startPoint x: 792, startPoint y: 193, endPoint x: 792, endPoint y: 203, distance: 10.4
click at [792, 193] on span "Submission" at bounding box center [794, 190] width 36 height 8
click at [781, 242] on label "New submission notification" at bounding box center [793, 239] width 139 height 21
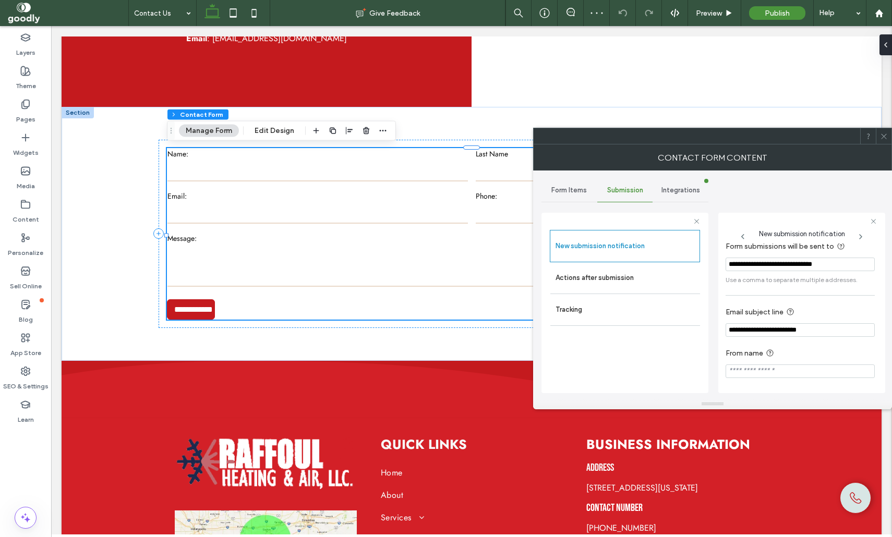
scroll to position [56, 0]
click at [625, 286] on label "Actions after submission" at bounding box center [624, 278] width 139 height 21
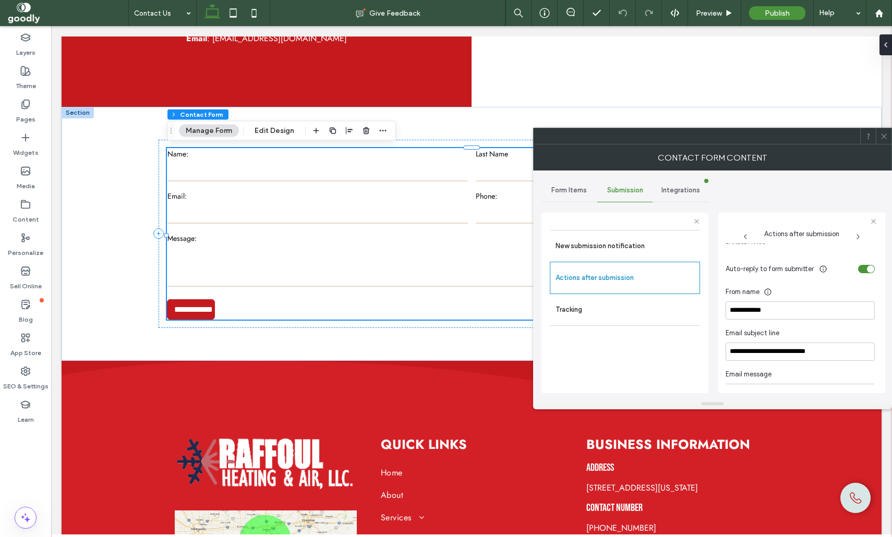
scroll to position [294, 0]
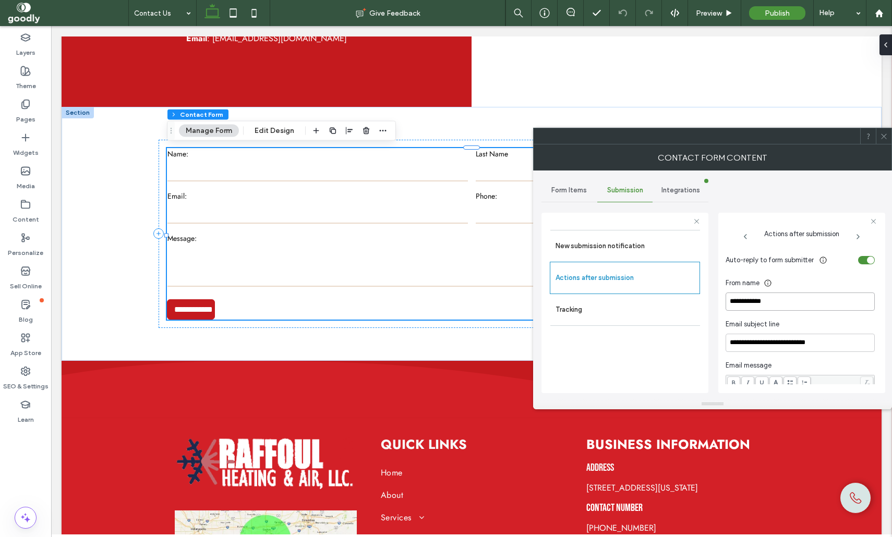
click at [819, 307] on input "**********" at bounding box center [799, 302] width 149 height 18
paste input "**********"
type input "**********"
click at [839, 284] on div "From name" at bounding box center [799, 283] width 149 height 10
drag, startPoint x: 877, startPoint y: 138, endPoint x: 833, endPoint y: 153, distance: 46.3
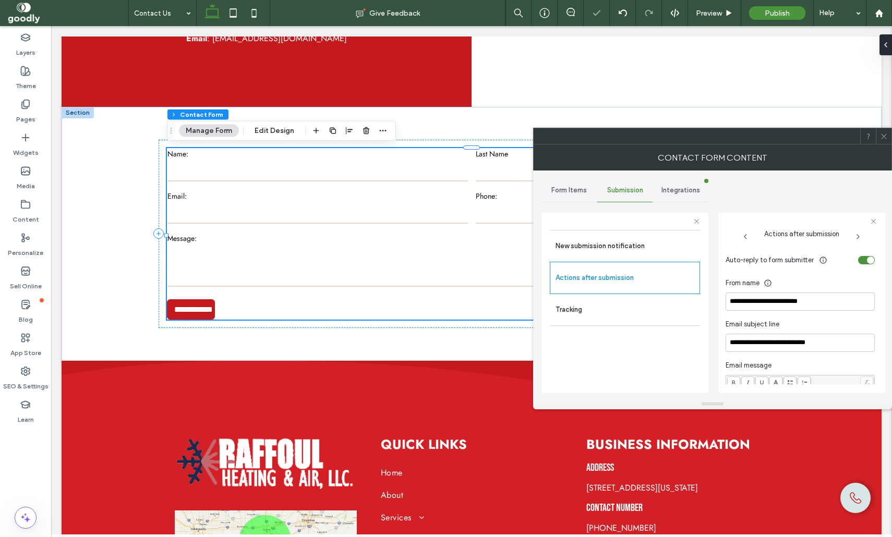
click at [877, 140] on div at bounding box center [884, 136] width 16 height 16
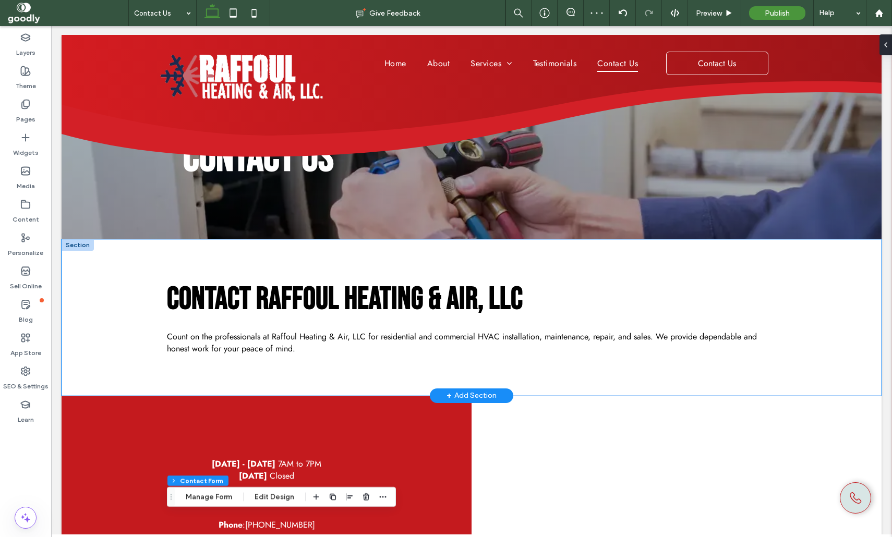
scroll to position [0, 0]
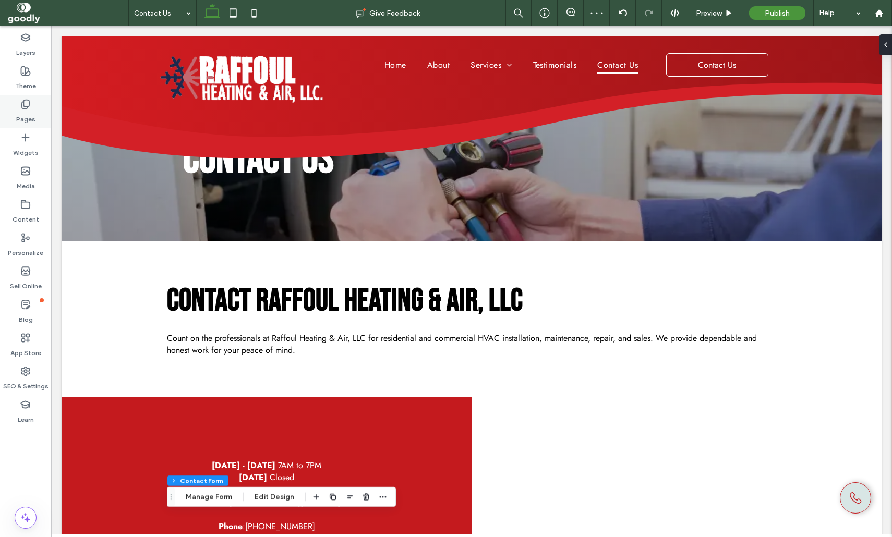
click at [38, 105] on div "Pages" at bounding box center [25, 111] width 51 height 33
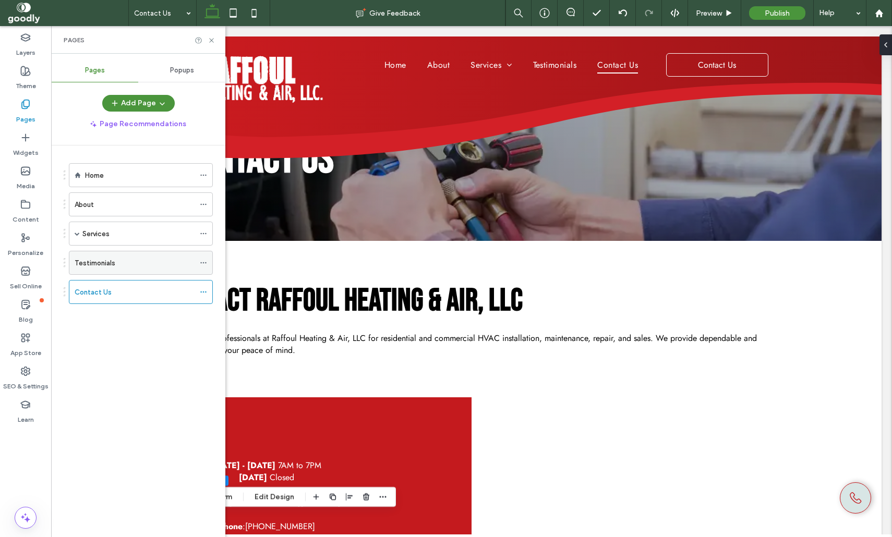
click at [127, 258] on div "Testimonials" at bounding box center [135, 263] width 120 height 11
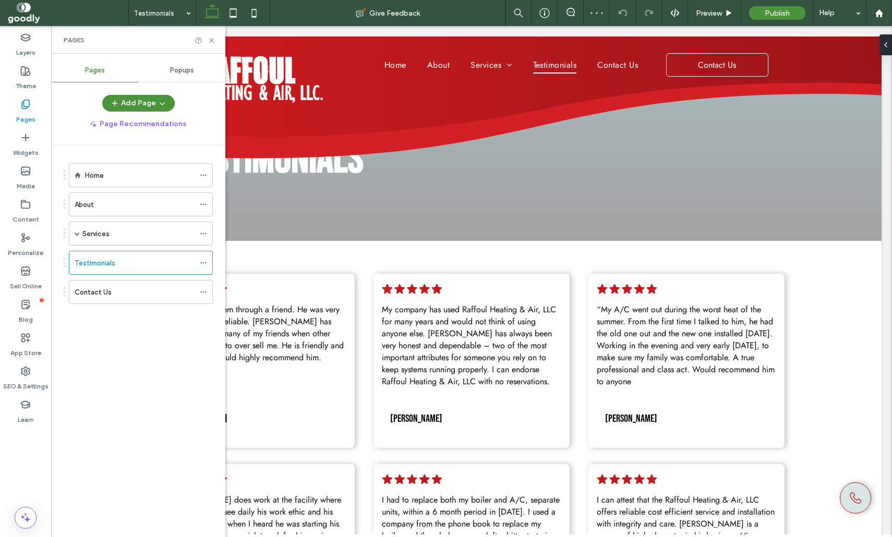
scroll to position [764, 0]
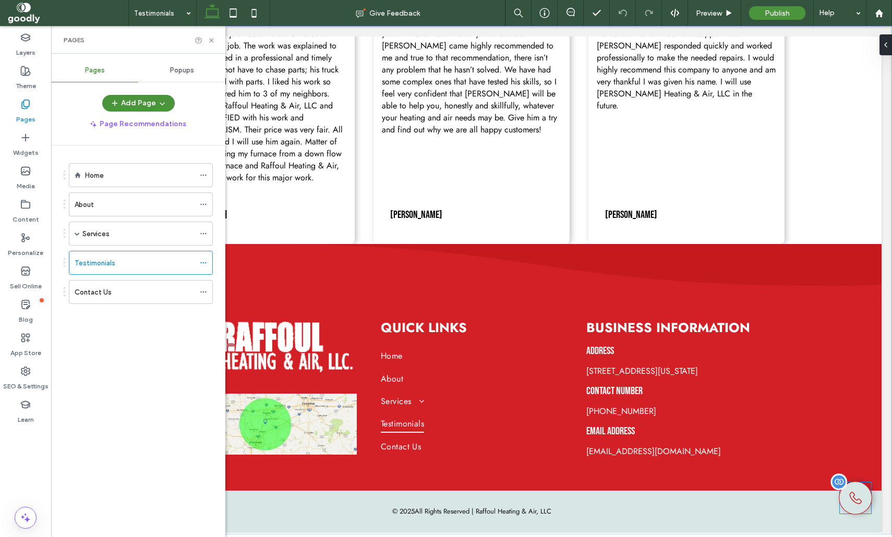
click at [853, 502] on icon "Phone icon." at bounding box center [855, 498] width 16 height 16
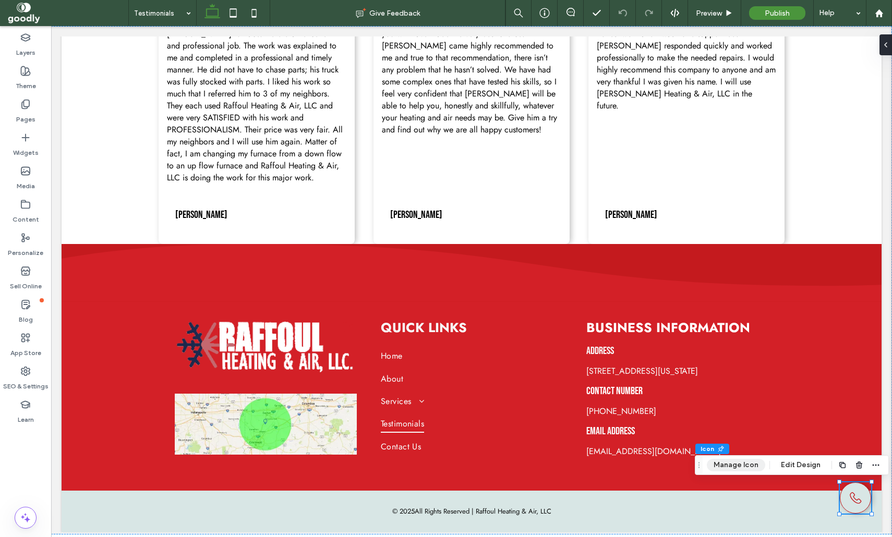
click at [730, 463] on button "Manage Icon" at bounding box center [736, 465] width 58 height 13
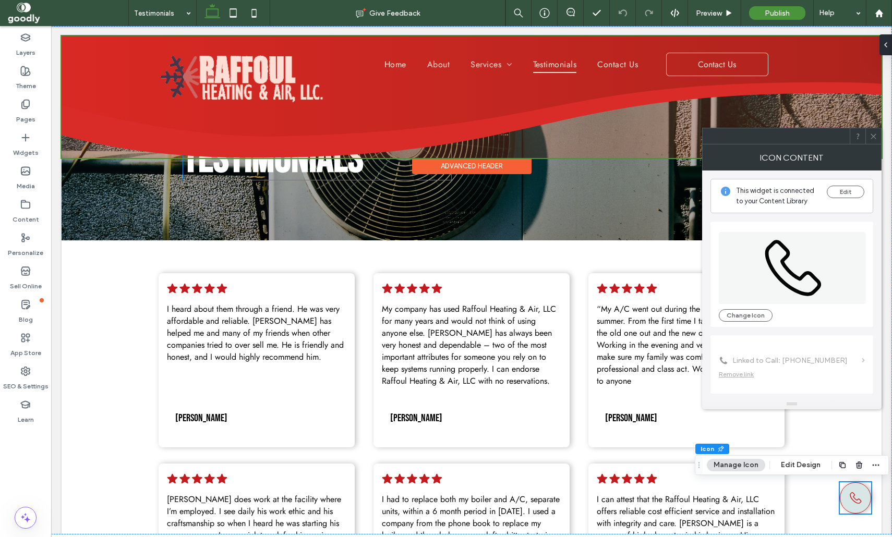
scroll to position [0, 0]
click at [245, 51] on div at bounding box center [472, 98] width 820 height 122
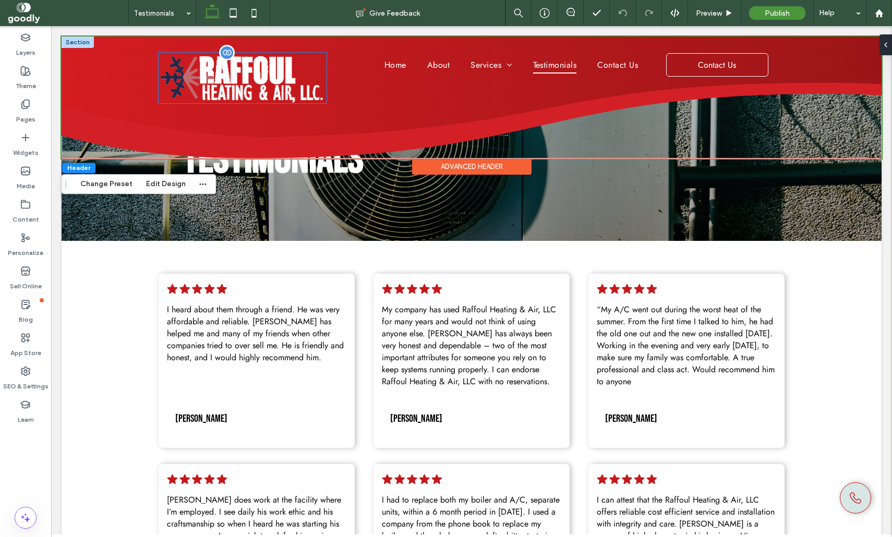
click at [252, 67] on img at bounding box center [243, 78] width 168 height 51
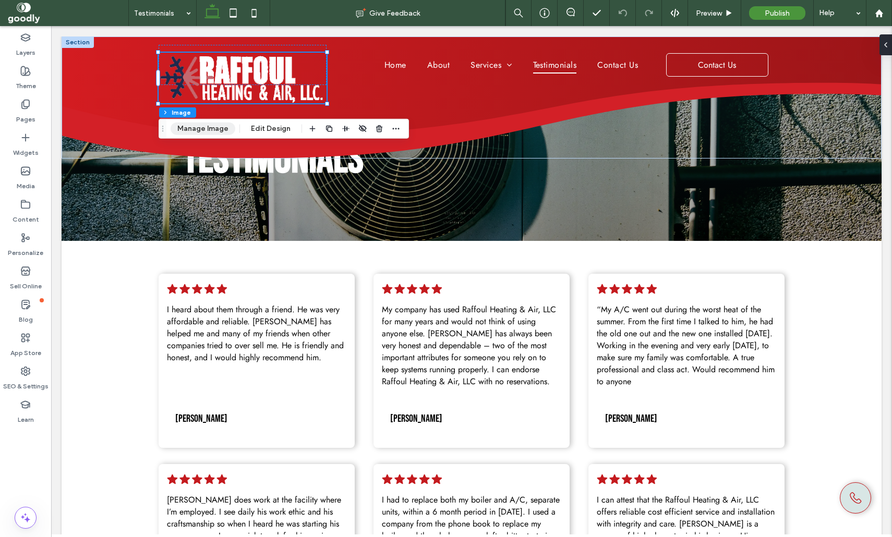
click at [186, 135] on div "Header Section Column Image Manage Image Edit Design" at bounding box center [284, 129] width 250 height 20
click at [201, 130] on button "Manage Image" at bounding box center [203, 129] width 65 height 13
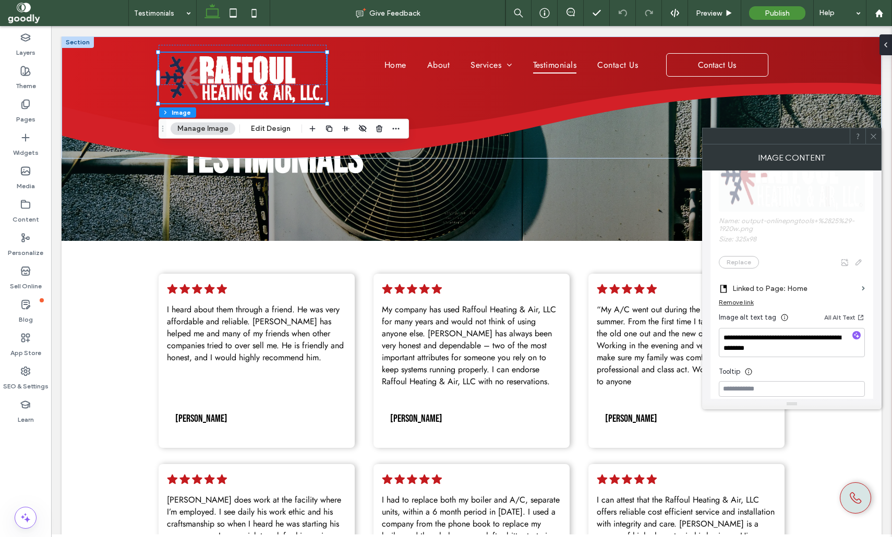
scroll to position [119, 0]
click at [230, 9] on use at bounding box center [233, 12] width 7 height 9
type input "***"
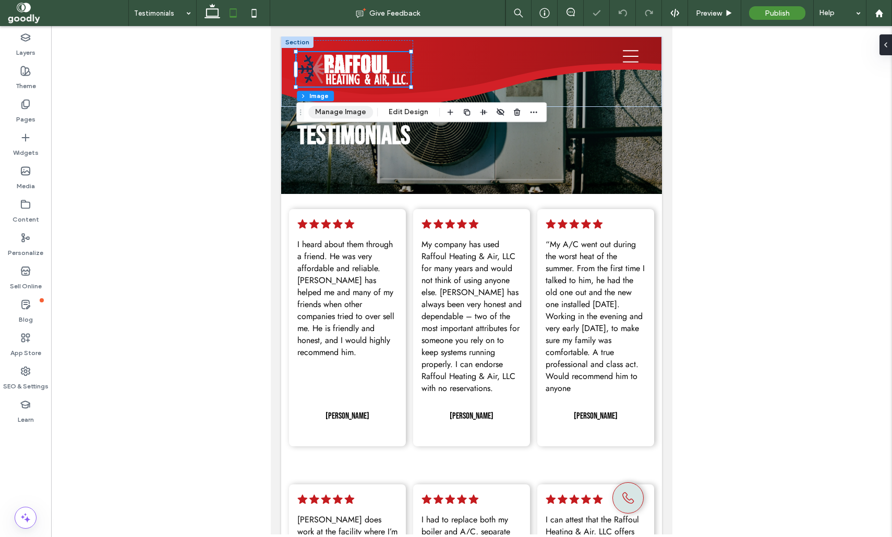
click at [348, 114] on button "Manage Image" at bounding box center [340, 112] width 65 height 13
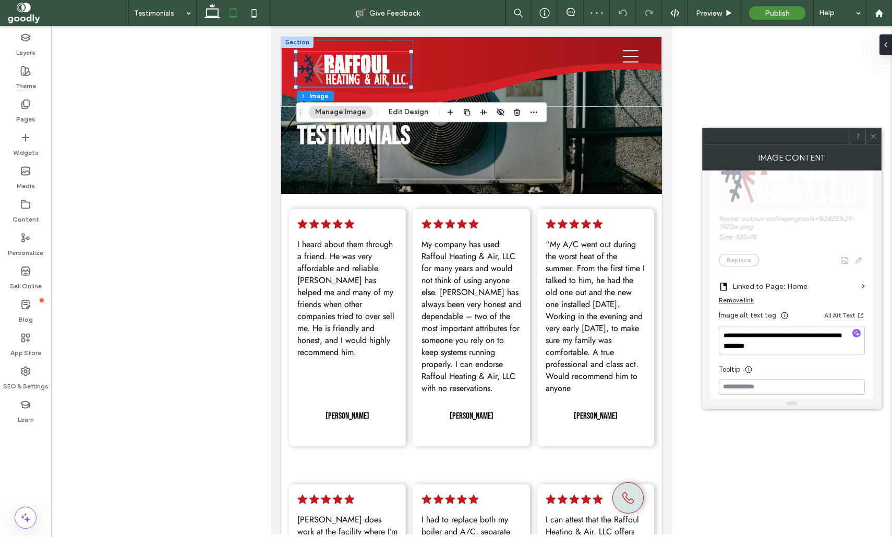
click at [875, 140] on icon at bounding box center [873, 136] width 8 height 8
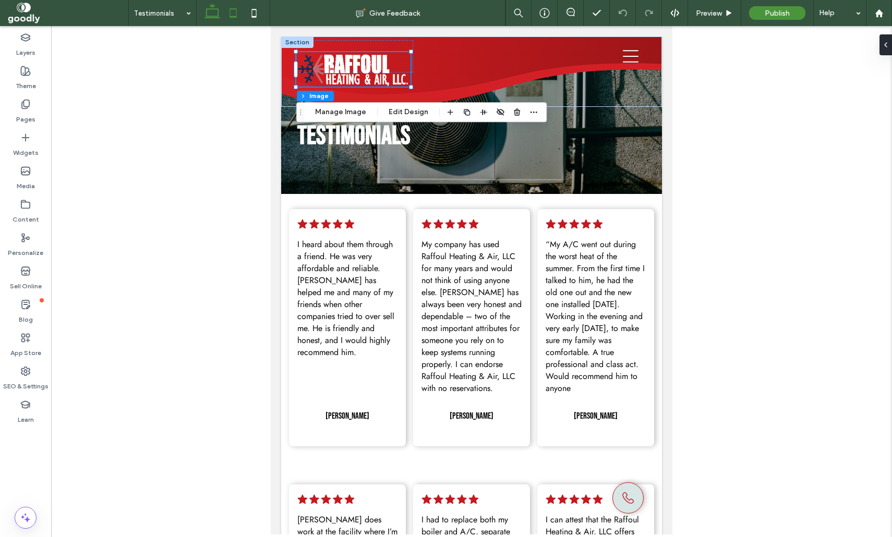
click at [210, 10] on icon at bounding box center [212, 13] width 21 height 21
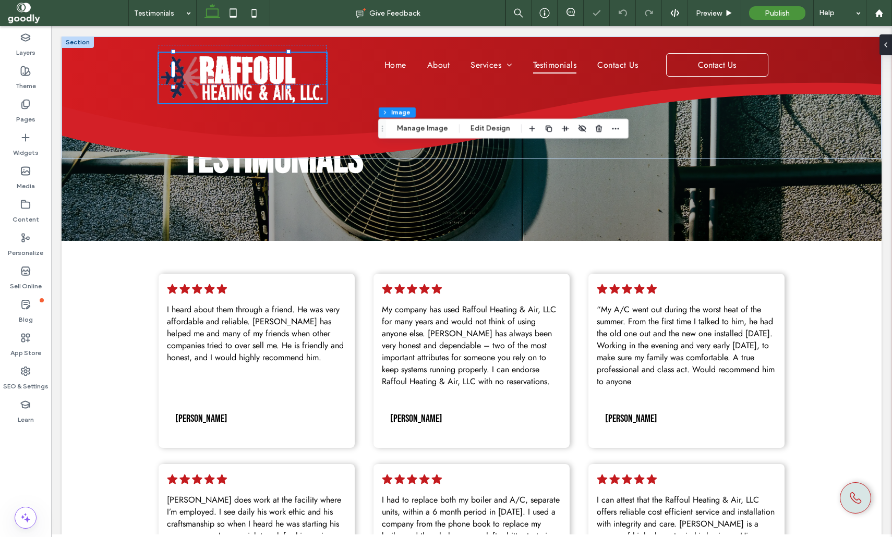
type input "***"
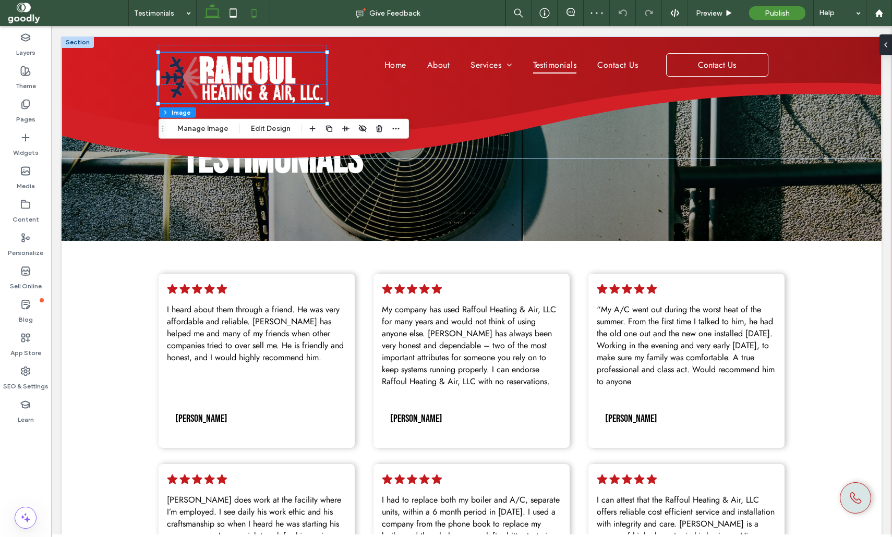
click at [251, 16] on icon at bounding box center [254, 13] width 21 height 21
type input "***"
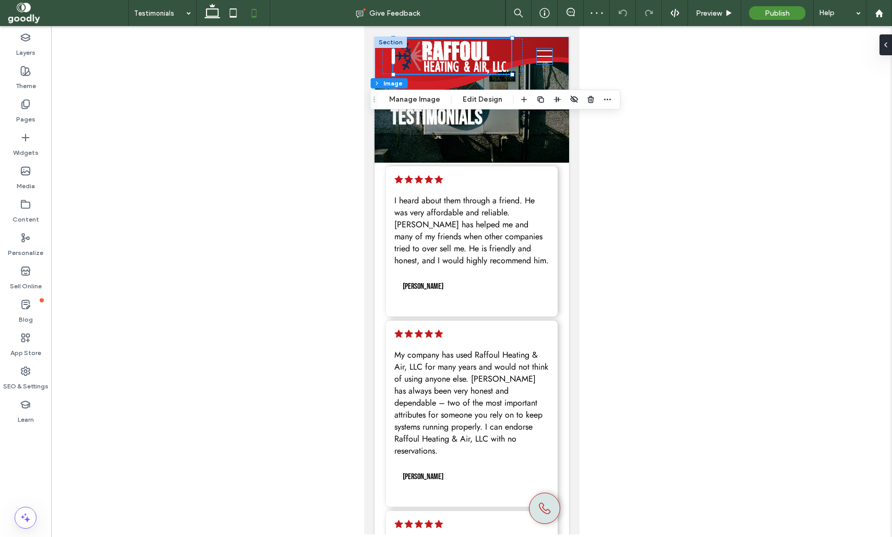
click at [549, 58] on icon at bounding box center [544, 56] width 16 height 16
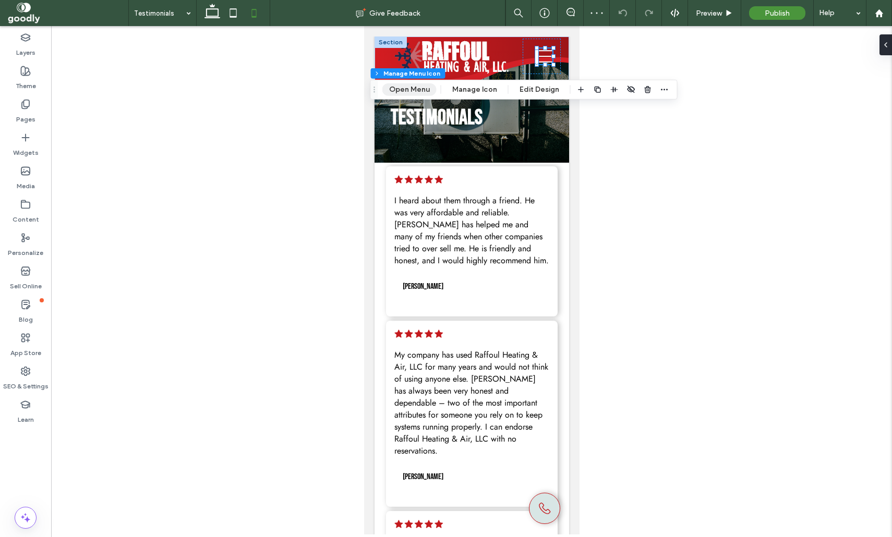
click at [416, 92] on button "Open Menu" at bounding box center [409, 89] width 54 height 13
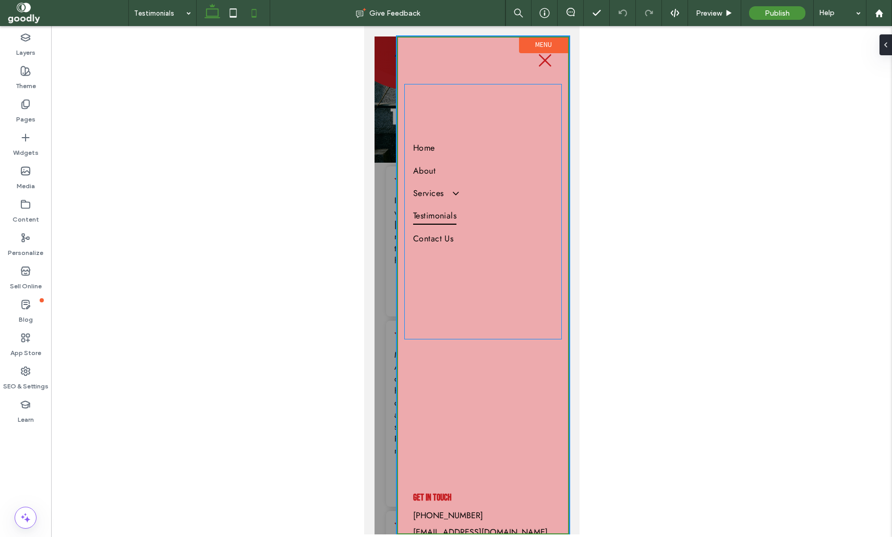
scroll to position [0, 0]
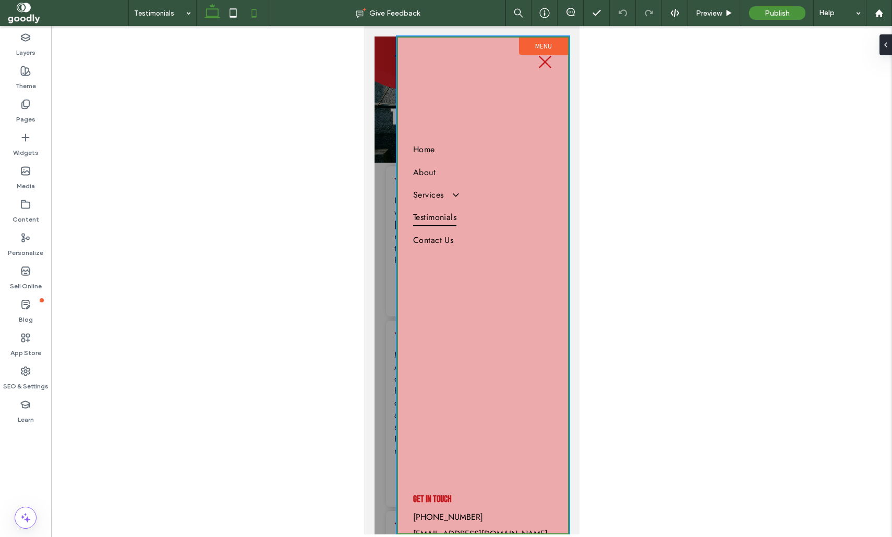
click at [205, 16] on icon at bounding box center [212, 13] width 21 height 21
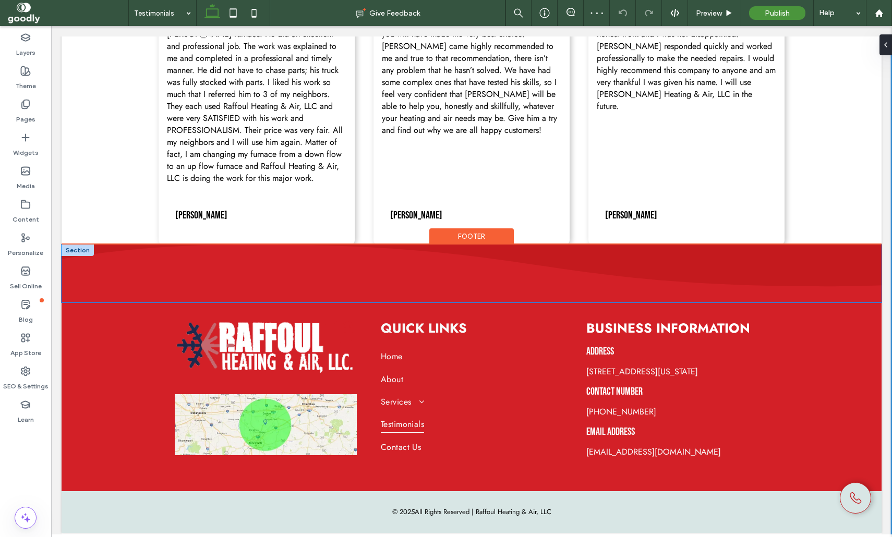
scroll to position [764, 0]
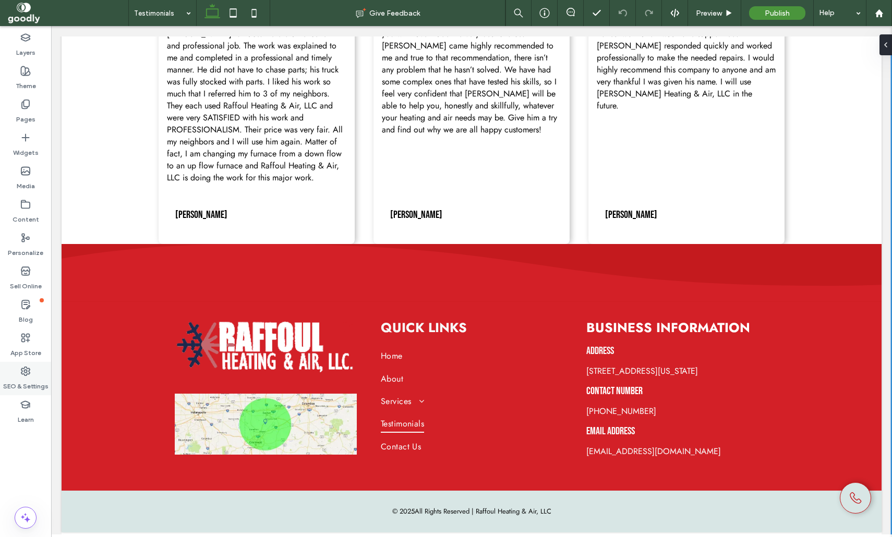
click at [35, 375] on div "SEO & Settings" at bounding box center [25, 378] width 51 height 33
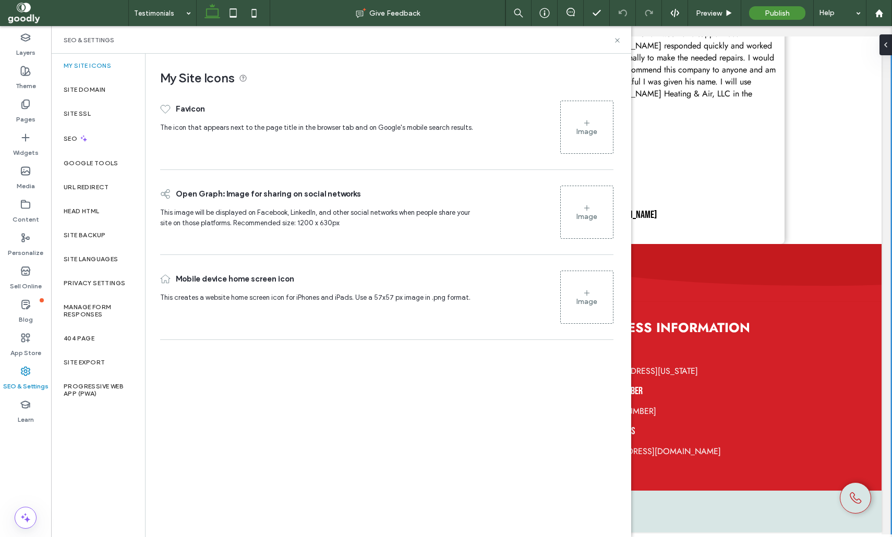
click at [591, 132] on div "Image" at bounding box center [586, 131] width 21 height 9
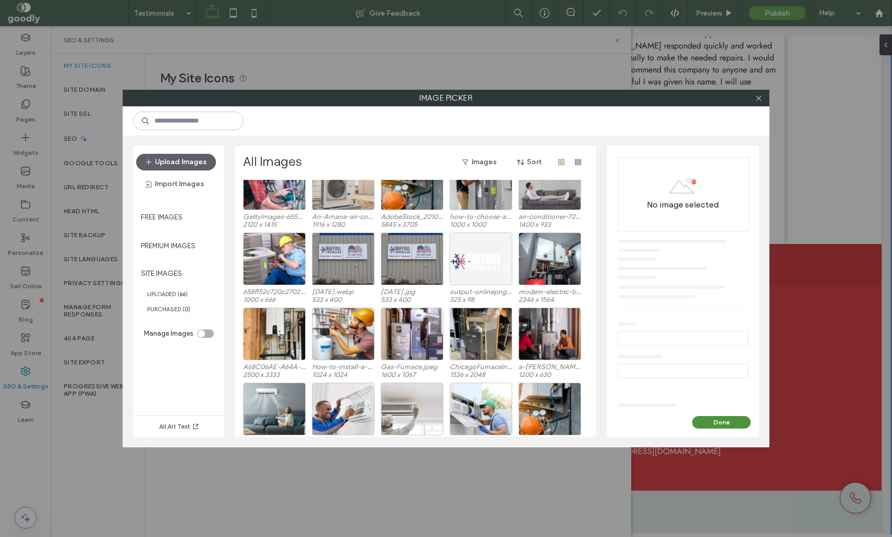
scroll to position [193, 0]
click at [472, 263] on div "Select" at bounding box center [481, 259] width 63 height 53
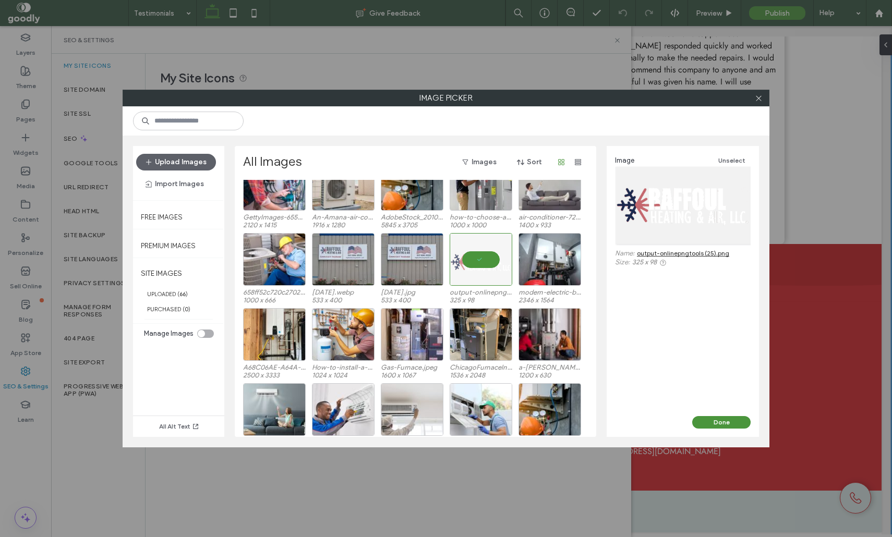
drag, startPoint x: 735, startPoint y: 421, endPoint x: 734, endPoint y: 415, distance: 5.8
click at [735, 421] on button "Done" at bounding box center [721, 422] width 58 height 13
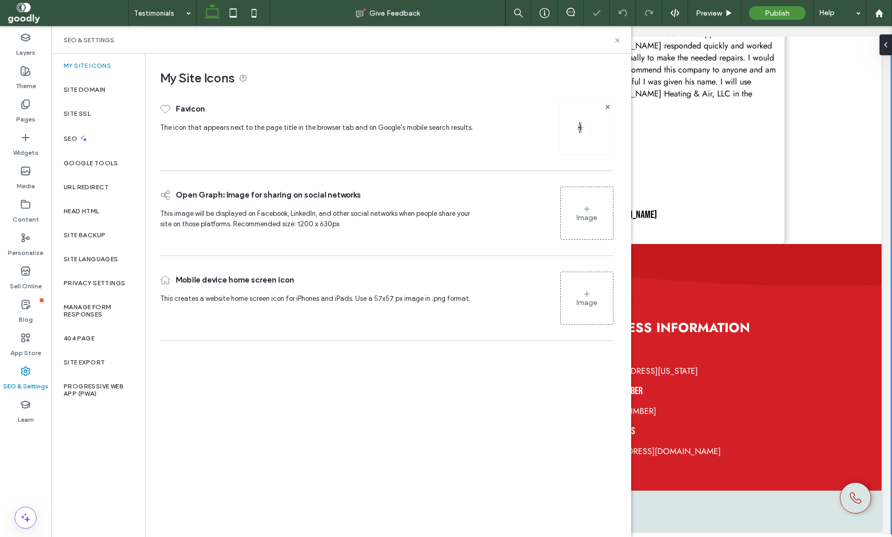
click at [585, 293] on icon at bounding box center [586, 294] width 8 height 8
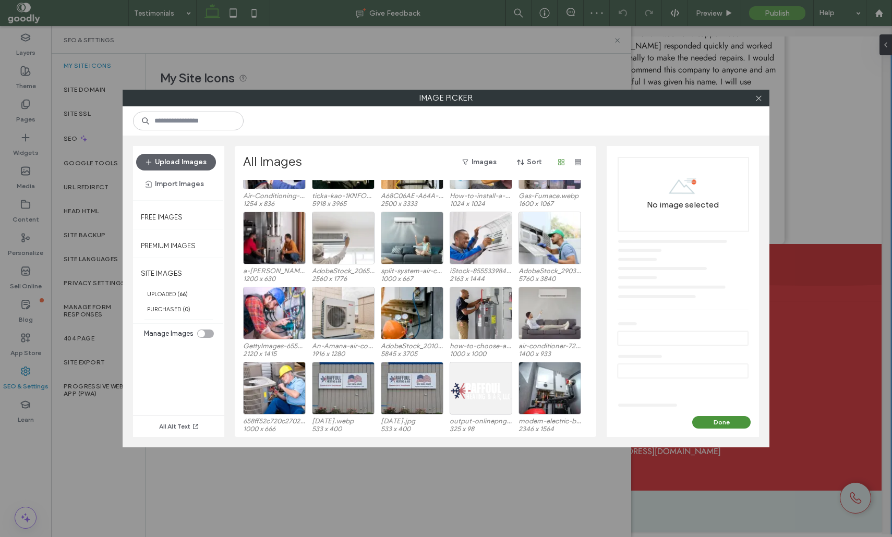
scroll to position [64, 0]
click at [483, 386] on div "Select" at bounding box center [481, 388] width 63 height 53
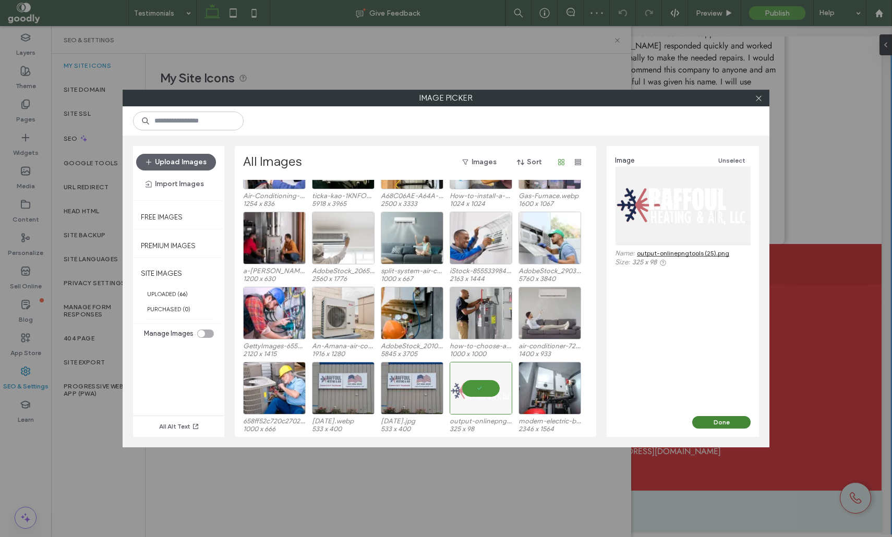
click at [719, 421] on button "Done" at bounding box center [721, 422] width 58 height 13
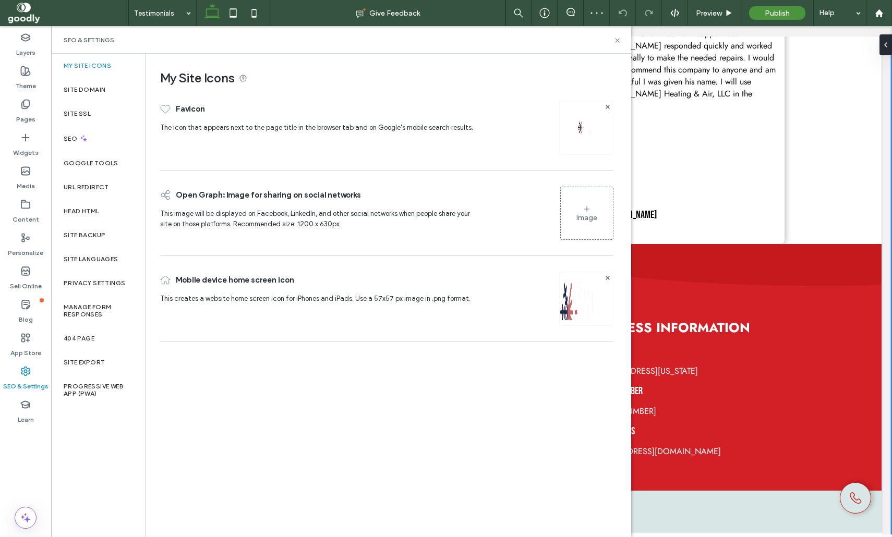
click at [582, 208] on div "Image" at bounding box center [587, 213] width 52 height 50
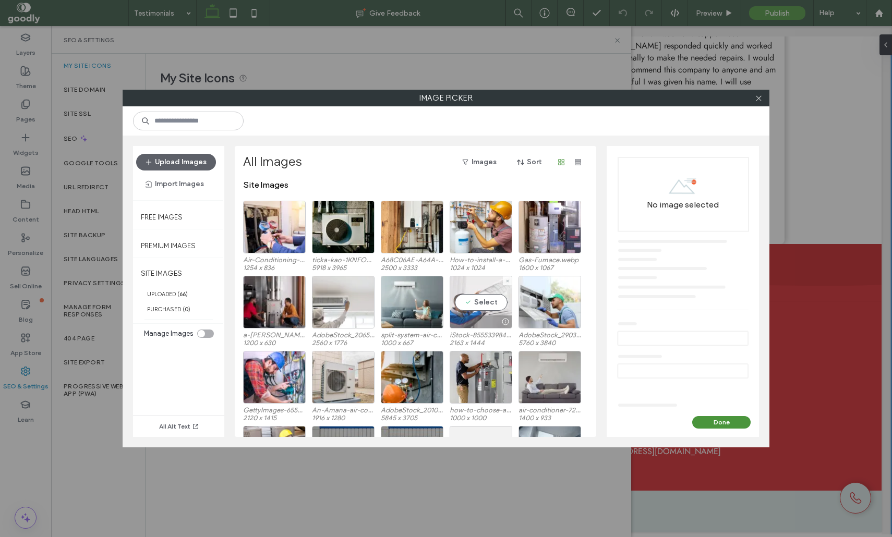
click at [482, 300] on div "Select" at bounding box center [481, 302] width 63 height 53
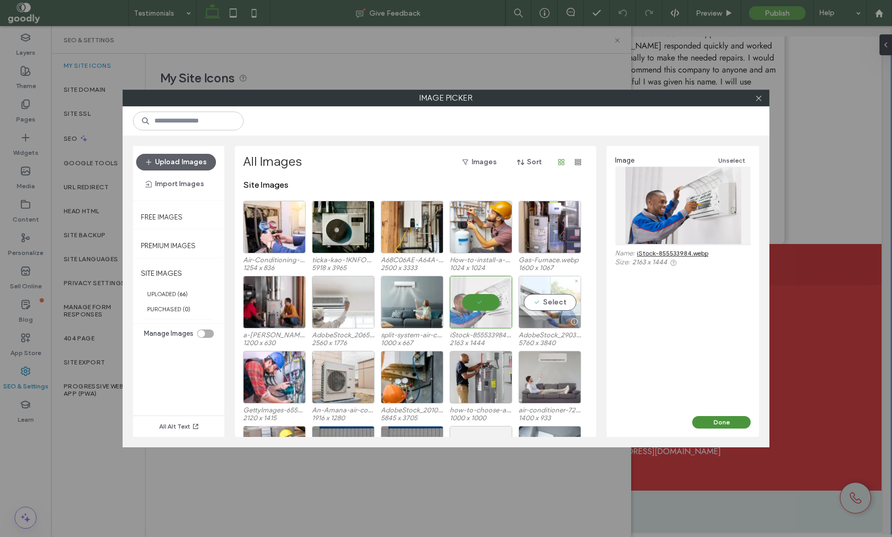
click at [547, 320] on div at bounding box center [550, 321] width 62 height 13
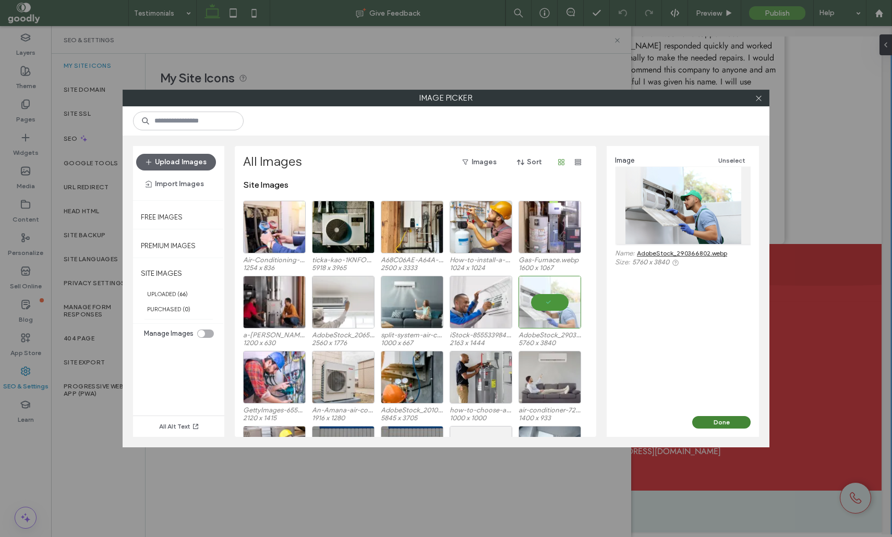
click at [717, 423] on button "Done" at bounding box center [721, 422] width 58 height 13
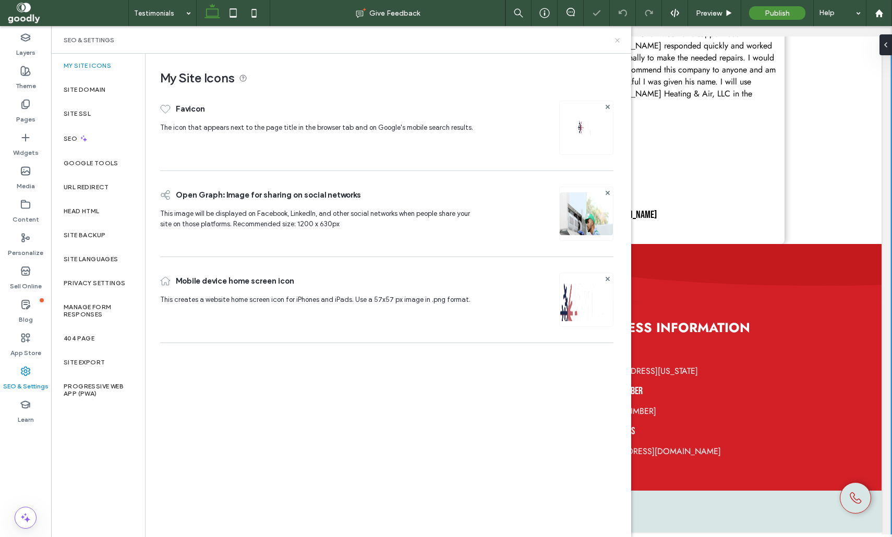
drag, startPoint x: 615, startPoint y: 41, endPoint x: 593, endPoint y: 154, distance: 115.3
click at [615, 41] on icon at bounding box center [617, 41] width 8 height 8
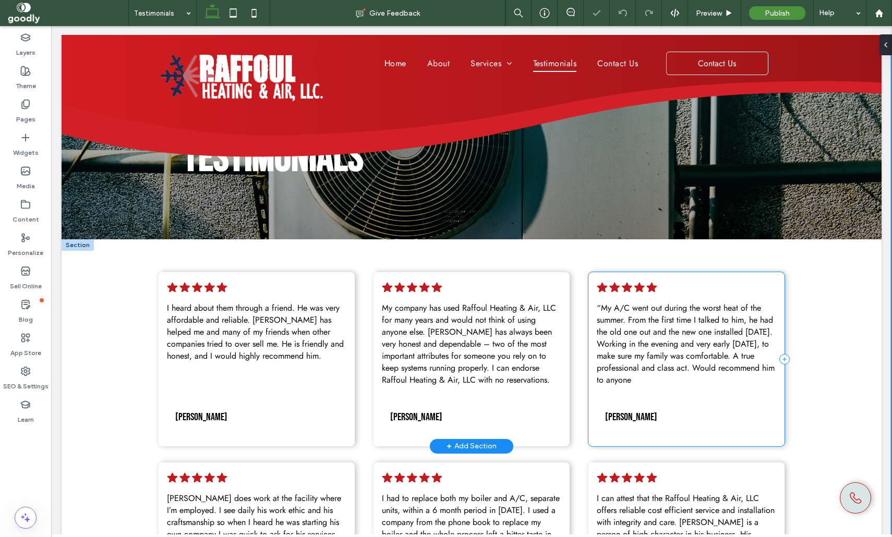
scroll to position [0, 0]
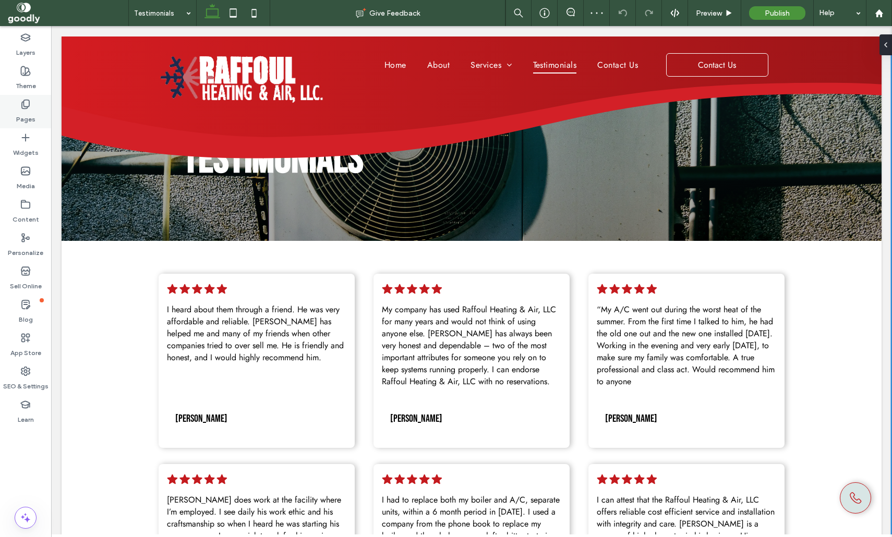
click at [34, 112] on div "Pages" at bounding box center [25, 111] width 51 height 33
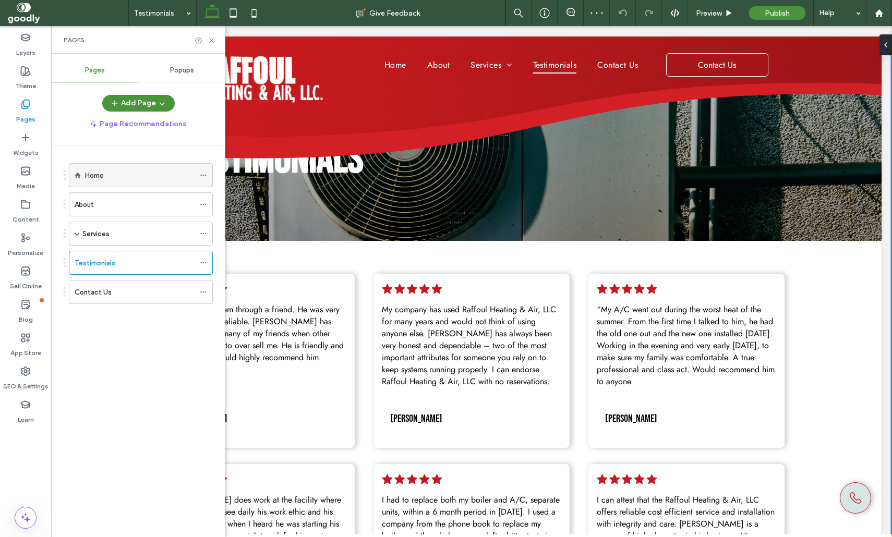
click at [118, 185] on div "Home" at bounding box center [140, 175] width 110 height 23
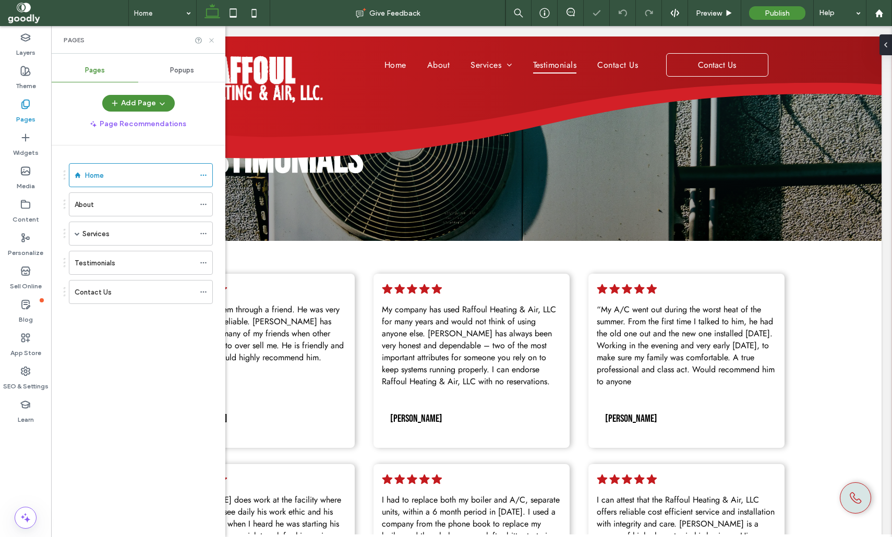
click at [211, 40] on use at bounding box center [211, 40] width 4 height 4
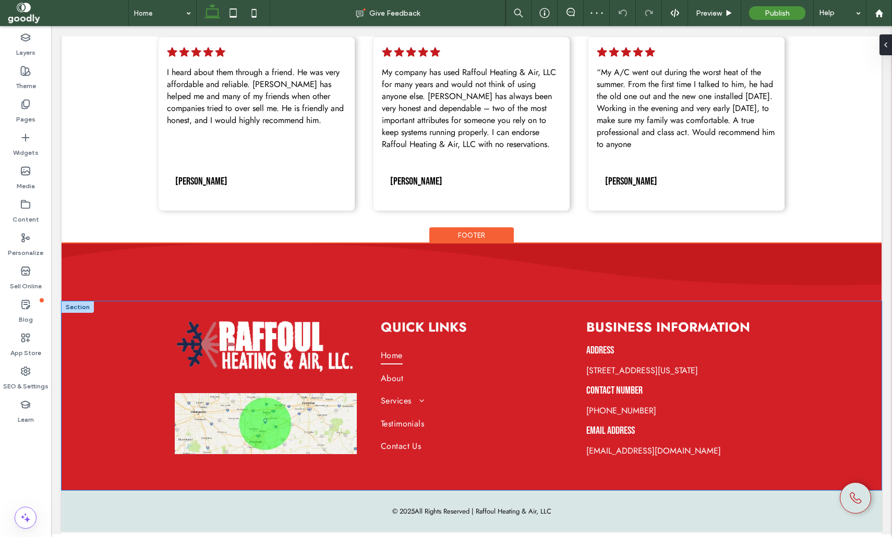
scroll to position [1640, 0]
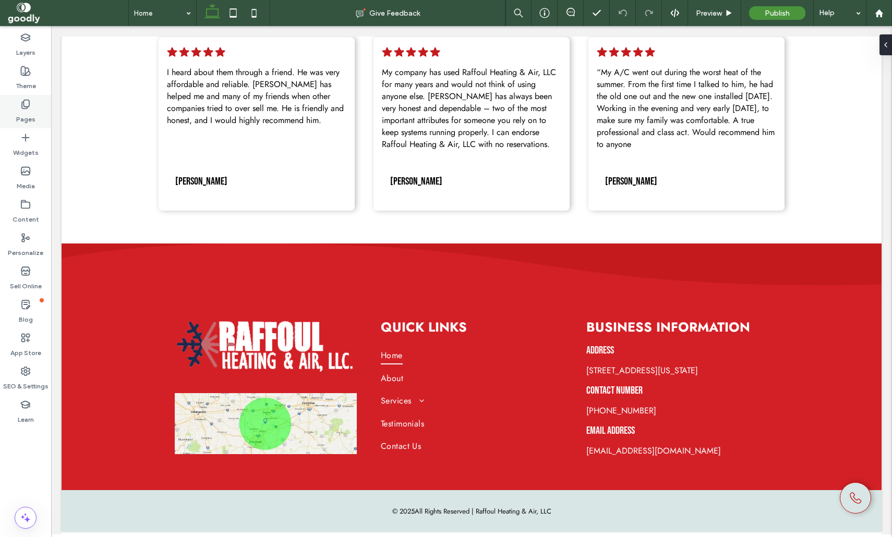
click at [35, 124] on div "Pages" at bounding box center [25, 111] width 51 height 33
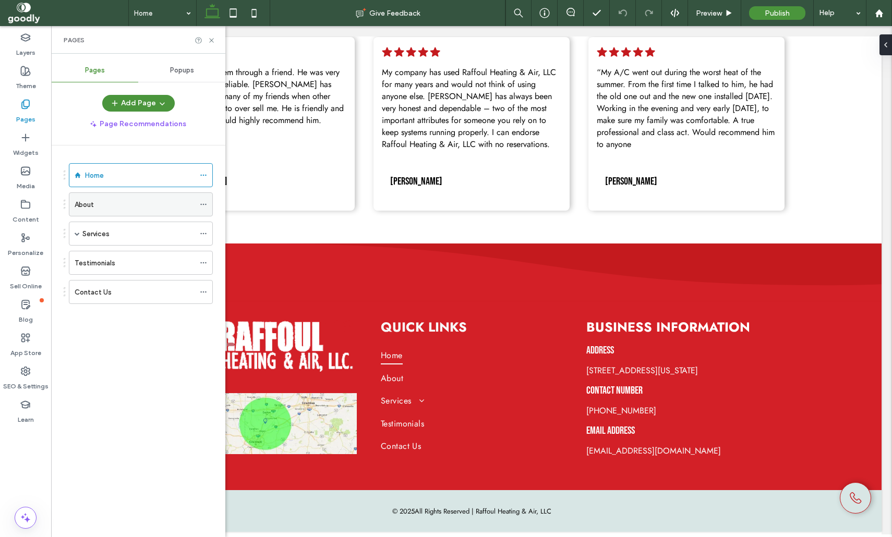
drag, startPoint x: 207, startPoint y: 201, endPoint x: 213, endPoint y: 205, distance: 7.1
click at [207, 201] on icon at bounding box center [203, 204] width 7 height 7
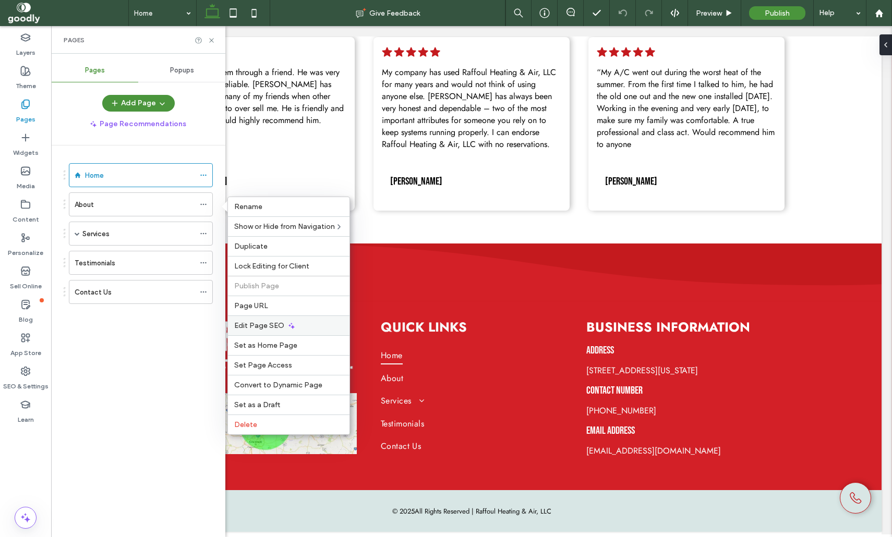
drag, startPoint x: 323, startPoint y: 331, endPoint x: 689, endPoint y: 276, distance: 370.7
click at [323, 331] on div "Edit Page SEO" at bounding box center [289, 325] width 122 height 20
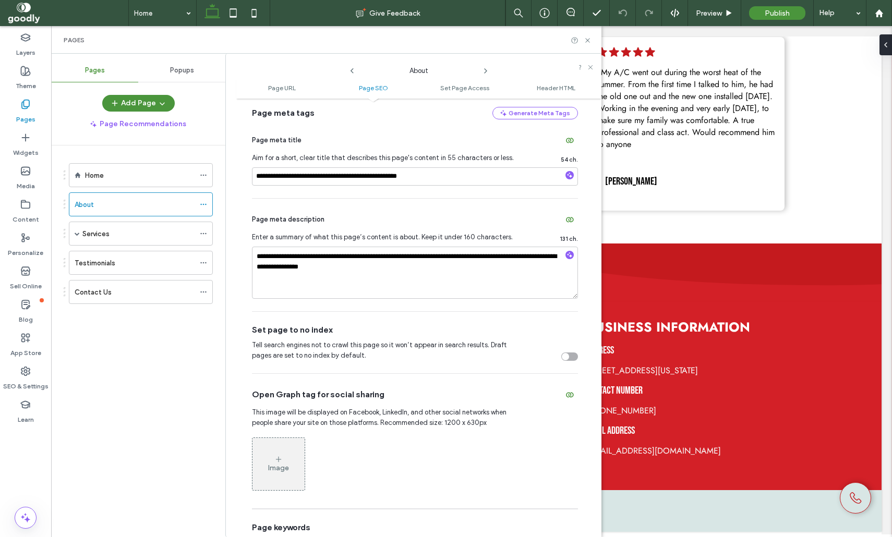
scroll to position [238, 0]
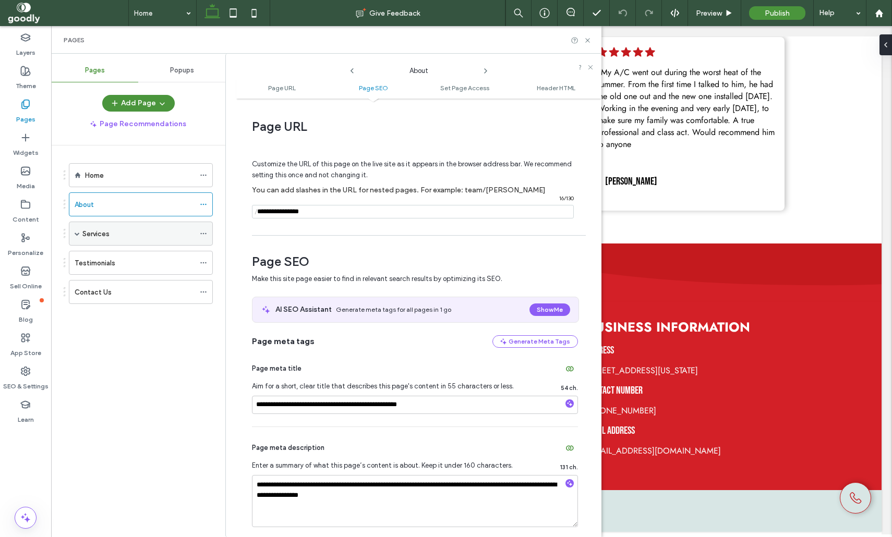
scroll to position [238, 0]
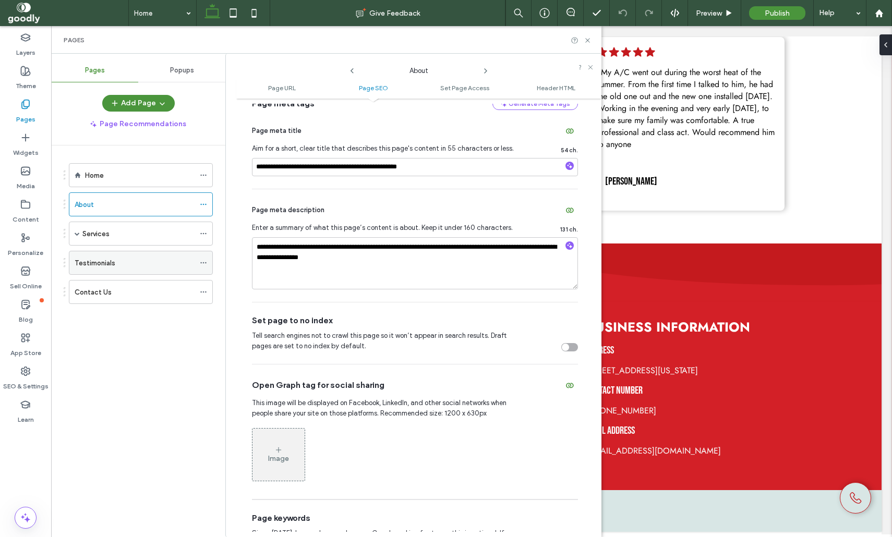
click at [207, 260] on icon at bounding box center [203, 262] width 7 height 7
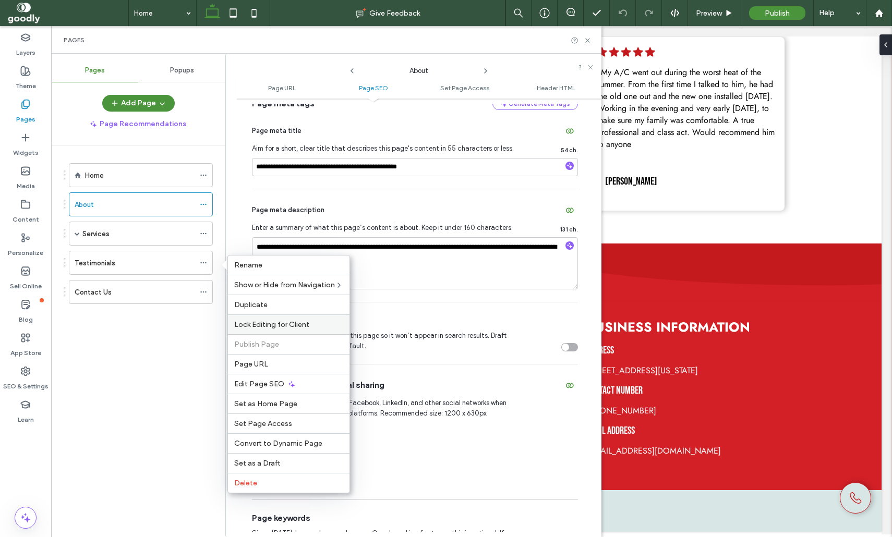
scroll to position [0, 0]
click at [306, 386] on div "Edit Page SEO" at bounding box center [289, 384] width 122 height 20
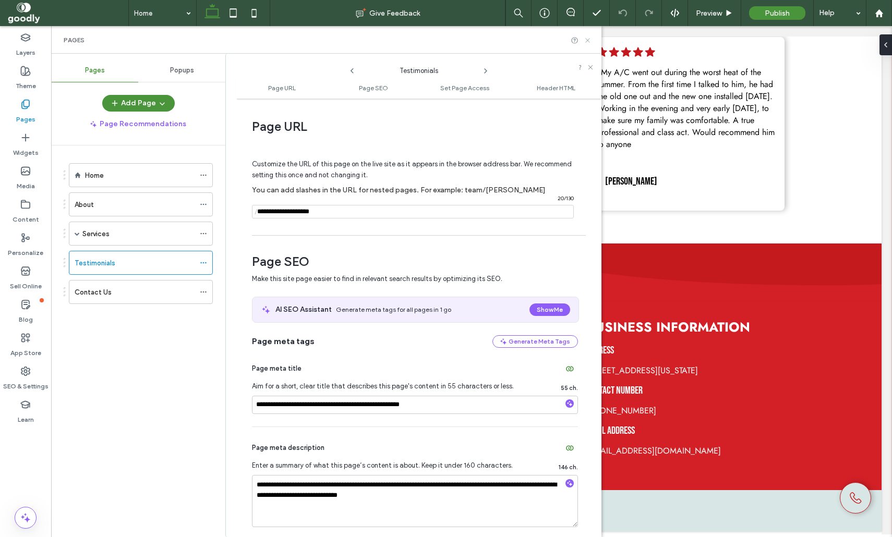
click at [588, 44] on icon at bounding box center [588, 41] width 8 height 8
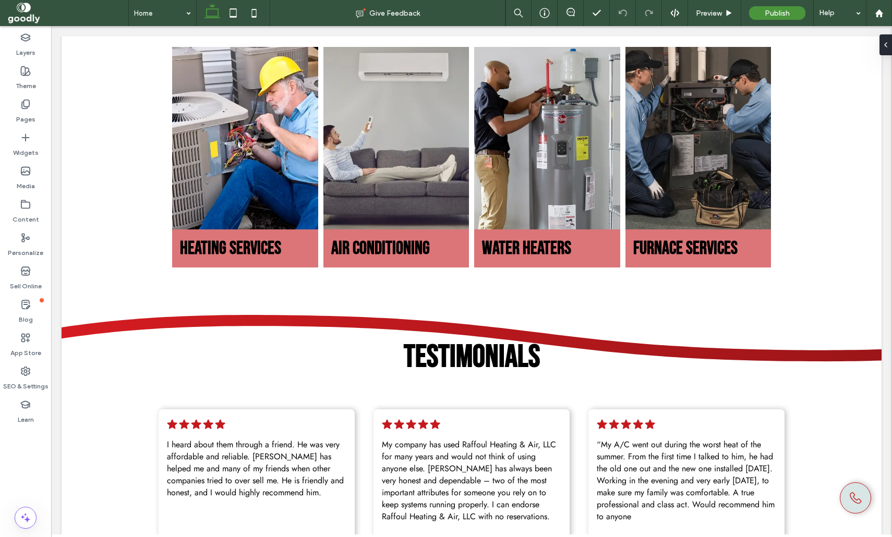
scroll to position [1640, 0]
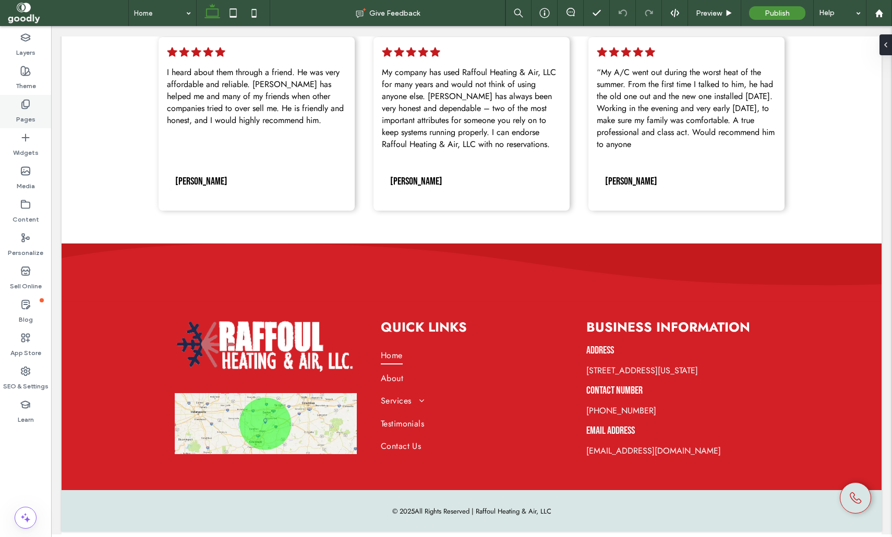
click at [40, 116] on div "Pages" at bounding box center [25, 111] width 51 height 33
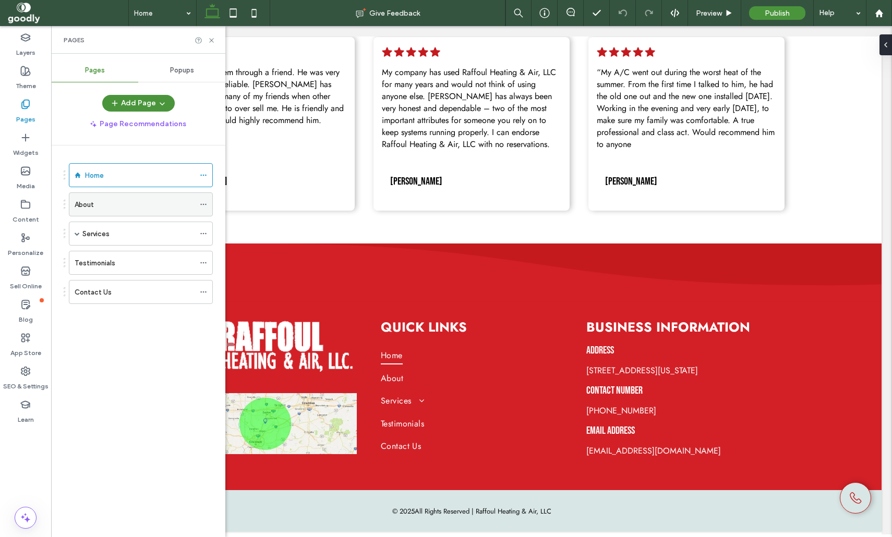
click at [134, 203] on div "About" at bounding box center [135, 204] width 120 height 11
click at [213, 41] on icon at bounding box center [212, 41] width 8 height 8
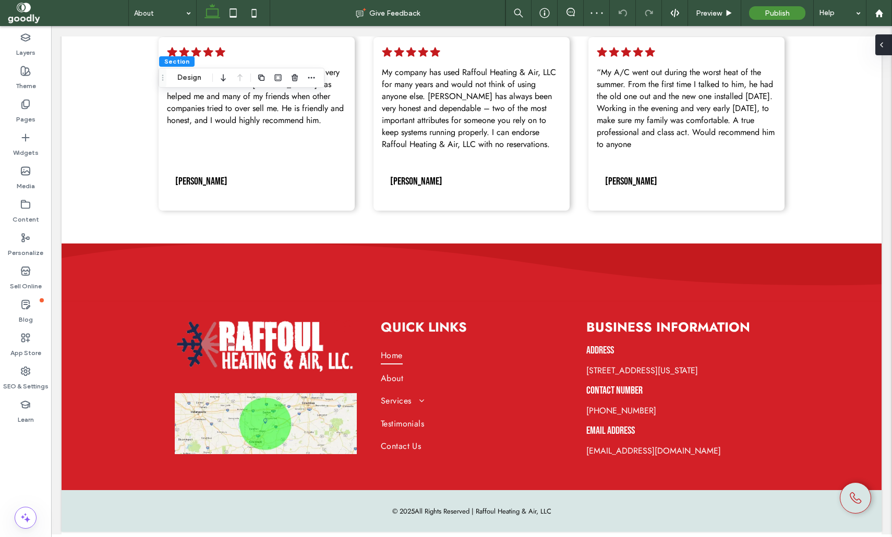
click at [890, 43] on div at bounding box center [883, 44] width 17 height 21
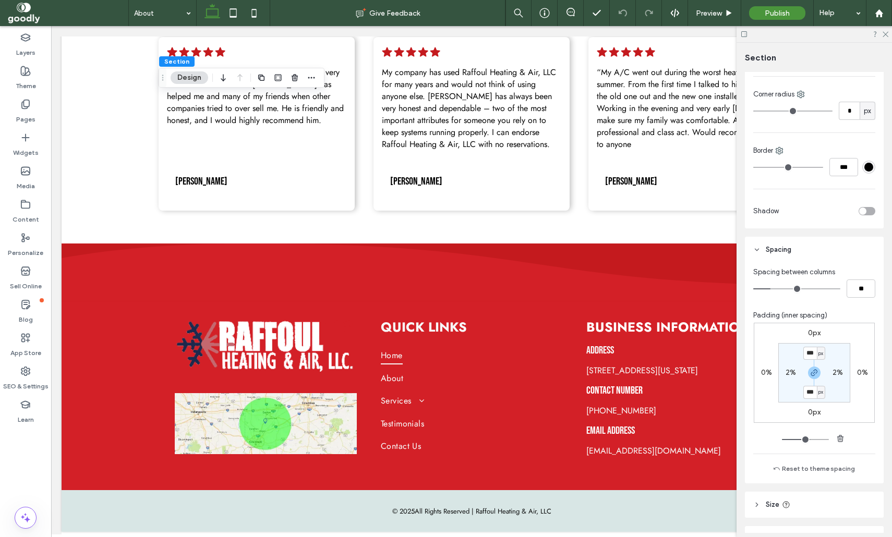
scroll to position [585, 0]
click at [812, 349] on input "***" at bounding box center [810, 352] width 14 height 13
type input "***"
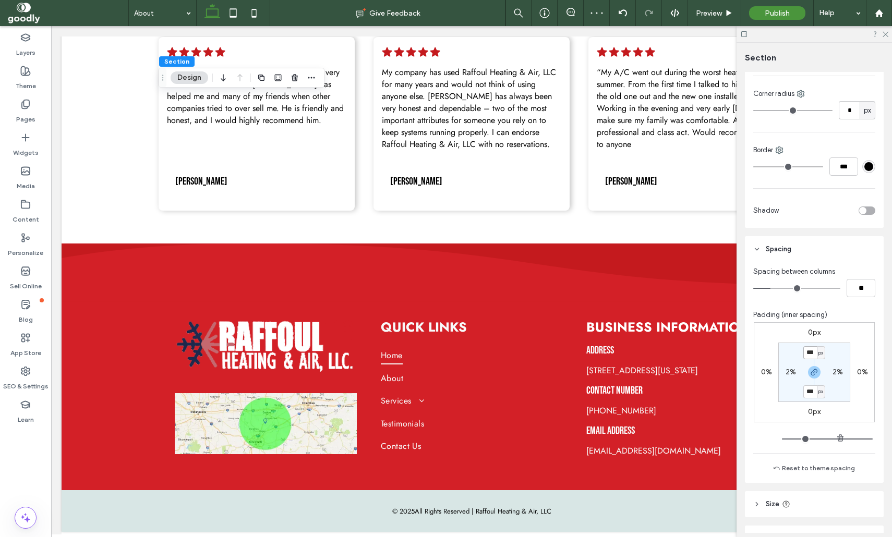
type input "***"
click at [814, 393] on input "***" at bounding box center [810, 391] width 14 height 13
type input "***"
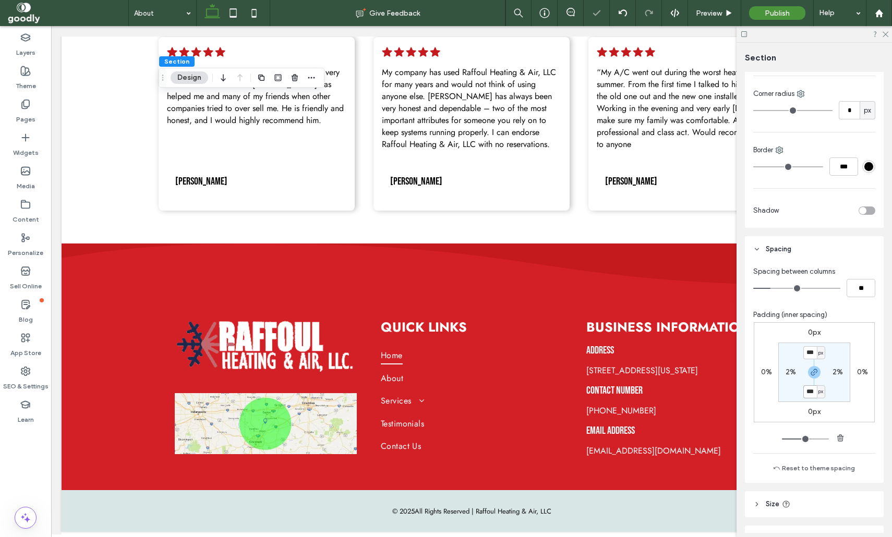
type input "***"
click at [816, 367] on span "button" at bounding box center [814, 372] width 13 height 13
click at [810, 352] on input "***" at bounding box center [810, 352] width 14 height 13
type input "***"
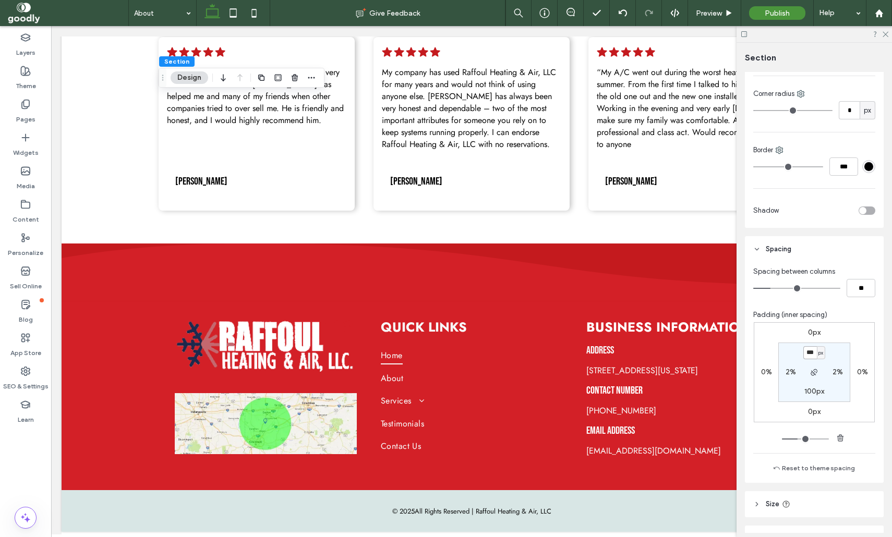
type input "***"
click at [883, 38] on div at bounding box center [813, 34] width 155 height 16
click at [884, 33] on icon at bounding box center [884, 33] width 7 height 7
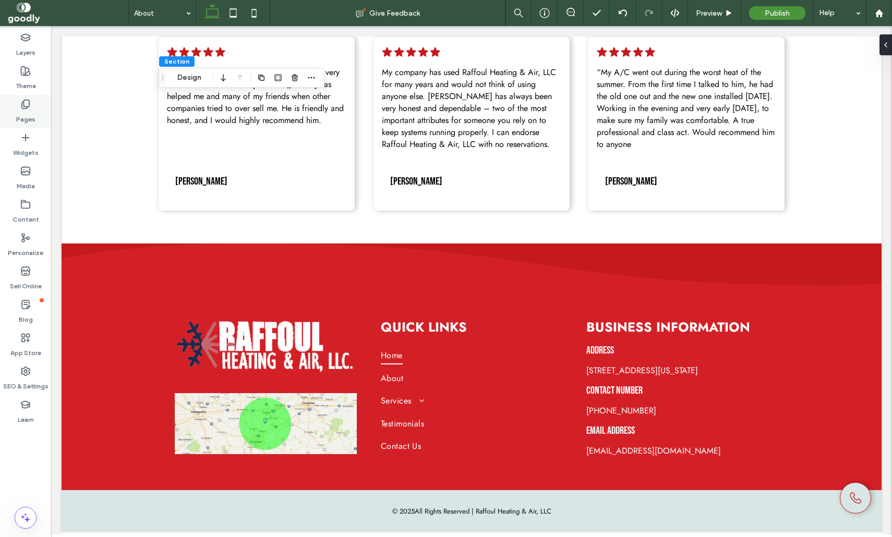
click at [40, 106] on div "Pages" at bounding box center [25, 111] width 51 height 33
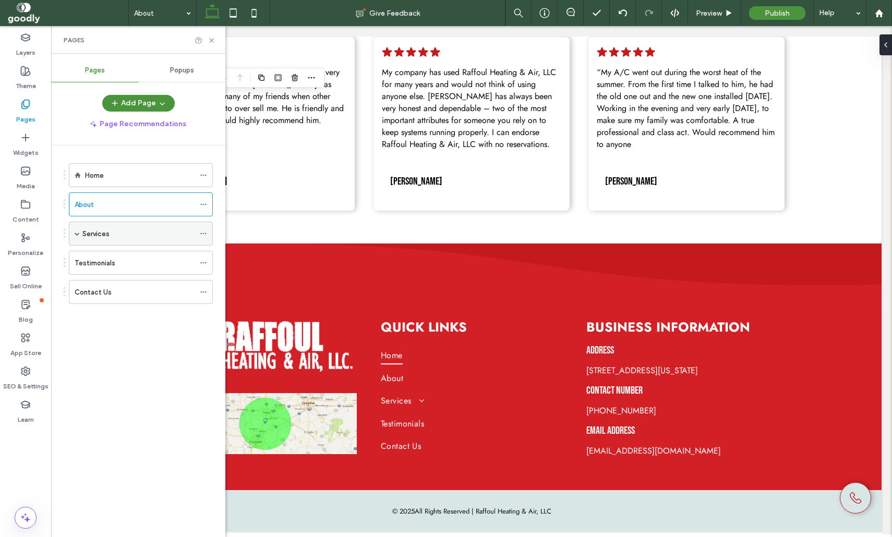
click at [140, 230] on div "Services" at bounding box center [138, 233] width 112 height 11
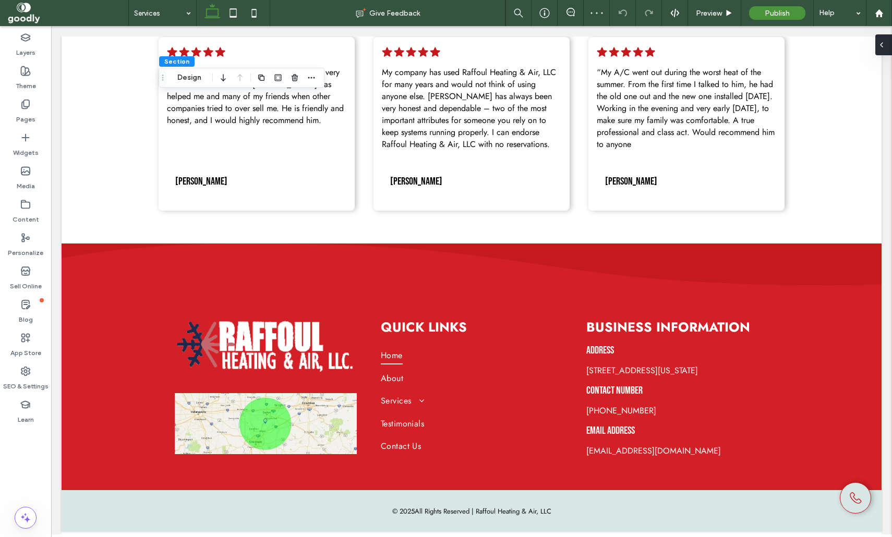
click at [888, 39] on div at bounding box center [883, 44] width 17 height 21
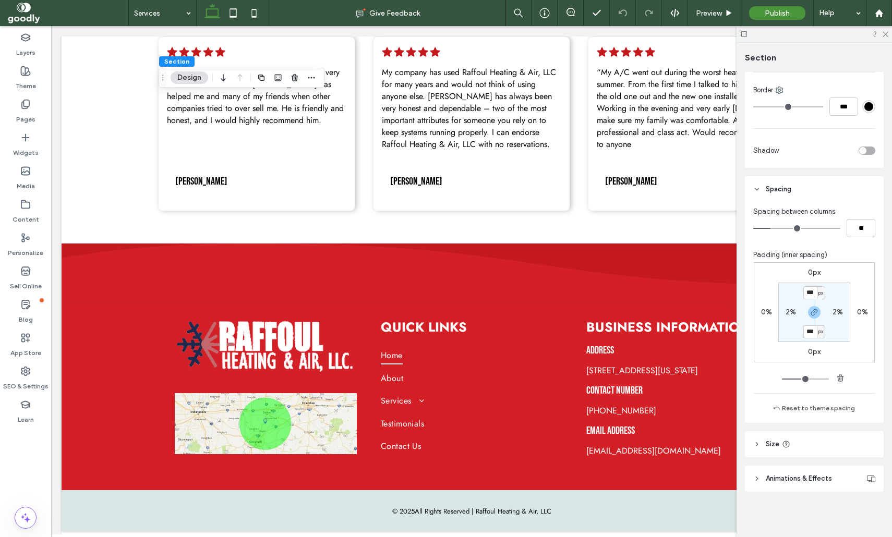
scroll to position [646, 0]
click at [813, 314] on icon "button" at bounding box center [814, 312] width 8 height 8
click at [806, 290] on input "***" at bounding box center [810, 292] width 14 height 13
type input "***"
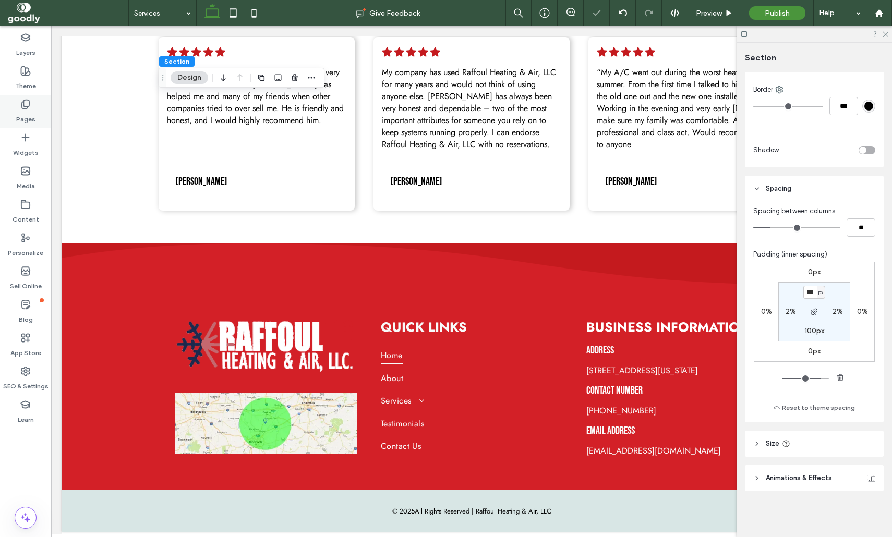
click at [22, 102] on use at bounding box center [25, 104] width 7 height 9
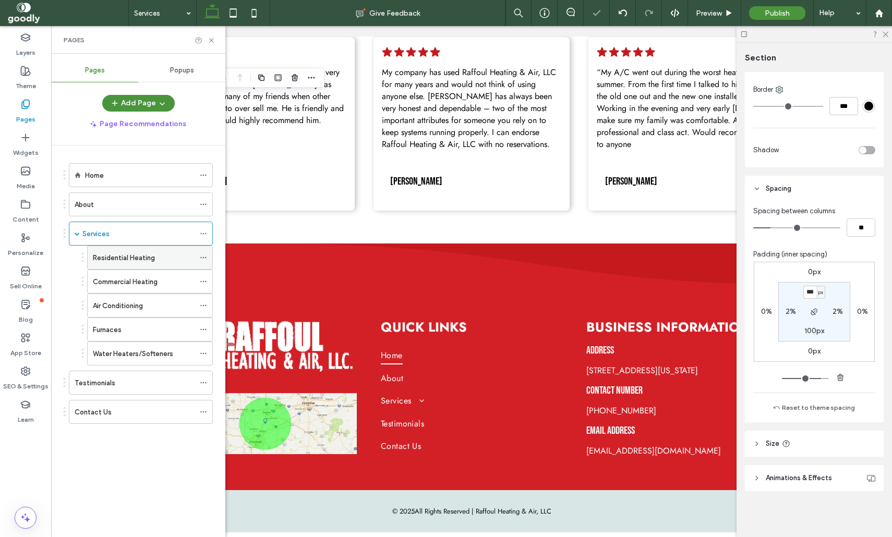
click at [150, 259] on label "Residential Heating" at bounding box center [124, 258] width 62 height 18
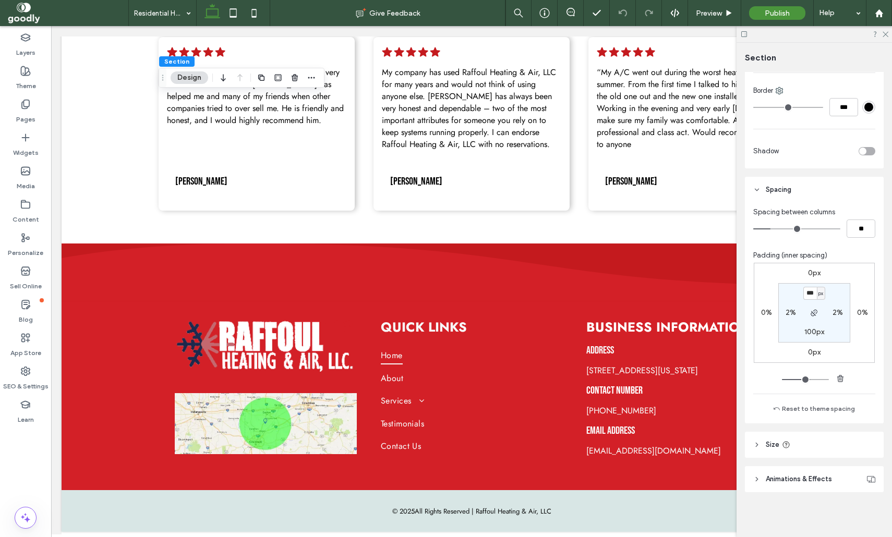
scroll to position [646, 0]
click at [817, 307] on span "button" at bounding box center [814, 312] width 13 height 13
click at [811, 294] on input "***" at bounding box center [810, 292] width 14 height 13
type input "***"
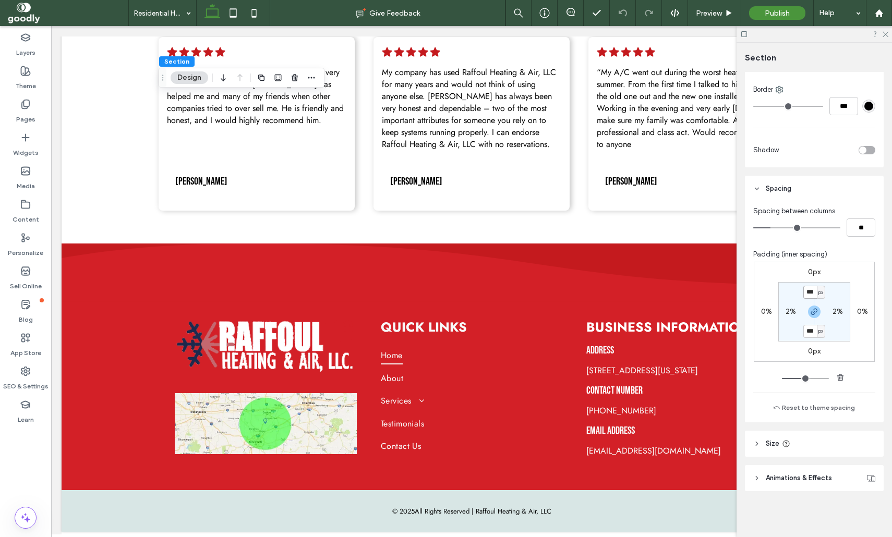
type input "***"
click at [812, 328] on input "***" at bounding box center [810, 331] width 14 height 13
click at [813, 309] on icon "button" at bounding box center [814, 312] width 8 height 8
click at [811, 327] on label "250px" at bounding box center [814, 330] width 21 height 9
type input "***"
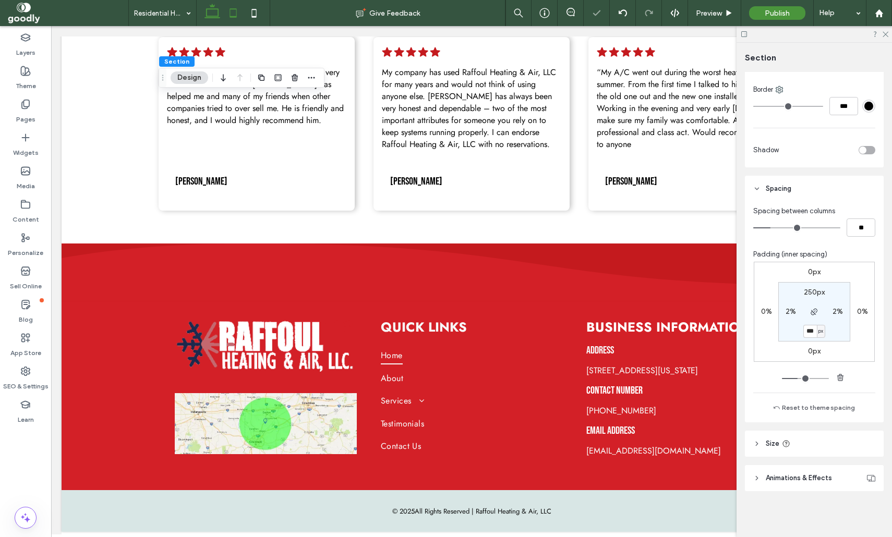
click at [236, 24] on span at bounding box center [233, 13] width 21 height 26
type input "**"
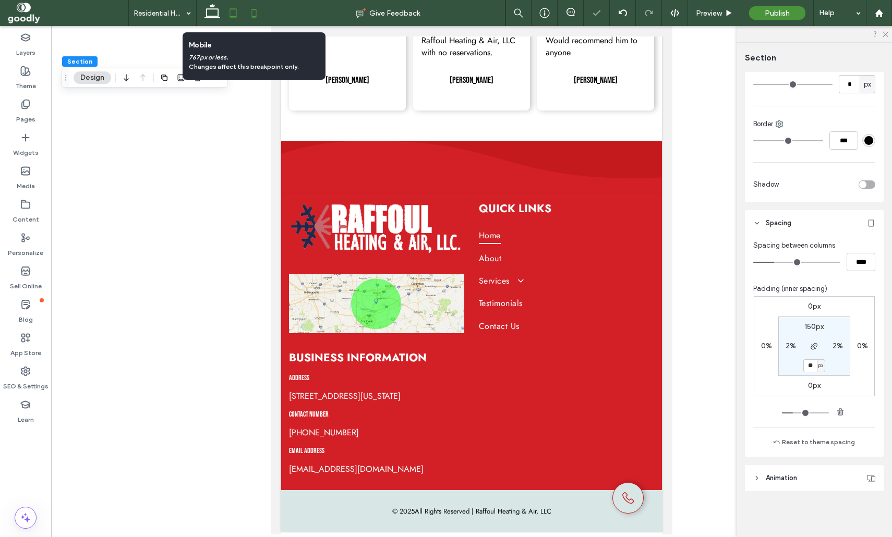
click at [248, 9] on icon at bounding box center [254, 13] width 21 height 21
type input "**"
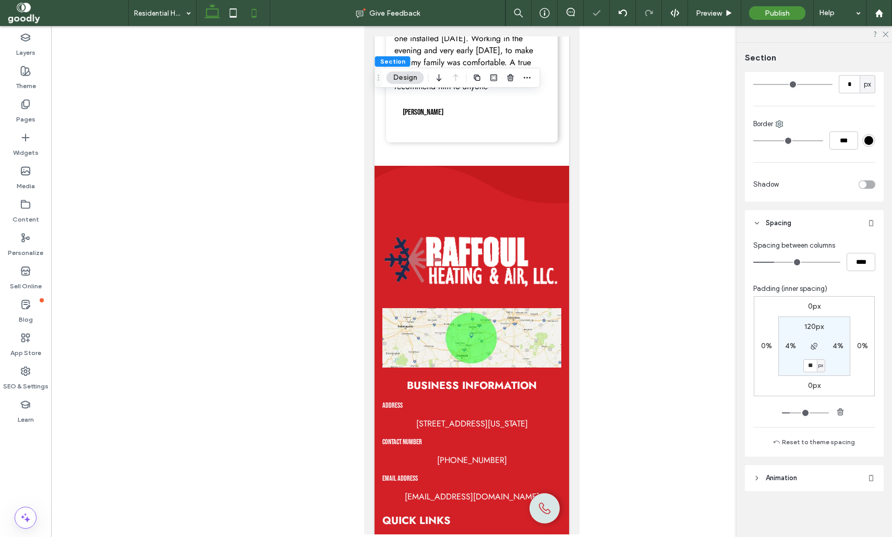
click at [216, 11] on icon at bounding box center [212, 13] width 21 height 21
type input "***"
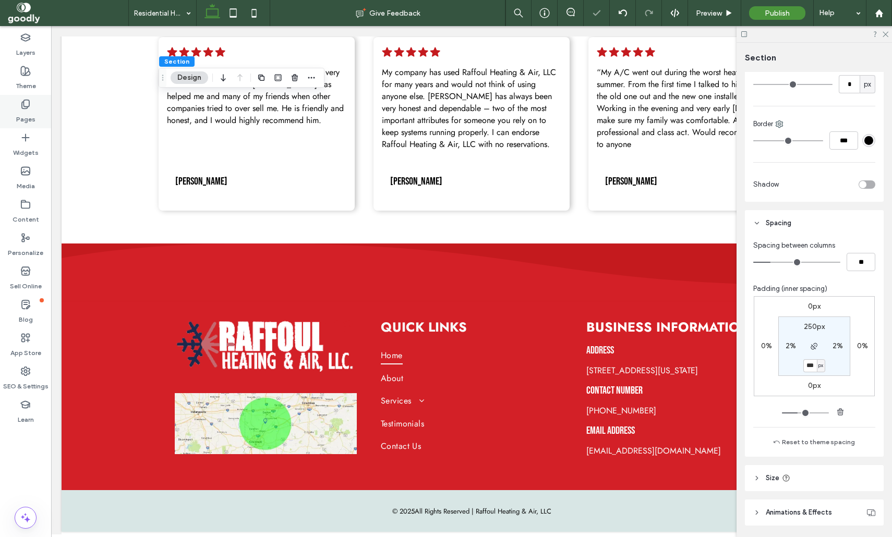
click at [35, 117] on div "Pages" at bounding box center [25, 111] width 51 height 33
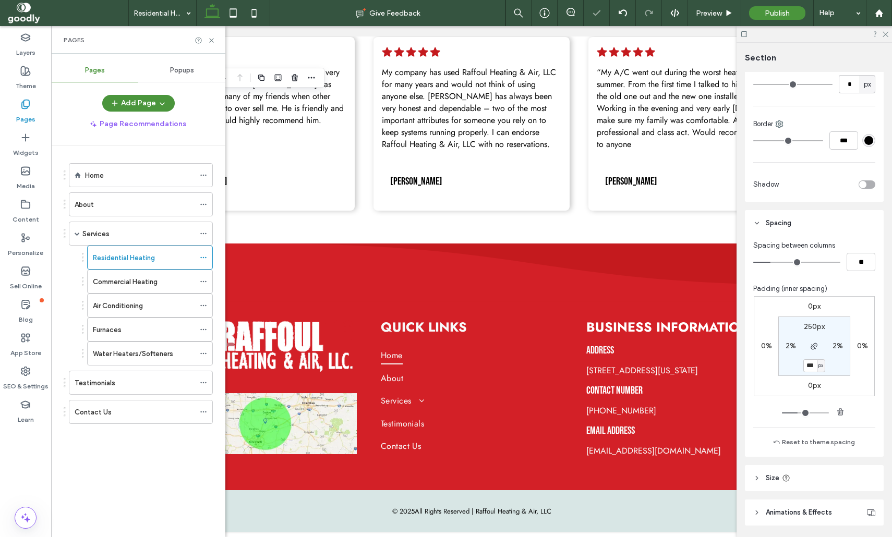
drag, startPoint x: 148, startPoint y: 284, endPoint x: 165, endPoint y: 285, distance: 17.2
click at [148, 284] on label "Commercial Heating" at bounding box center [125, 282] width 65 height 18
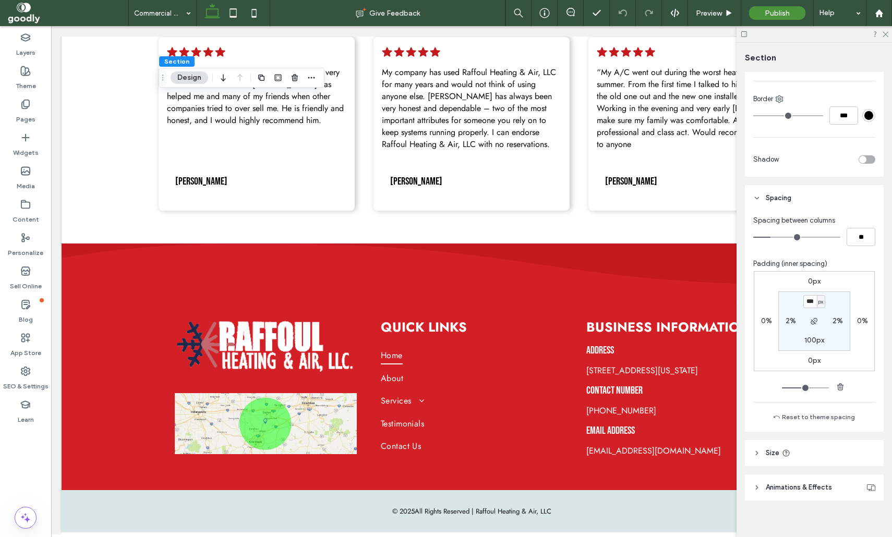
scroll to position [638, 0]
click at [810, 322] on icon "button" at bounding box center [814, 319] width 8 height 8
click at [812, 302] on input "***" at bounding box center [810, 299] width 14 height 13
click at [816, 320] on use "button" at bounding box center [814, 319] width 6 height 6
click at [809, 301] on input "***" at bounding box center [810, 299] width 14 height 13
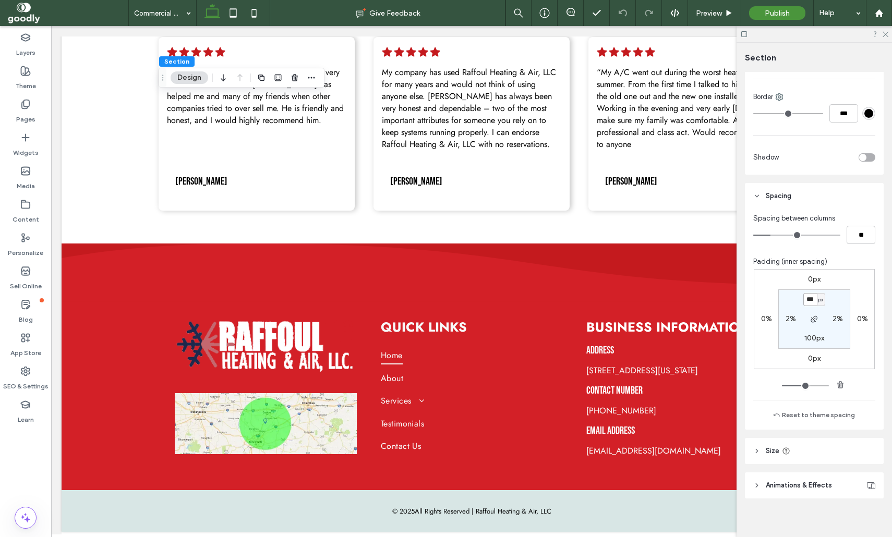
type input "***"
click at [30, 111] on label "Pages" at bounding box center [25, 117] width 19 height 15
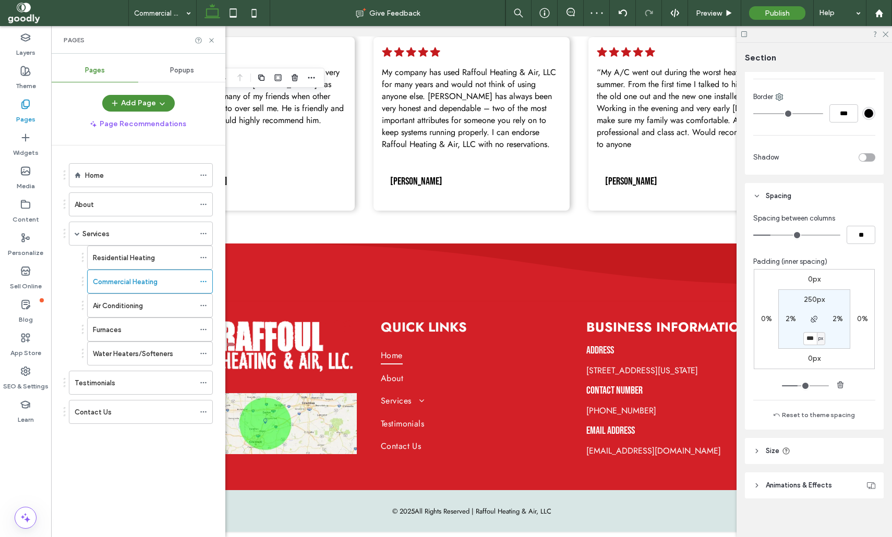
click at [161, 315] on div "Air Conditioning" at bounding box center [144, 305] width 102 height 23
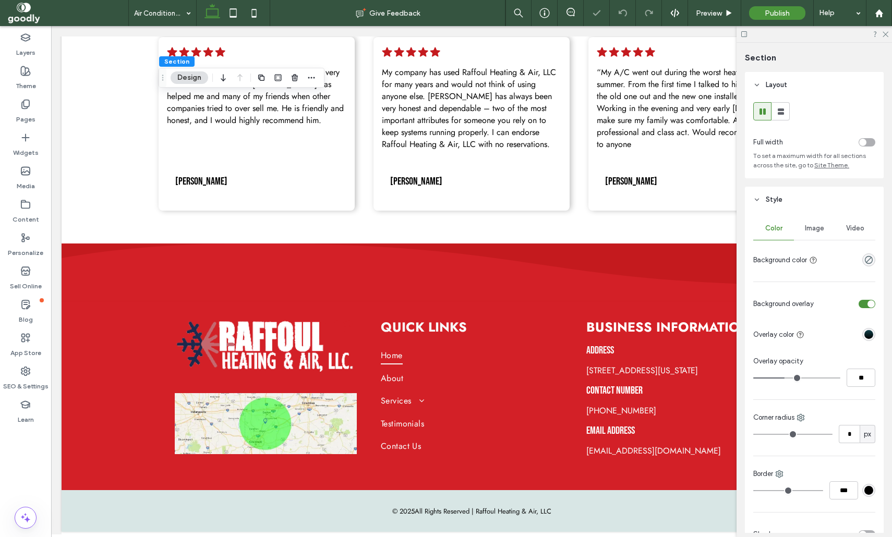
type input "***"
click at [816, 226] on span "Image" at bounding box center [814, 228] width 19 height 8
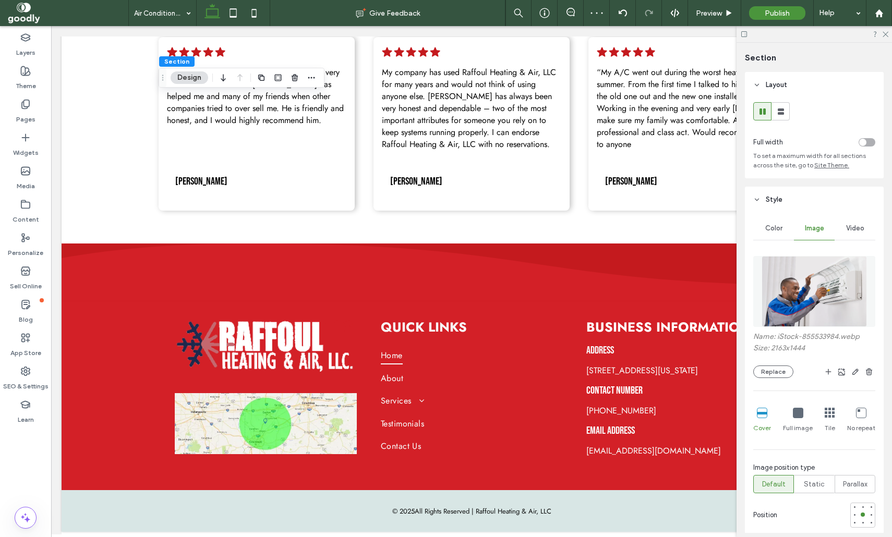
click at [776, 233] on div "Color" at bounding box center [773, 228] width 41 height 23
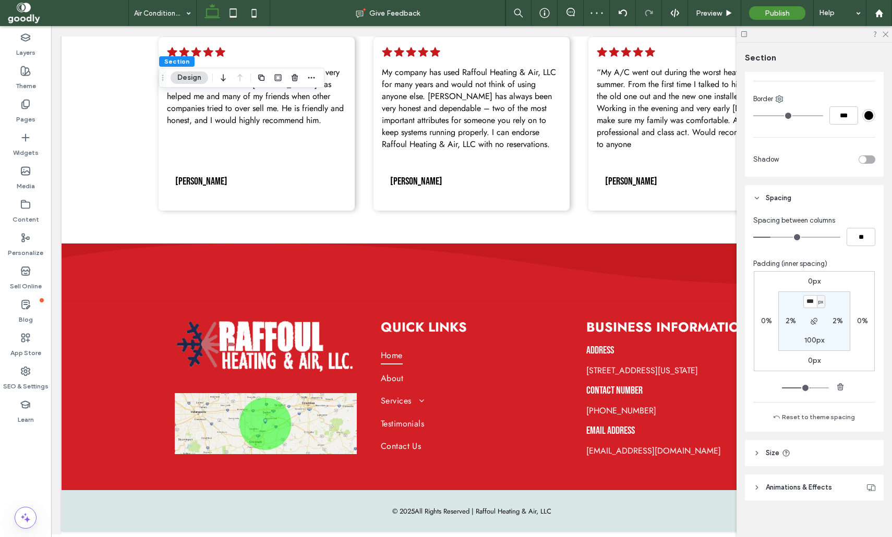
scroll to position [638, 0]
click at [812, 300] on input "***" at bounding box center [810, 299] width 14 height 13
type input "***"
click at [37, 106] on div "Pages" at bounding box center [25, 111] width 51 height 33
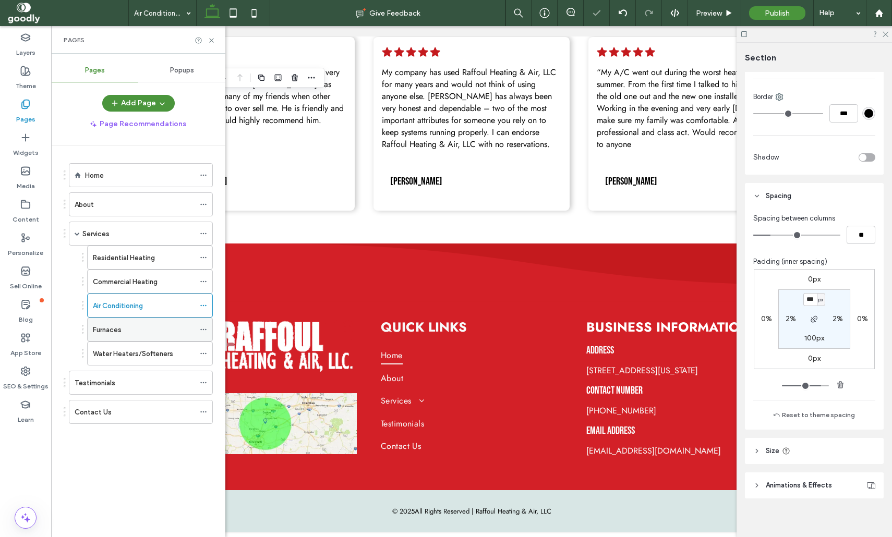
click at [131, 338] on div "Furnaces" at bounding box center [144, 329] width 102 height 23
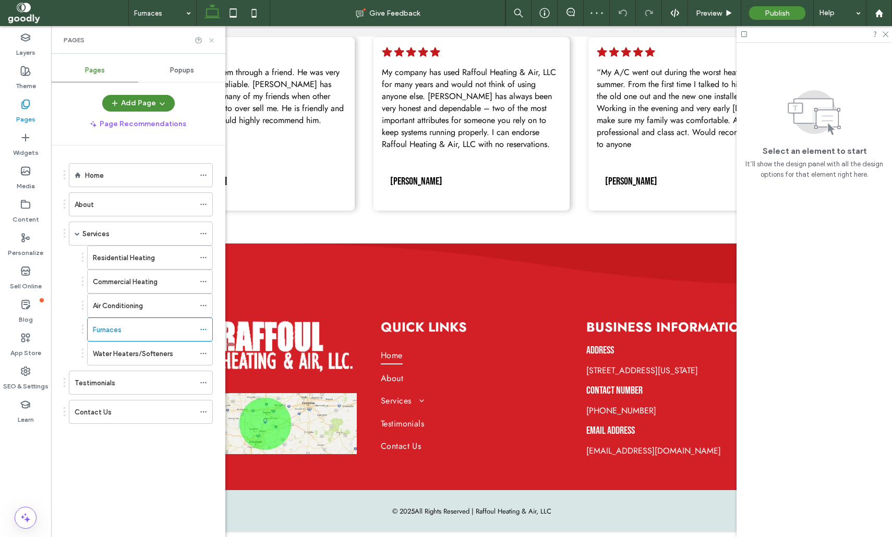
click at [214, 38] on icon at bounding box center [212, 41] width 8 height 8
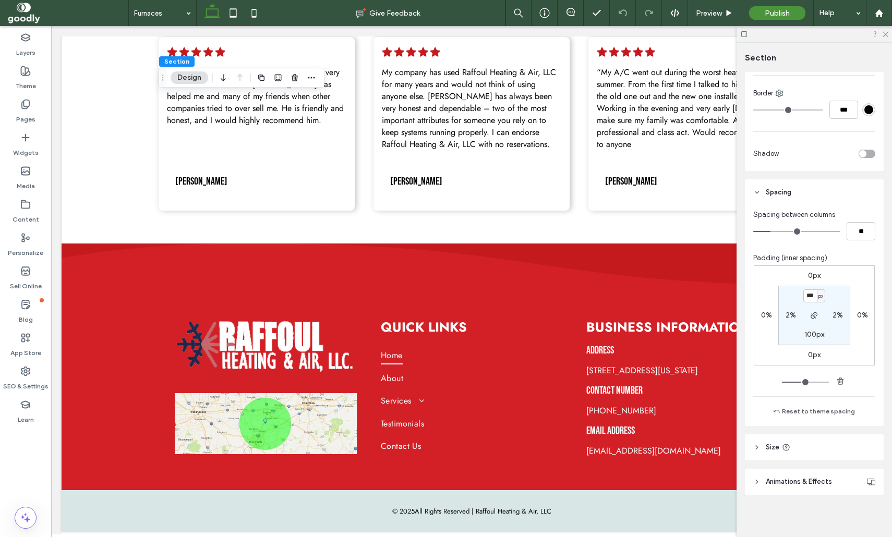
scroll to position [646, 0]
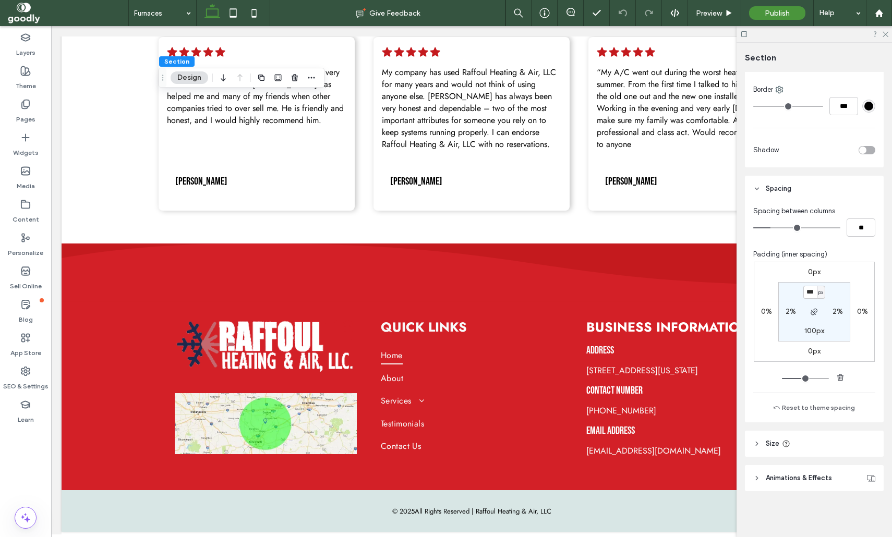
type input "***"
click at [31, 108] on div "Pages" at bounding box center [25, 111] width 51 height 33
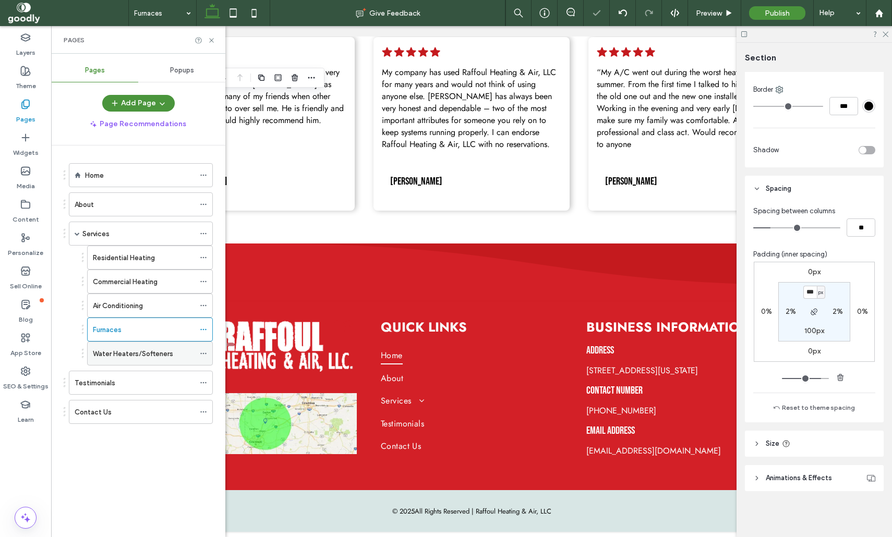
click at [124, 362] on div "Water Heaters/Softeners" at bounding box center [144, 353] width 102 height 23
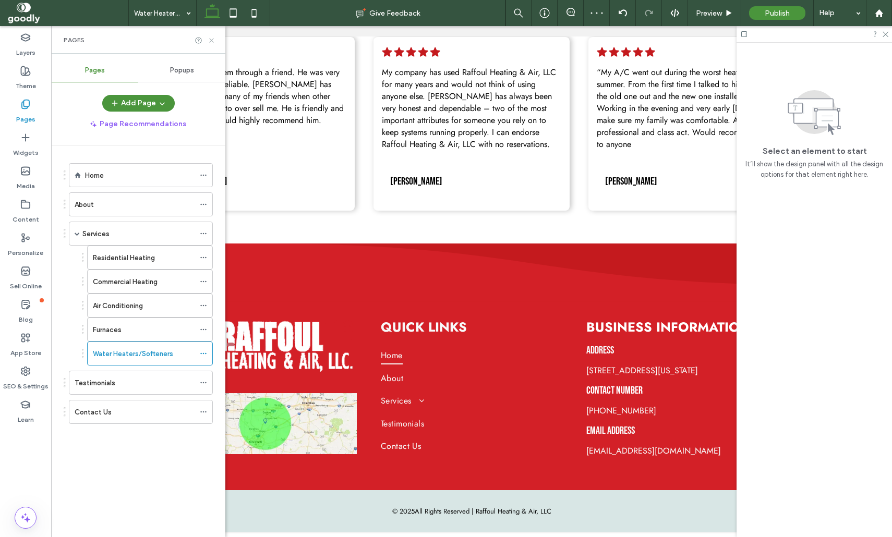
click at [212, 40] on icon at bounding box center [212, 41] width 8 height 8
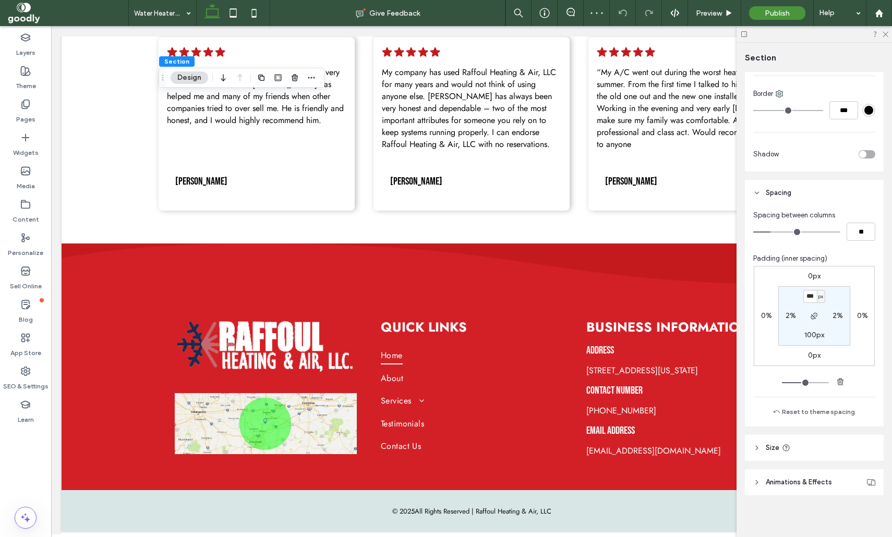
scroll to position [646, 0]
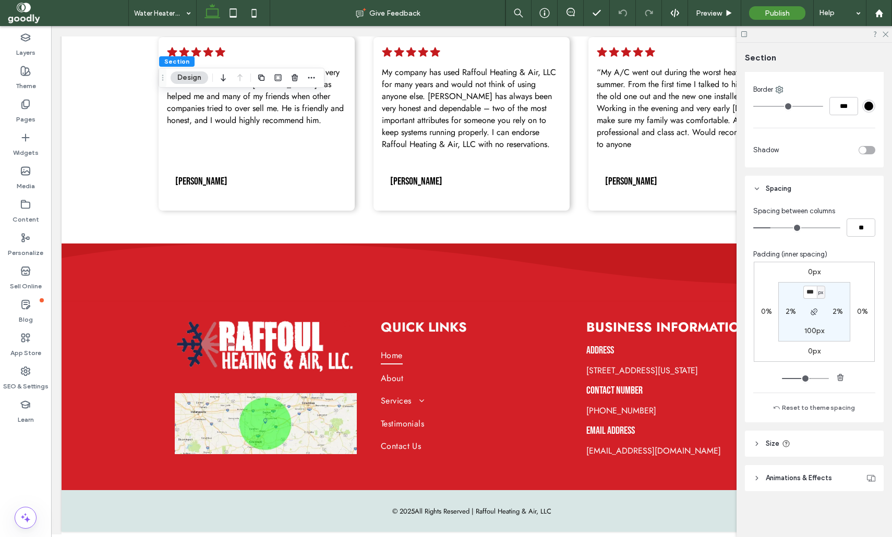
type input "***"
click at [31, 105] on div "Pages" at bounding box center [25, 111] width 51 height 33
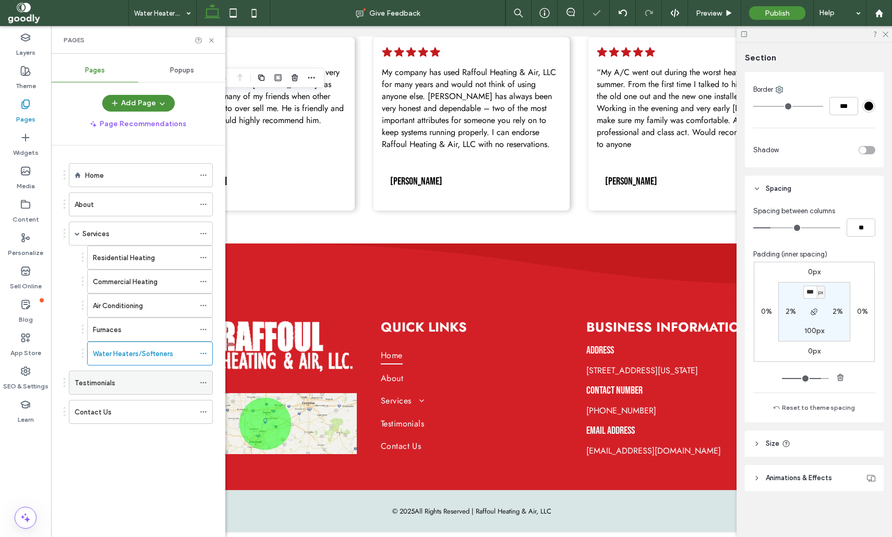
click at [127, 382] on div "Testimonials" at bounding box center [135, 383] width 120 height 11
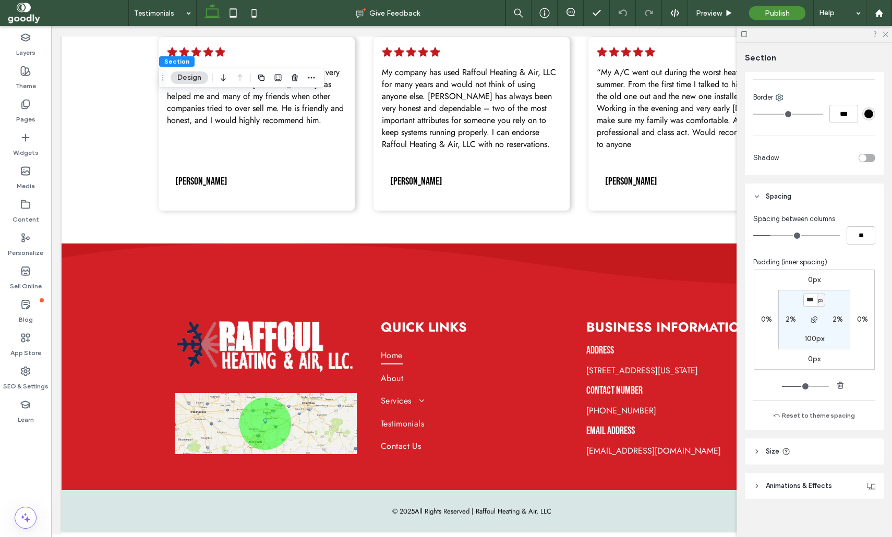
scroll to position [638, 0]
click at [809, 302] on input "***" at bounding box center [810, 299] width 14 height 13
type input "***"
click at [40, 117] on div "Pages" at bounding box center [25, 111] width 51 height 33
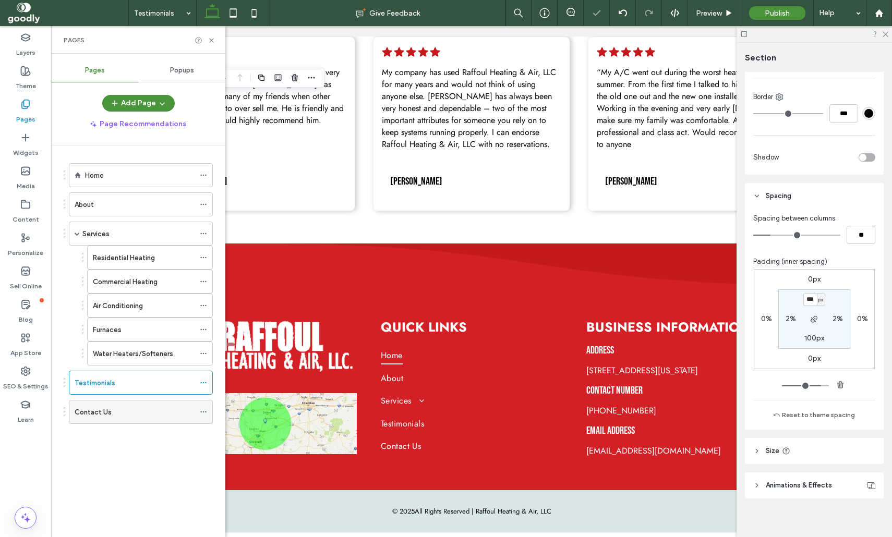
click at [120, 410] on div "Contact Us" at bounding box center [135, 412] width 120 height 11
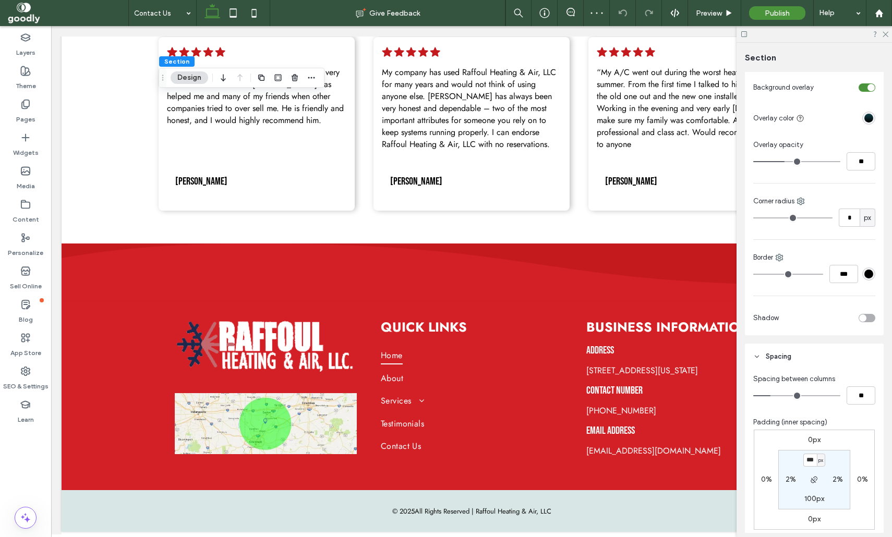
scroll to position [479, 0]
type input "***"
click at [30, 109] on icon at bounding box center [25, 104] width 10 height 10
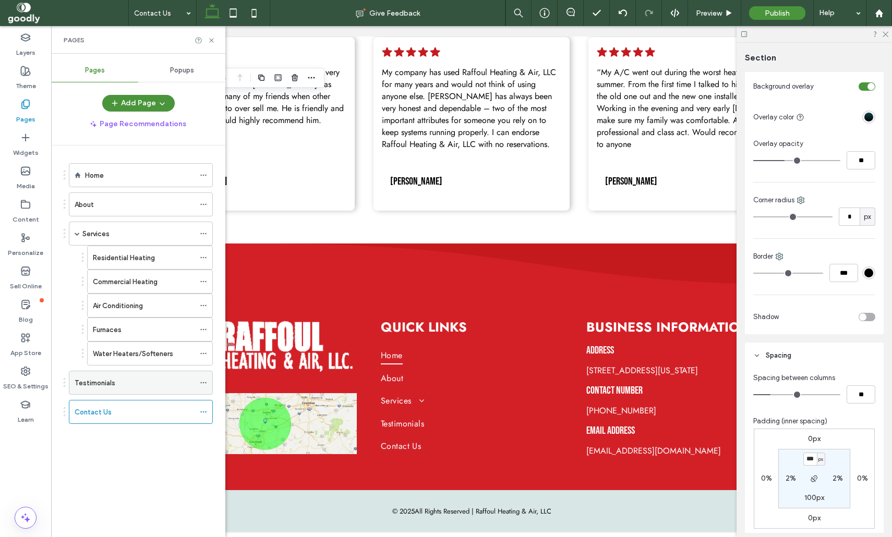
click at [140, 378] on div "Testimonials" at bounding box center [135, 383] width 120 height 11
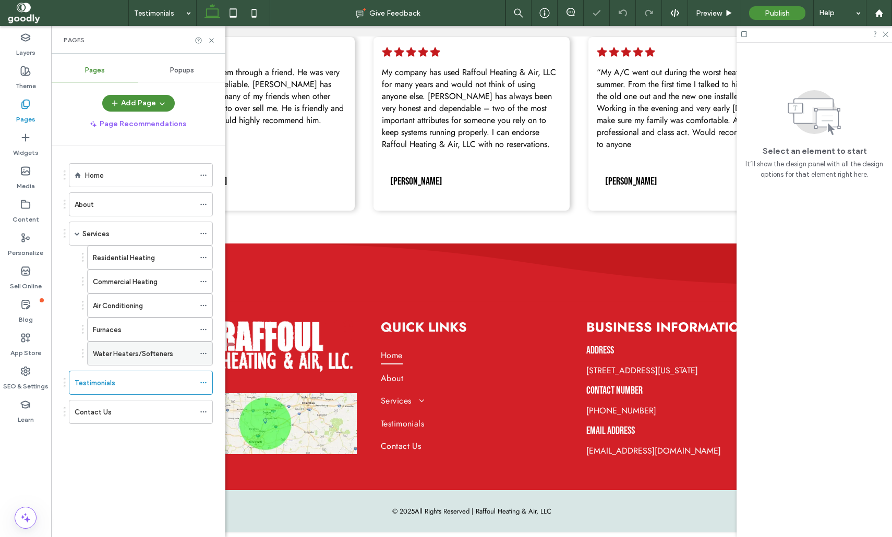
click at [127, 355] on label "Water Heaters/Softeners" at bounding box center [133, 354] width 80 height 18
click at [126, 328] on div "Furnaces" at bounding box center [144, 329] width 102 height 11
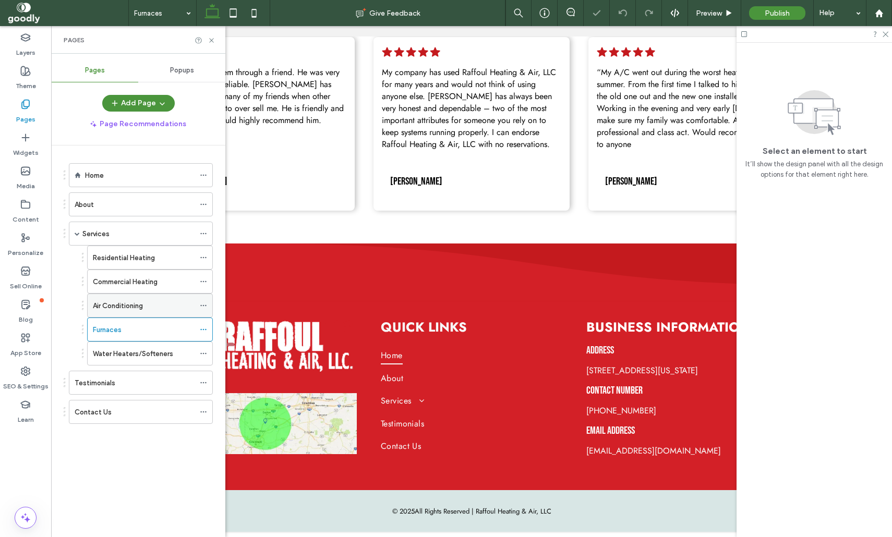
click at [164, 302] on div "Air Conditioning" at bounding box center [144, 305] width 102 height 11
click at [156, 181] on div "Home" at bounding box center [140, 175] width 110 height 23
click at [150, 203] on div "About" at bounding box center [135, 204] width 120 height 11
click at [143, 236] on div "Services" at bounding box center [138, 233] width 112 height 11
click at [157, 254] on div "Residential Heating" at bounding box center [144, 257] width 102 height 11
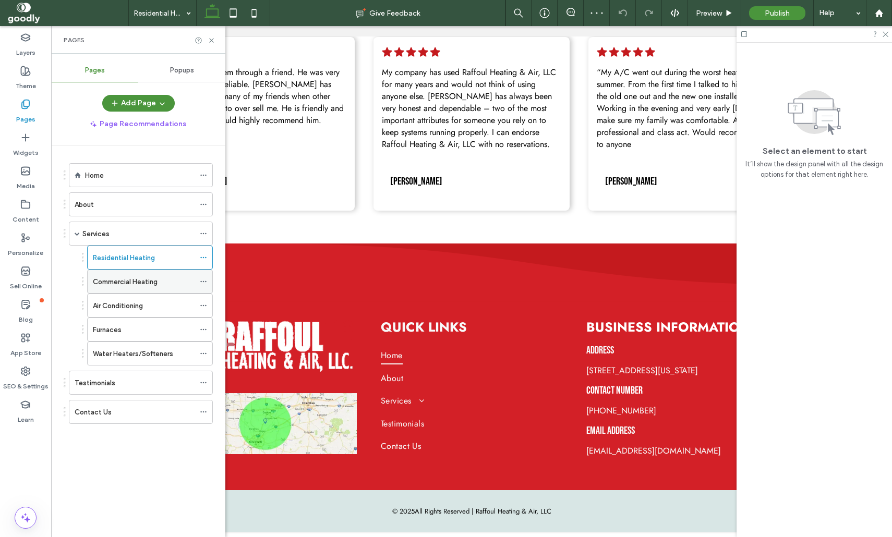
click at [169, 282] on div "Commercial Heating" at bounding box center [144, 281] width 102 height 11
click at [212, 40] on icon at bounding box center [212, 41] width 8 height 8
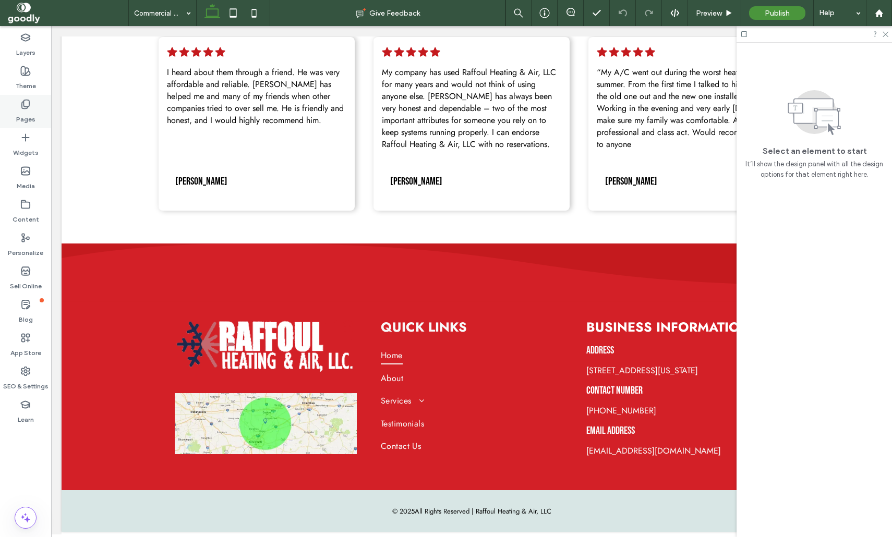
click at [9, 125] on div "Pages" at bounding box center [25, 111] width 51 height 33
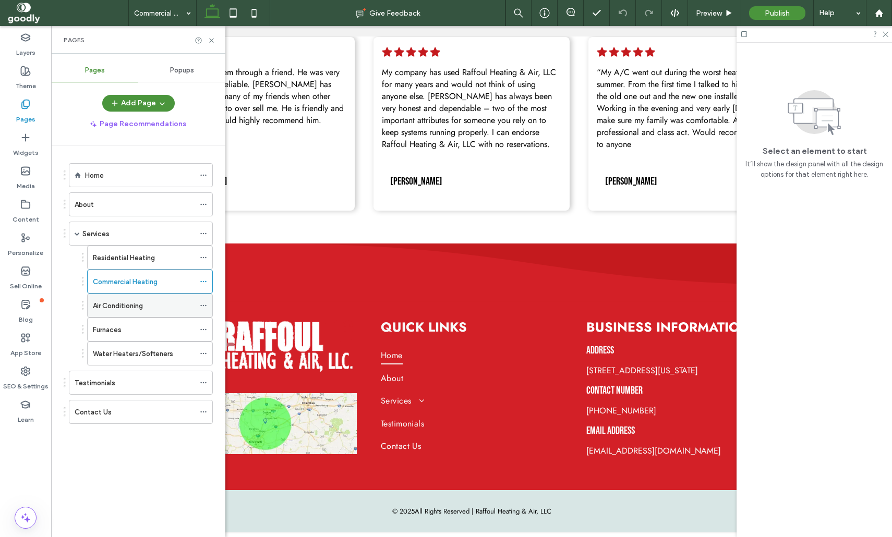
click at [144, 311] on div "Air Conditioning" at bounding box center [144, 305] width 102 height 23
click at [105, 322] on div "Air Conditioning Give Feedback Preview Publish Help Design Panel Site Comments …" at bounding box center [446, 268] width 892 height 537
click at [126, 326] on div "Furnaces" at bounding box center [144, 329] width 102 height 11
click at [164, 307] on div "Air Conditioning" at bounding box center [144, 305] width 102 height 11
click at [211, 39] on icon at bounding box center [212, 41] width 8 height 8
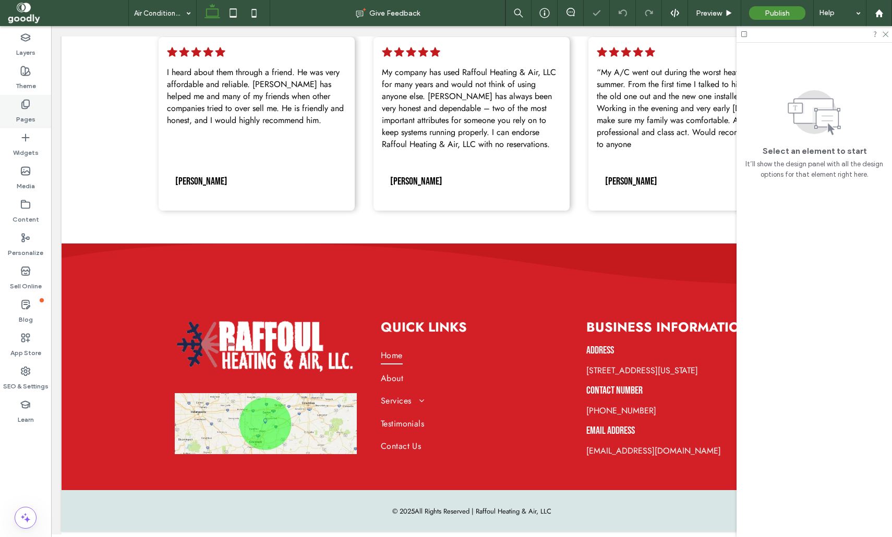
click at [20, 101] on div "Pages" at bounding box center [25, 111] width 51 height 33
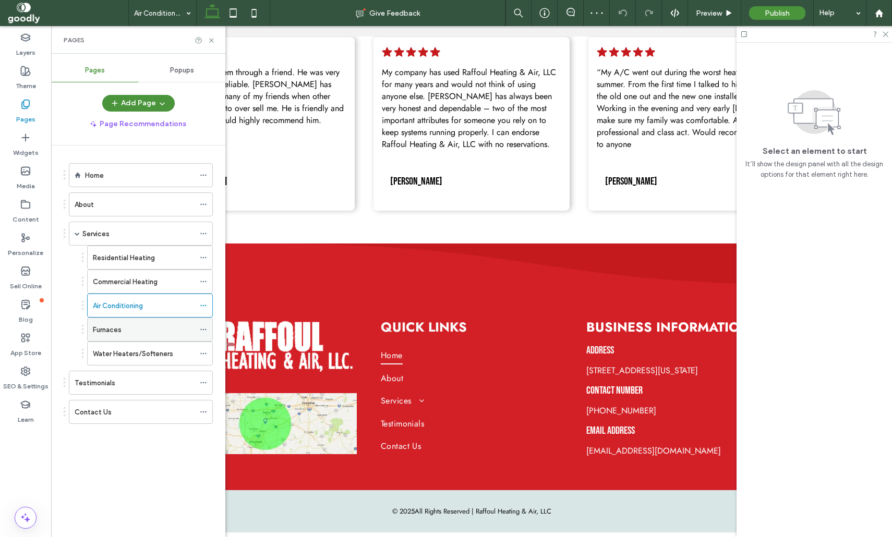
click at [134, 334] on div "Furnaces" at bounding box center [144, 329] width 102 height 11
click at [154, 347] on div "Water Heaters/Softeners" at bounding box center [144, 353] width 102 height 23
click at [114, 386] on label "Testimonials" at bounding box center [95, 383] width 41 height 18
click at [134, 407] on div "Contact Us" at bounding box center [135, 412] width 120 height 11
click at [213, 40] on icon at bounding box center [212, 41] width 8 height 8
